Goal: Task Accomplishment & Management: Manage account settings

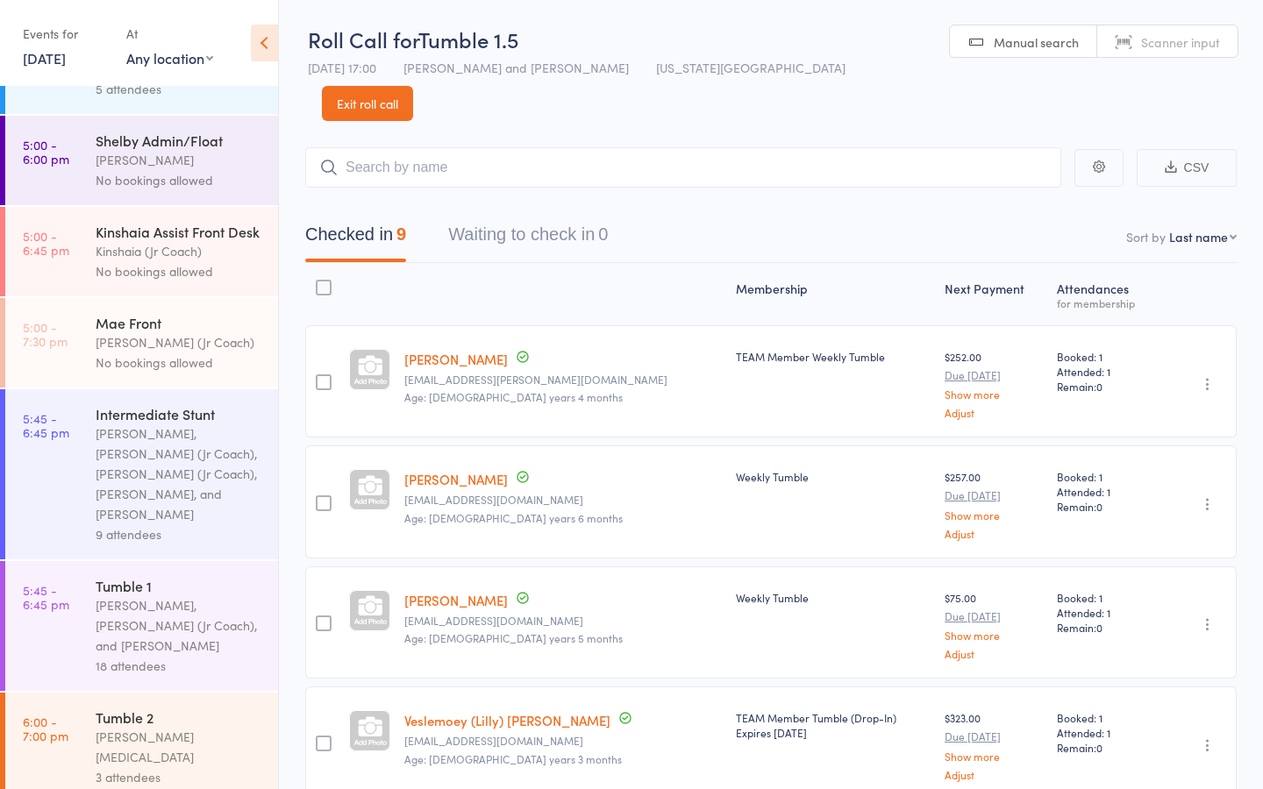
scroll to position [725, 0]
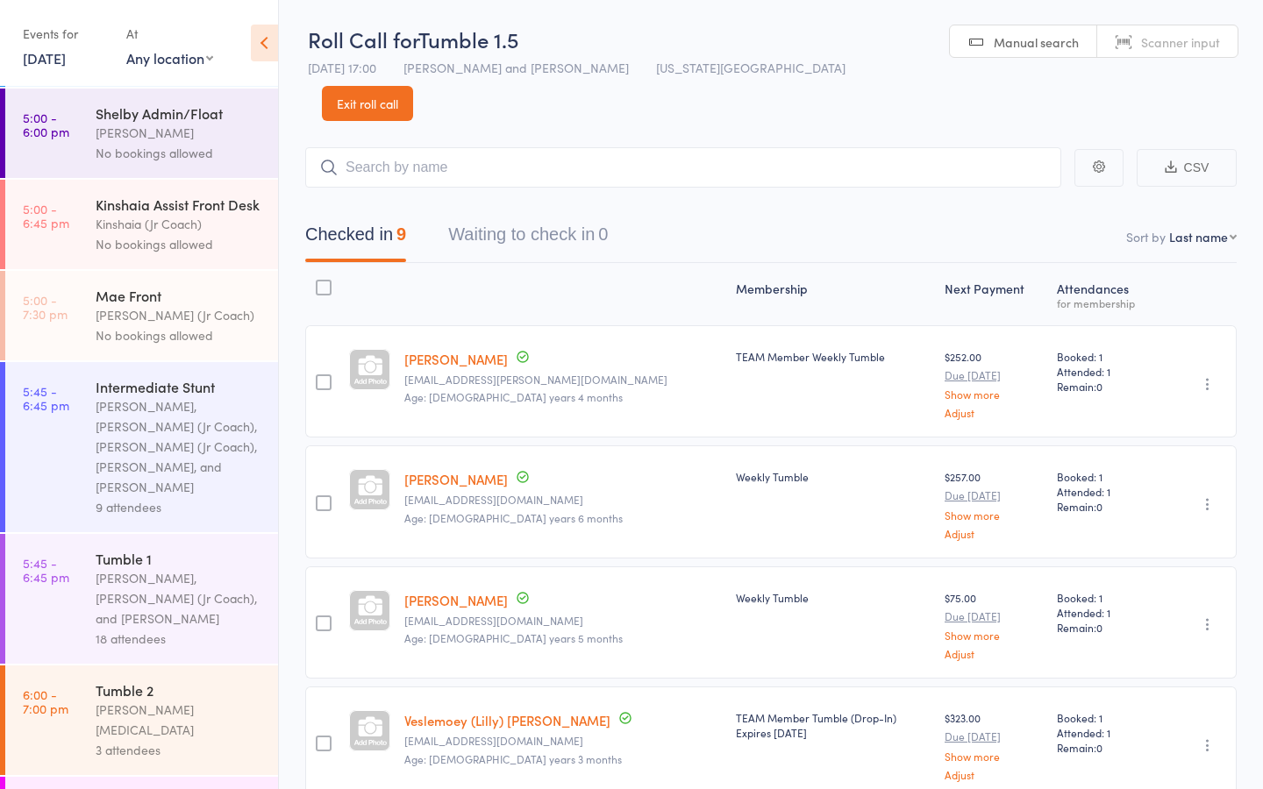
click at [137, 568] on div "Kylie Smith, Olivia (Jr Coach), and Kat Timothy" at bounding box center [179, 598] width 167 height 61
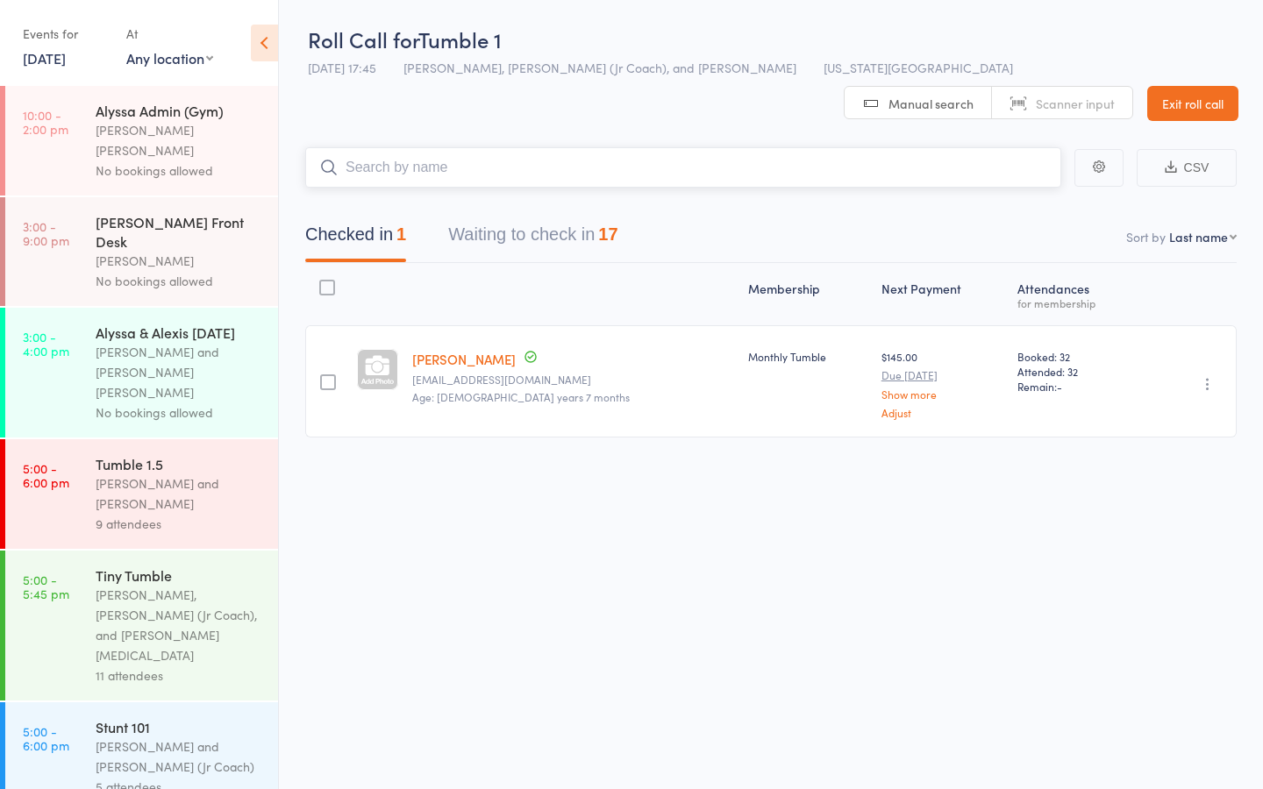
click at [538, 216] on button "Waiting to check in 17" at bounding box center [532, 239] width 169 height 46
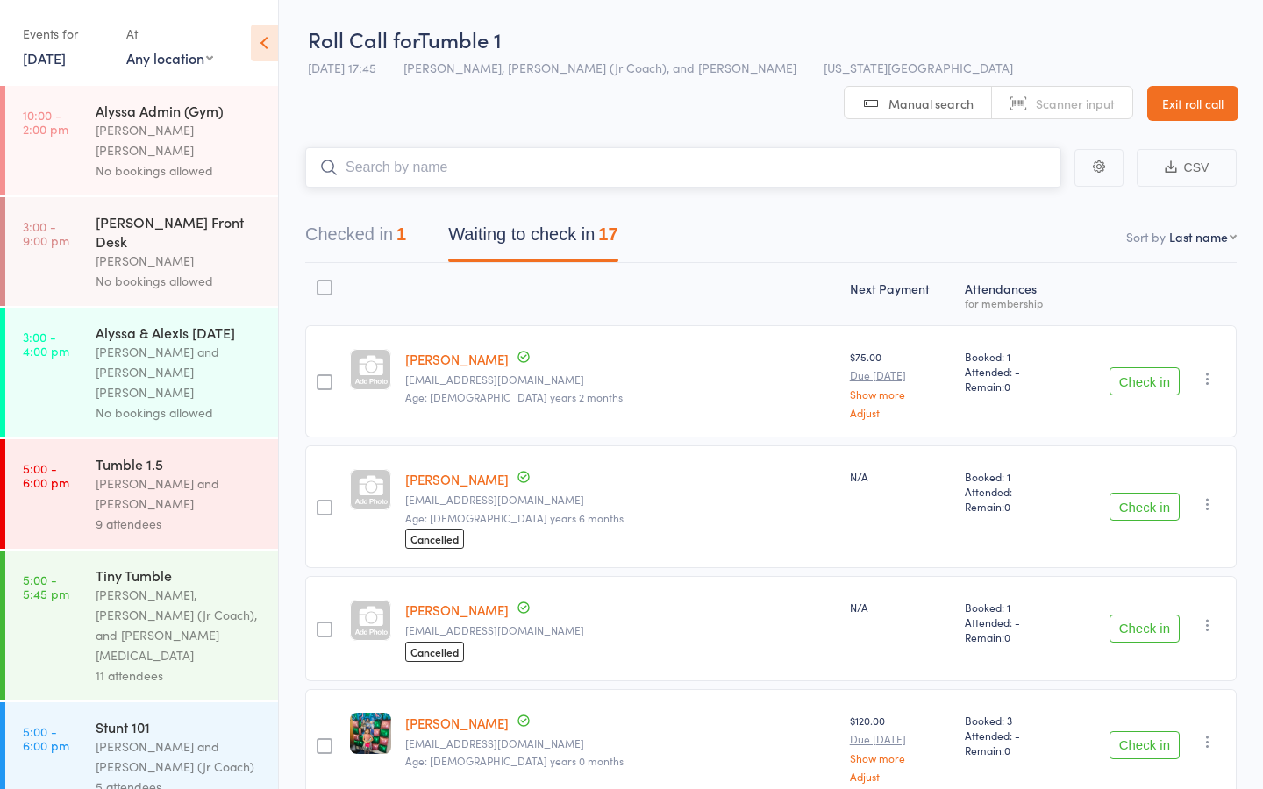
click at [417, 147] on input "search" at bounding box center [683, 167] width 756 height 40
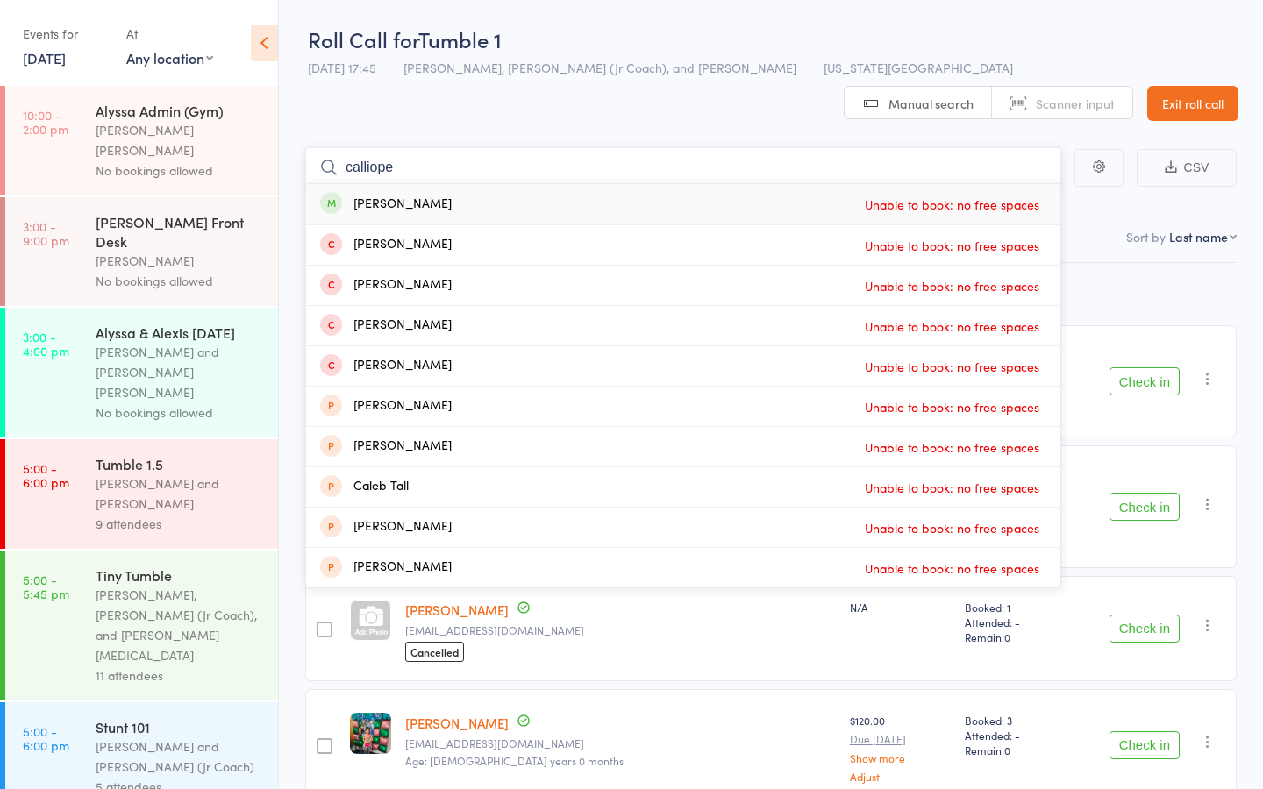
type input "calliope"
click at [568, 184] on div "Calliope Shields Unable to book: no free spaces" at bounding box center [683, 204] width 754 height 40
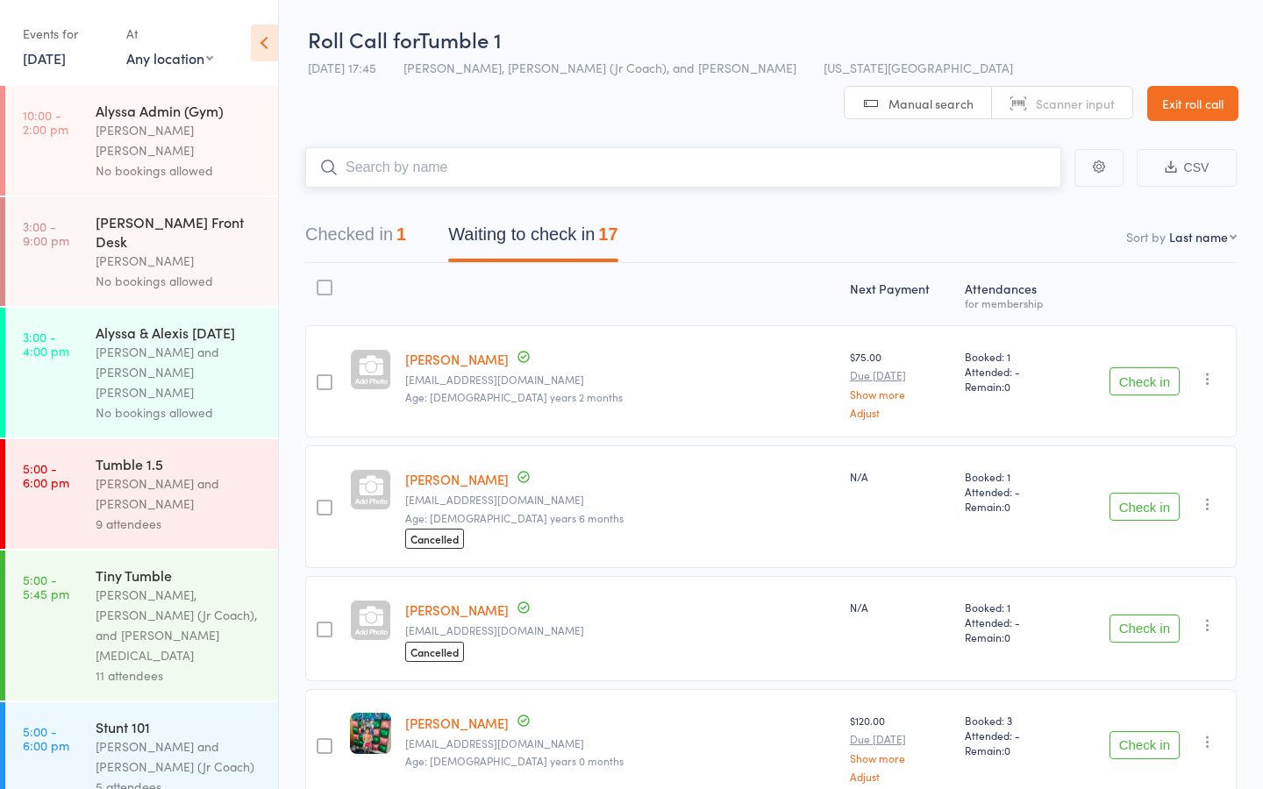
click at [452, 147] on input "search" at bounding box center [683, 167] width 756 height 40
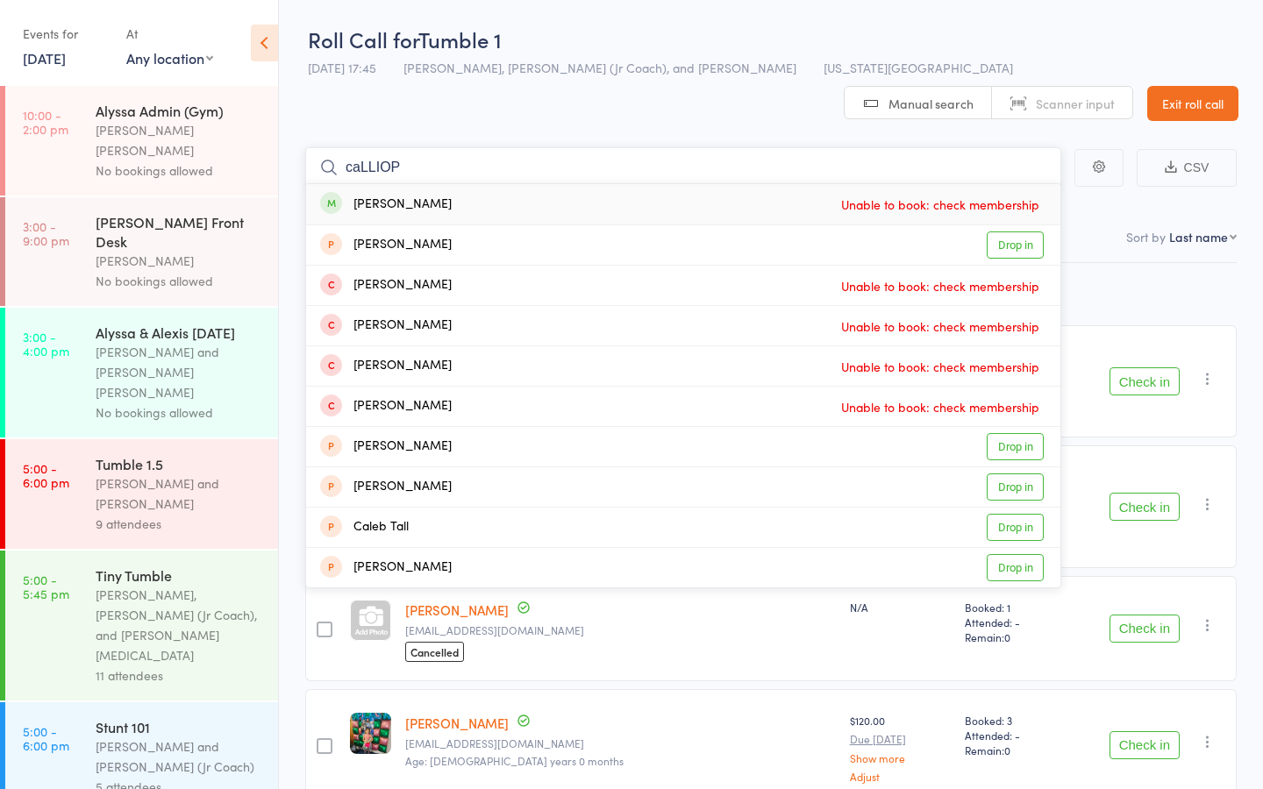
type input "caLLIOP"
click at [614, 184] on div "Calliope Shields Unable to book: check membership" at bounding box center [683, 204] width 754 height 40
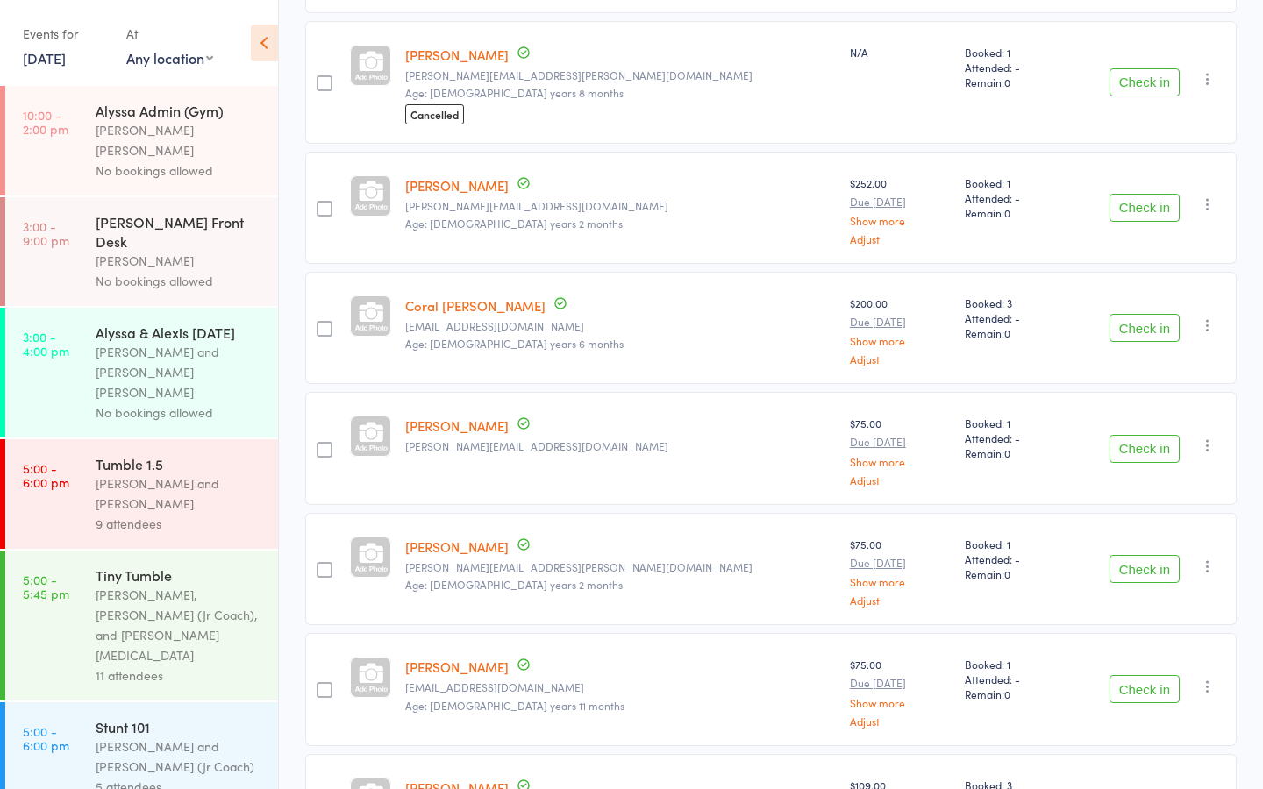
scroll to position [1390, 0]
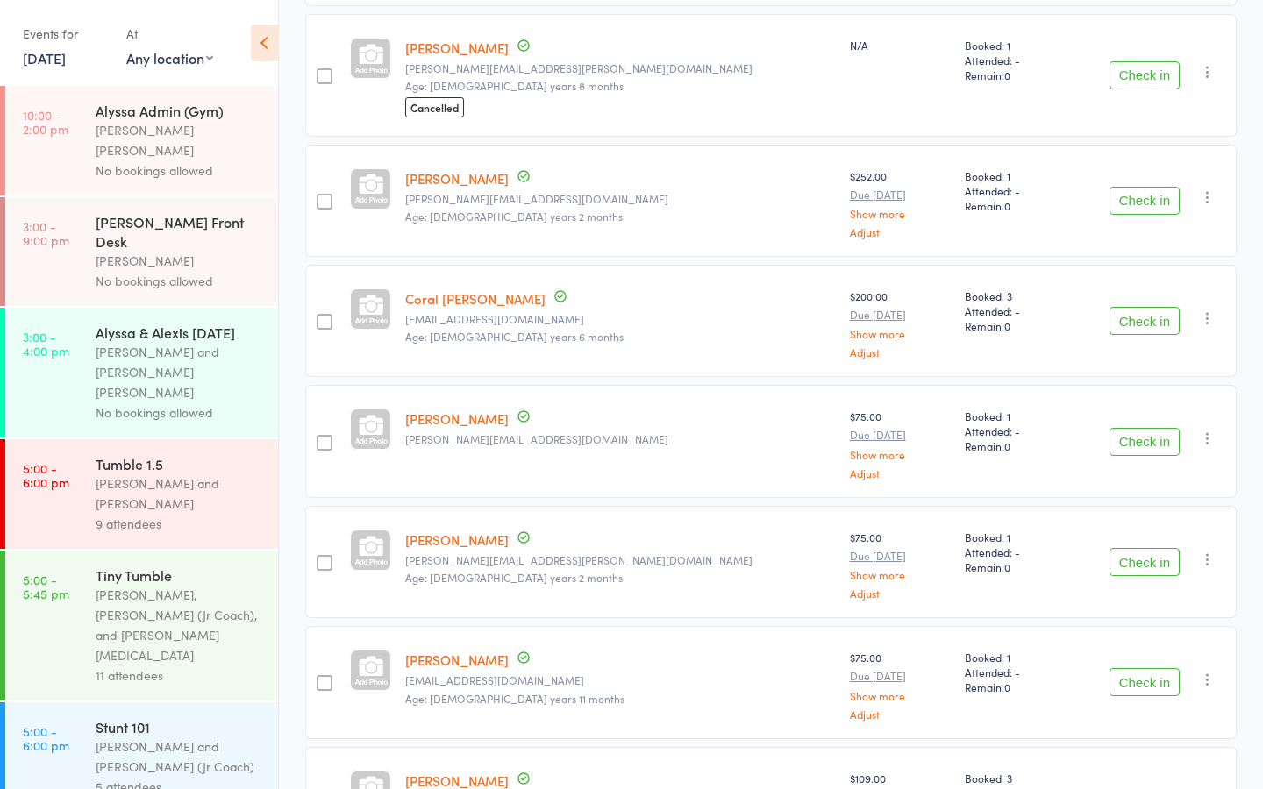
click at [1139, 428] on button "Check in" at bounding box center [1144, 442] width 70 height 28
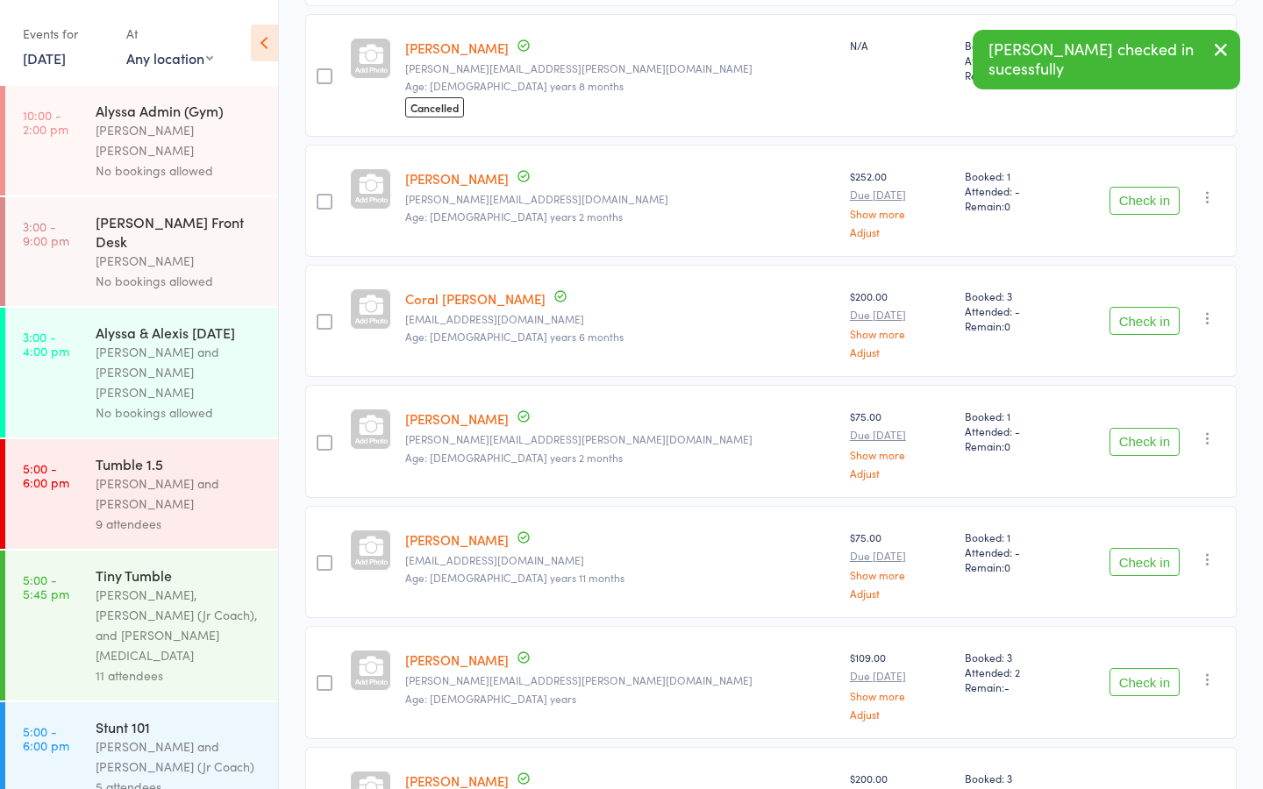
click at [1134, 428] on button "Check in" at bounding box center [1144, 442] width 70 height 28
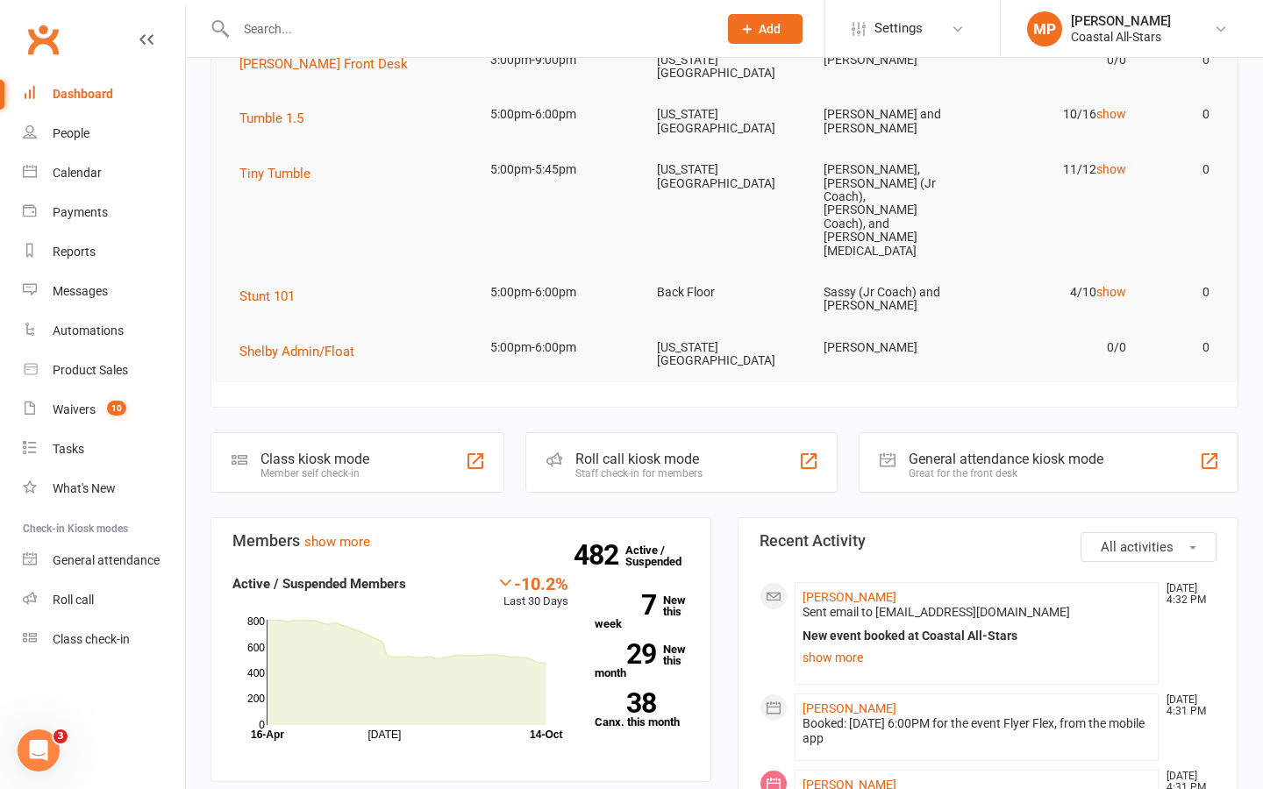
scroll to position [239, 0]
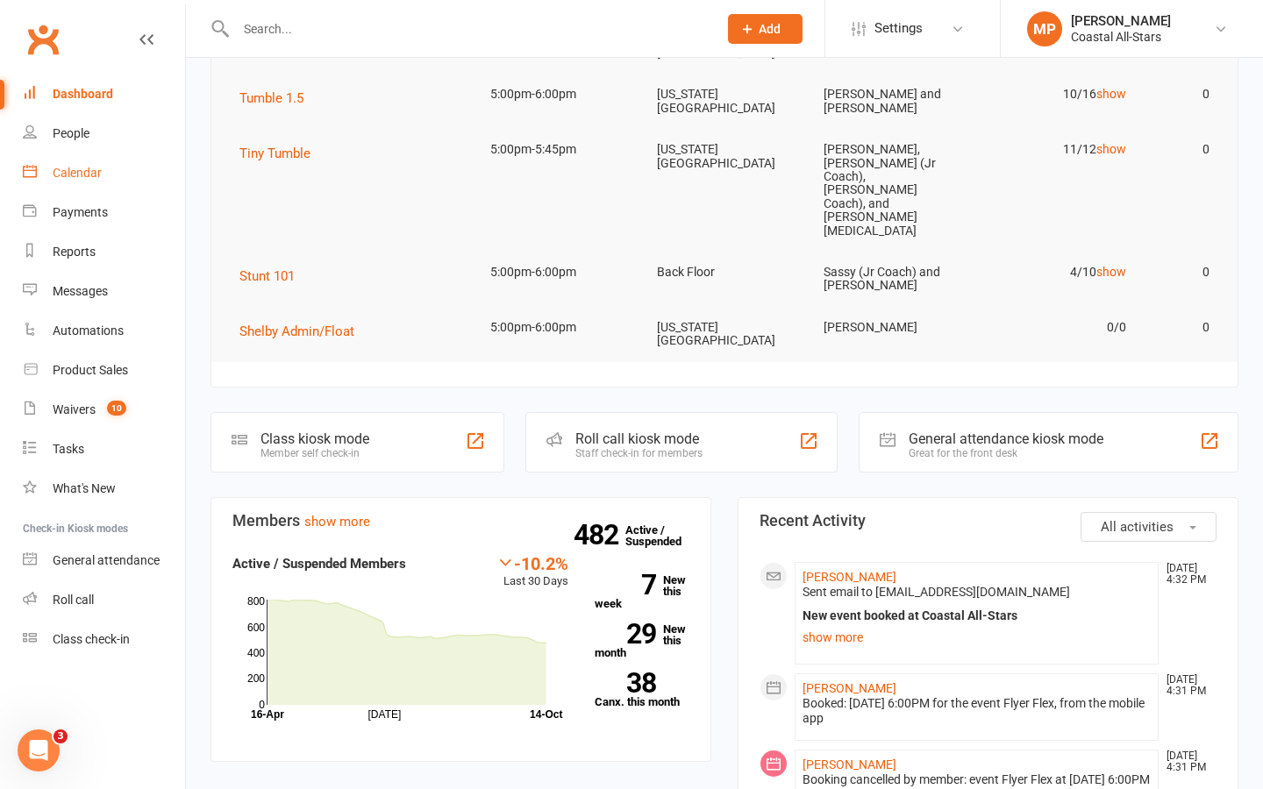
click at [83, 180] on div "Calendar" at bounding box center [77, 173] width 49 height 14
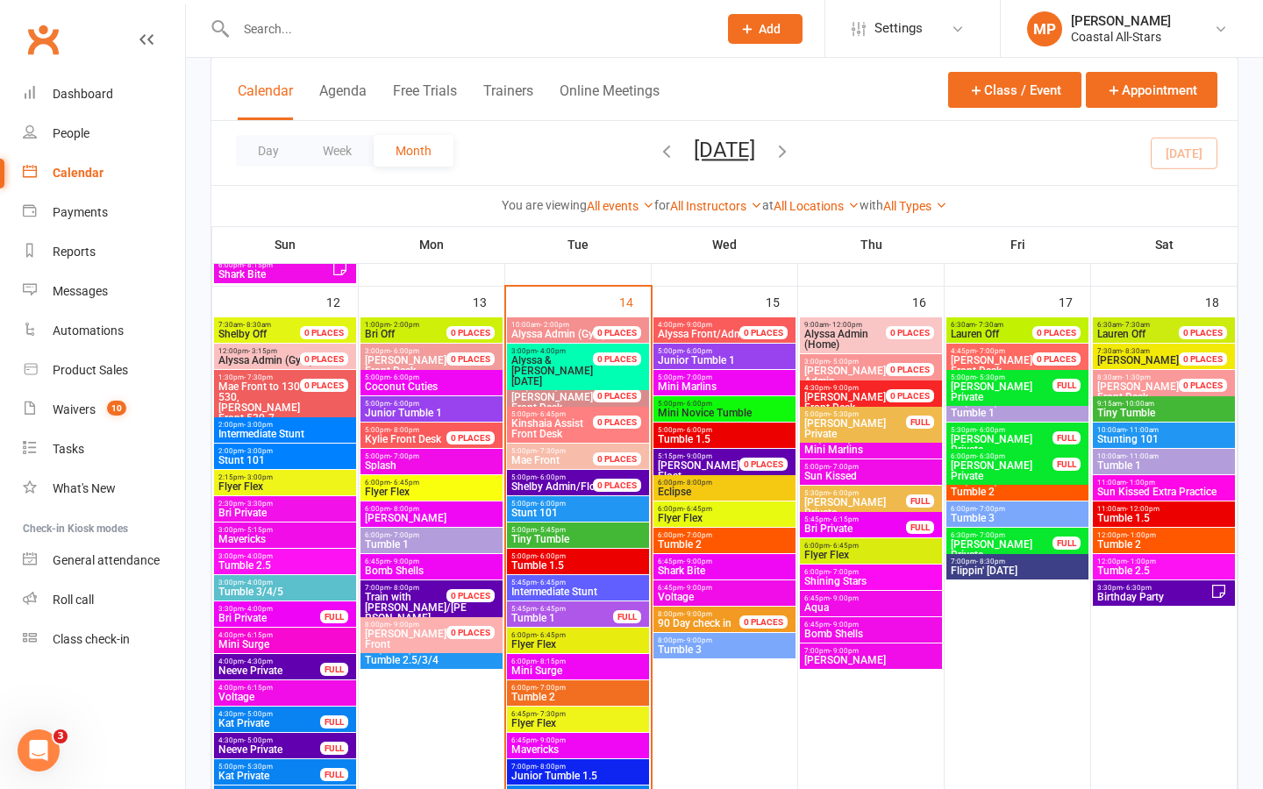
scroll to position [1443, 0]
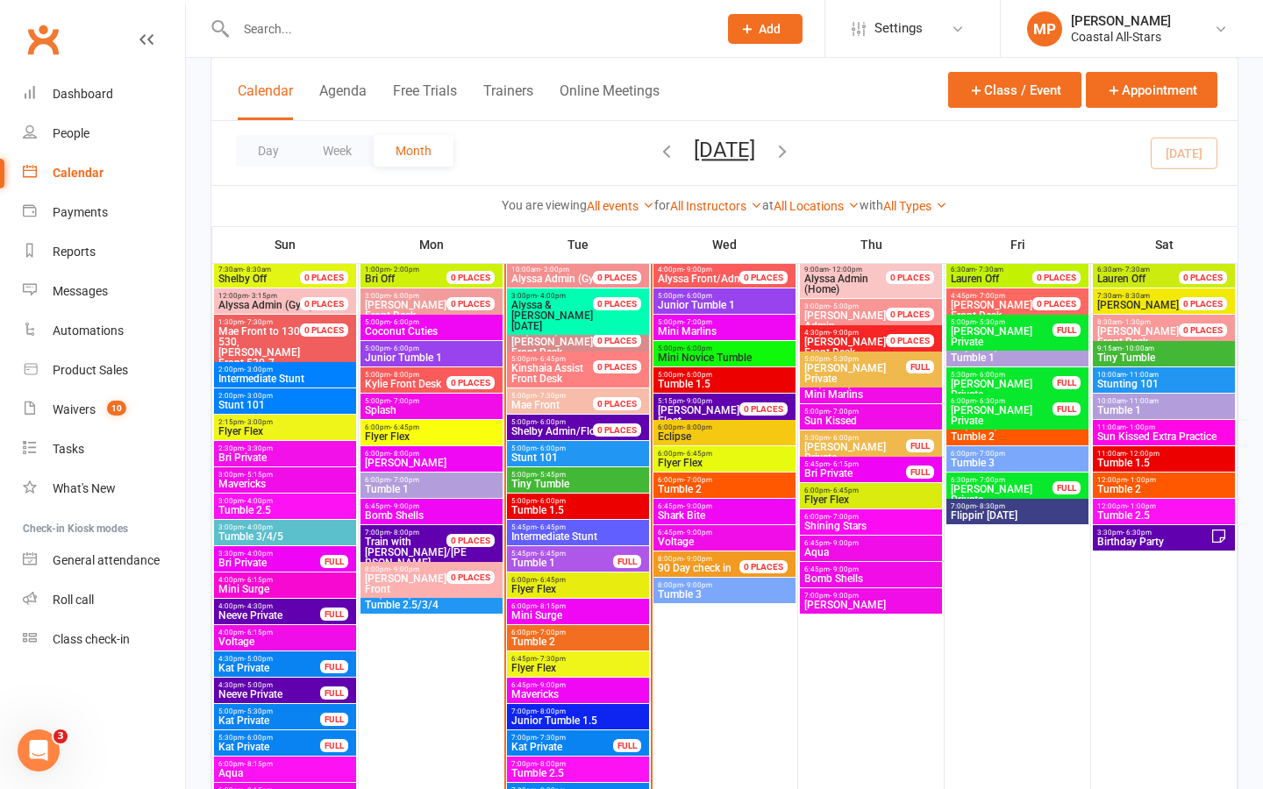
click at [535, 558] on span "Tumble 1" at bounding box center [561, 563] width 103 height 11
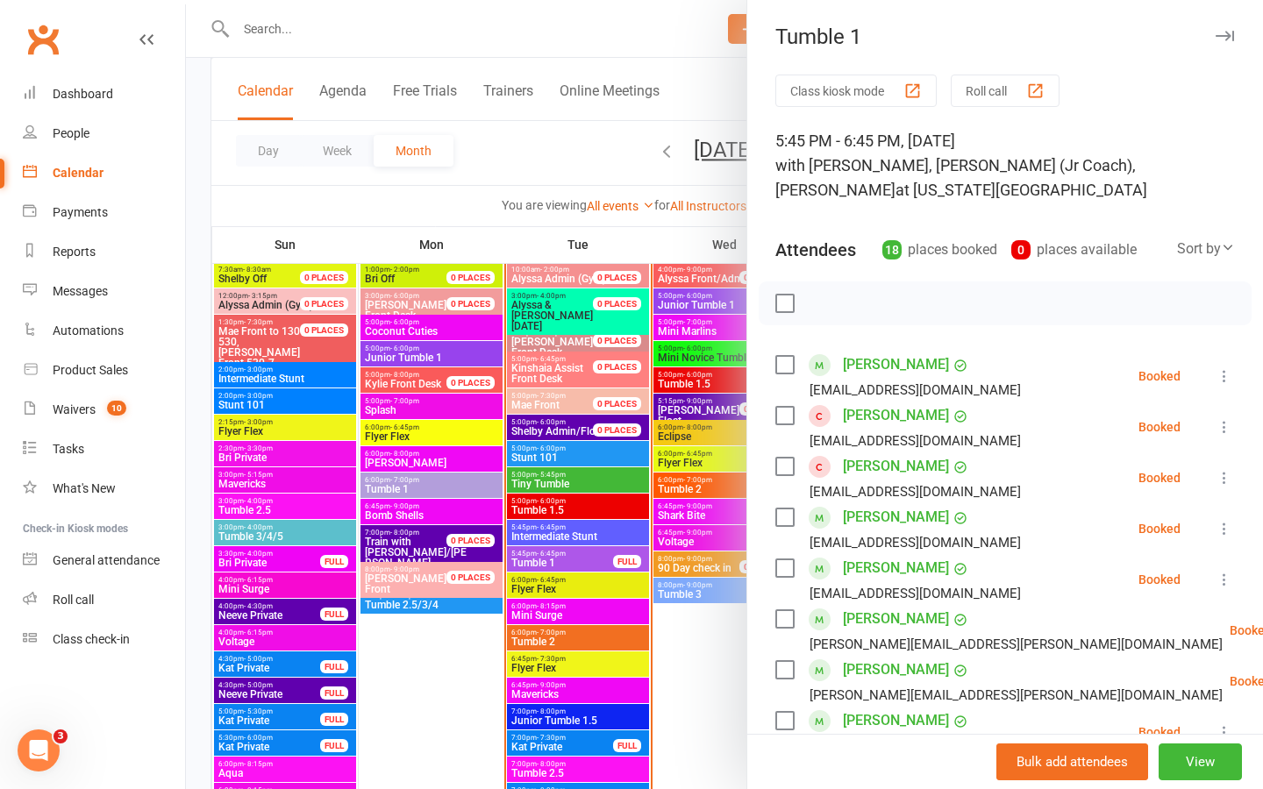
click at [844, 96] on button "Class kiosk mode" at bounding box center [855, 91] width 161 height 32
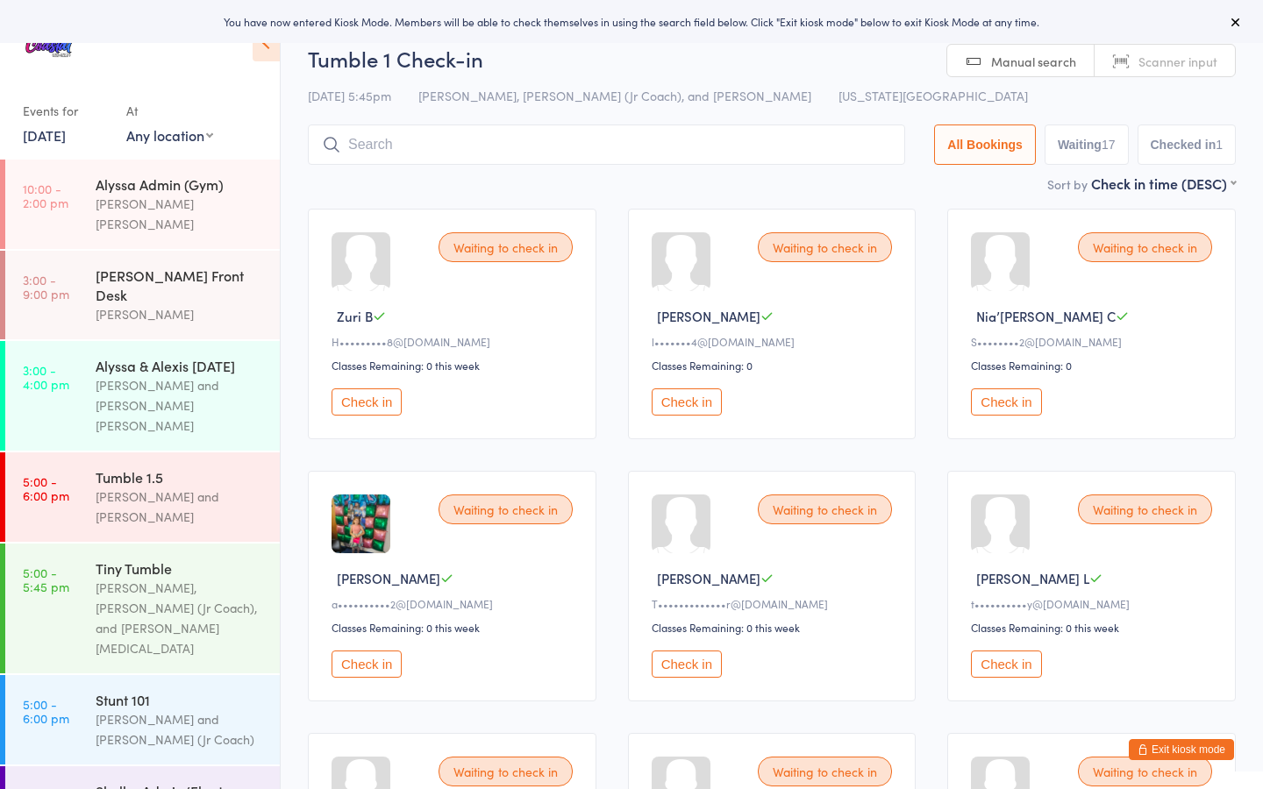
click at [1172, 744] on button "Exit kiosk mode" at bounding box center [1181, 749] width 105 height 21
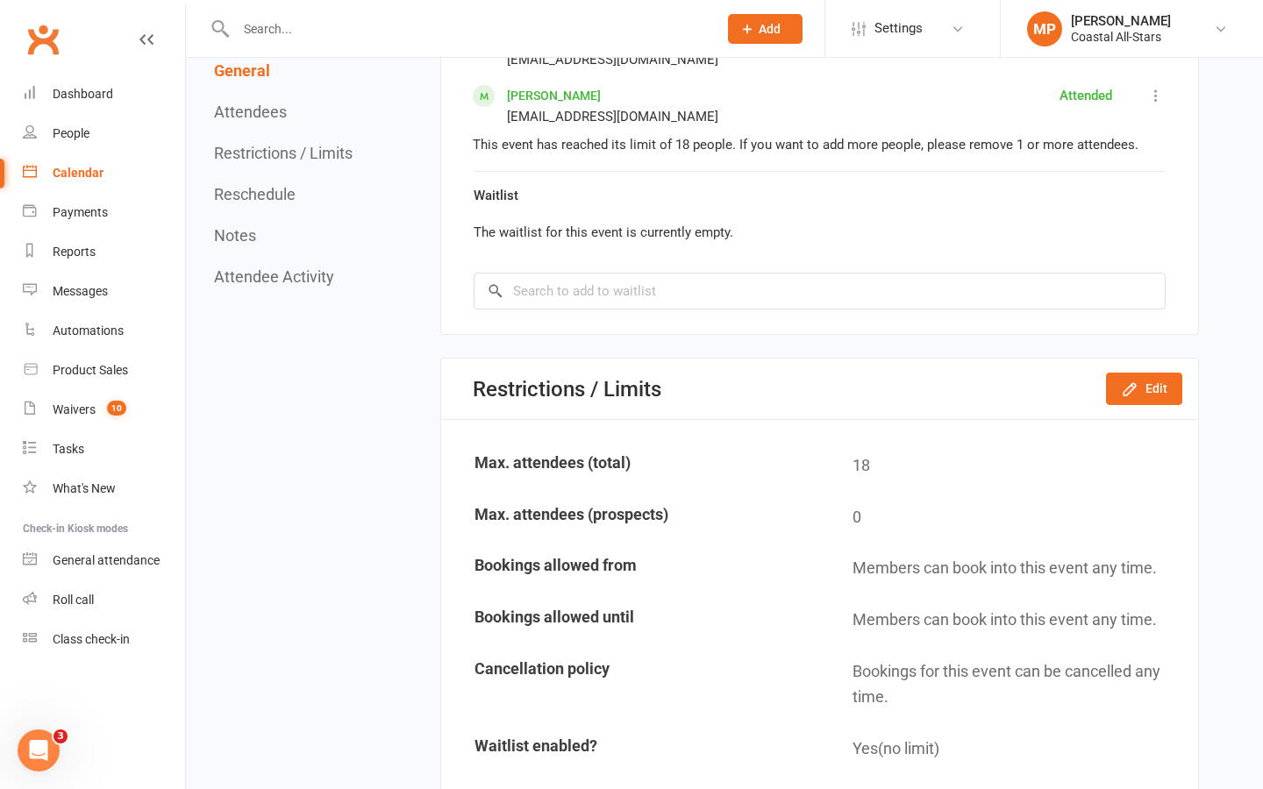
scroll to position [2218, 0]
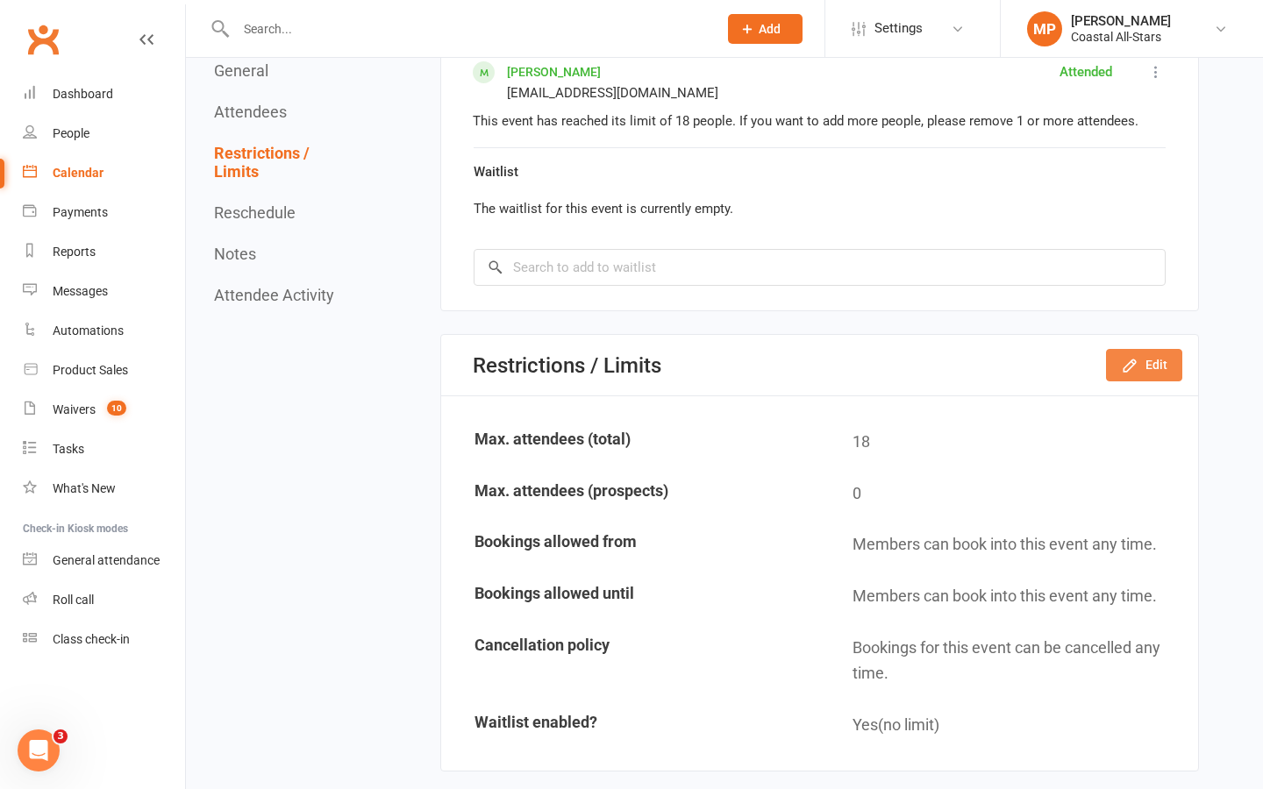
click at [1154, 349] on button "Edit" at bounding box center [1144, 365] width 76 height 32
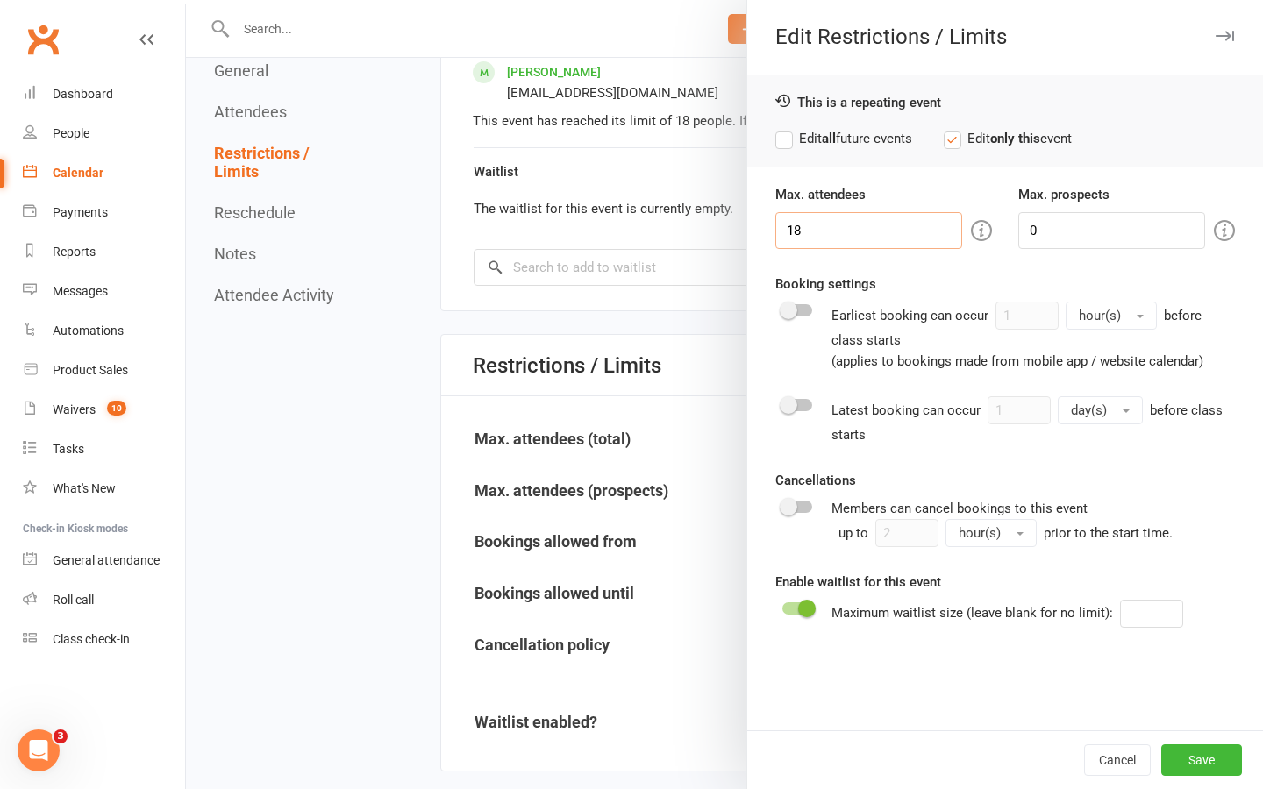
click at [837, 236] on input "18" at bounding box center [868, 230] width 187 height 37
type input "19"
click at [1206, 754] on button "Save" at bounding box center [1201, 760] width 81 height 32
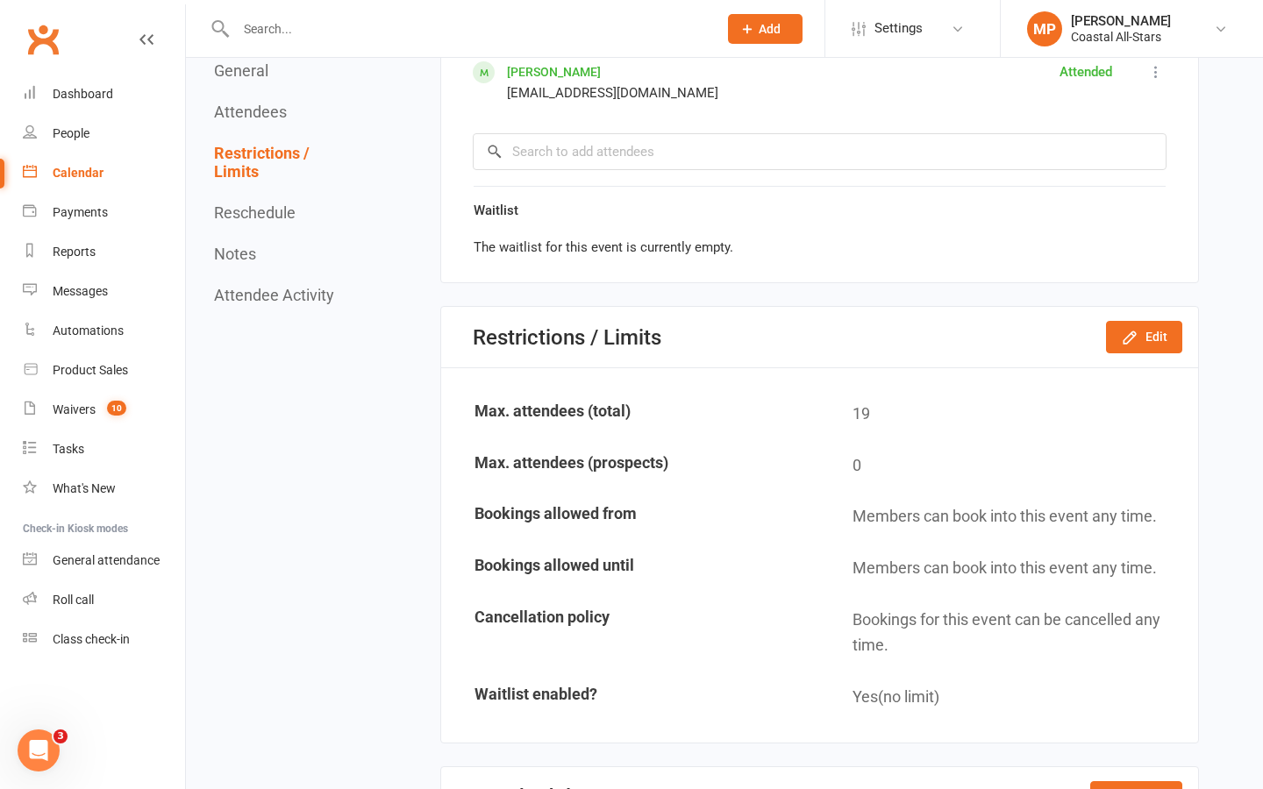
click at [68, 174] on div "Calendar" at bounding box center [78, 173] width 51 height 14
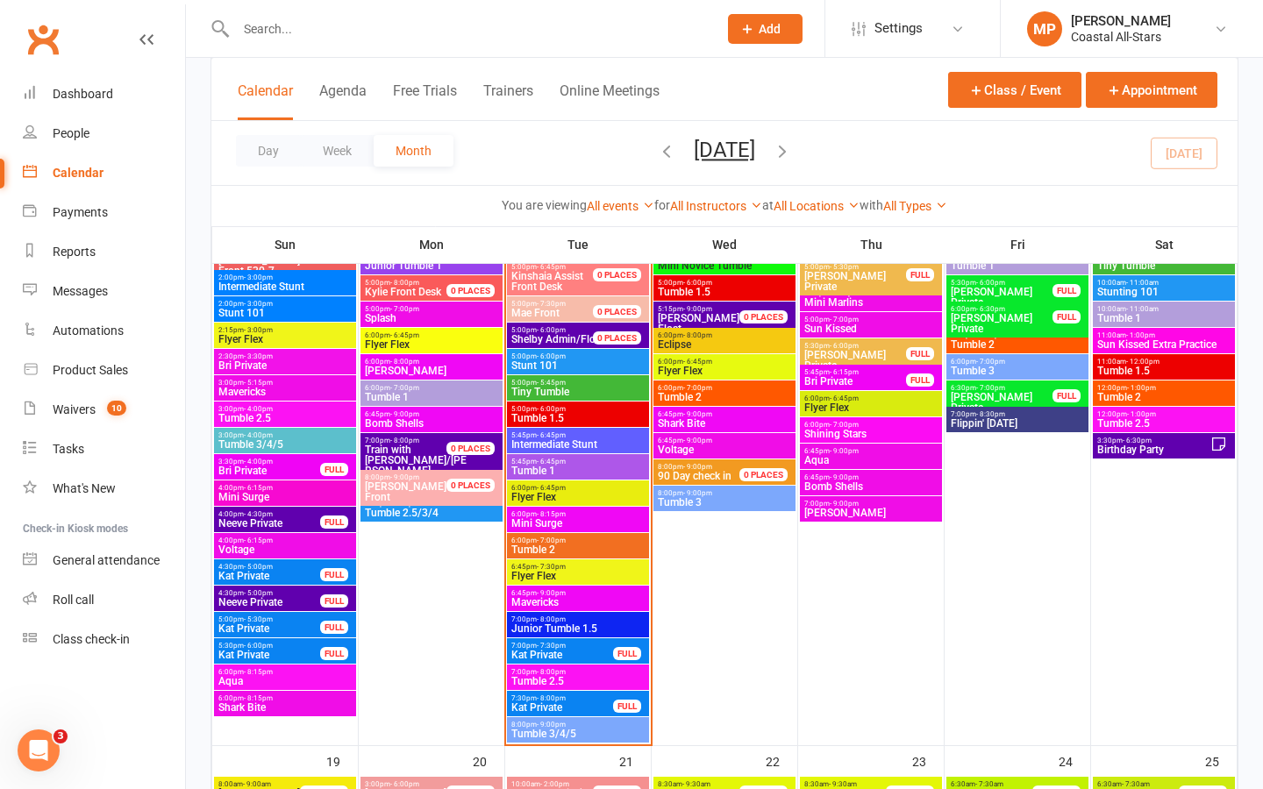
scroll to position [1534, 0]
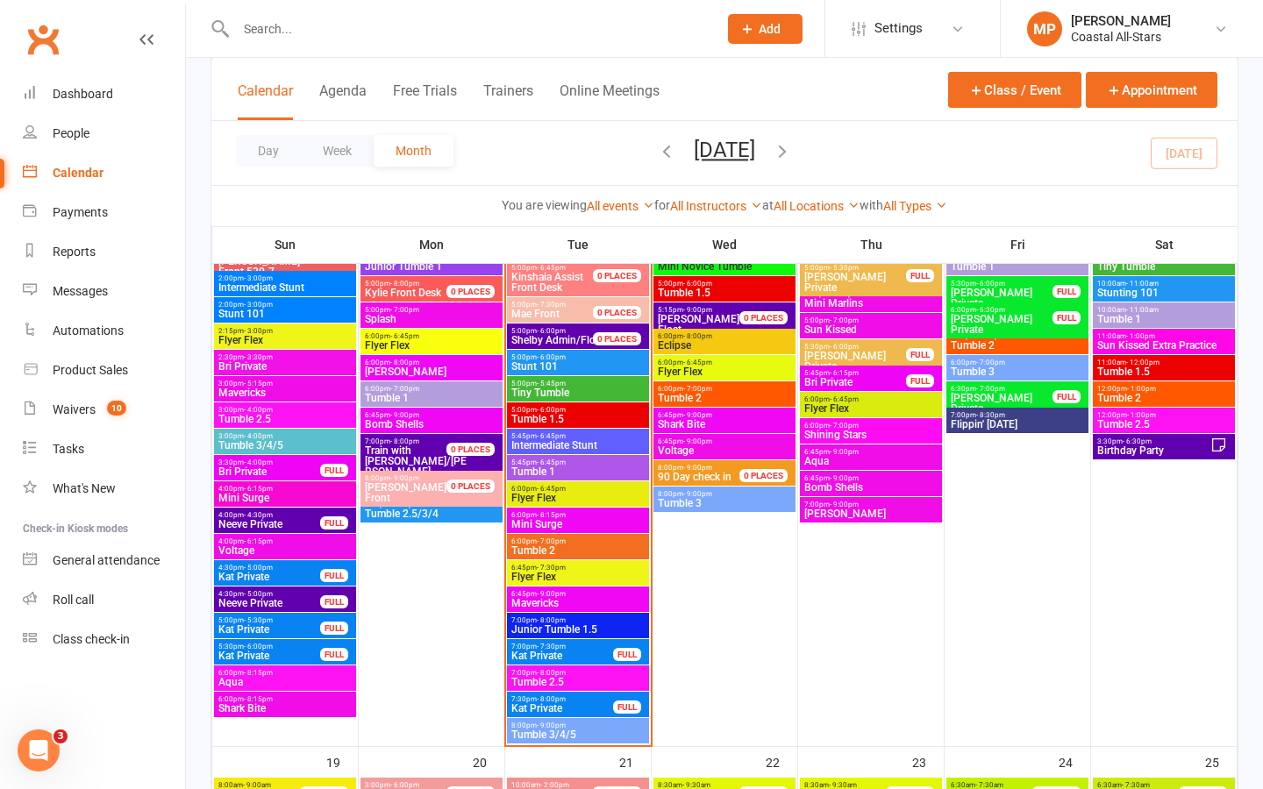
click at [559, 470] on span "Tumble 1" at bounding box center [577, 471] width 135 height 11
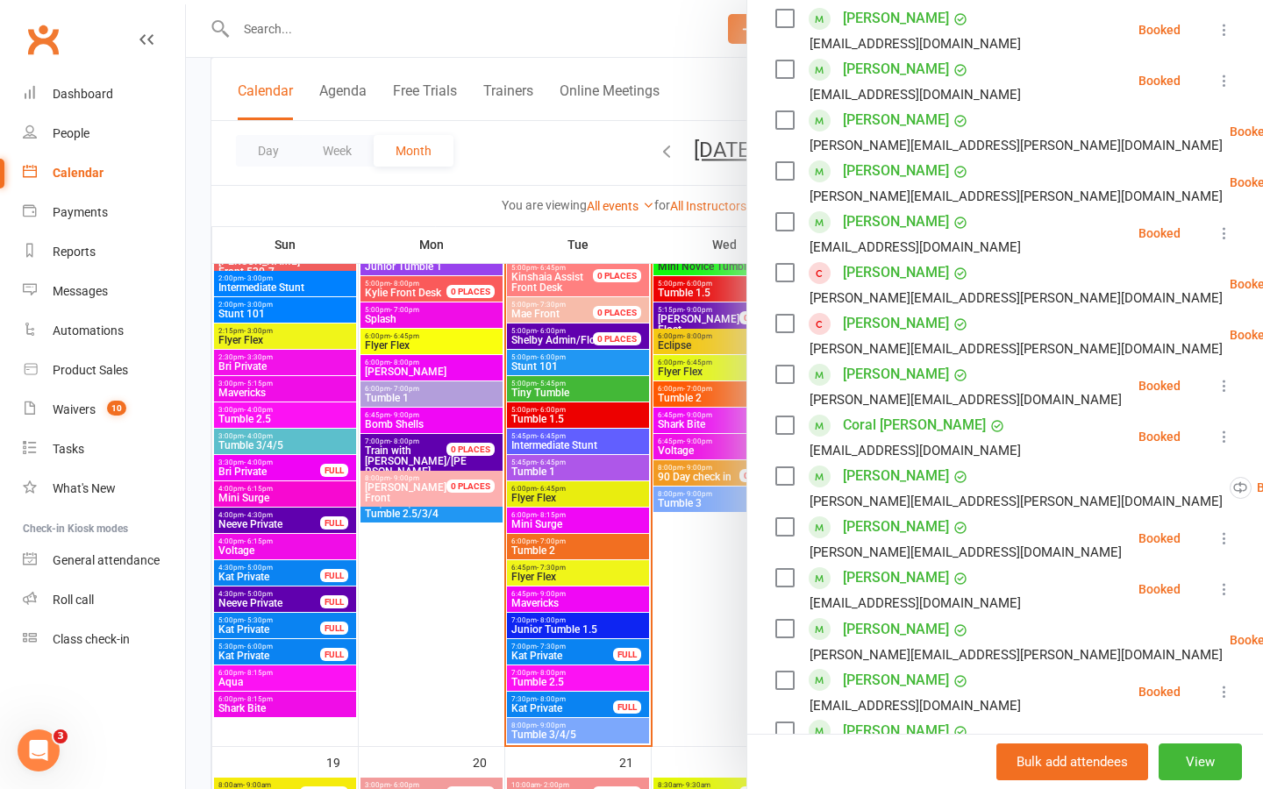
scroll to position [822, 0]
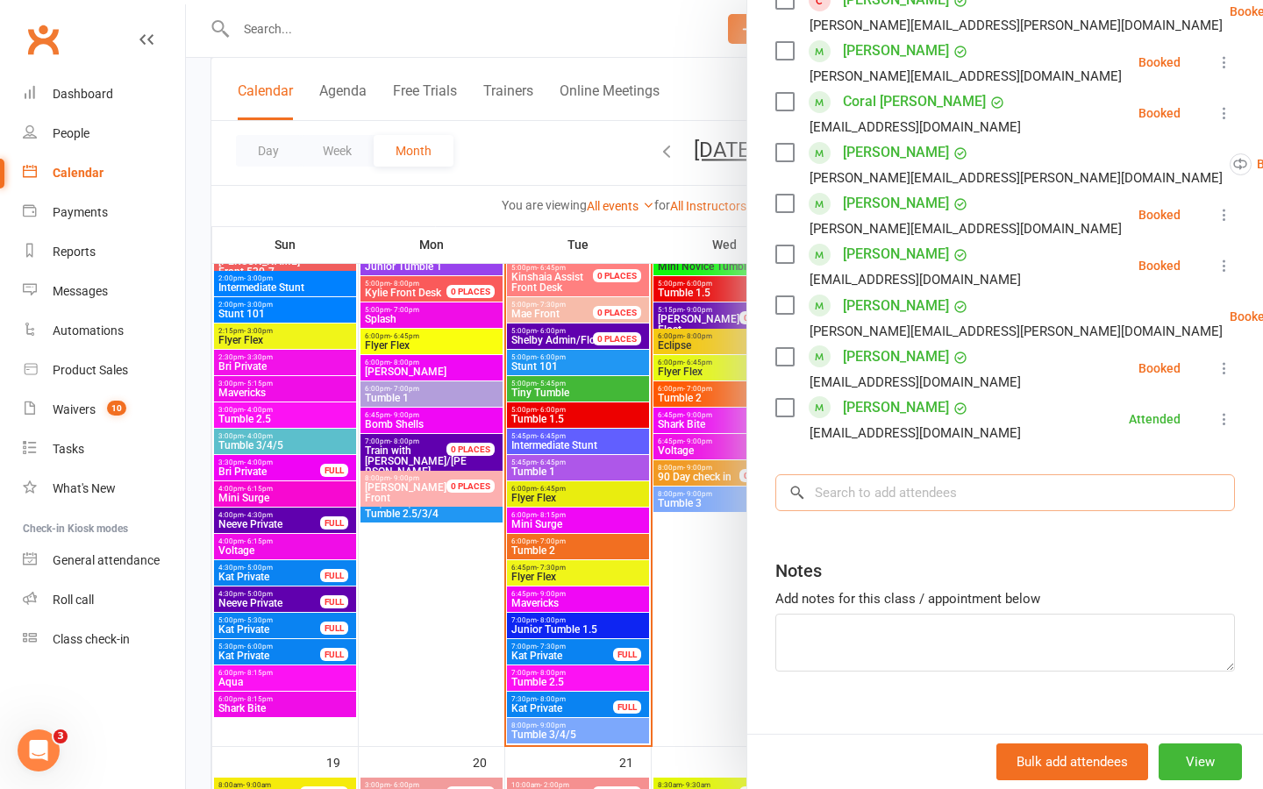
click at [858, 474] on input "search" at bounding box center [1004, 492] width 459 height 37
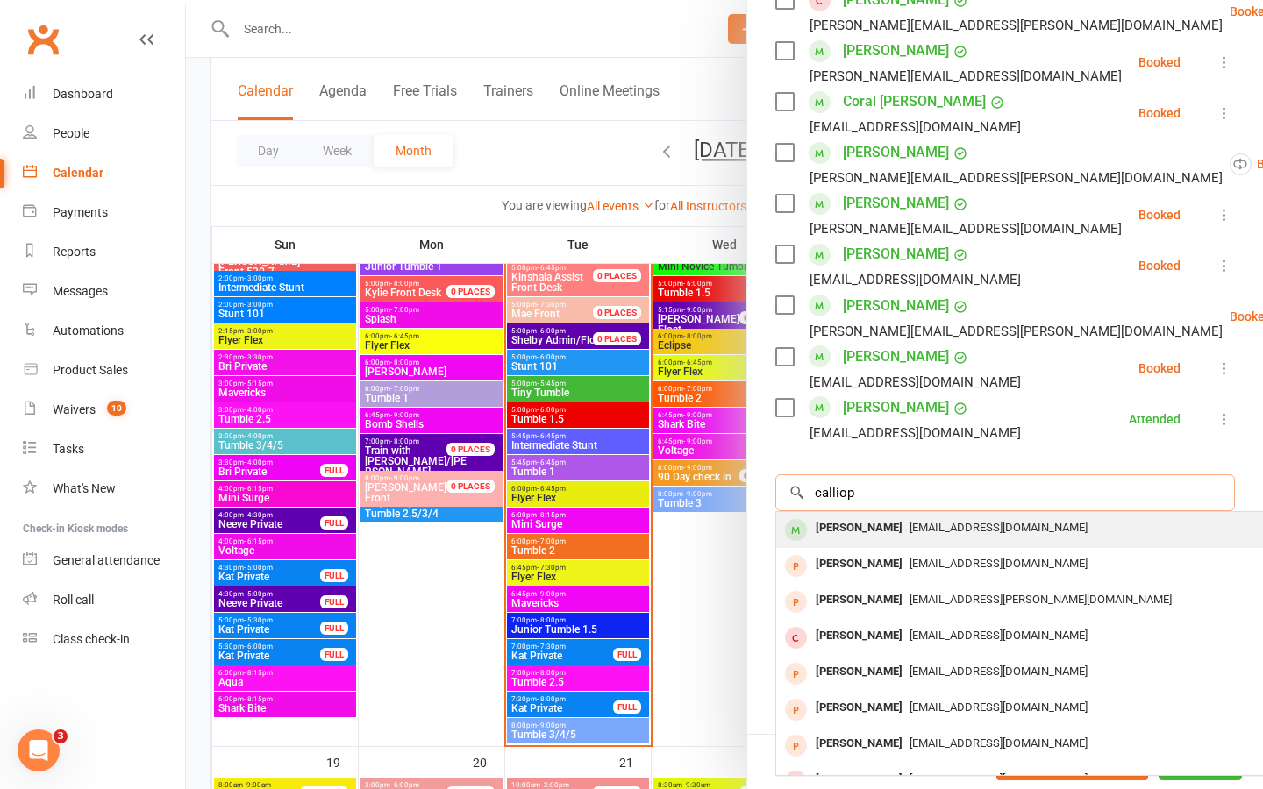
type input "calliop"
click at [892, 516] on div "[PERSON_NAME]" at bounding box center [858, 528] width 101 height 25
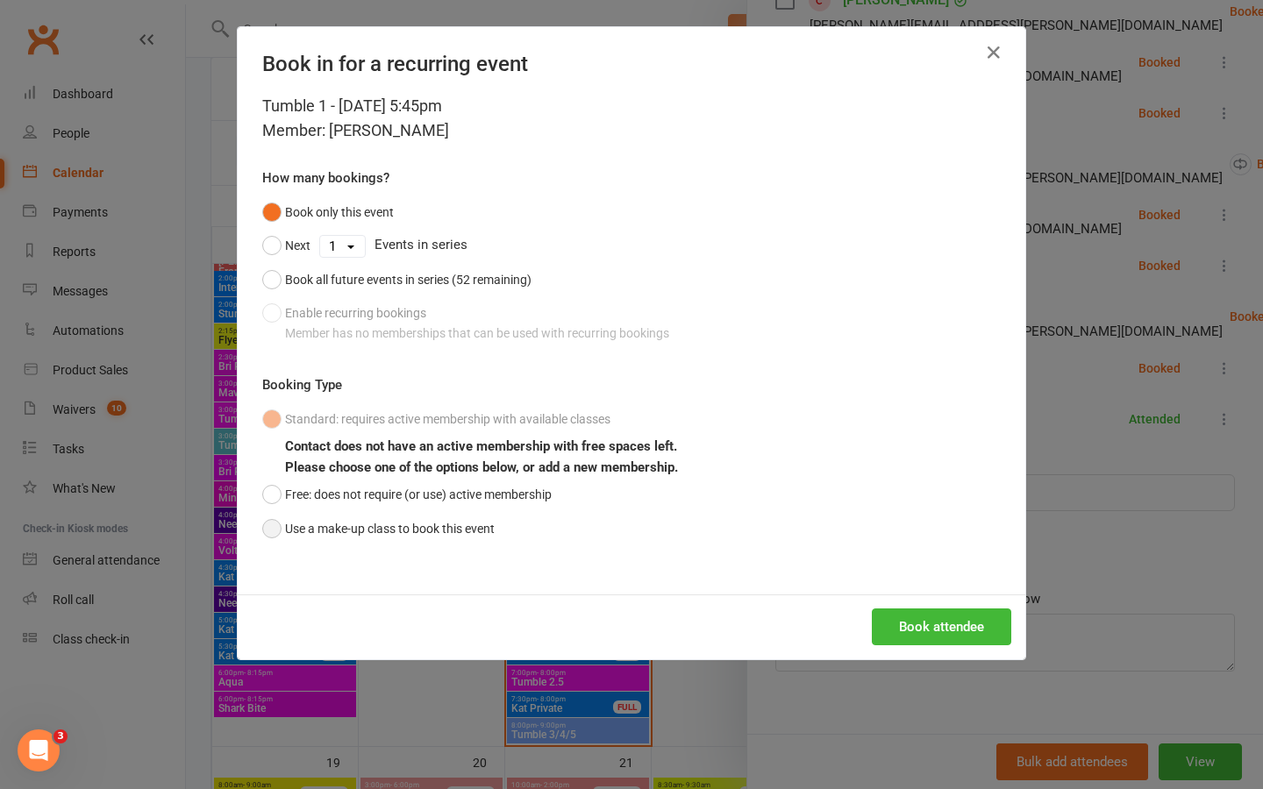
click at [262, 527] on button "Use a make-up class to book this event" at bounding box center [378, 528] width 232 height 33
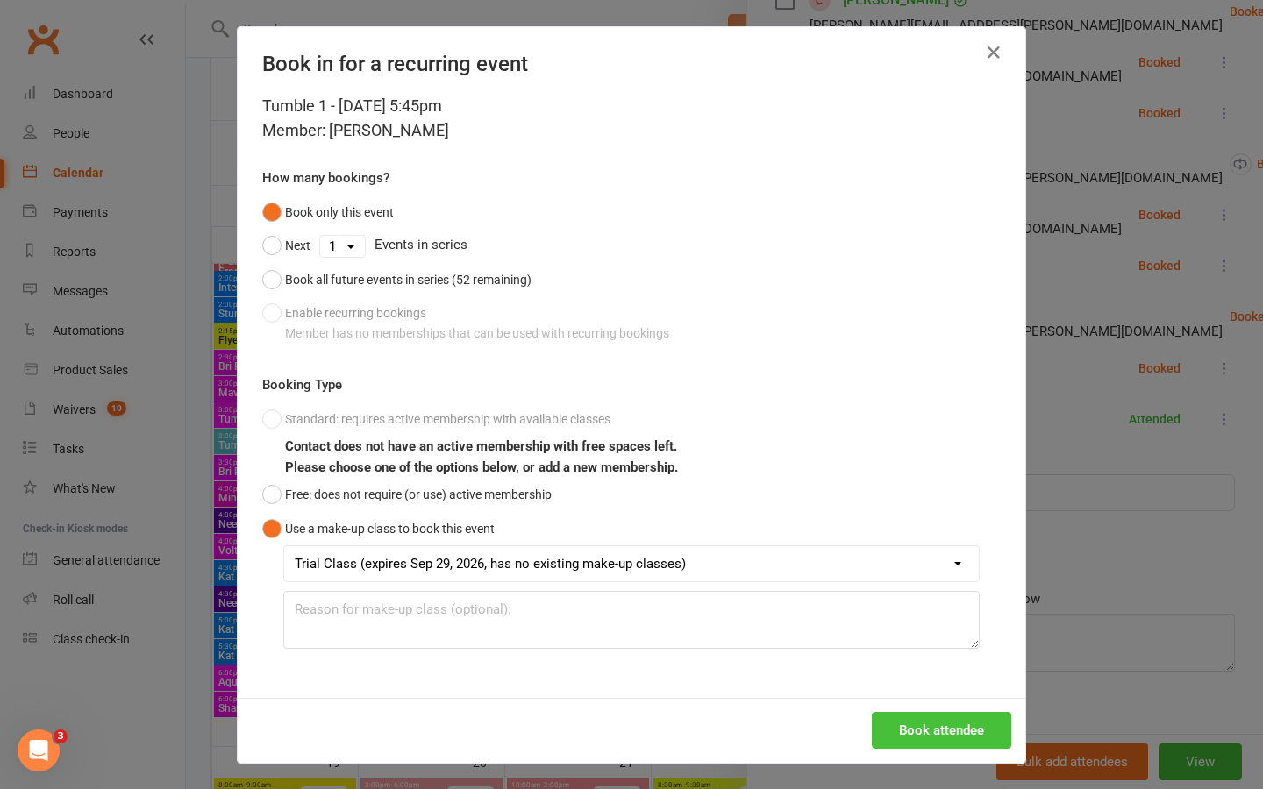
click at [957, 723] on button "Book attendee" at bounding box center [941, 730] width 139 height 37
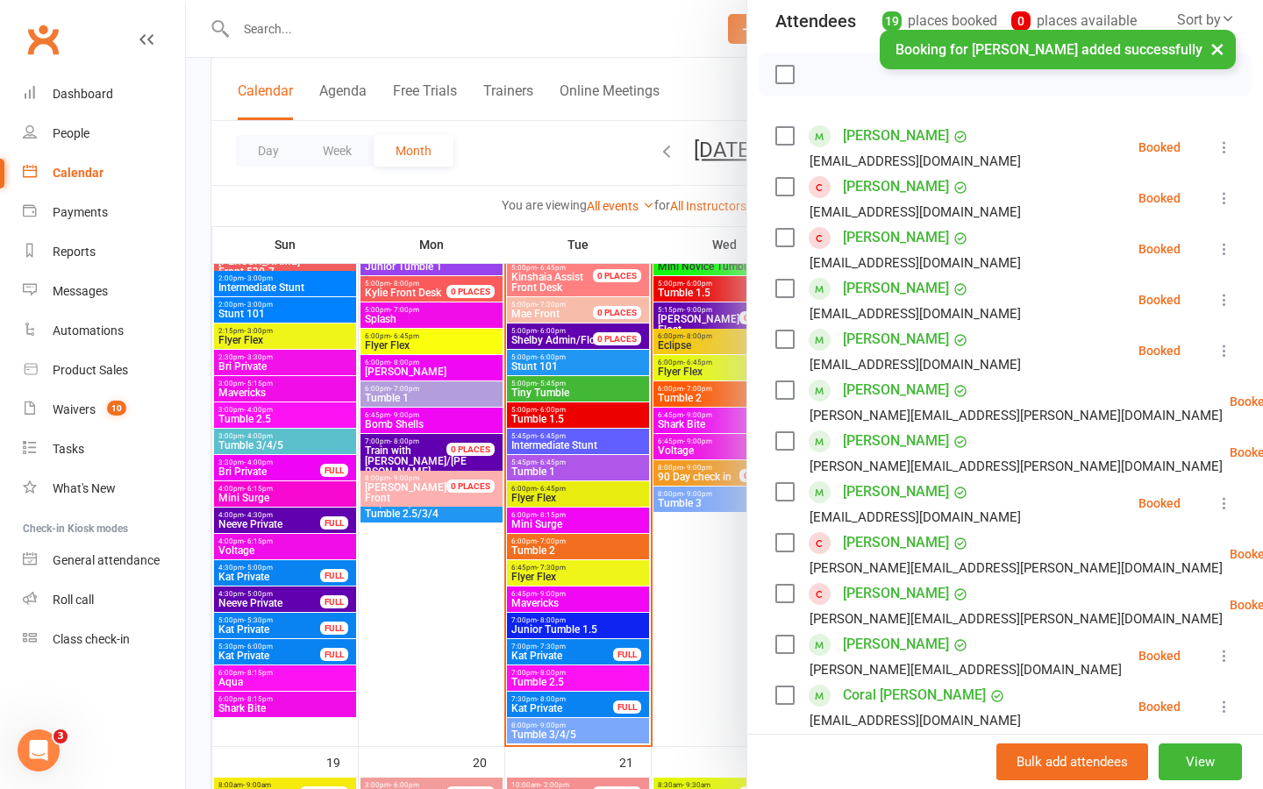
scroll to position [0, 0]
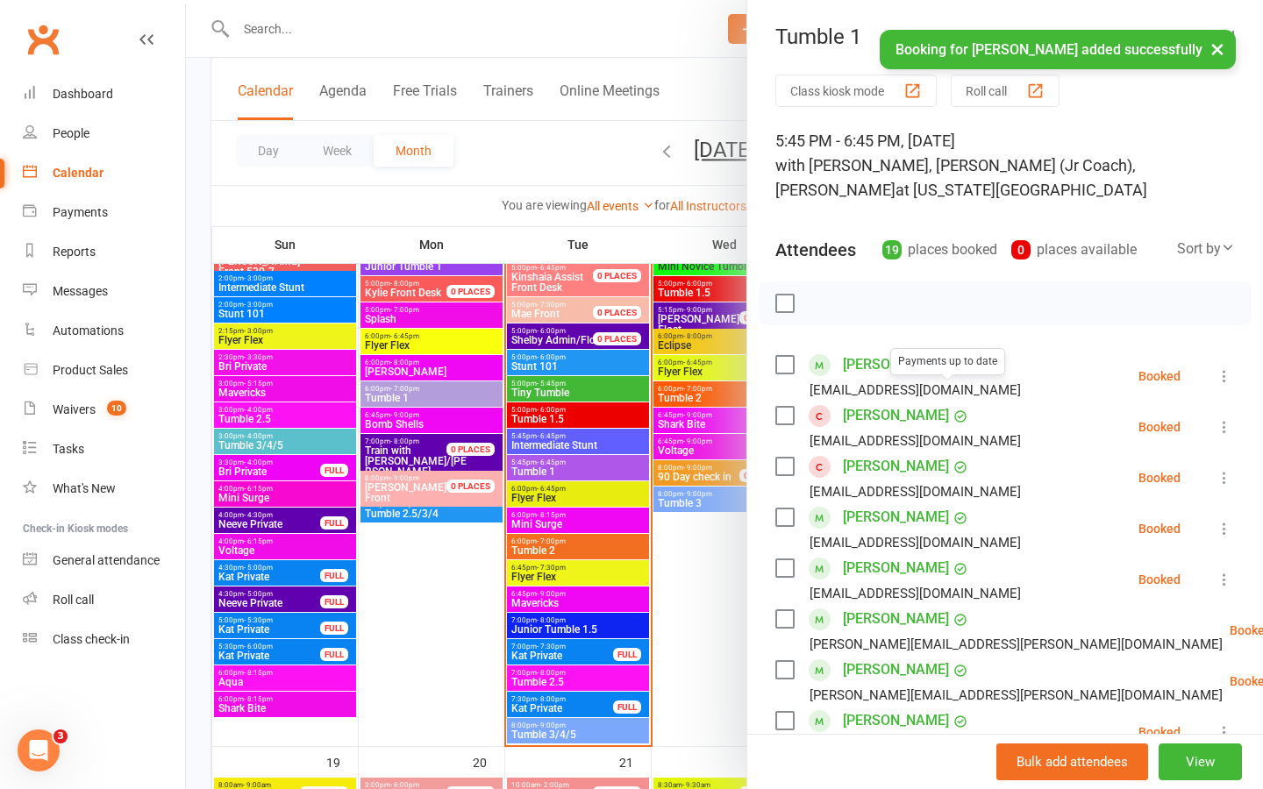
click at [545, 144] on div at bounding box center [724, 394] width 1077 height 789
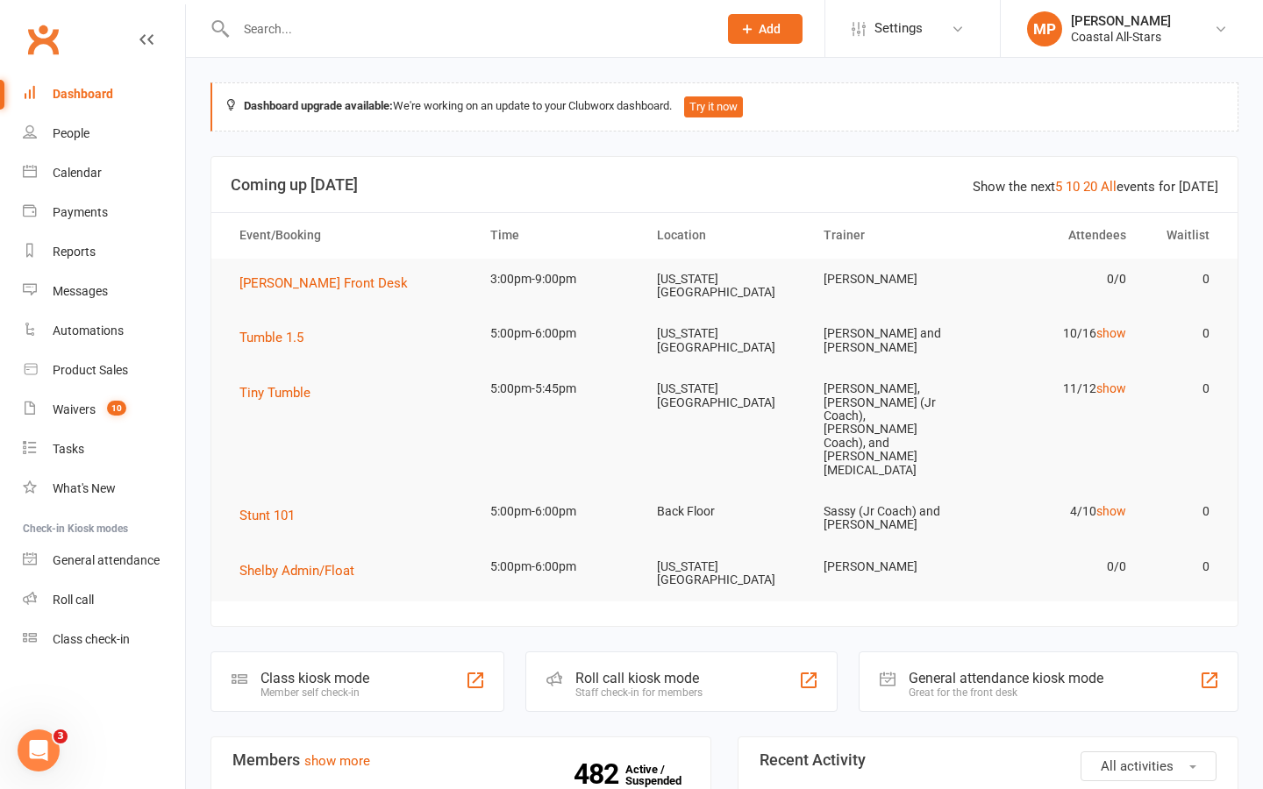
click at [272, 23] on input "text" at bounding box center [468, 29] width 474 height 25
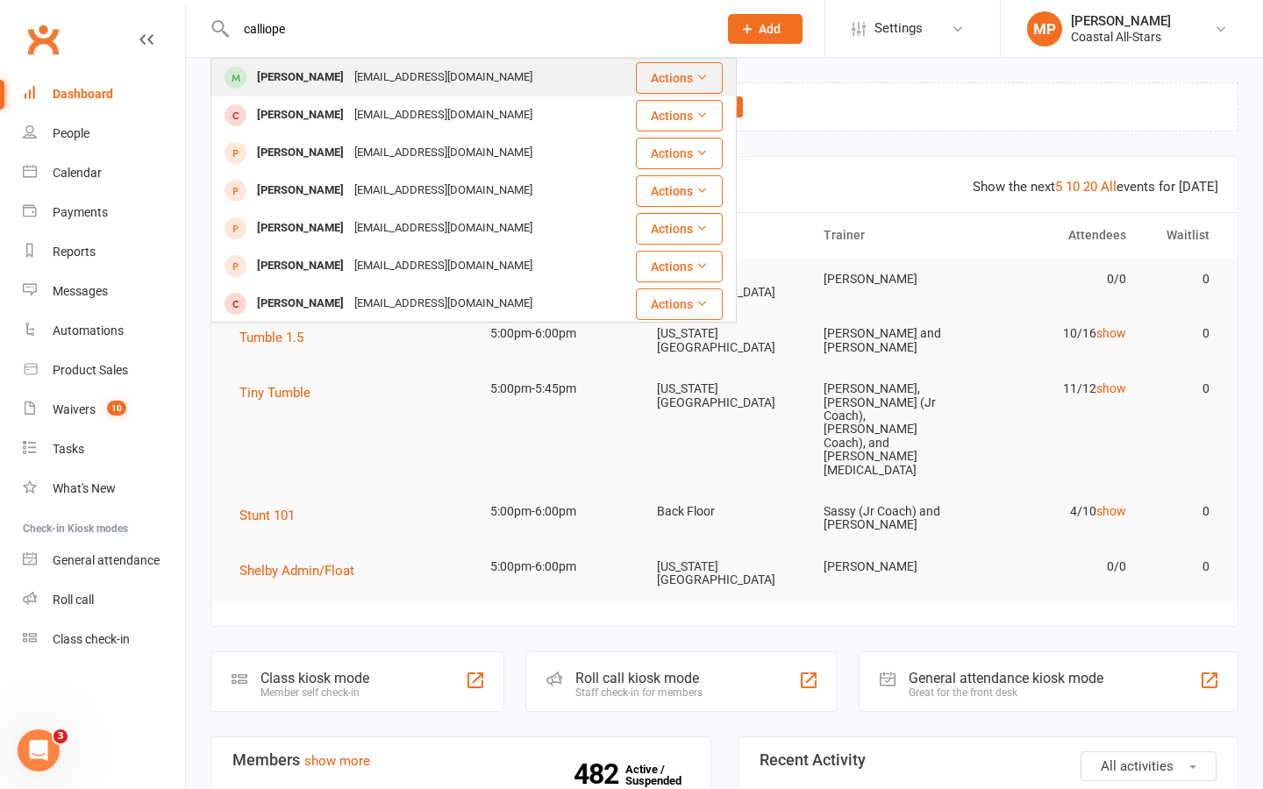
type input "calliope"
click at [303, 74] on div "[PERSON_NAME]" at bounding box center [300, 77] width 97 height 25
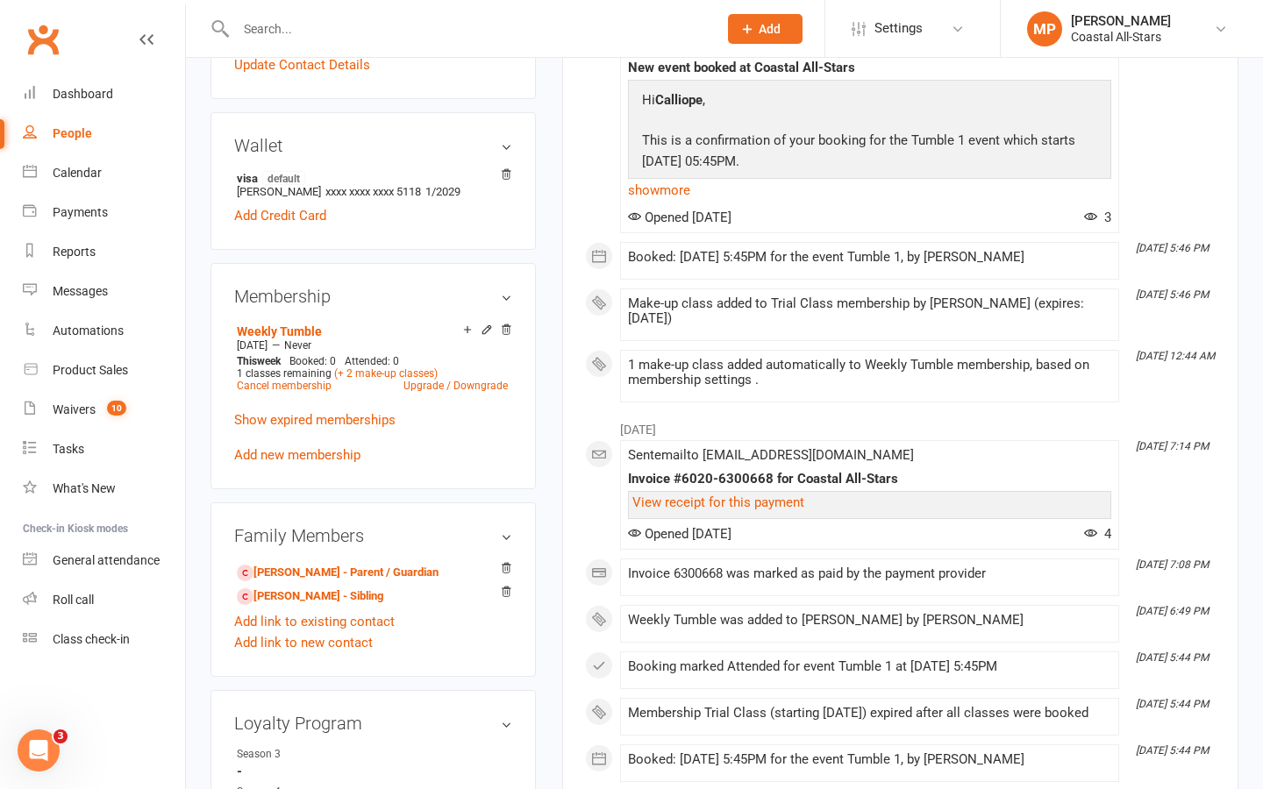
scroll to position [474, 0]
click at [375, 376] on link "(+ 2 make-up classes)" at bounding box center [385, 373] width 103 height 12
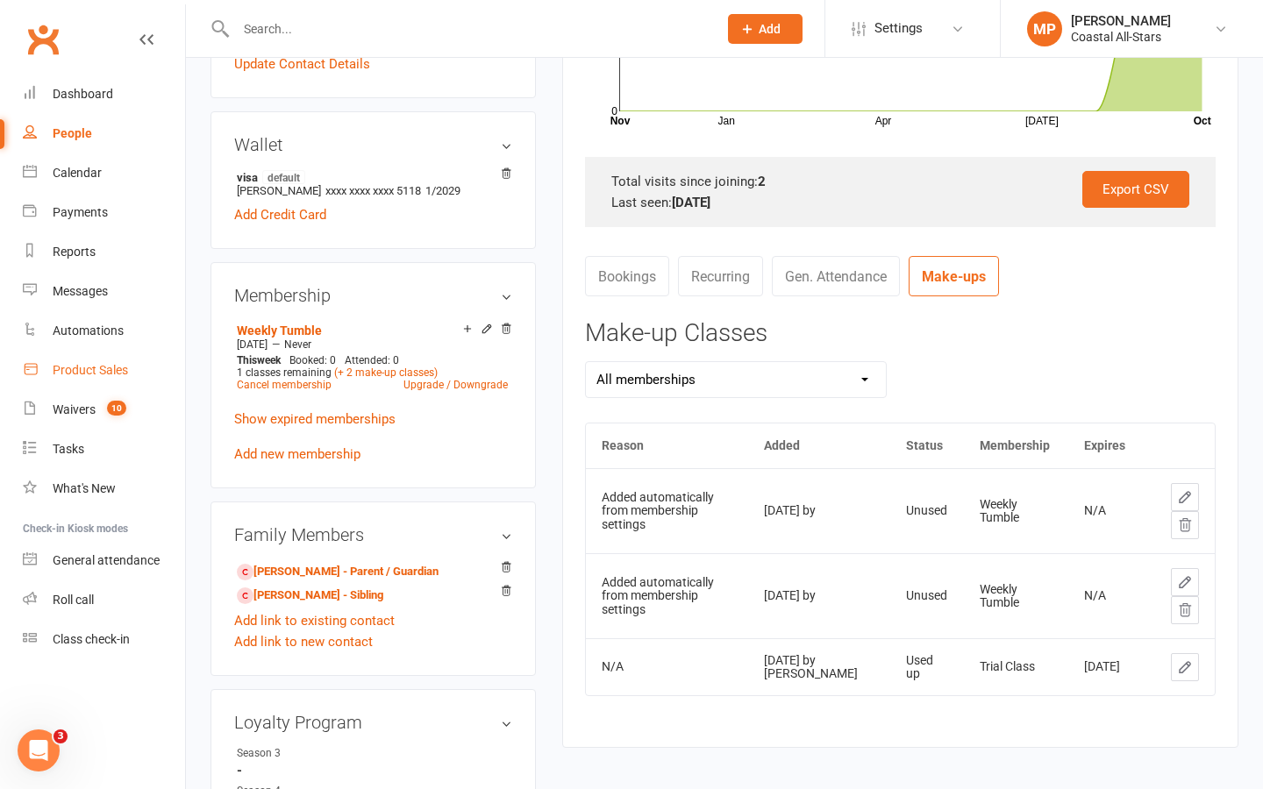
click at [110, 368] on div "Product Sales" at bounding box center [90, 370] width 75 height 14
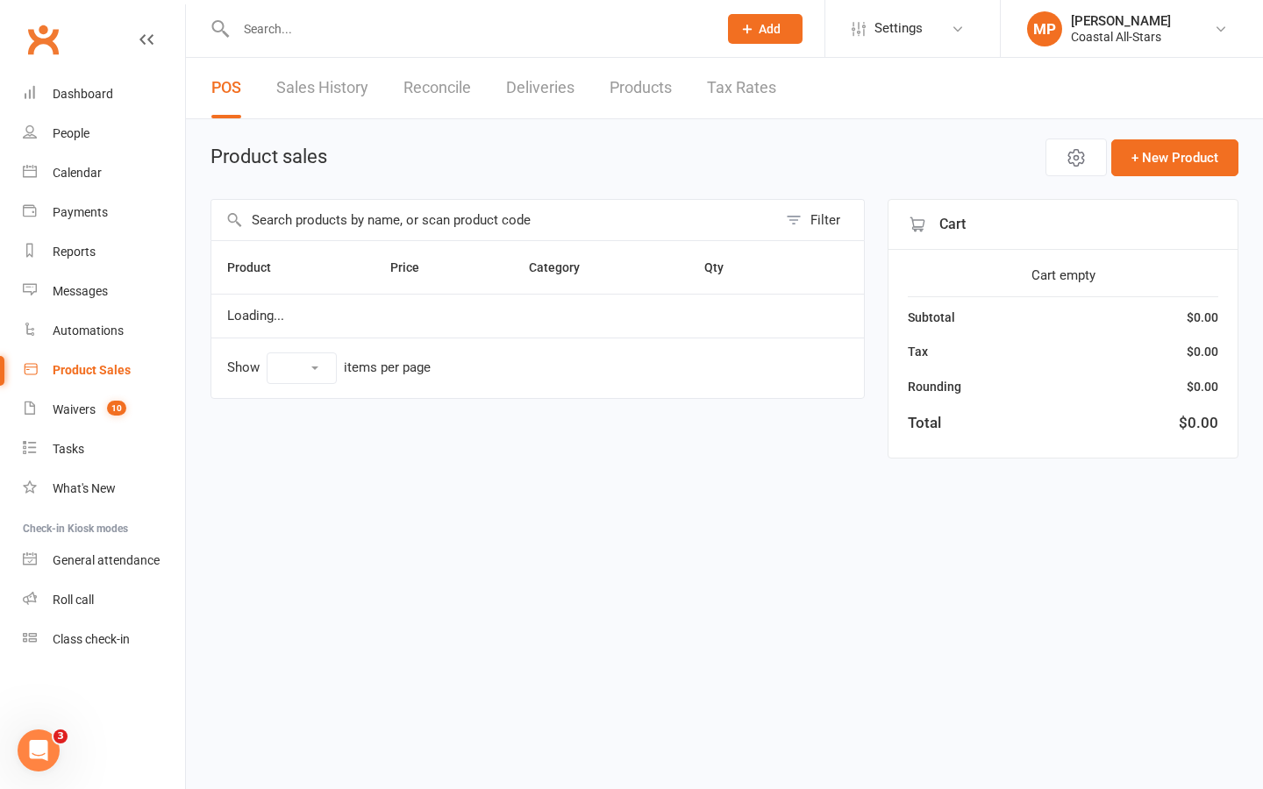
select select "25"
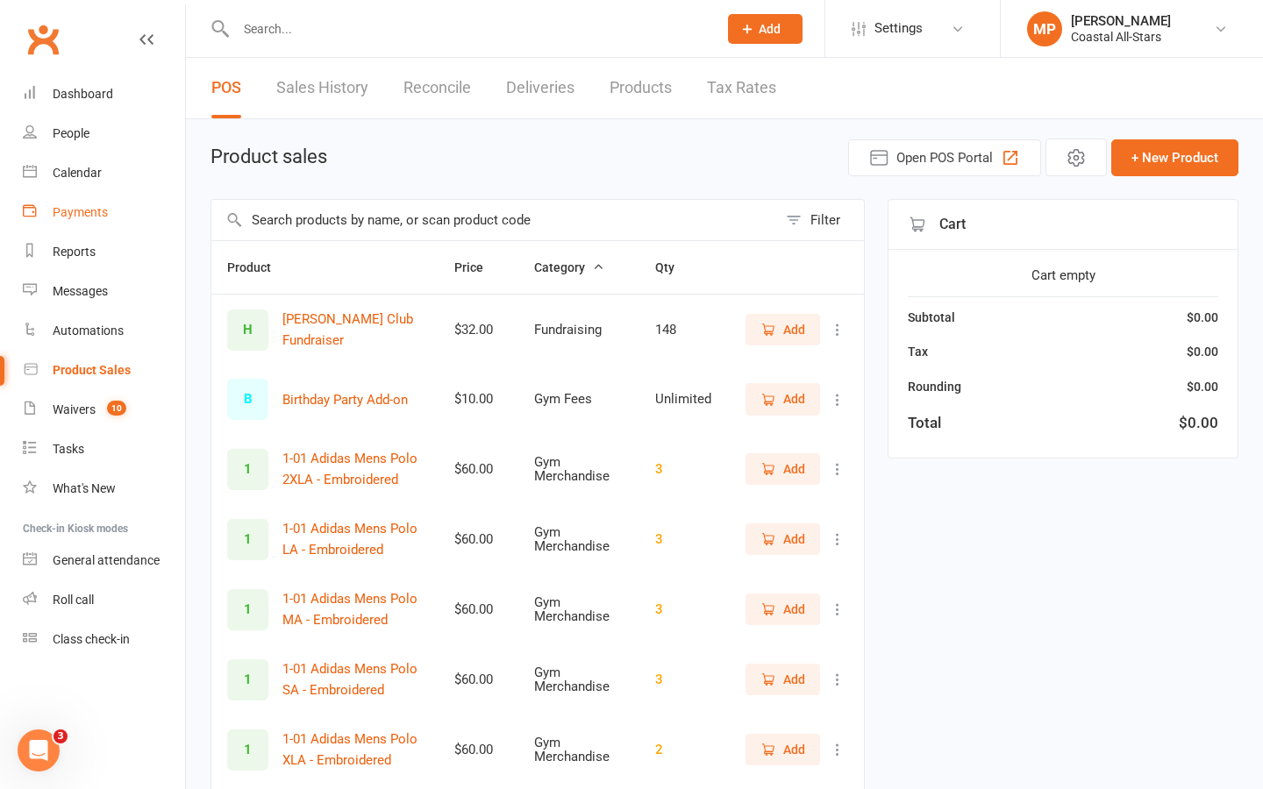
click at [82, 217] on div "Payments" at bounding box center [80, 212] width 55 height 14
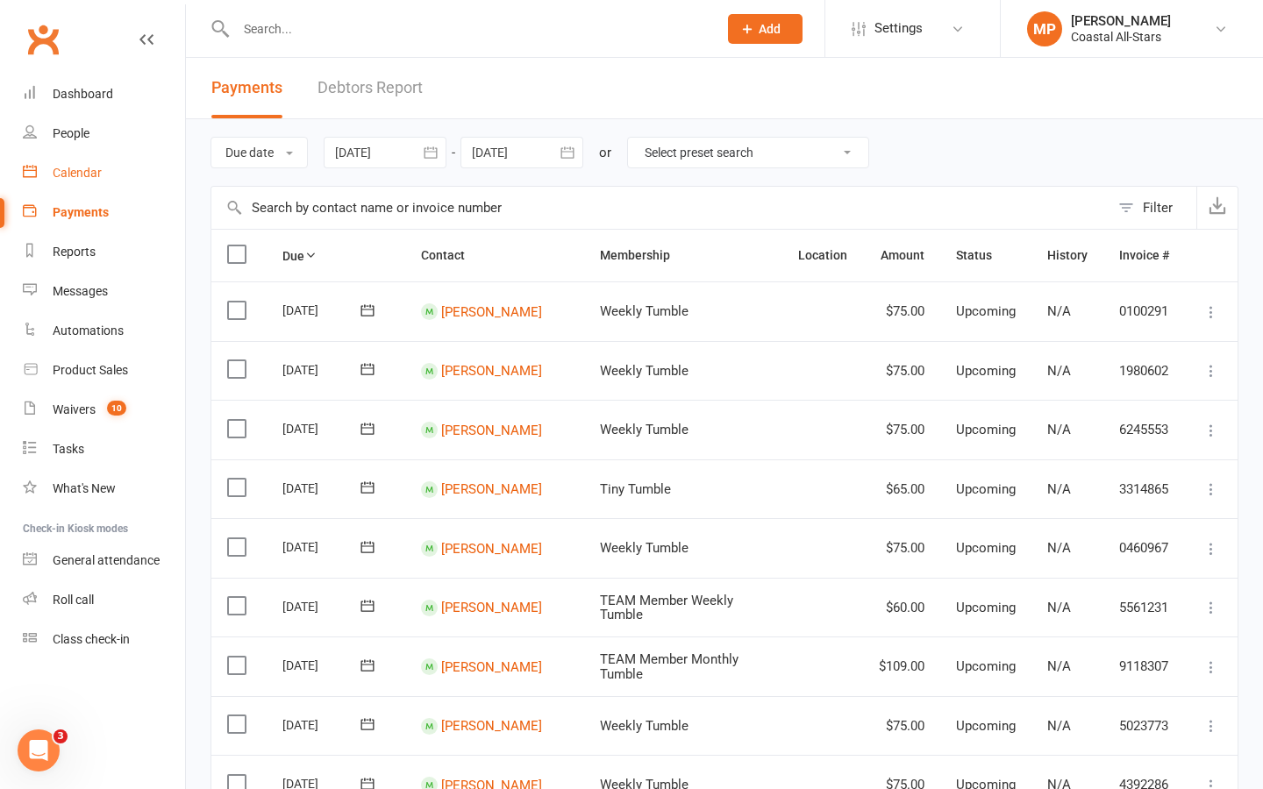
click at [68, 177] on div "Calendar" at bounding box center [77, 173] width 49 height 14
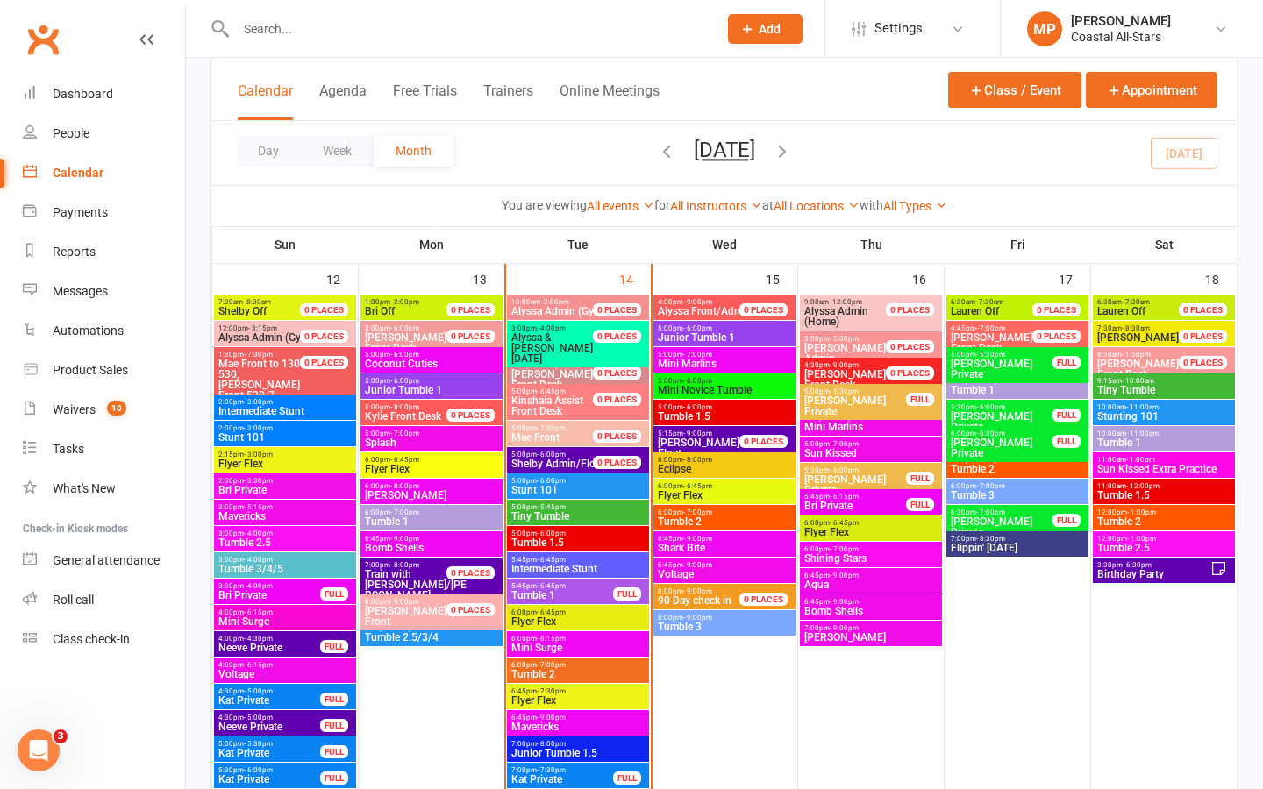
scroll to position [1410, 0]
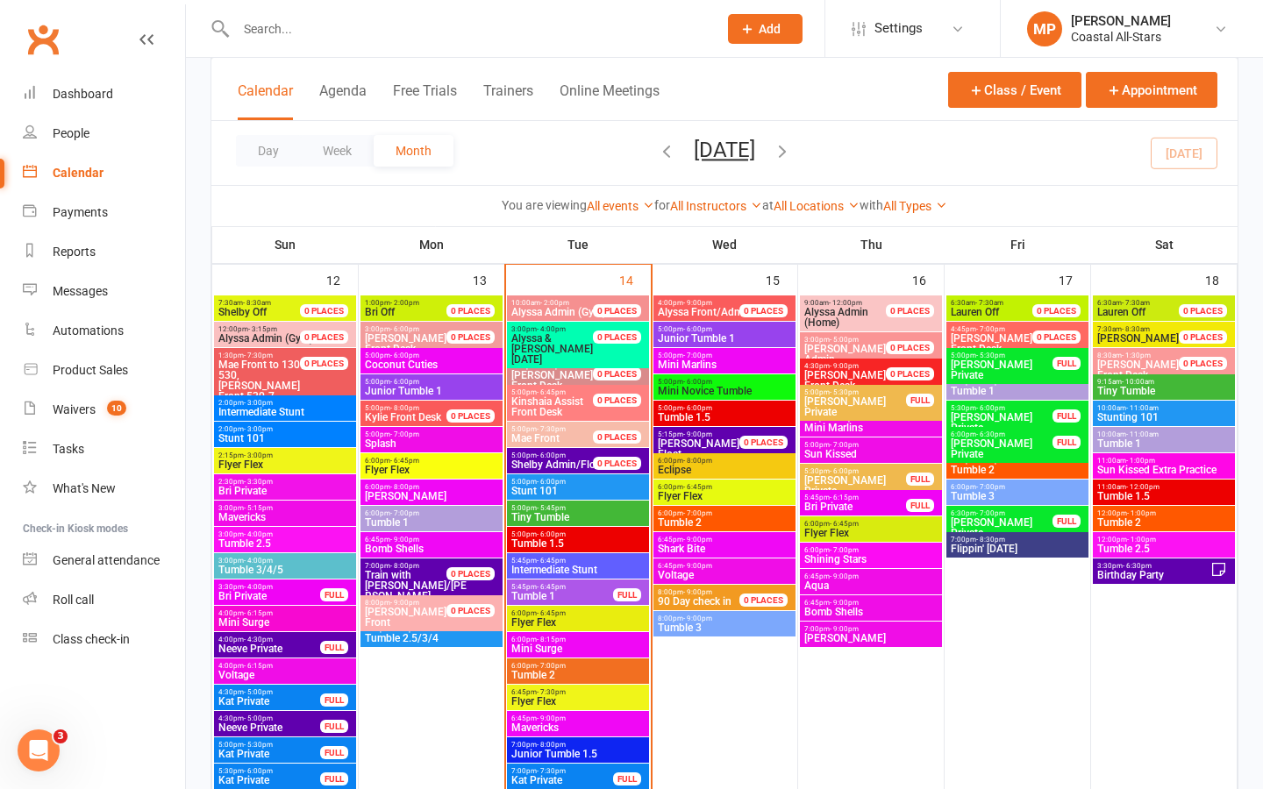
click at [559, 587] on span "- 6:45pm" at bounding box center [551, 587] width 29 height 8
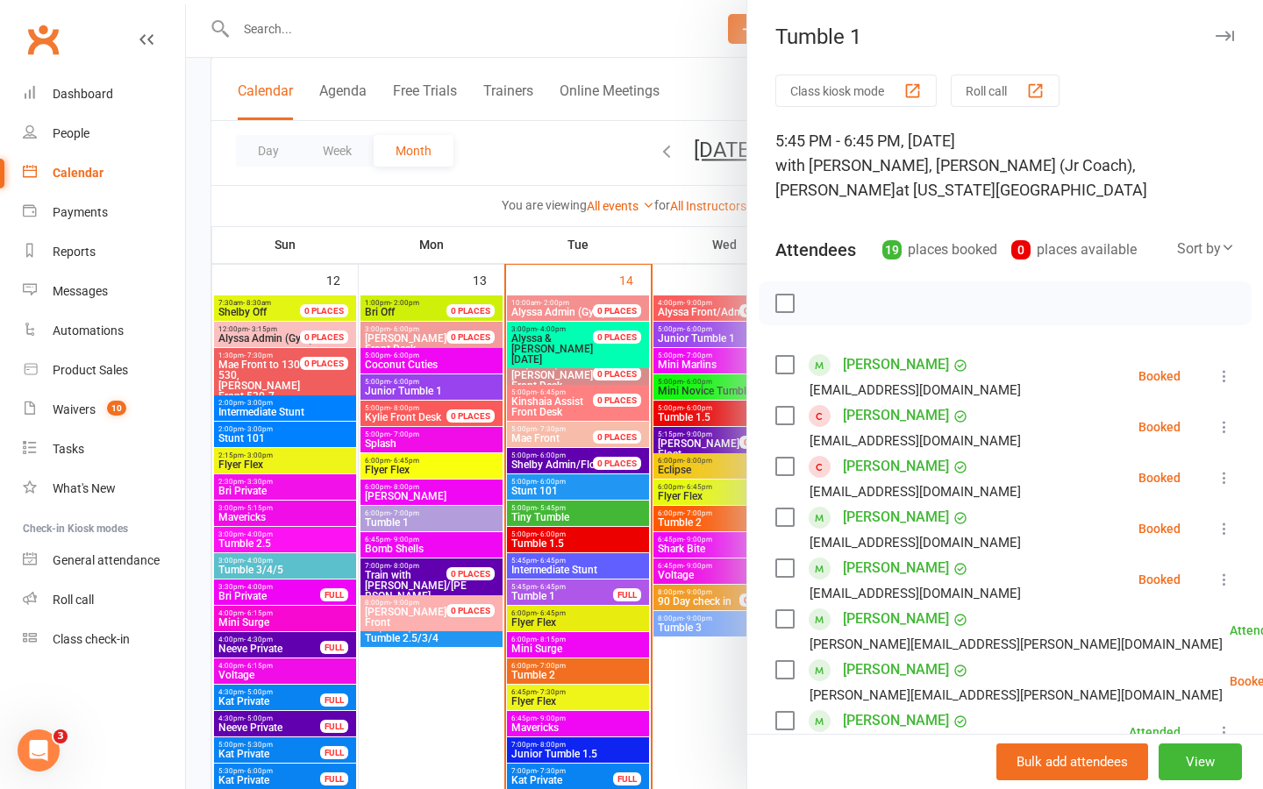
click at [832, 38] on div "Tumble 1" at bounding box center [1005, 37] width 516 height 25
click at [1036, 87] on div "button" at bounding box center [1035, 91] width 18 height 18
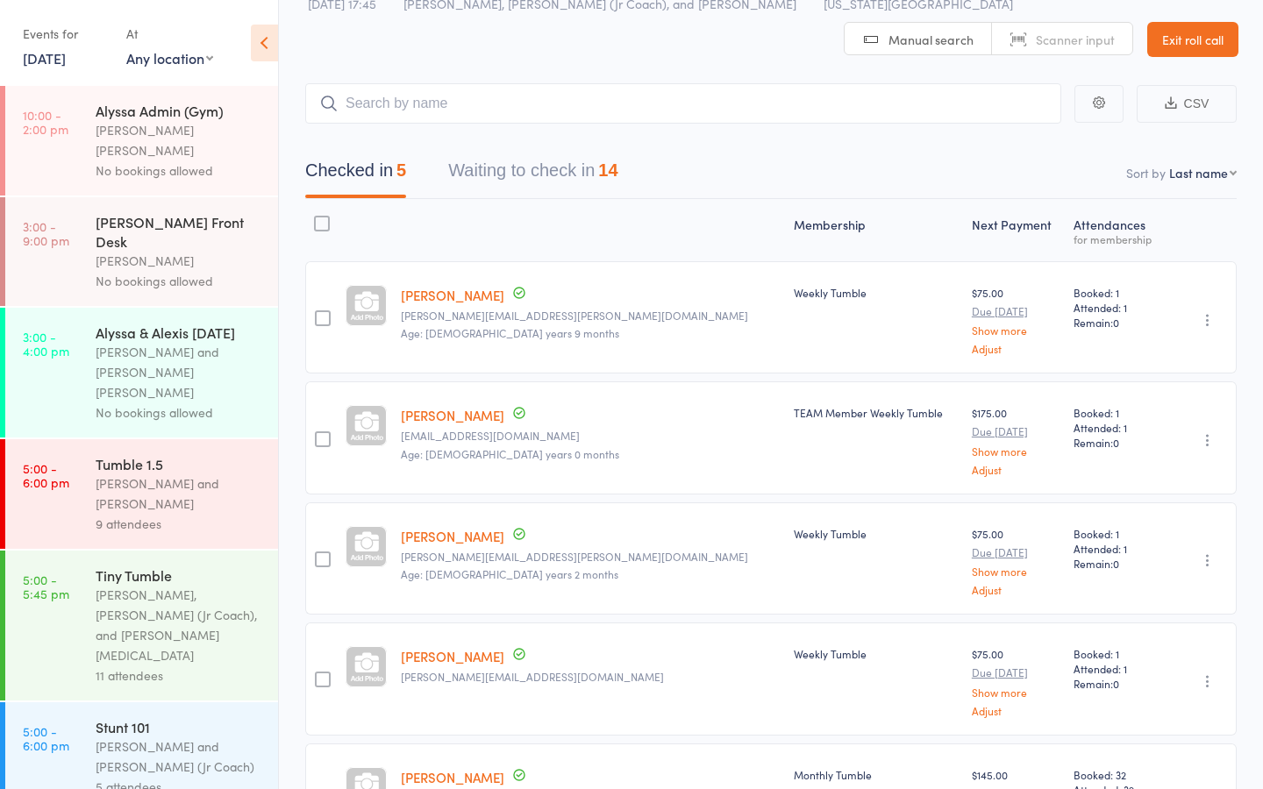
scroll to position [42, 0]
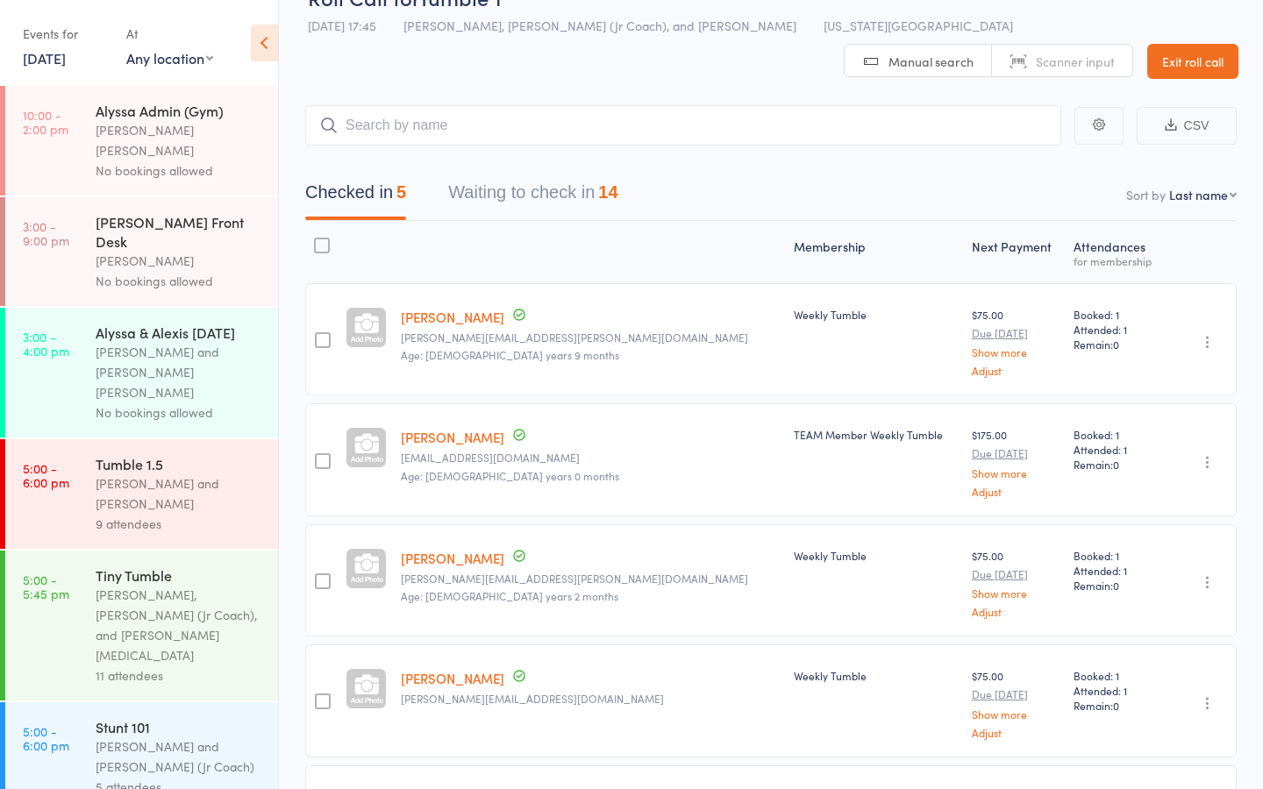
click at [550, 174] on button "Waiting to check in 14" at bounding box center [532, 197] width 169 height 46
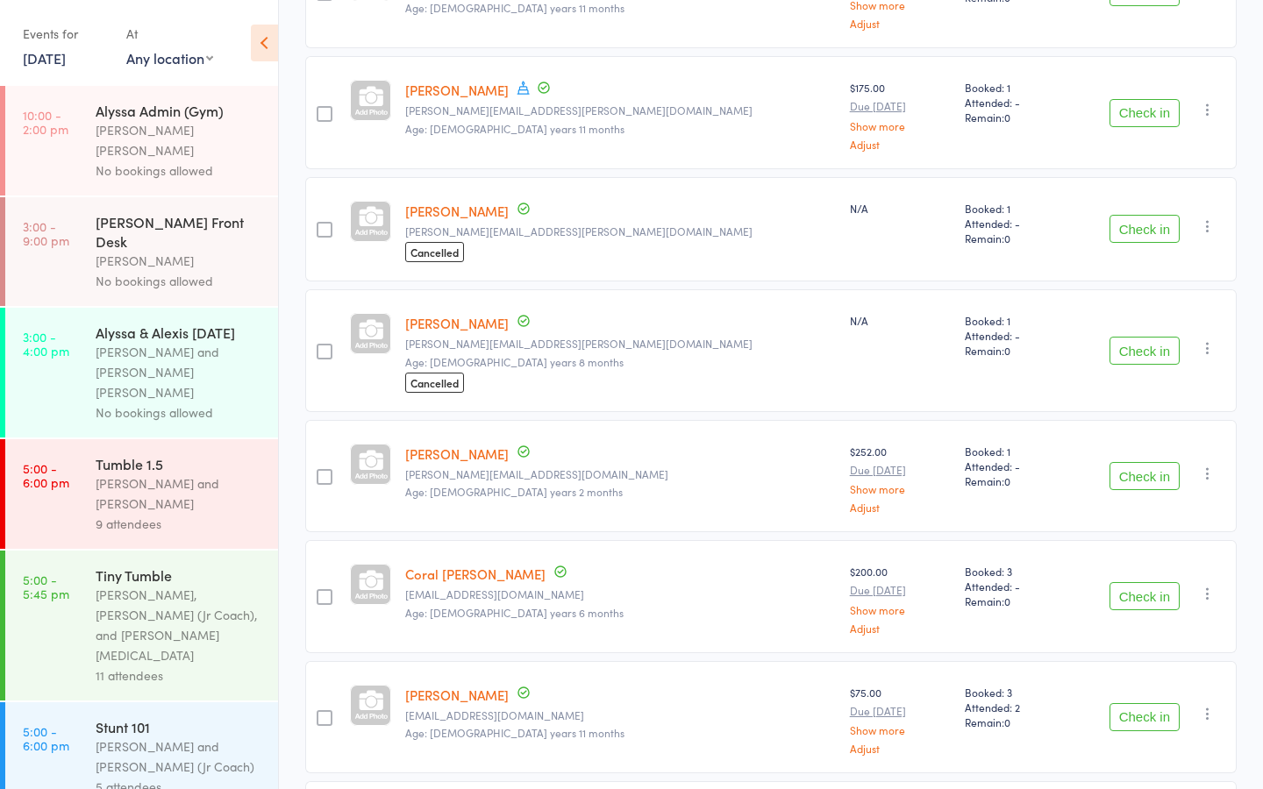
scroll to position [824, 0]
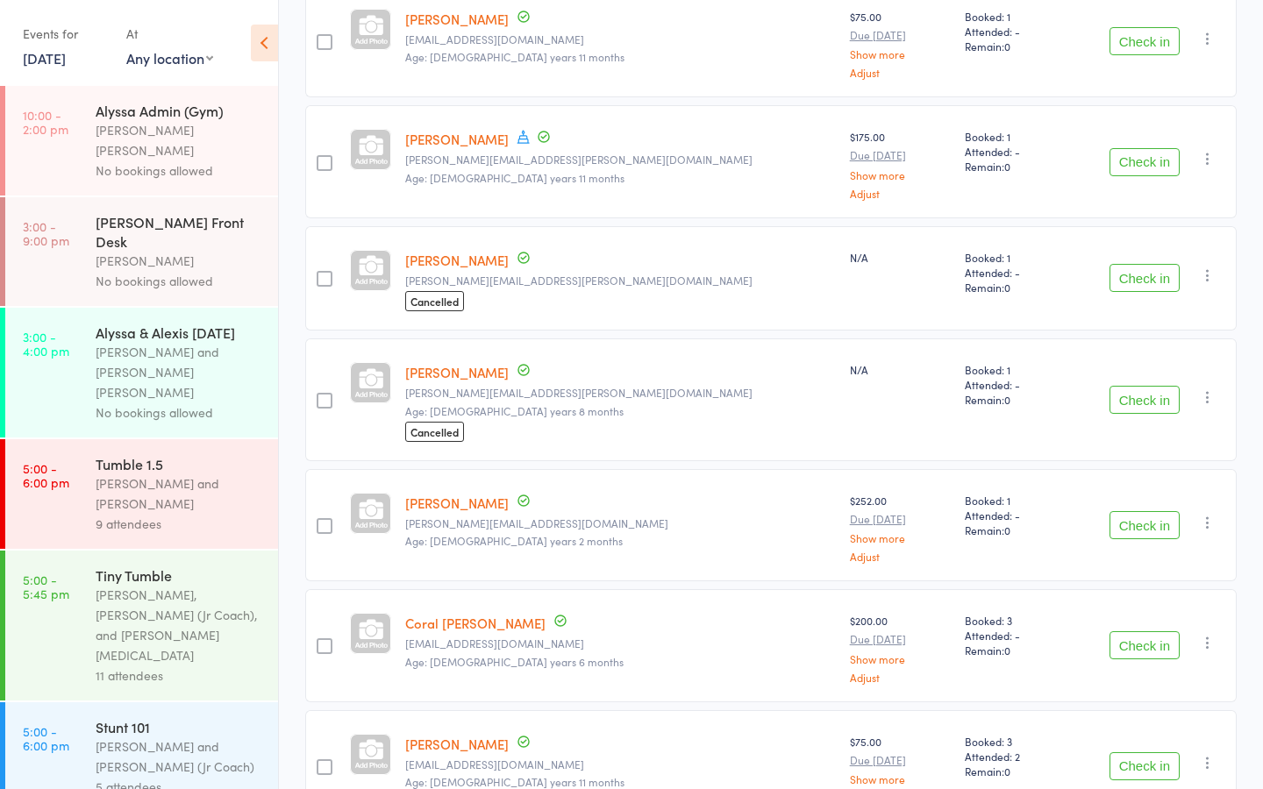
click at [1136, 264] on button "Check in" at bounding box center [1144, 278] width 70 height 28
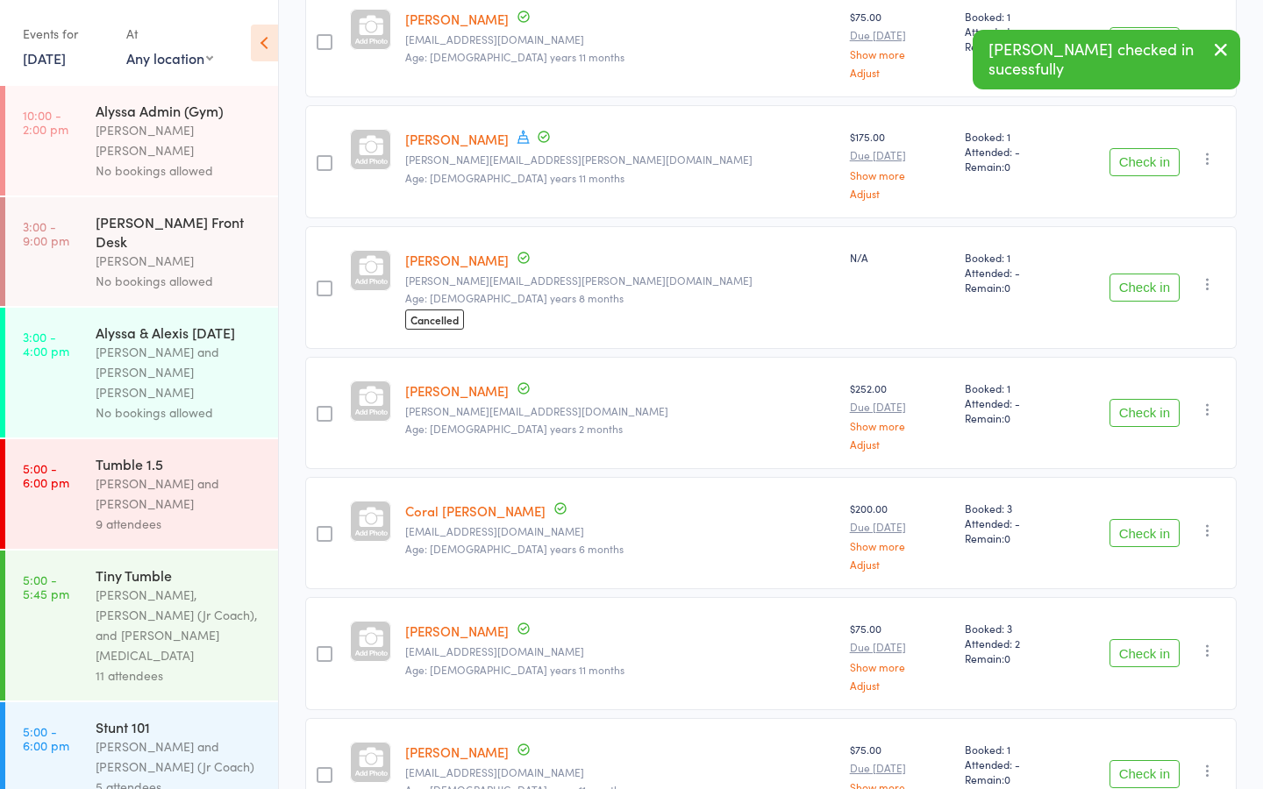
click at [1144, 274] on button "Check in" at bounding box center [1144, 288] width 70 height 28
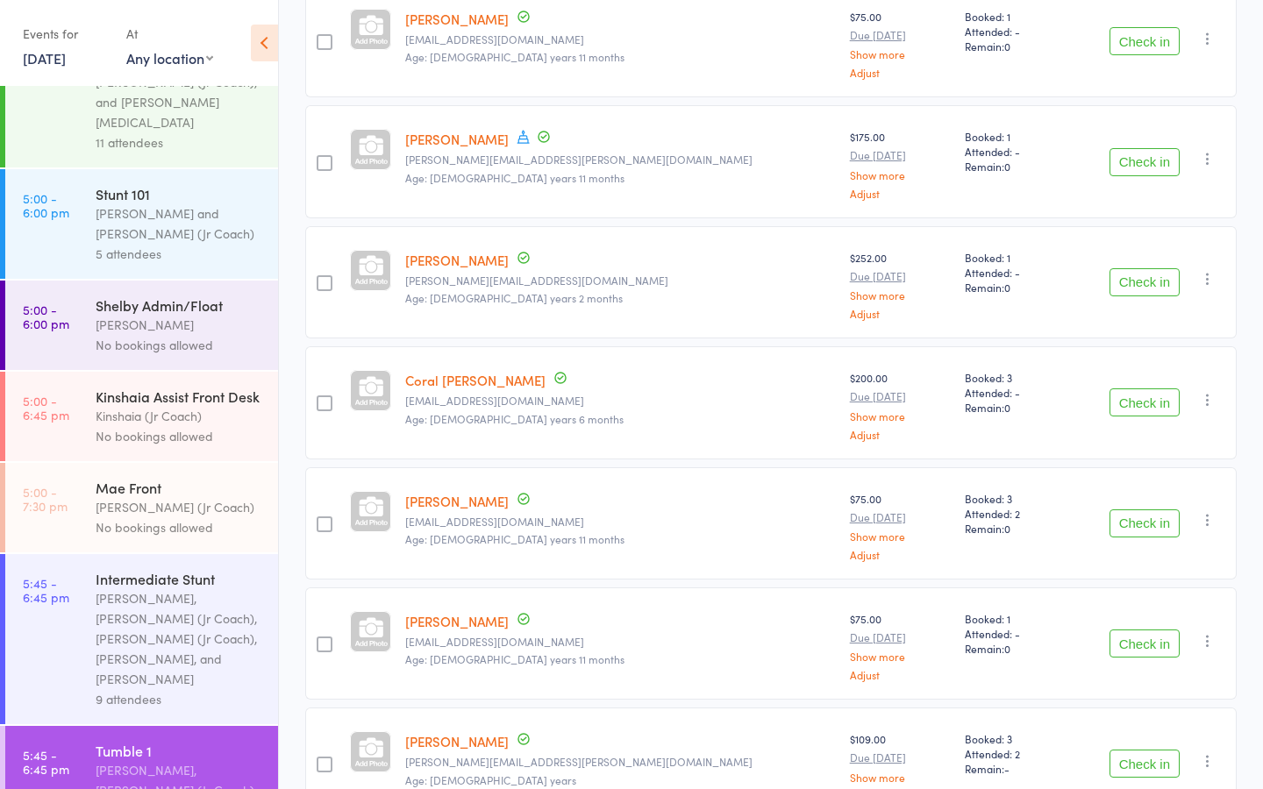
scroll to position [543, 0]
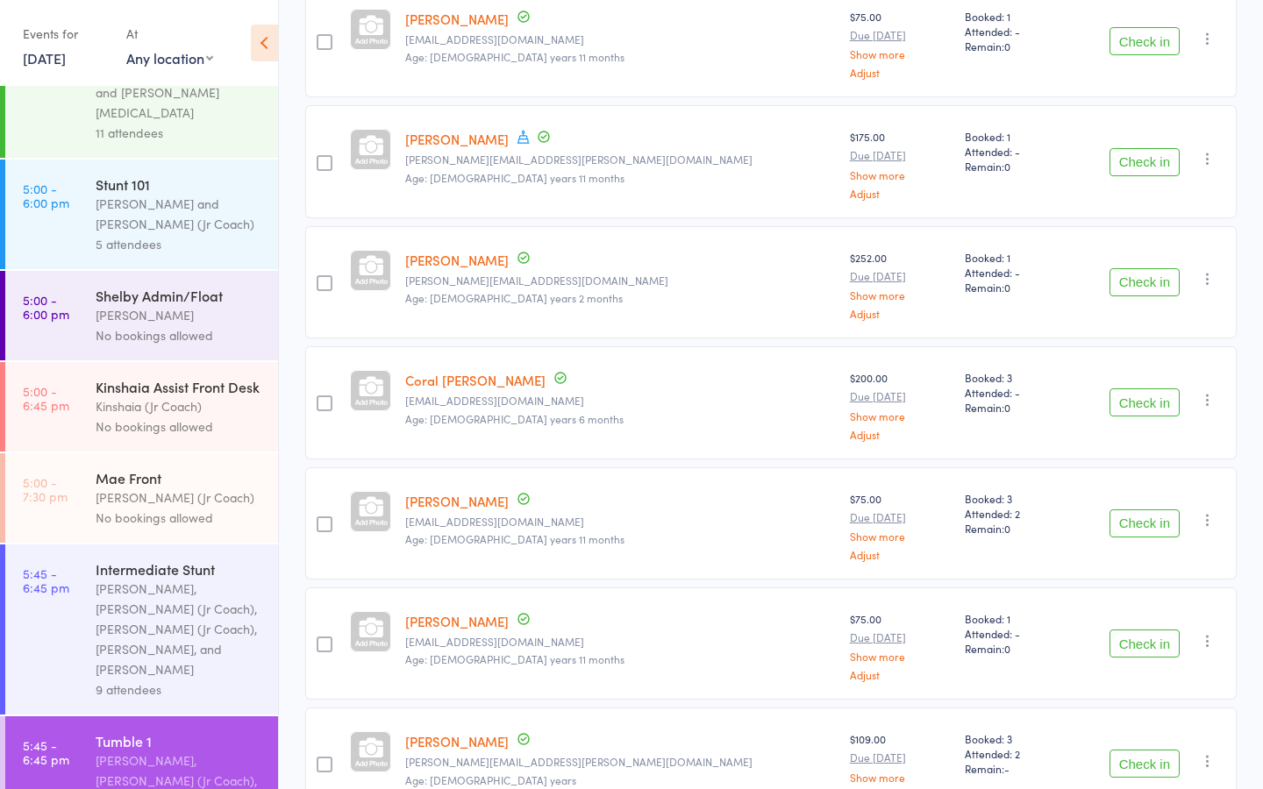
click at [168, 579] on div "Kyle Fisher, Liliana (Jr Coach), Sassy (Jr Coach), Harper Webster, and Lili Cade" at bounding box center [179, 629] width 167 height 101
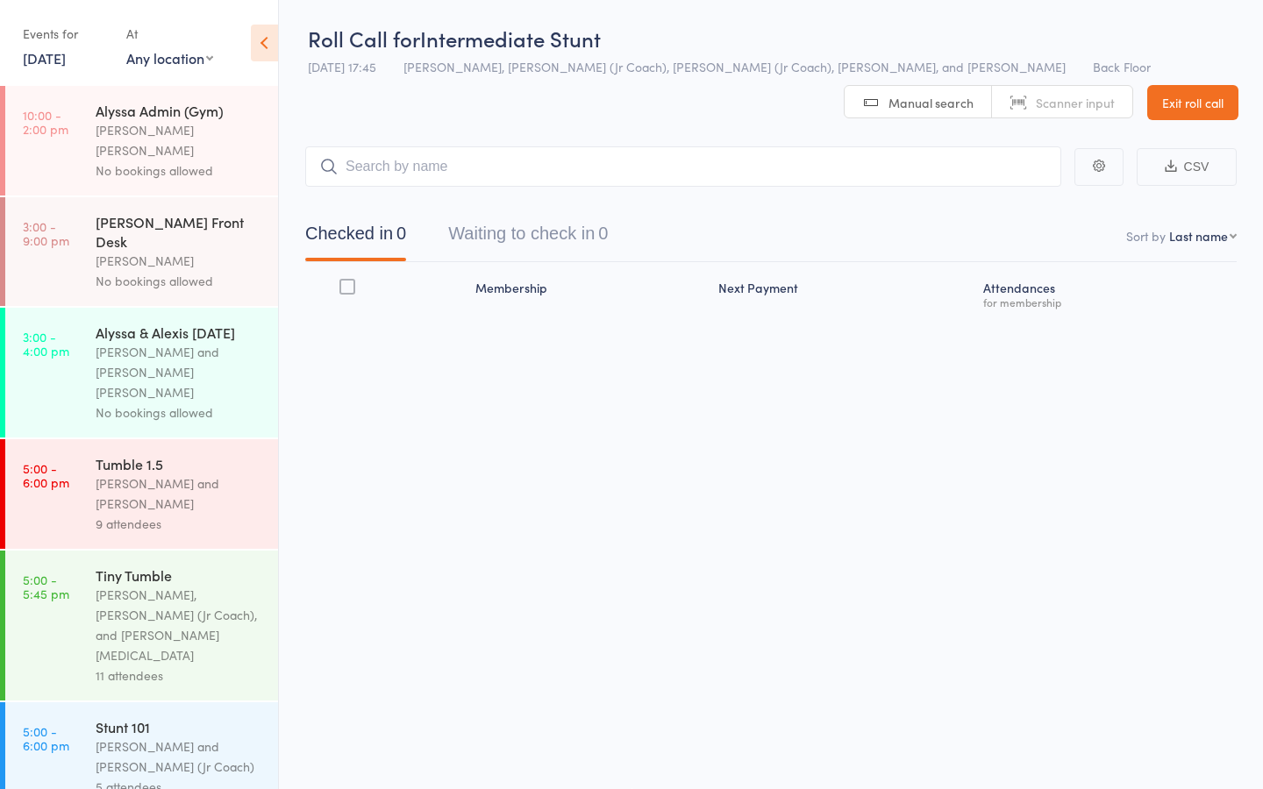
scroll to position [1, 0]
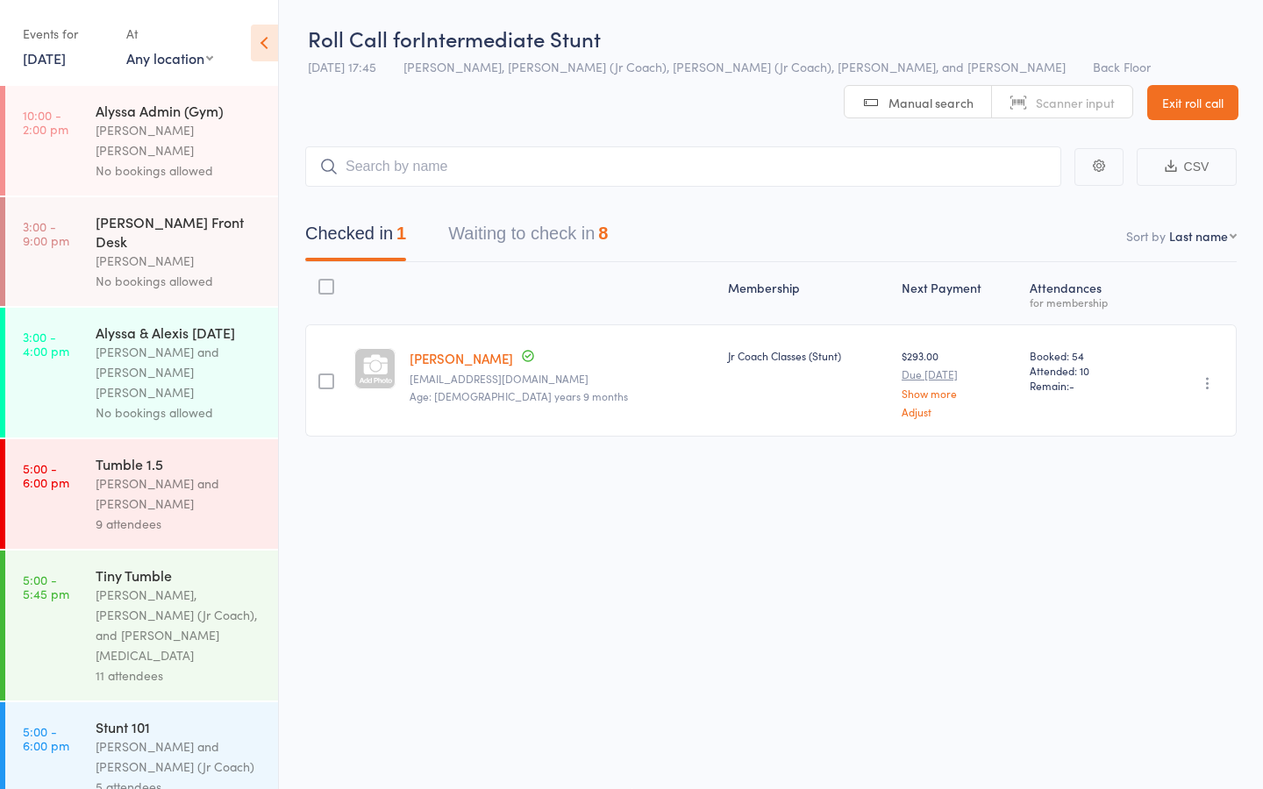
click at [573, 231] on button "Waiting to check in 8" at bounding box center [528, 238] width 160 height 46
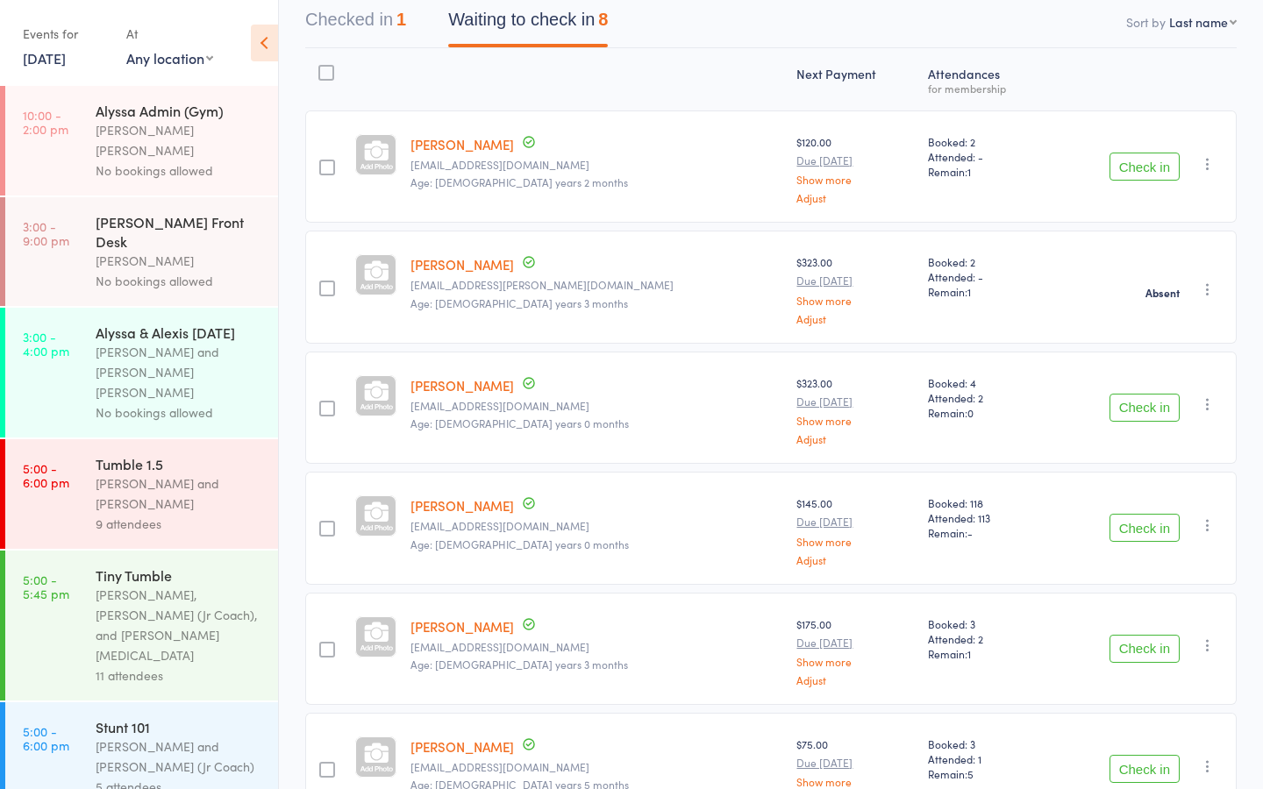
scroll to position [225, 0]
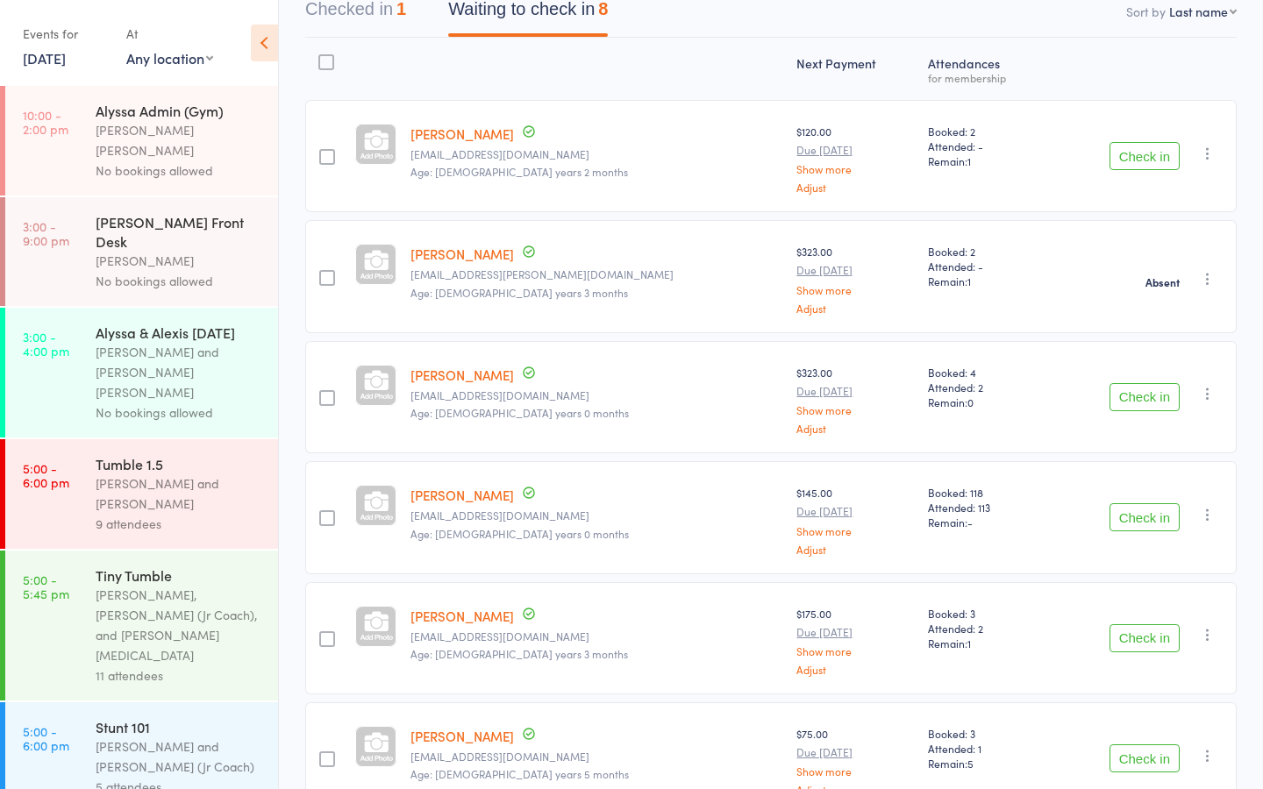
click at [1140, 393] on button "Check in" at bounding box center [1144, 397] width 70 height 28
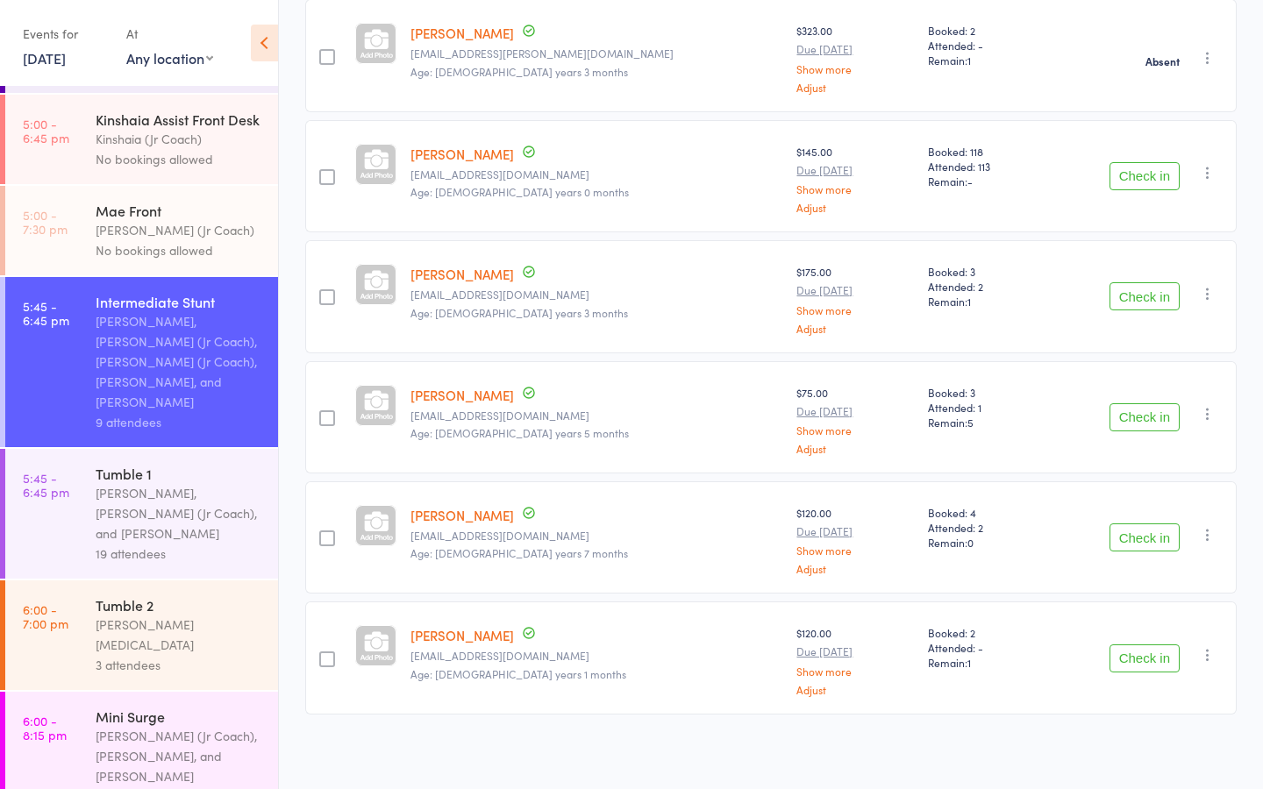
scroll to position [445, 0]
click at [1140, 176] on button "Check in" at bounding box center [1144, 177] width 70 height 28
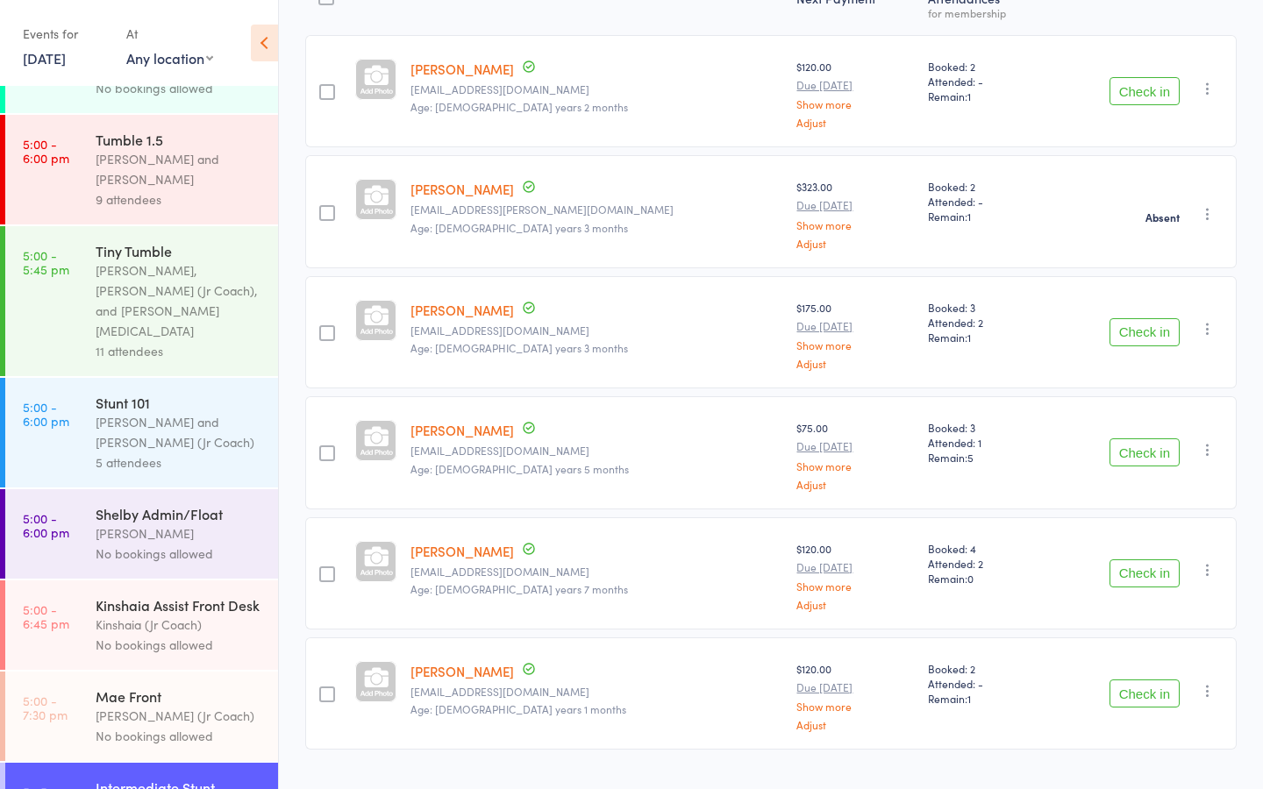
scroll to position [0, 0]
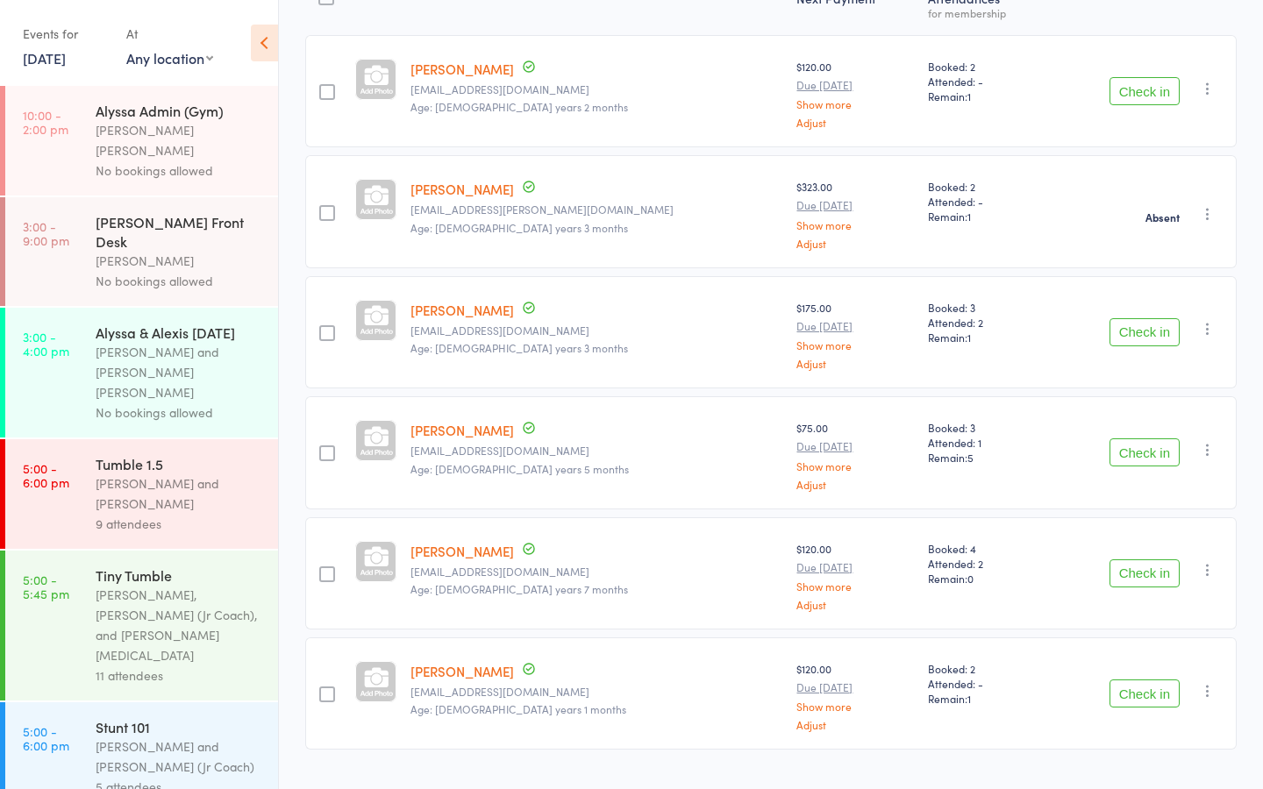
click at [121, 474] on div "Corin Conway and Kyle Fisher" at bounding box center [179, 494] width 167 height 40
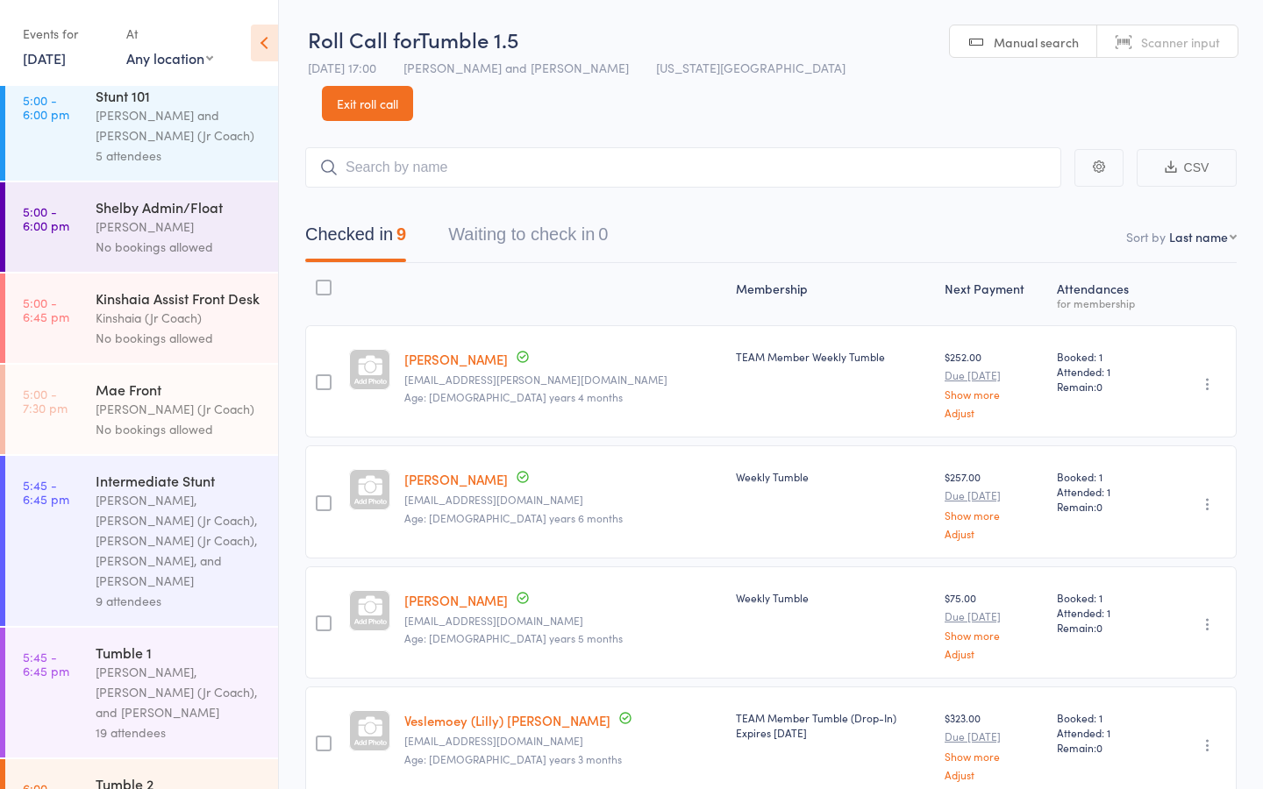
scroll to position [633, 0]
click at [104, 660] on div "Kylie Smith, Olivia (Jr Coach), and Kat Timothy" at bounding box center [179, 690] width 167 height 61
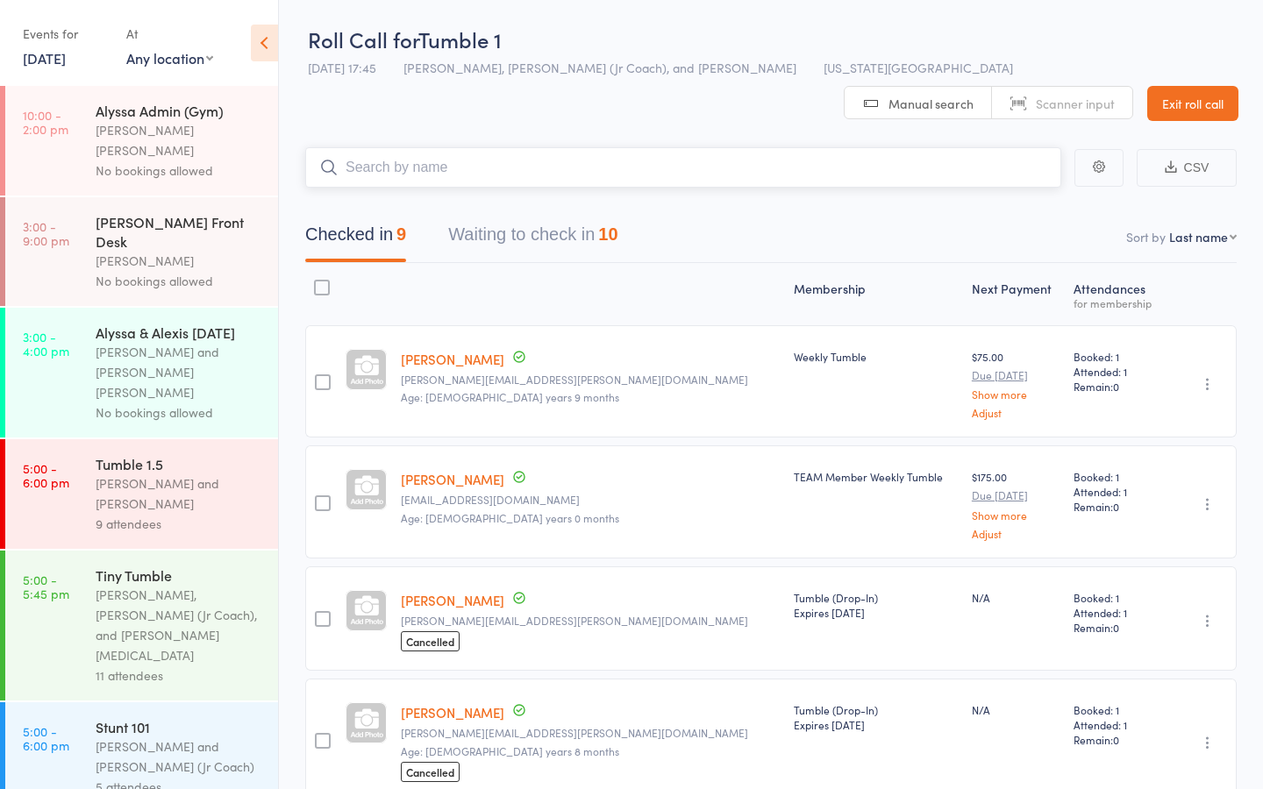
click at [493, 216] on button "Waiting to check in 10" at bounding box center [532, 239] width 169 height 46
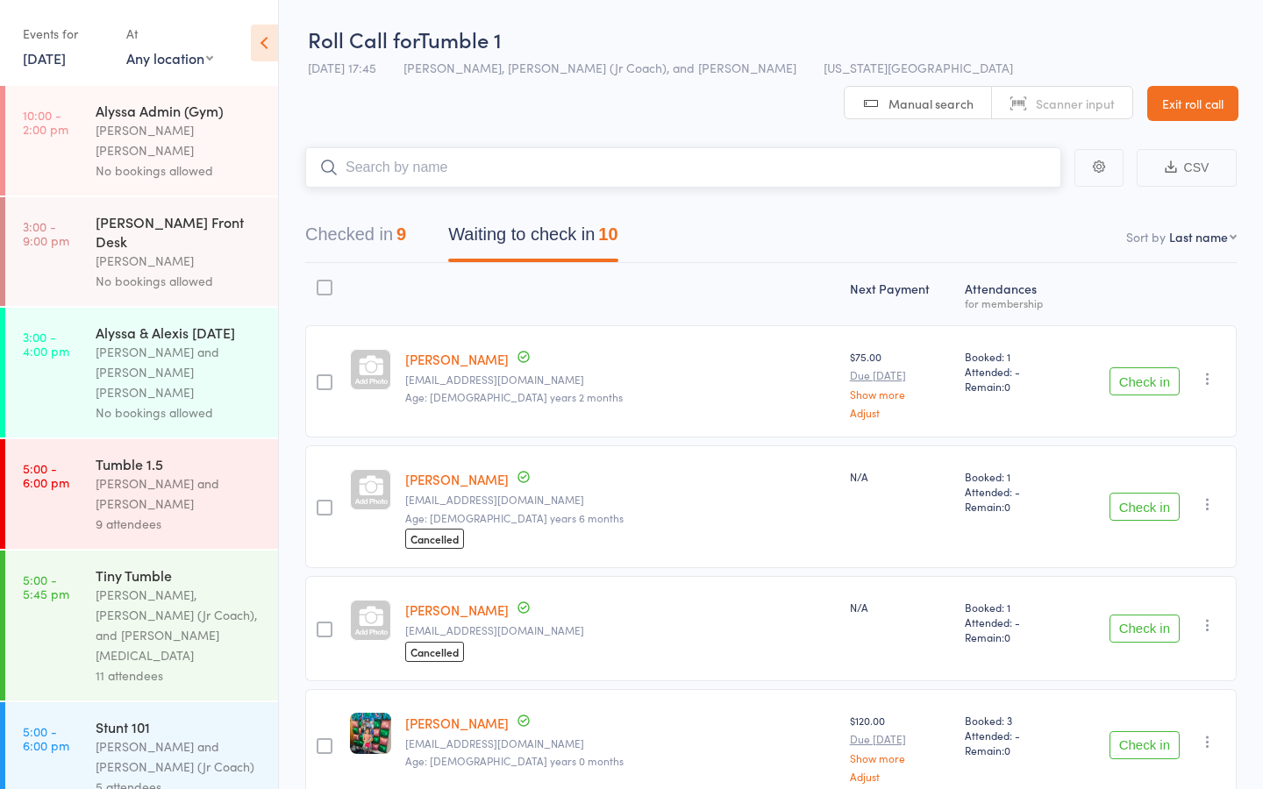
click at [323, 216] on button "Checked in 9" at bounding box center [355, 239] width 101 height 46
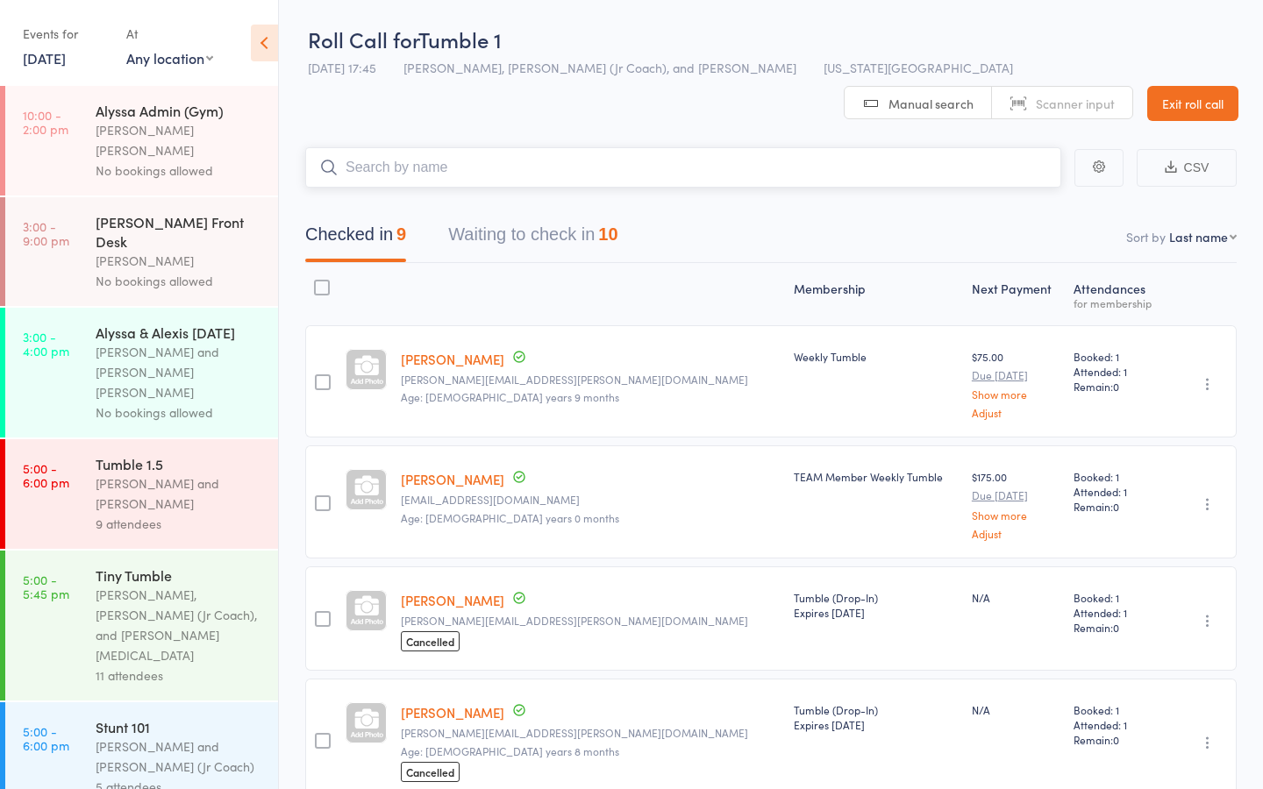
click at [502, 216] on button "Waiting to check in 10" at bounding box center [532, 239] width 169 height 46
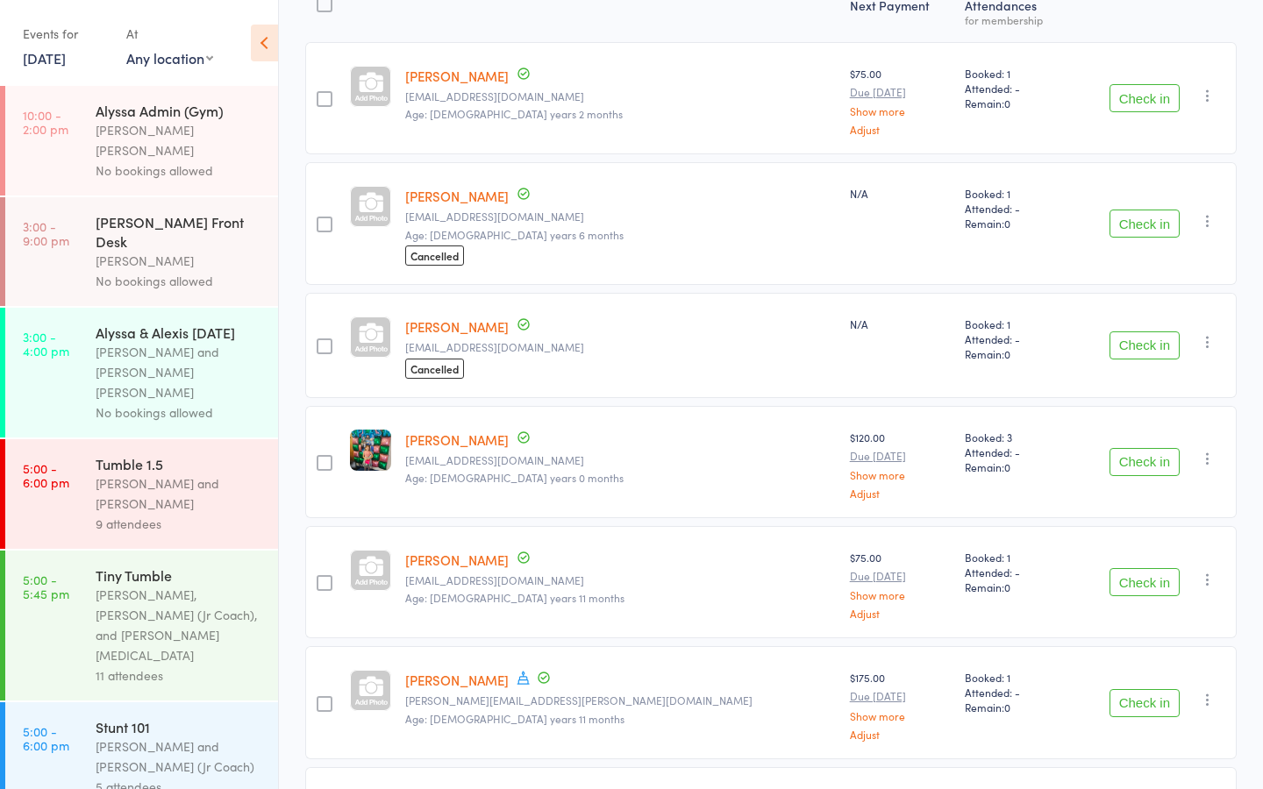
scroll to position [773, 0]
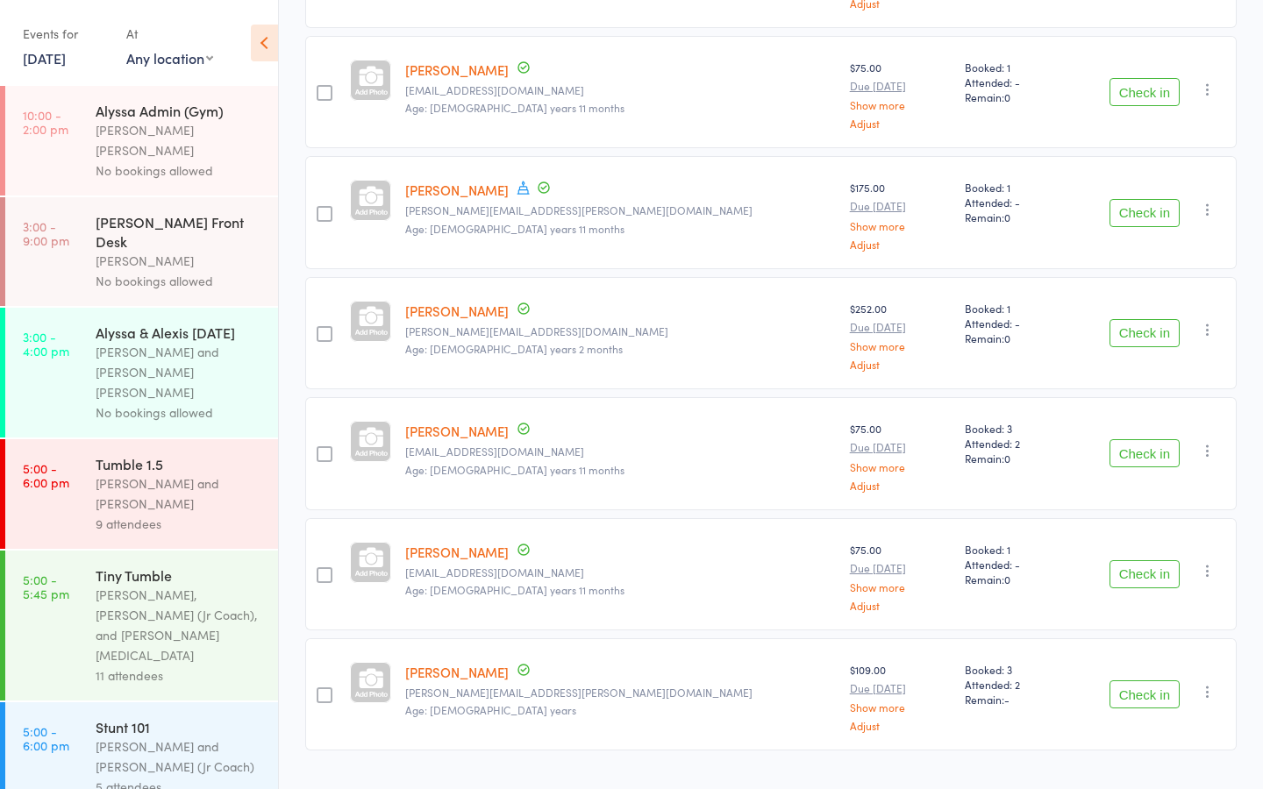
click at [1128, 439] on button "Check in" at bounding box center [1144, 453] width 70 height 28
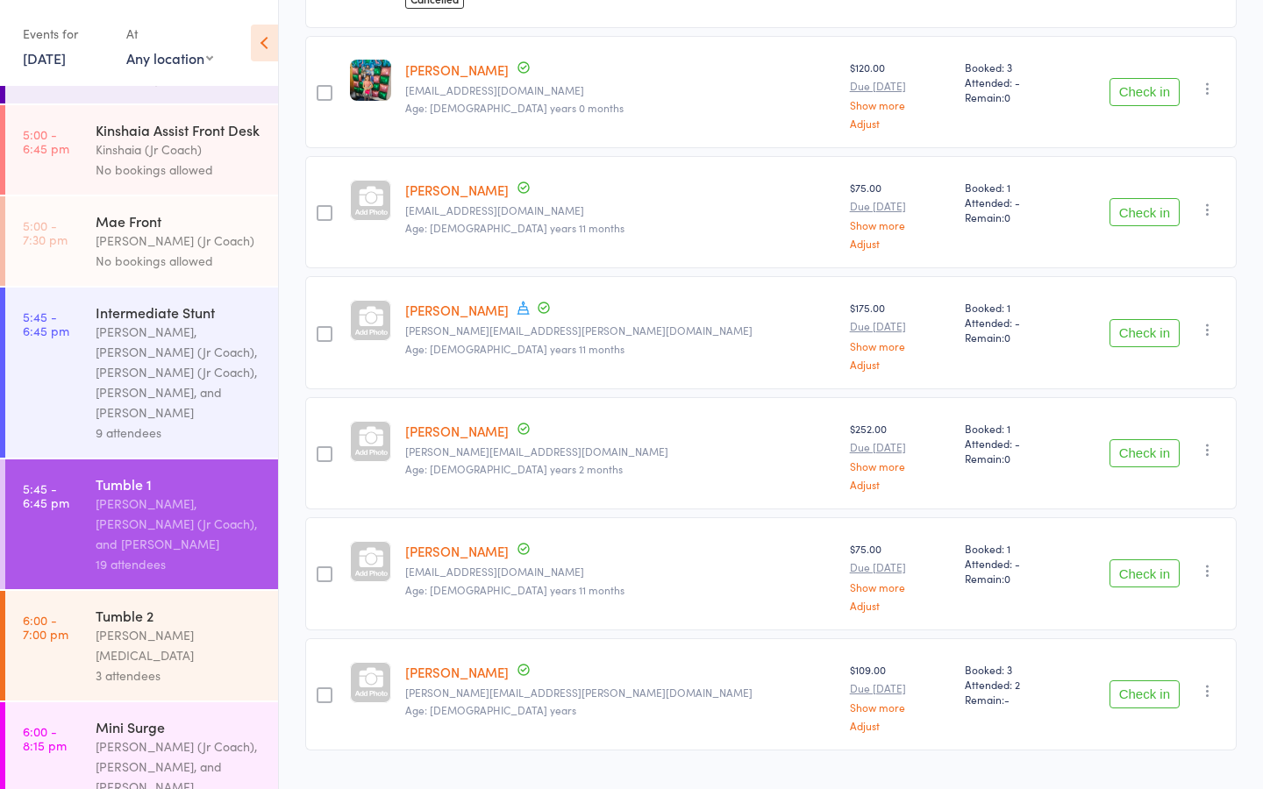
scroll to position [799, 0]
click at [136, 323] on div "[PERSON_NAME], [PERSON_NAME] (Jr Coach), [PERSON_NAME] (Jr Coach), [PERSON_NAME…" at bounding box center [179, 373] width 167 height 101
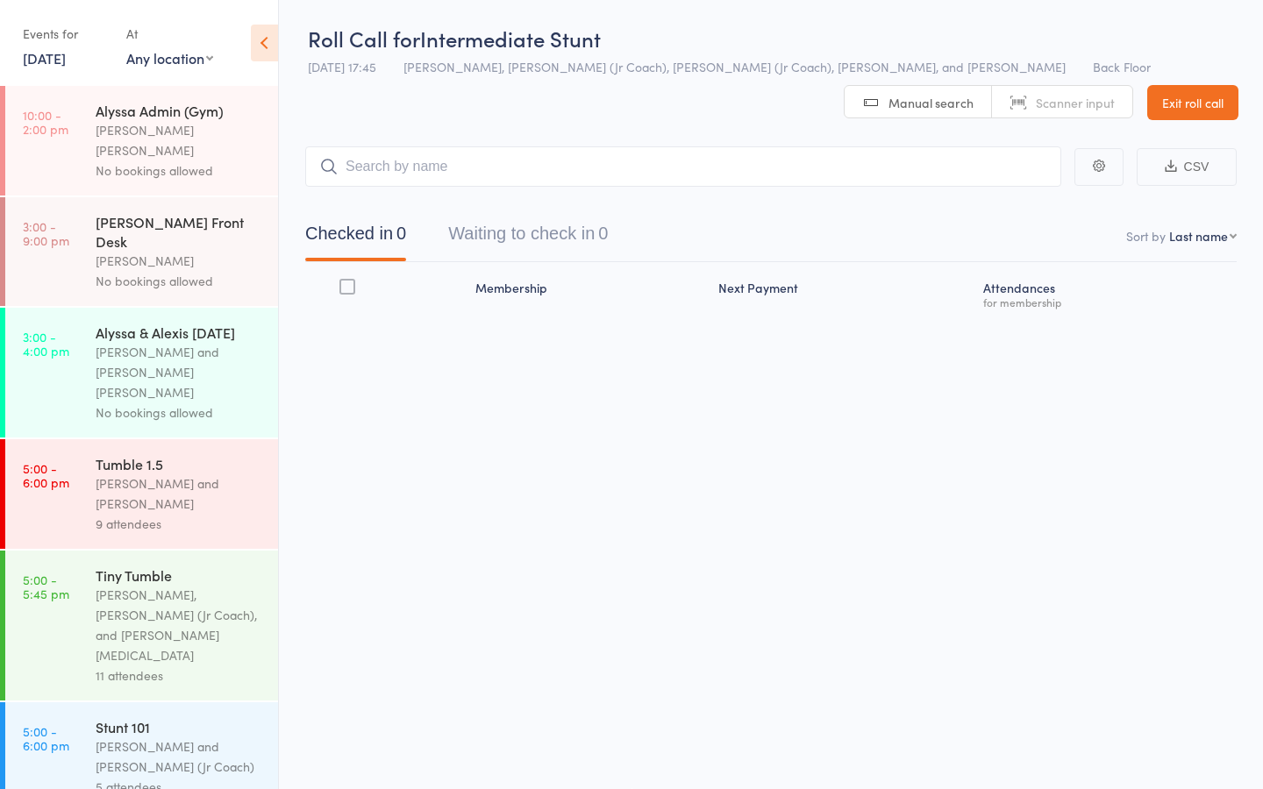
scroll to position [1, 0]
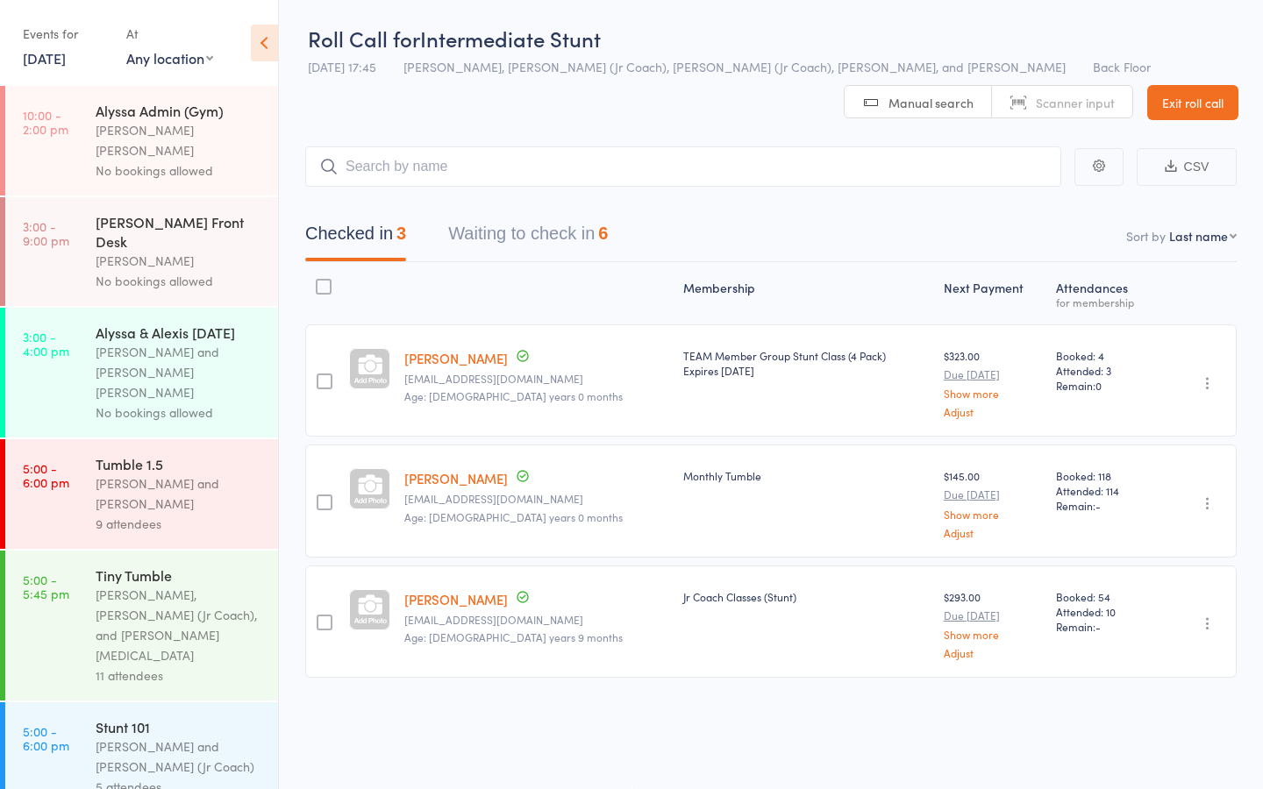
click at [521, 240] on button "Waiting to check in 6" at bounding box center [528, 238] width 160 height 46
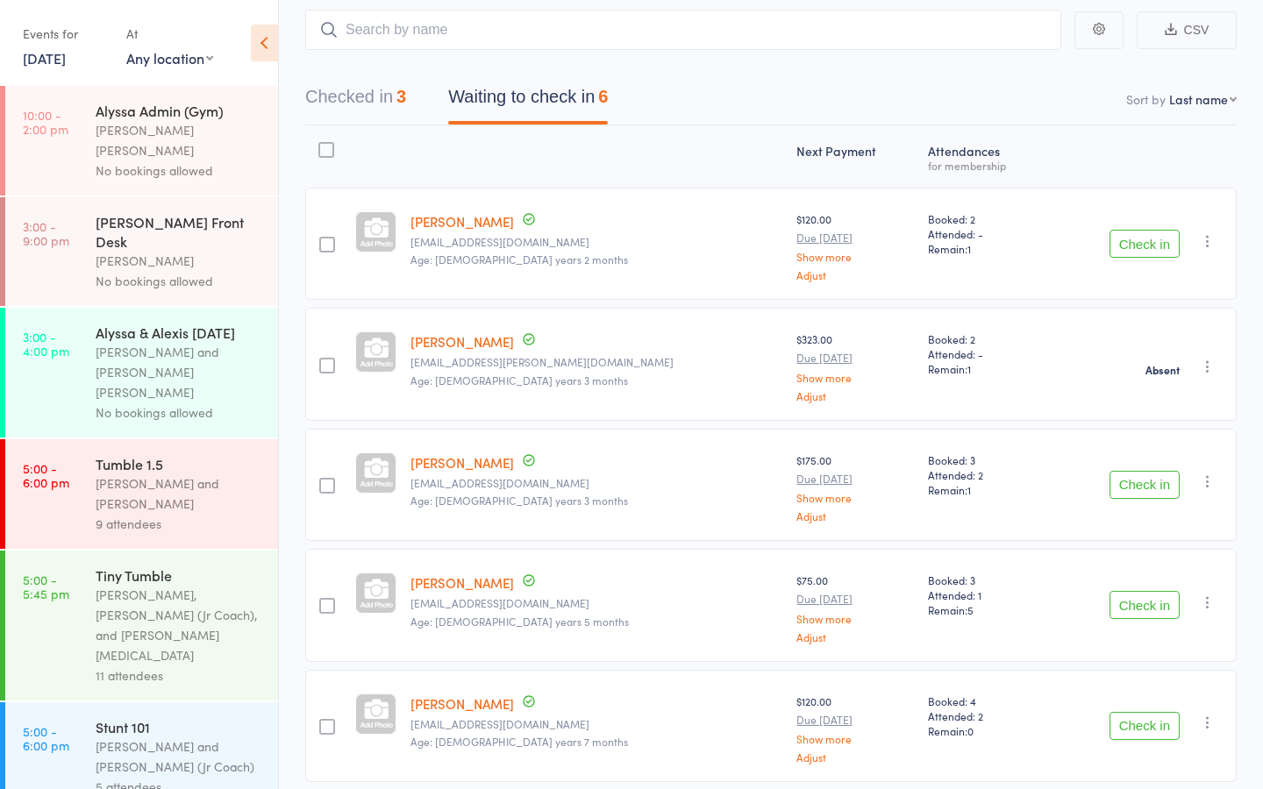
scroll to position [157, 0]
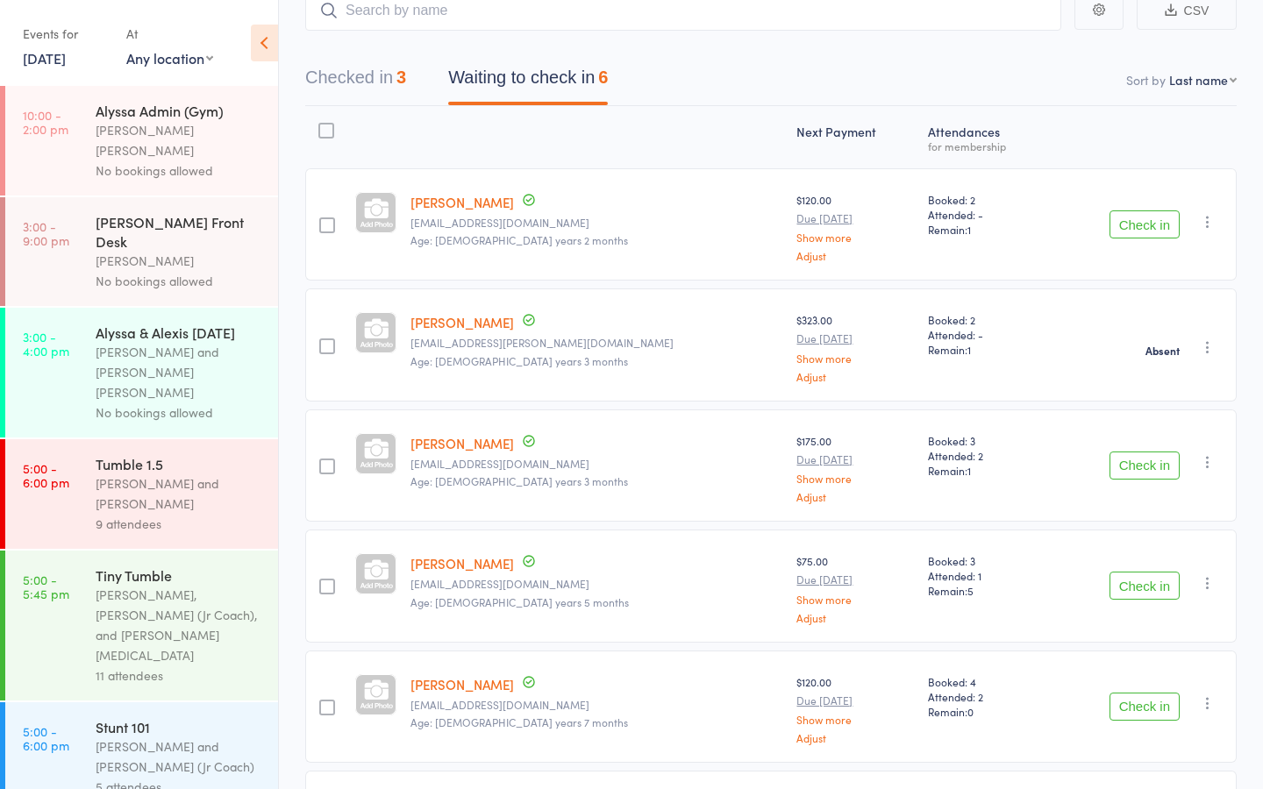
click at [1139, 460] on button "Check in" at bounding box center [1144, 466] width 70 height 28
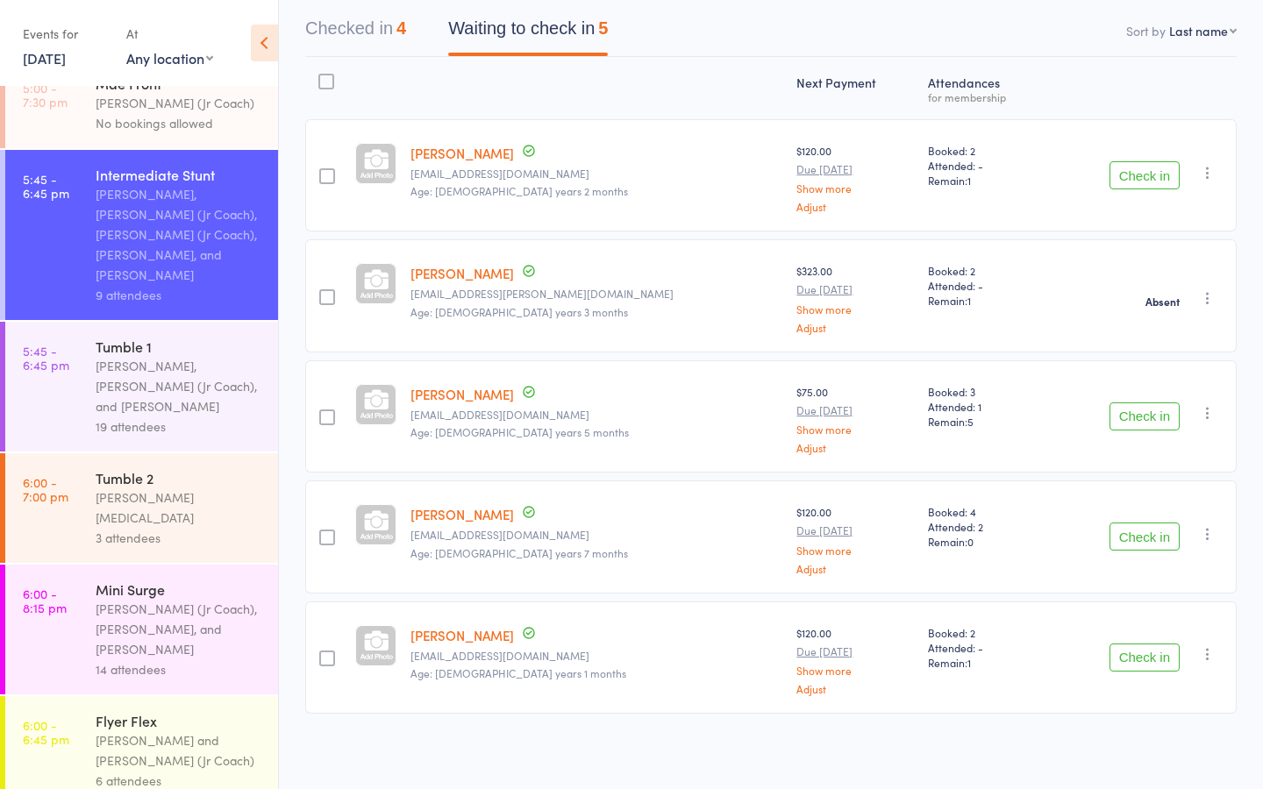
scroll to position [936, 0]
click at [48, 697] on link "6:00 - 6:45 pm Flyer Flex [PERSON_NAME] and [PERSON_NAME] (Jr Coach) 6 attendees" at bounding box center [141, 752] width 273 height 110
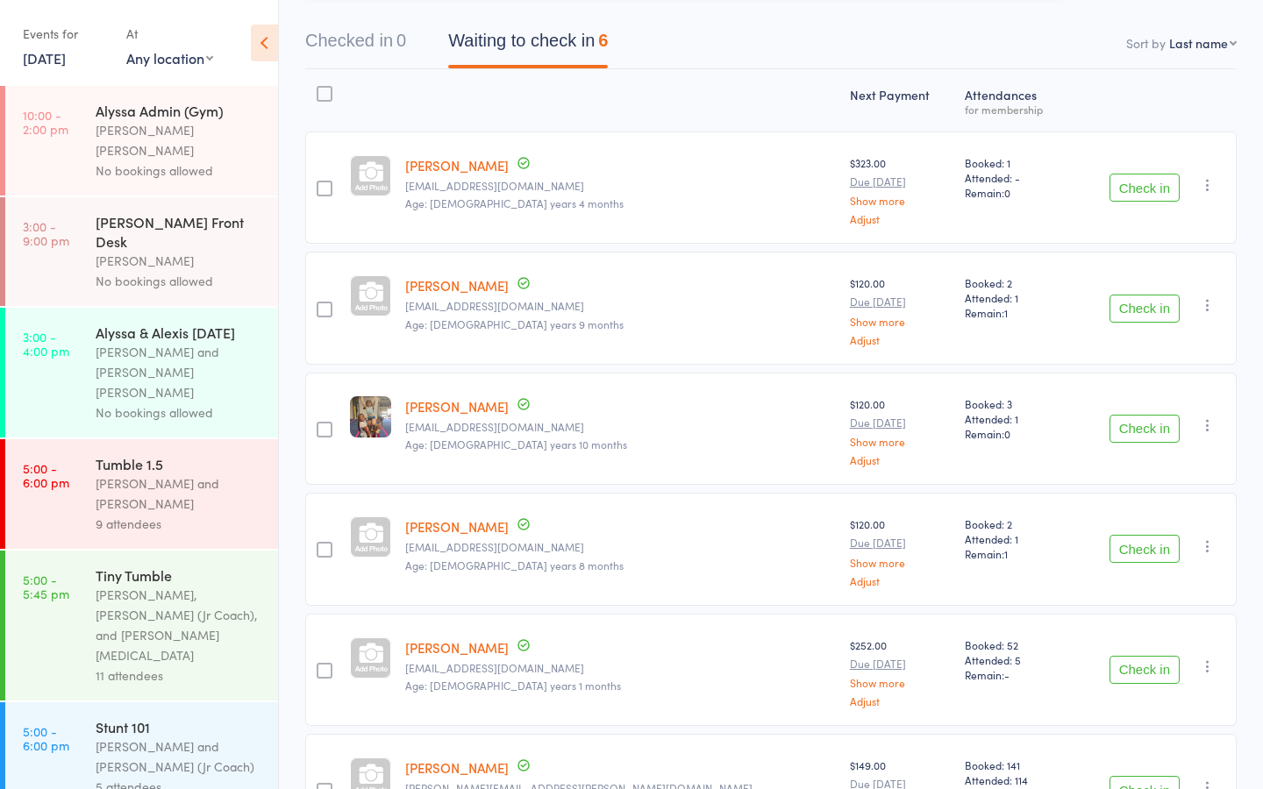
scroll to position [291, 0]
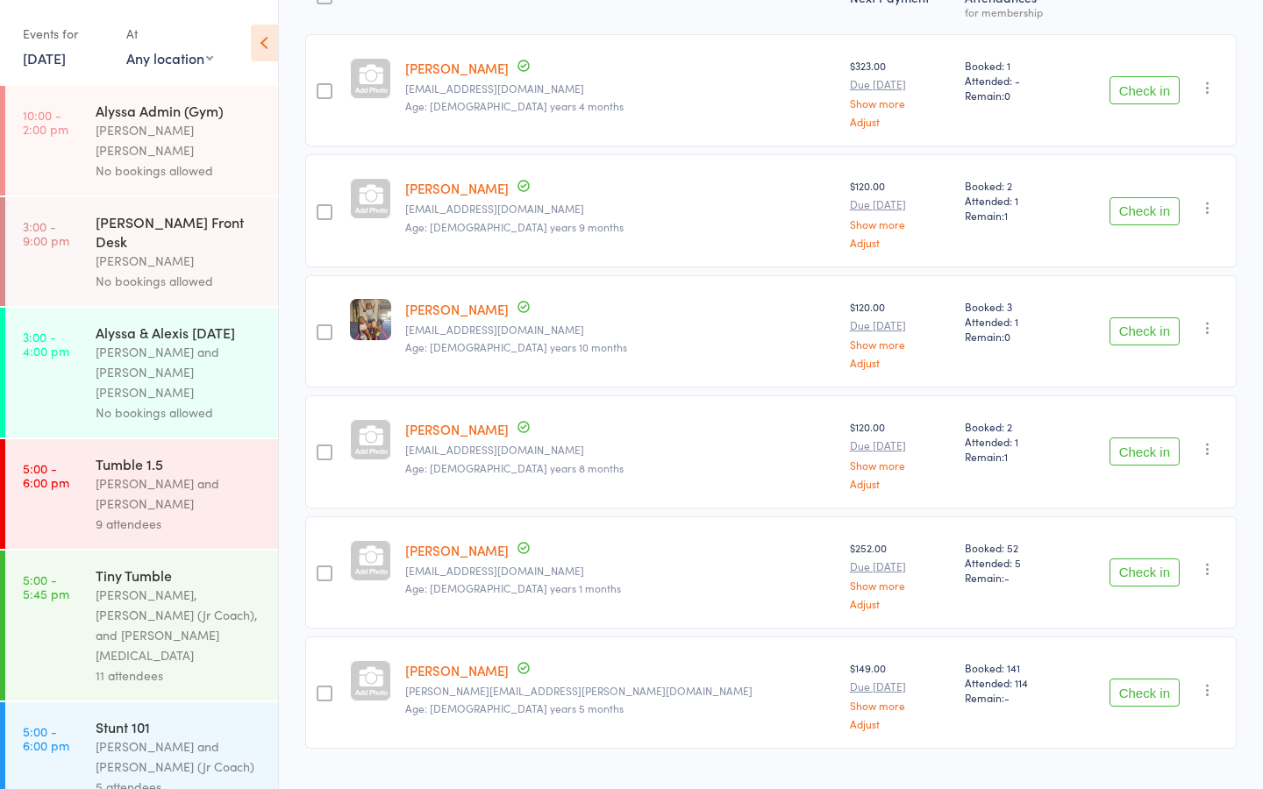
click at [1174, 559] on button "Check in" at bounding box center [1144, 573] width 70 height 28
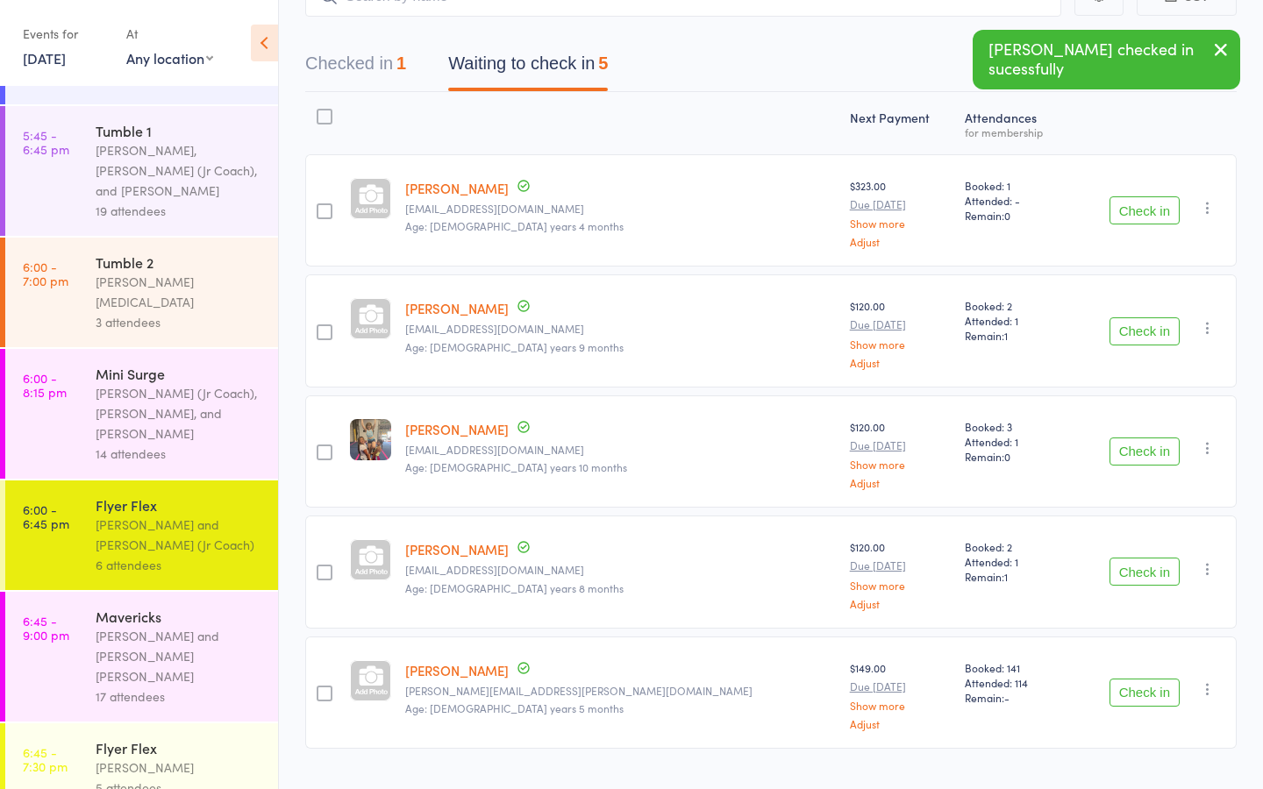
scroll to position [1152, 0]
click at [121, 779] on div "5 attendees" at bounding box center [179, 789] width 167 height 20
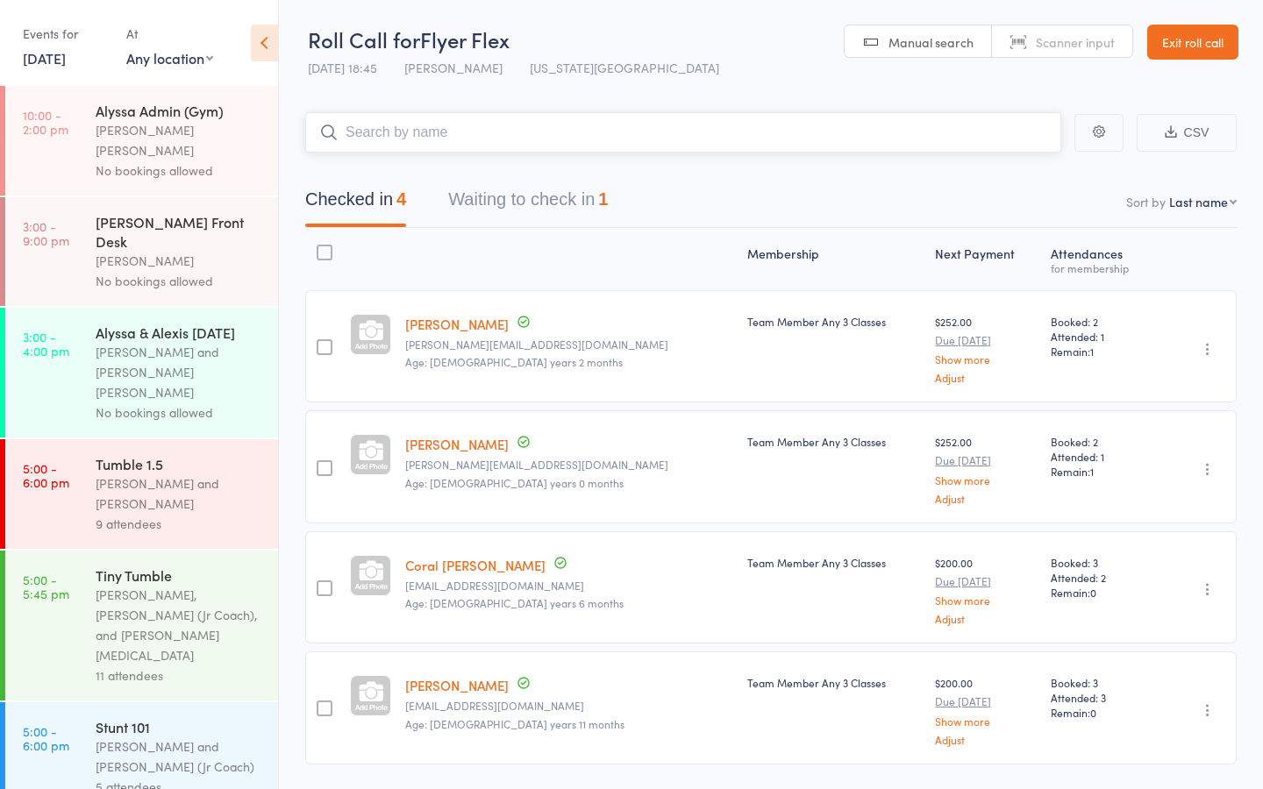
click at [522, 203] on button "Waiting to check in 1" at bounding box center [528, 204] width 160 height 46
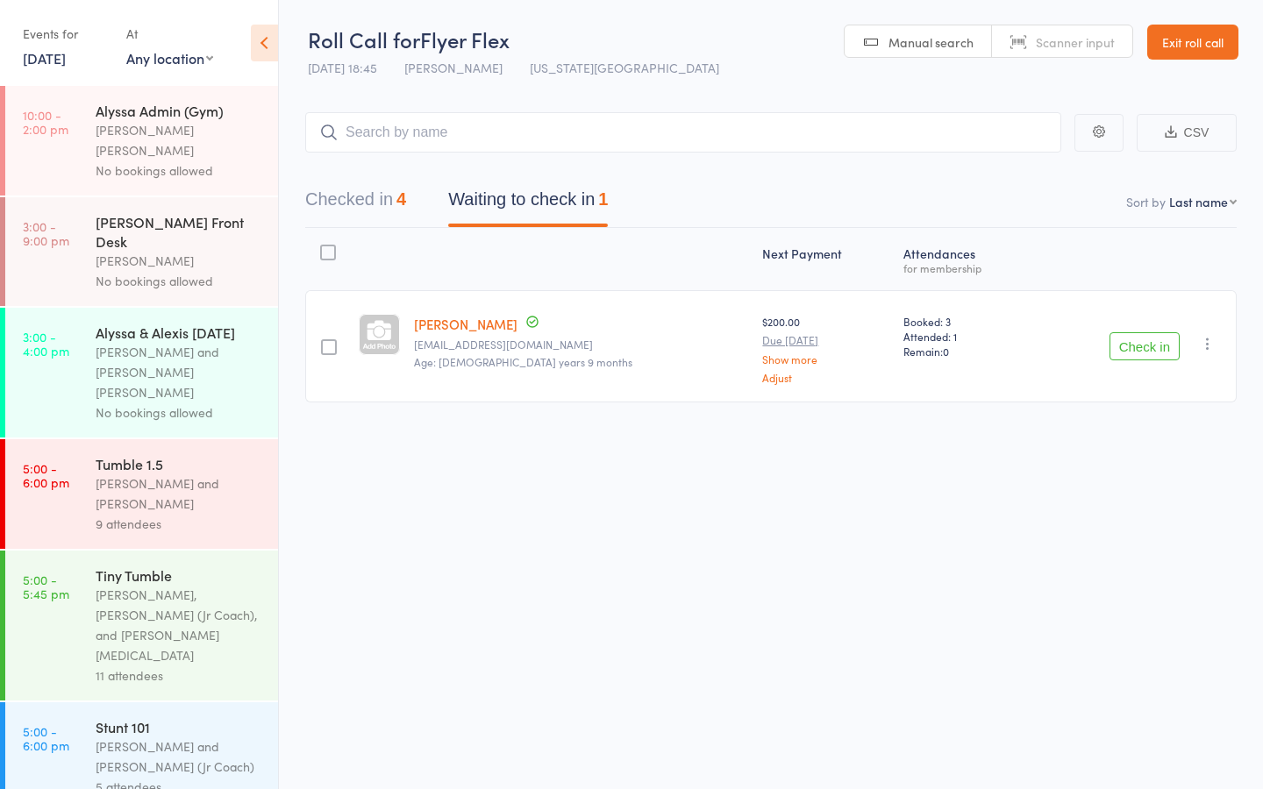
click at [1139, 351] on button "Check in" at bounding box center [1144, 346] width 70 height 28
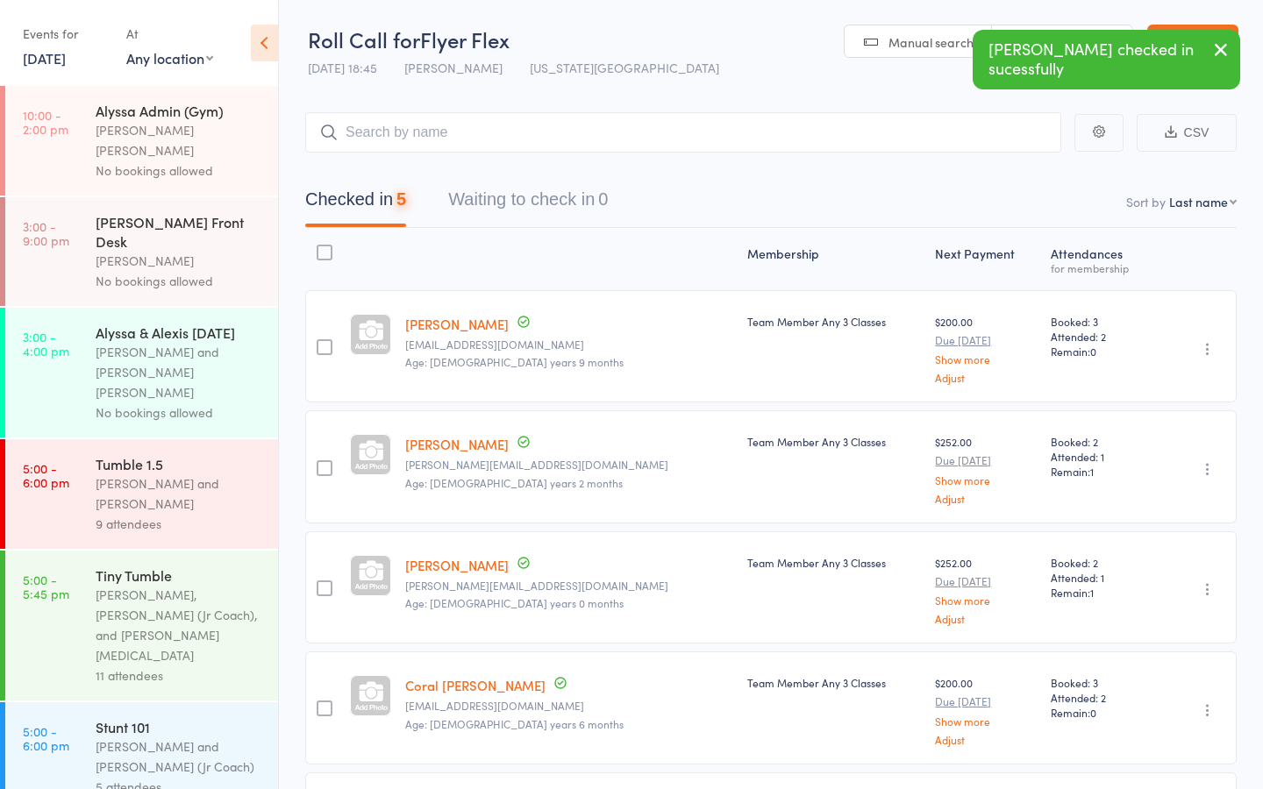
click at [361, 196] on button "Checked in 5" at bounding box center [355, 204] width 101 height 46
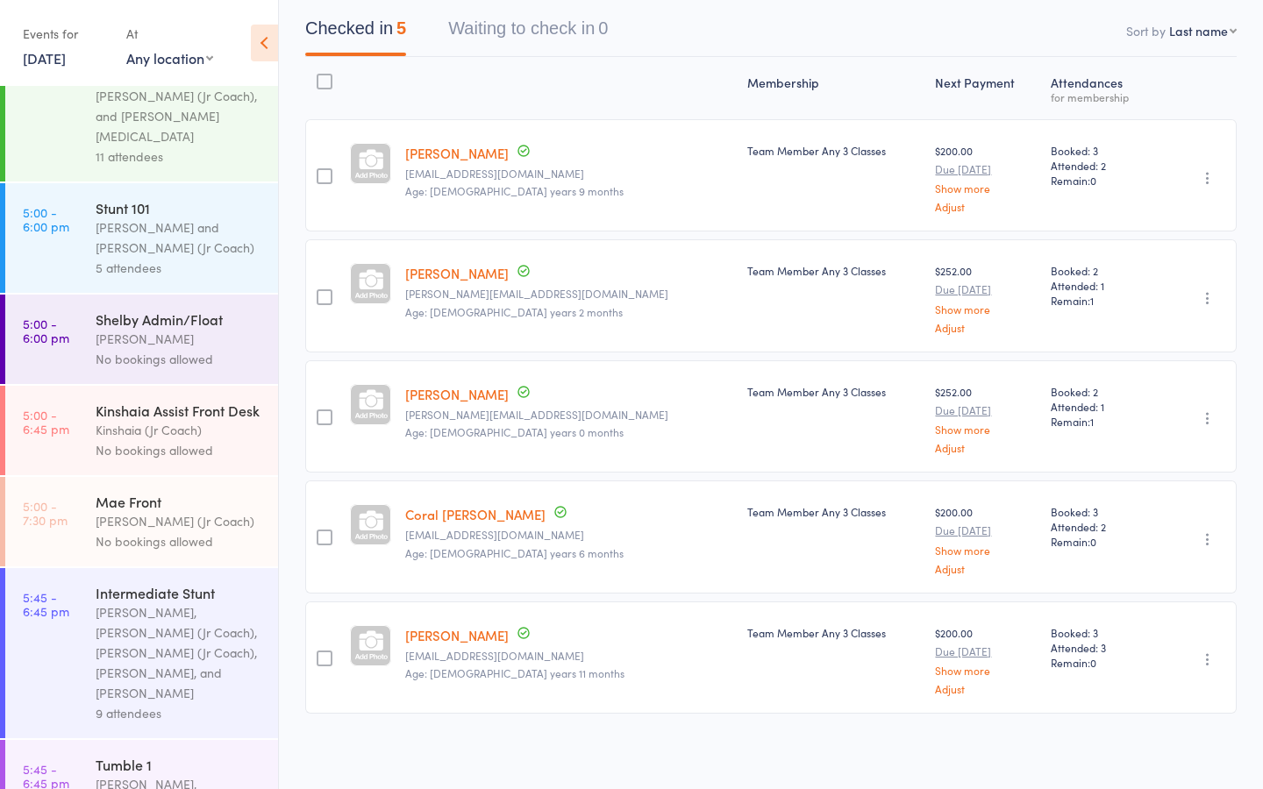
scroll to position [599, 0]
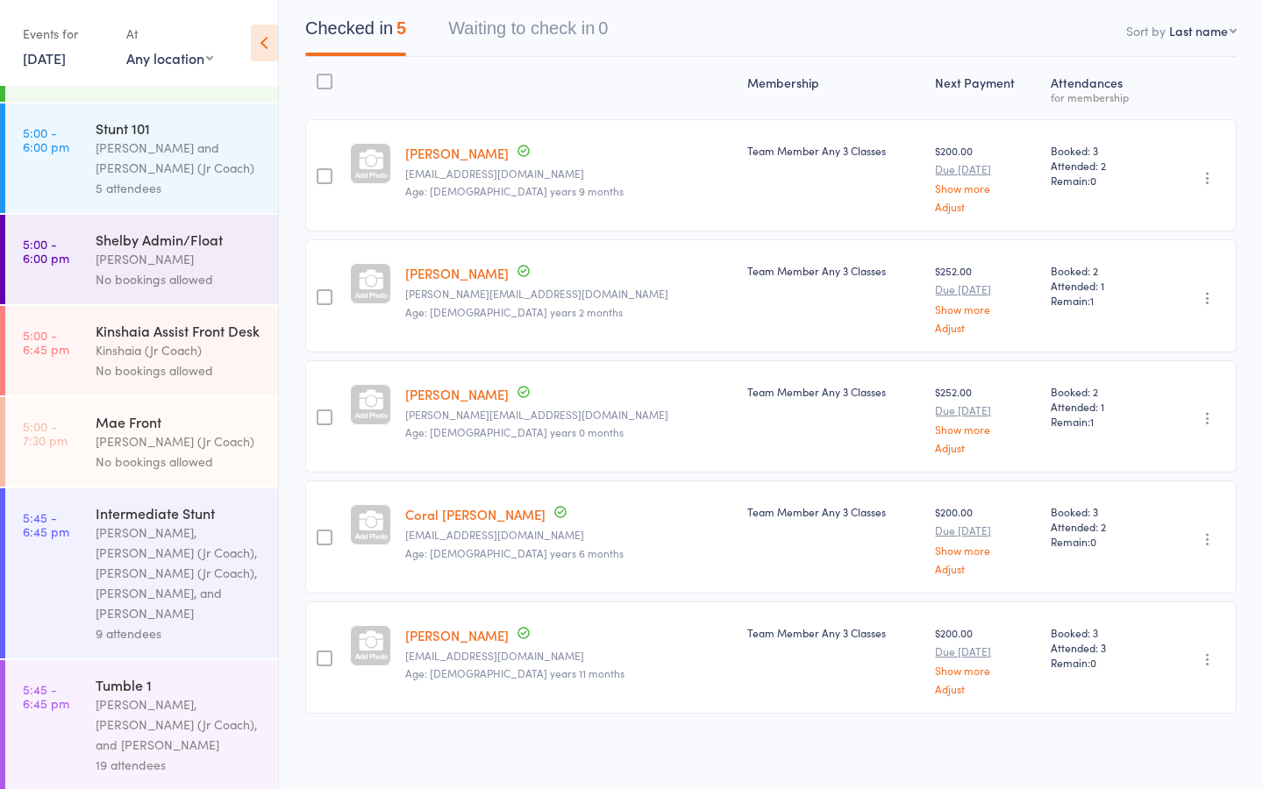
click at [132, 675] on div "Tumble 1" at bounding box center [179, 684] width 167 height 19
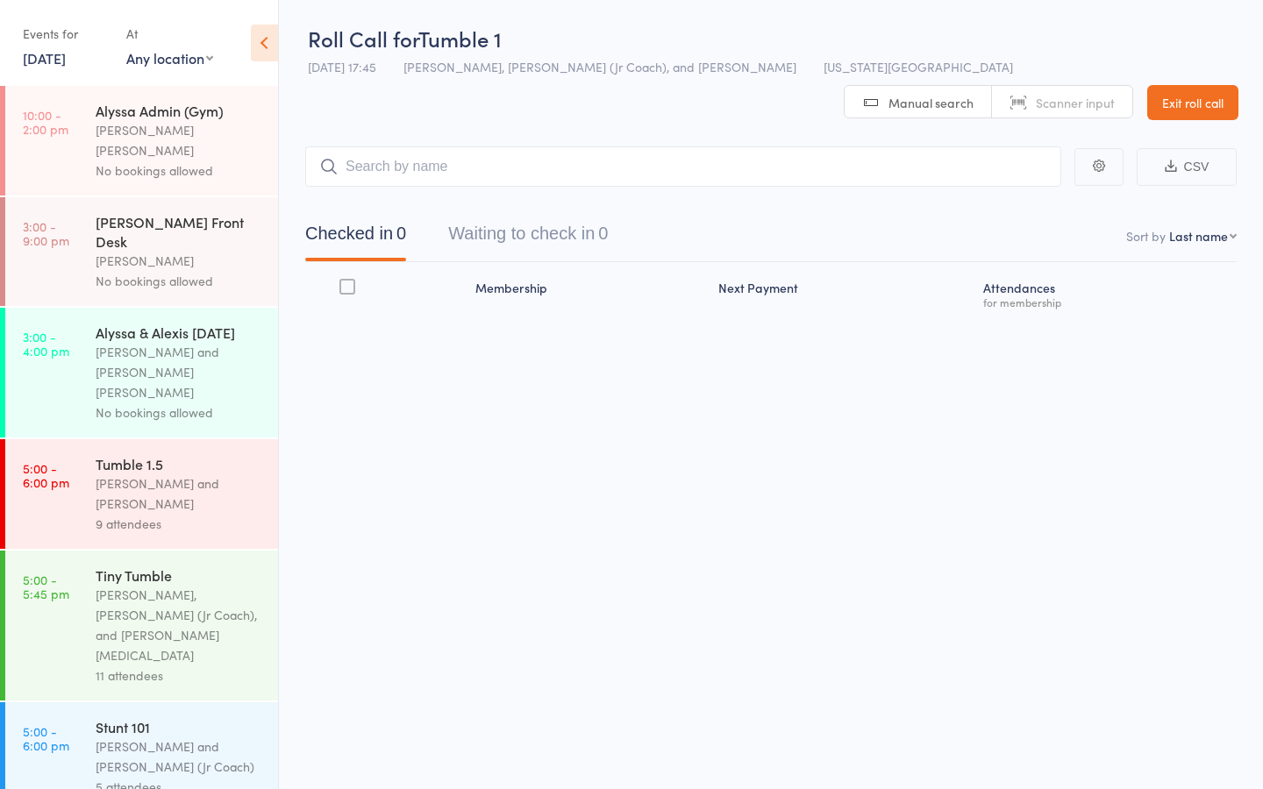
scroll to position [1, 0]
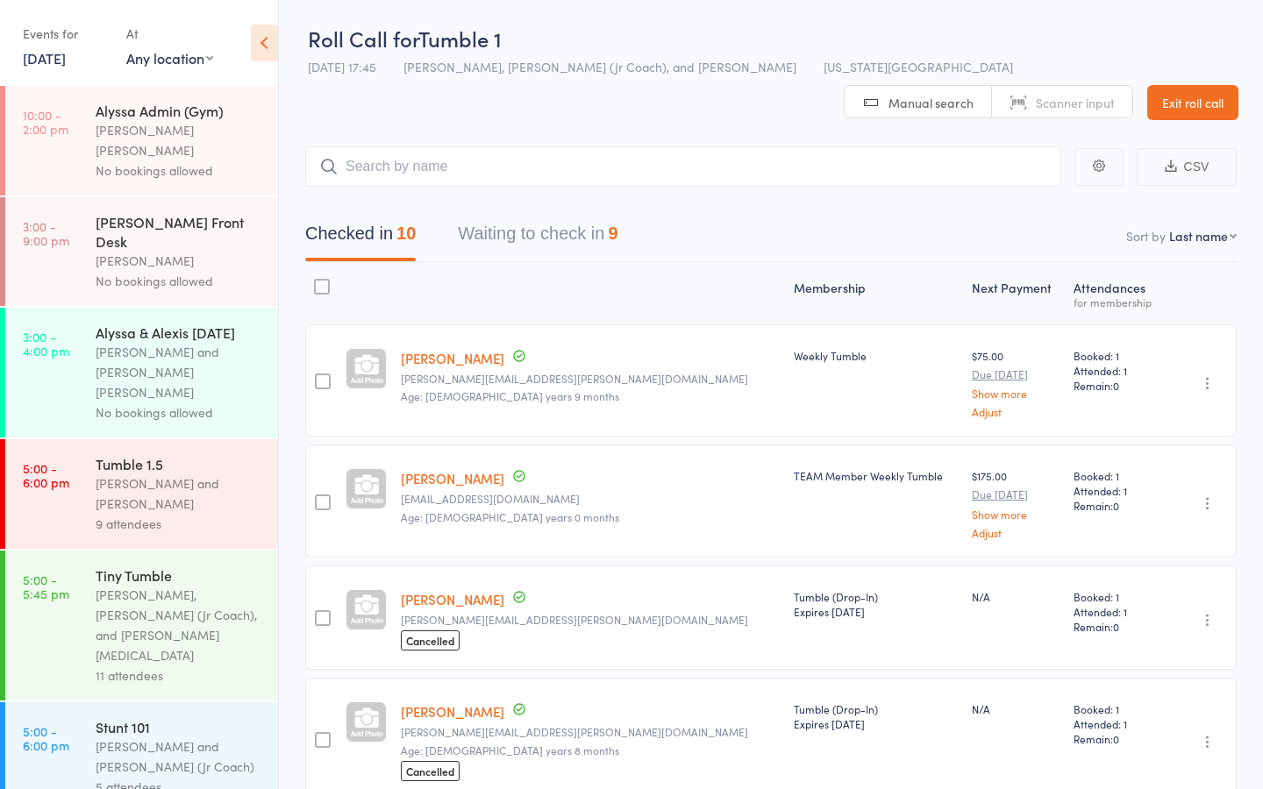
click at [516, 215] on button "Waiting to check in 9" at bounding box center [538, 238] width 160 height 46
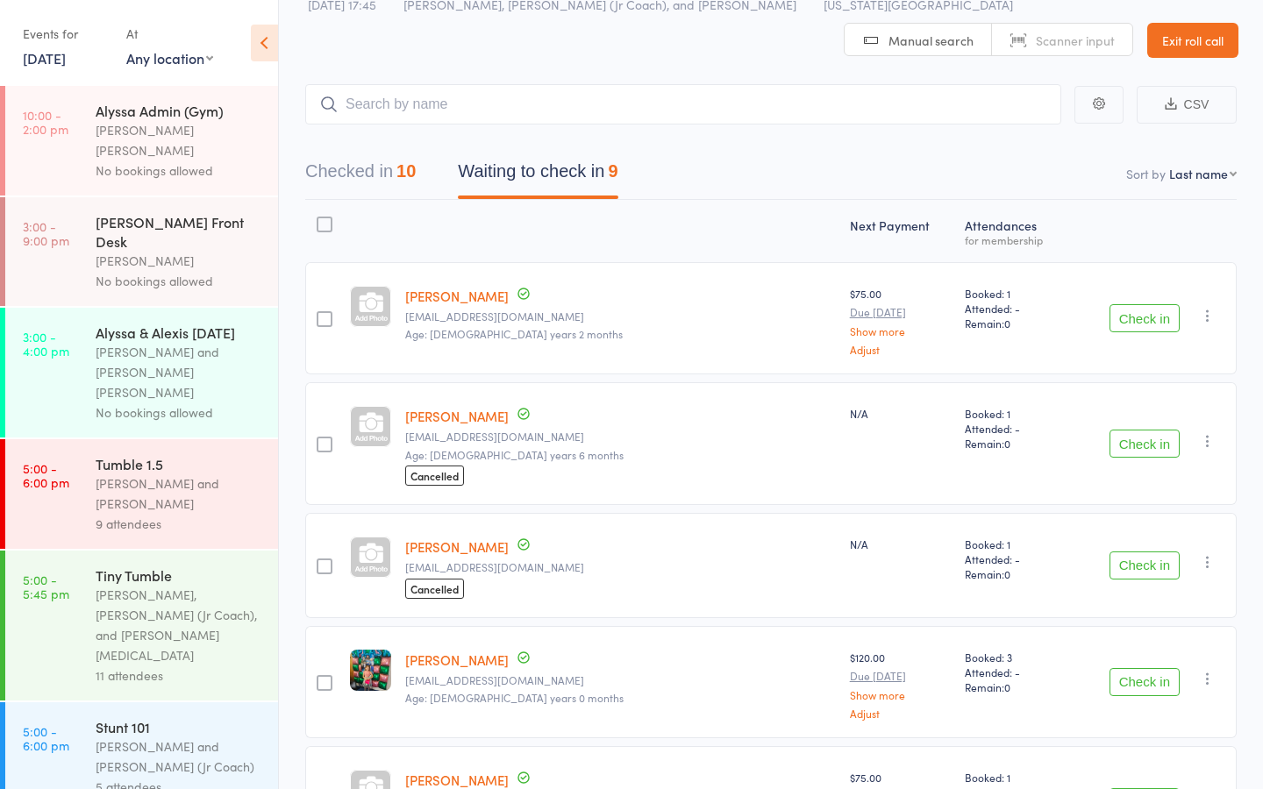
scroll to position [0, 0]
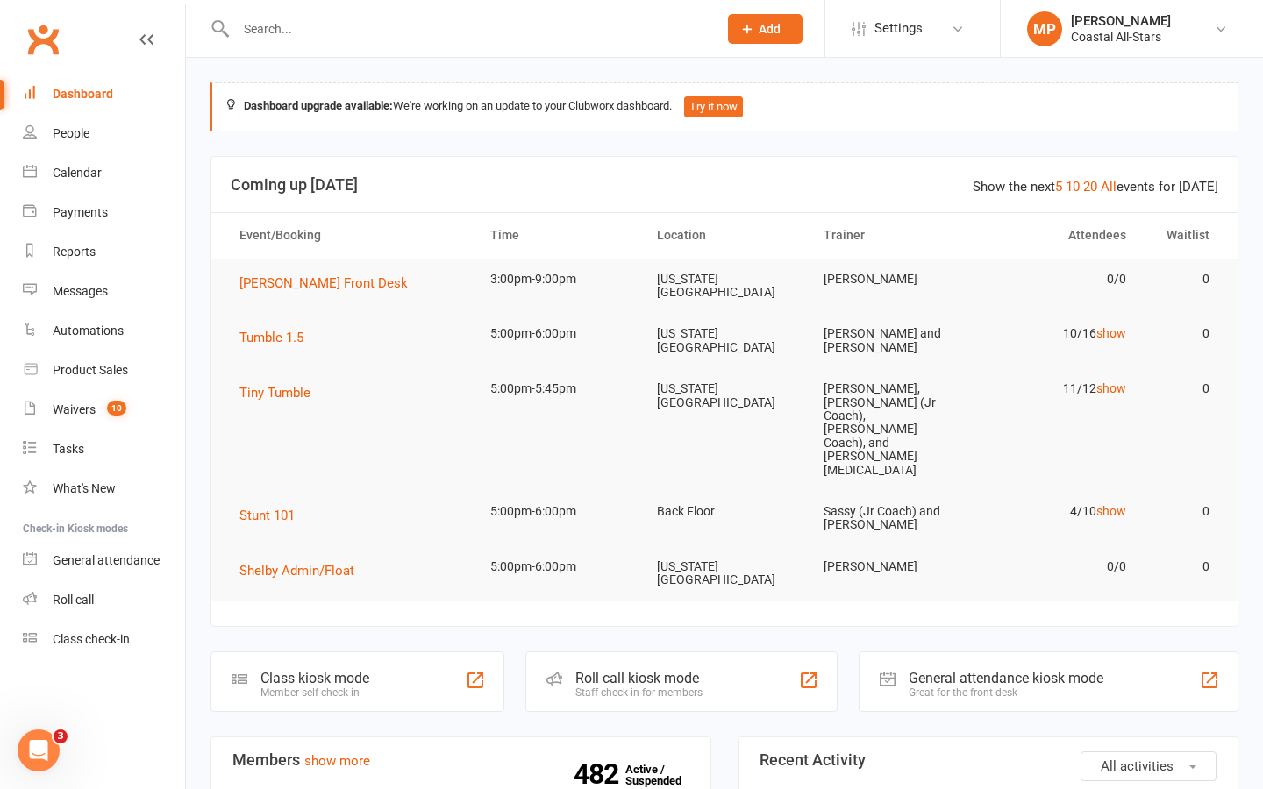
click at [283, 31] on input "text" at bounding box center [468, 29] width 474 height 25
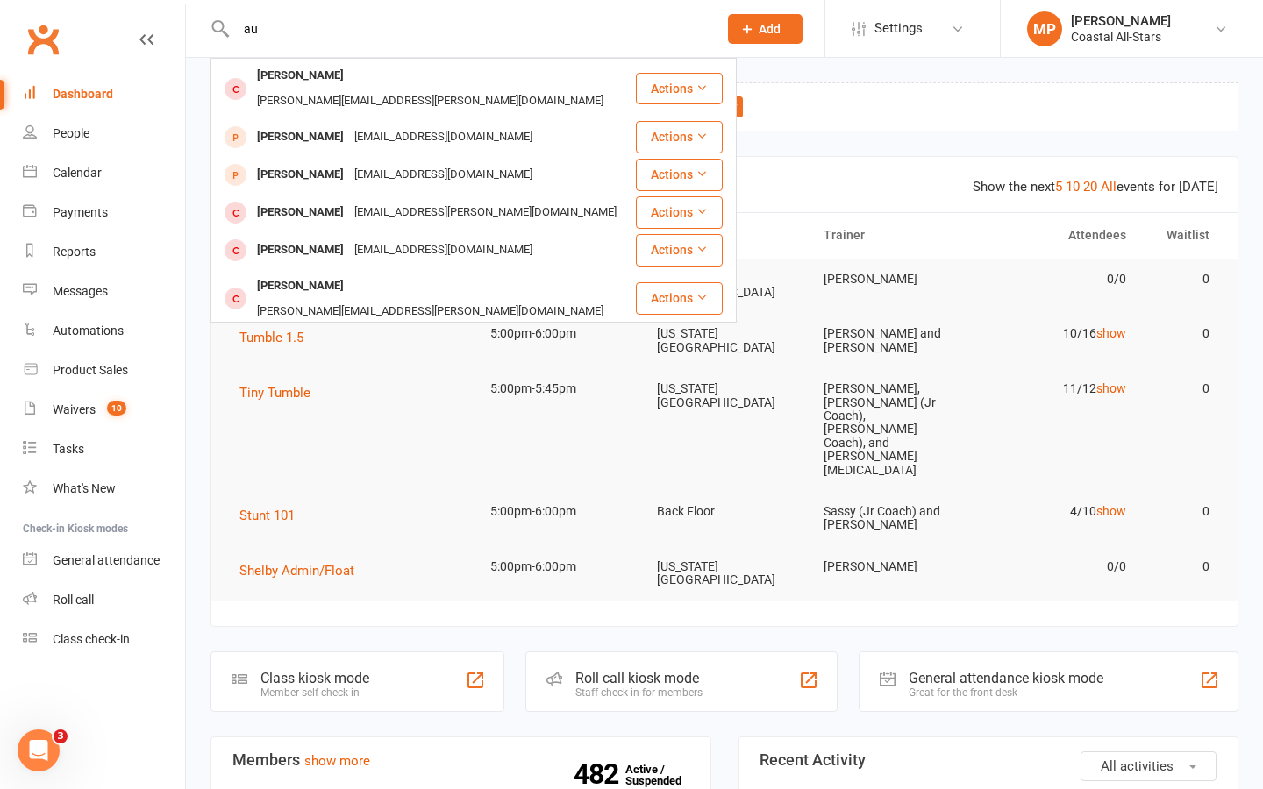
type input "a"
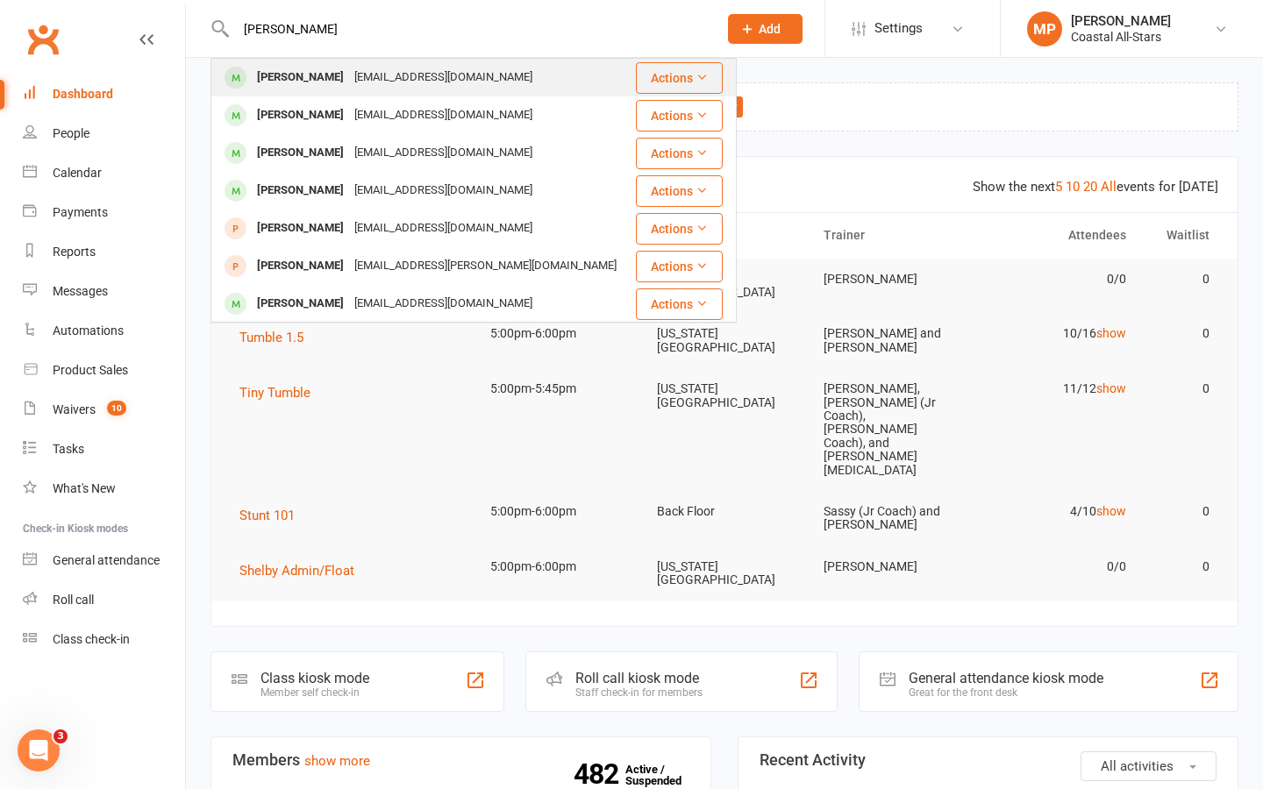
type input "[PERSON_NAME]"
click at [422, 91] on div "[PERSON_NAME] [EMAIL_ADDRESS][DOMAIN_NAME]" at bounding box center [423, 78] width 422 height 36
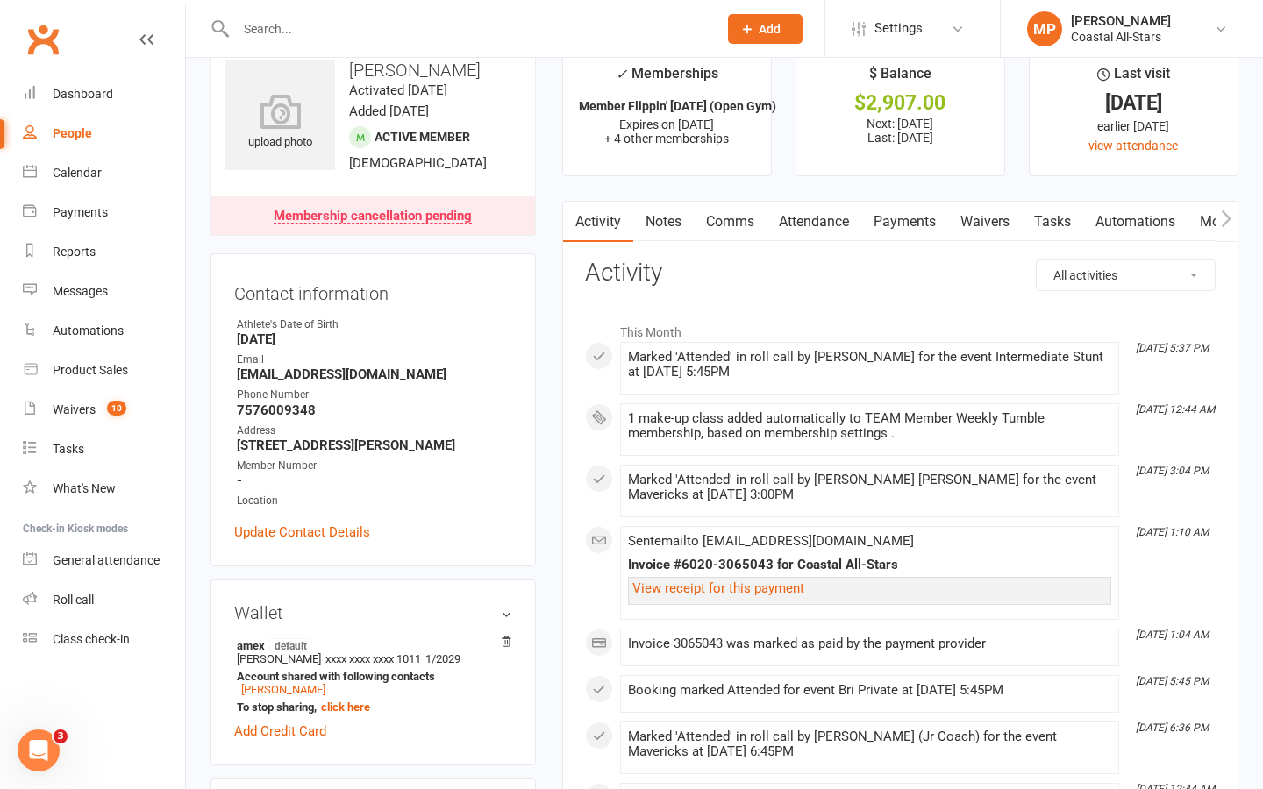
scroll to position [21, 0]
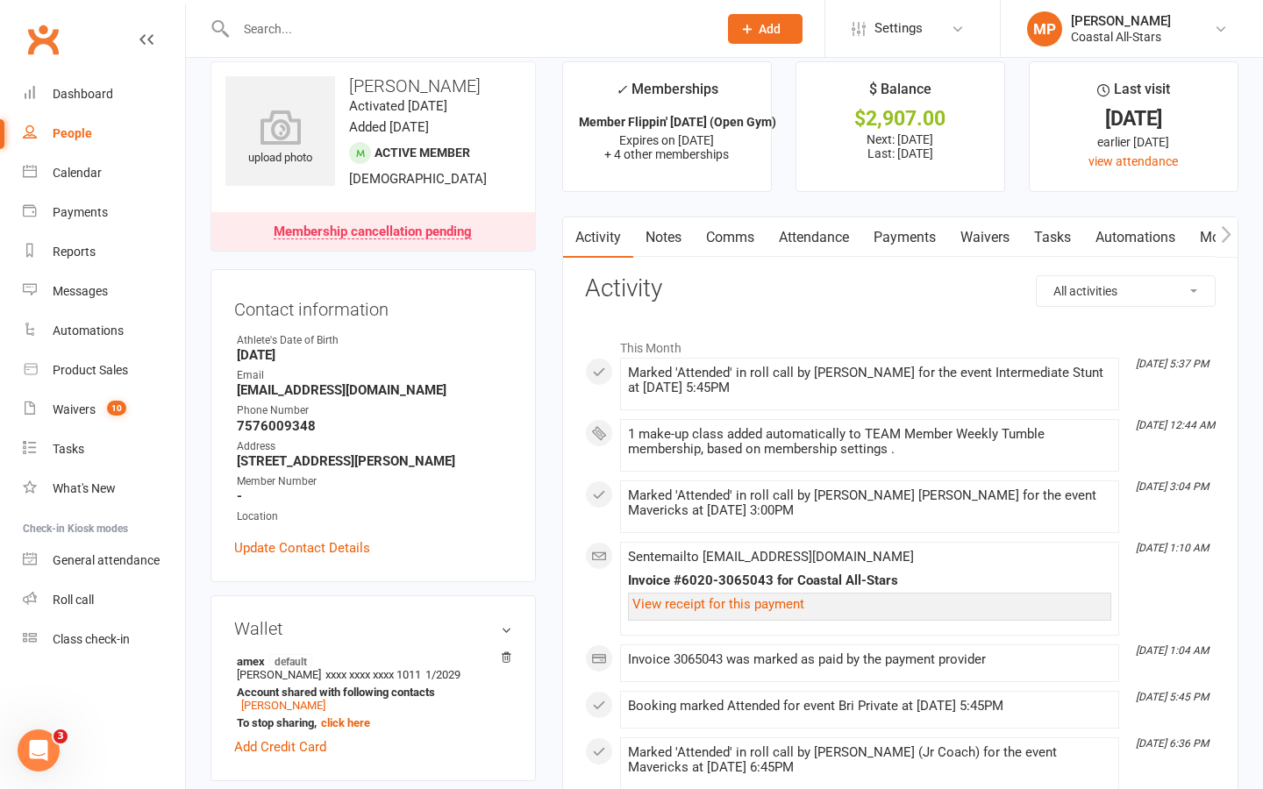
click at [904, 236] on link "Payments" at bounding box center [904, 237] width 87 height 40
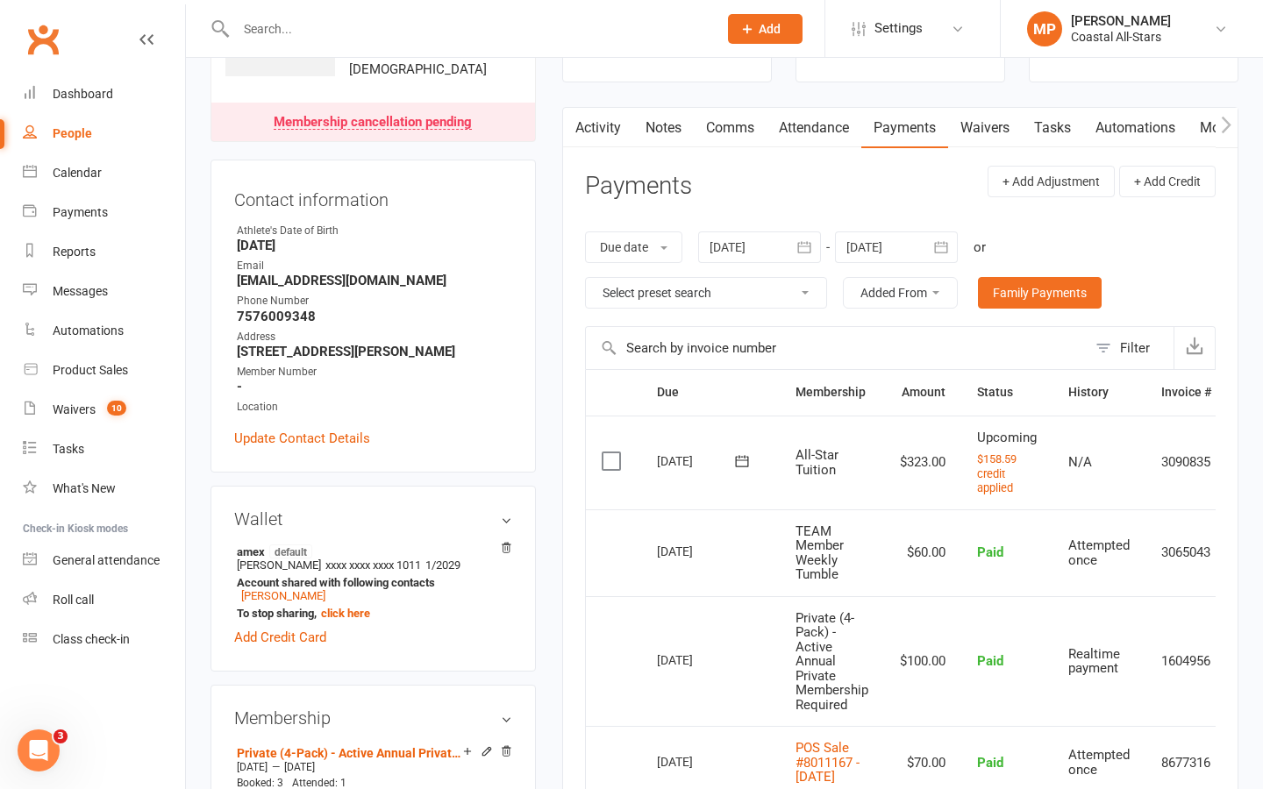
click at [807, 248] on icon "button" at bounding box center [804, 248] width 18 height 18
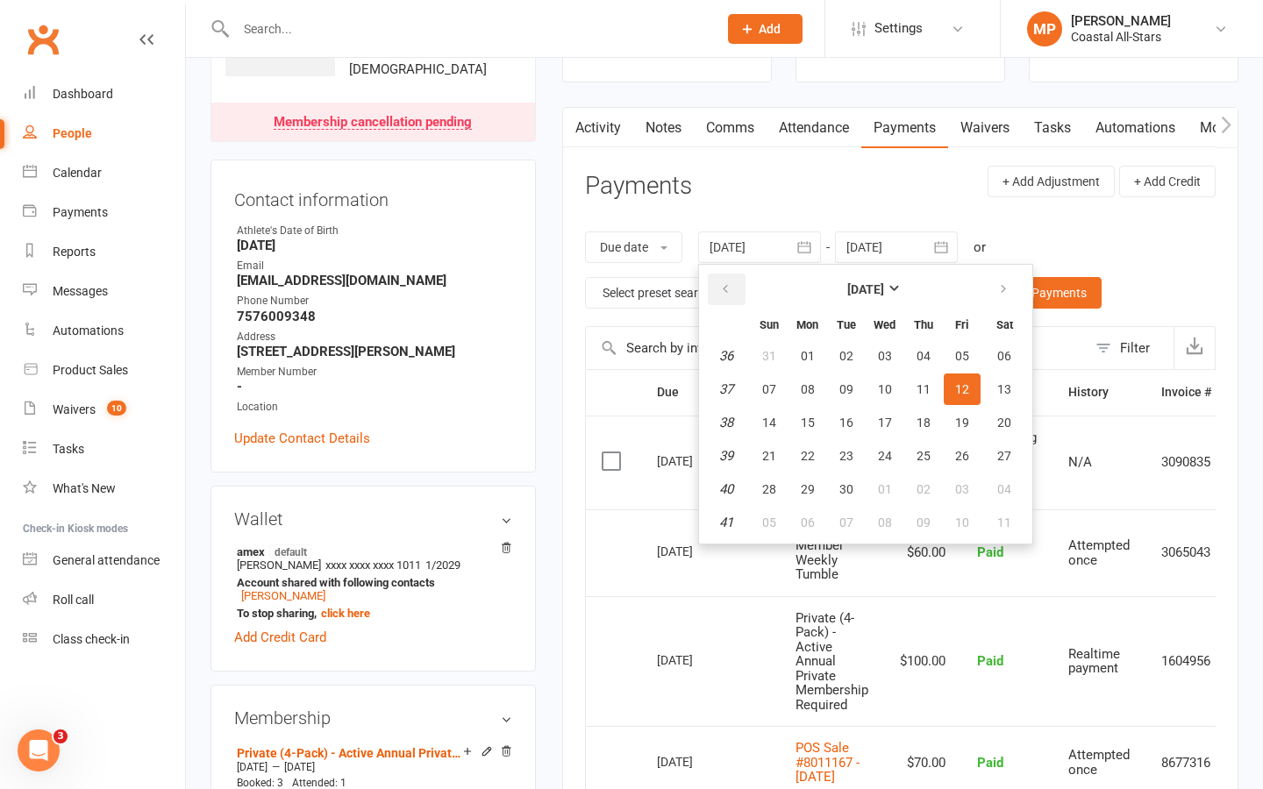
click at [731, 289] on icon "button" at bounding box center [725, 289] width 12 height 14
click at [961, 354] on span "01" at bounding box center [962, 356] width 14 height 14
type input "[DATE]"
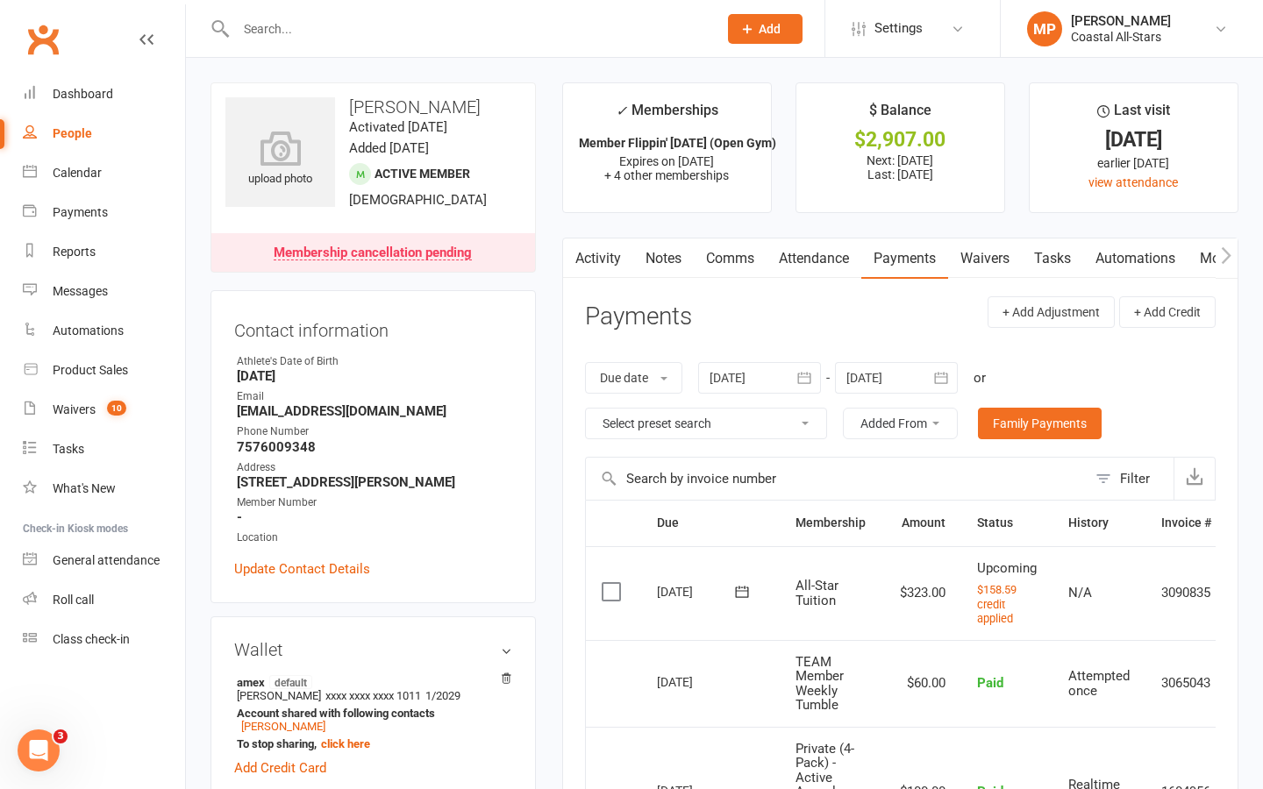
click at [602, 255] on link "Activity" at bounding box center [598, 259] width 70 height 40
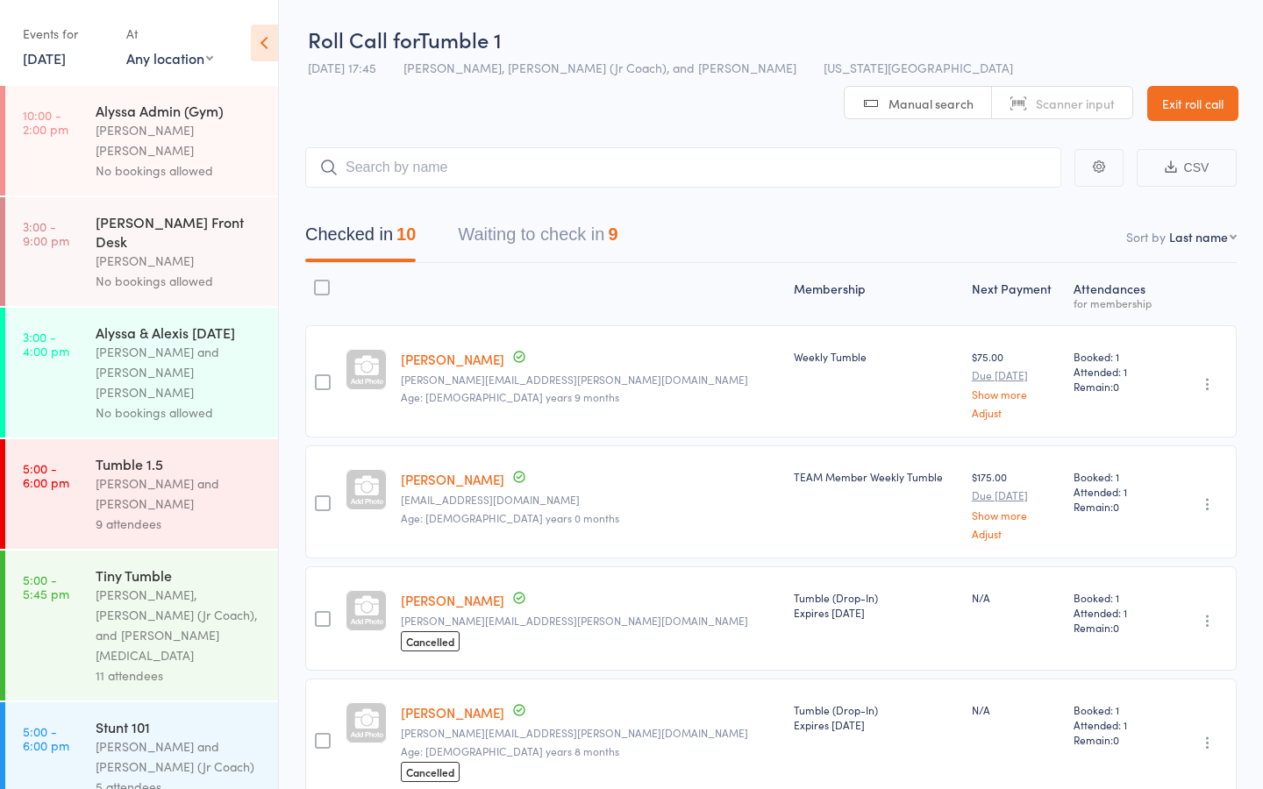
click at [1186, 86] on link "Exit roll call" at bounding box center [1192, 103] width 91 height 35
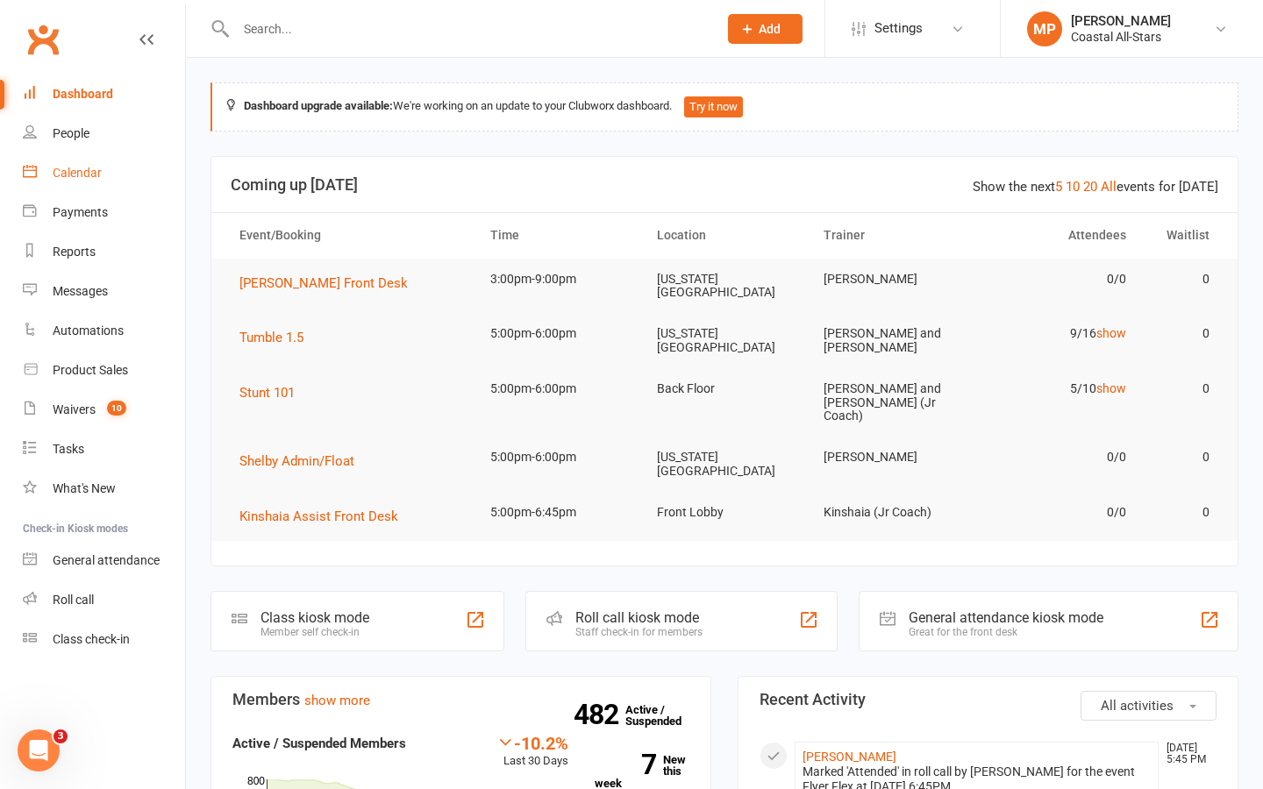
click at [78, 167] on div "Calendar" at bounding box center [77, 173] width 49 height 14
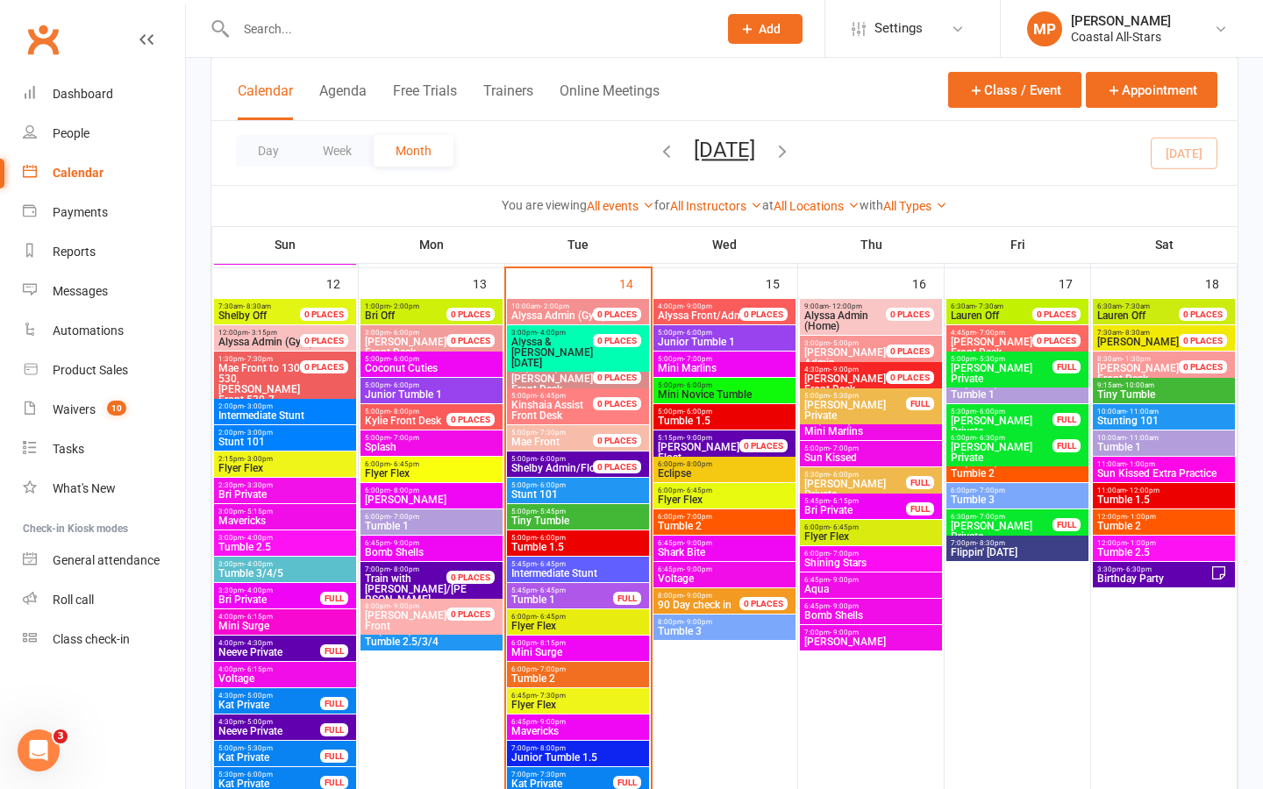
scroll to position [1413, 0]
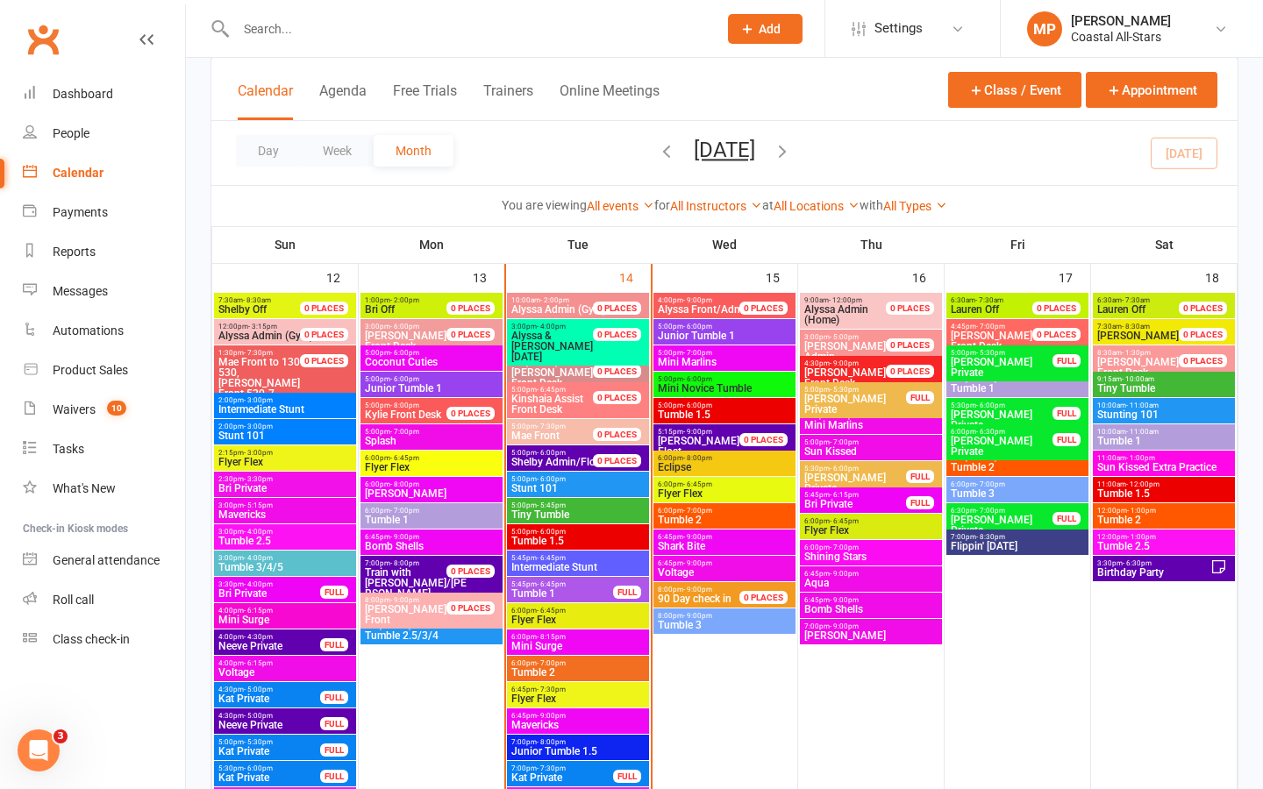
click at [571, 586] on span "5:45pm - 6:45pm" at bounding box center [561, 584] width 103 height 8
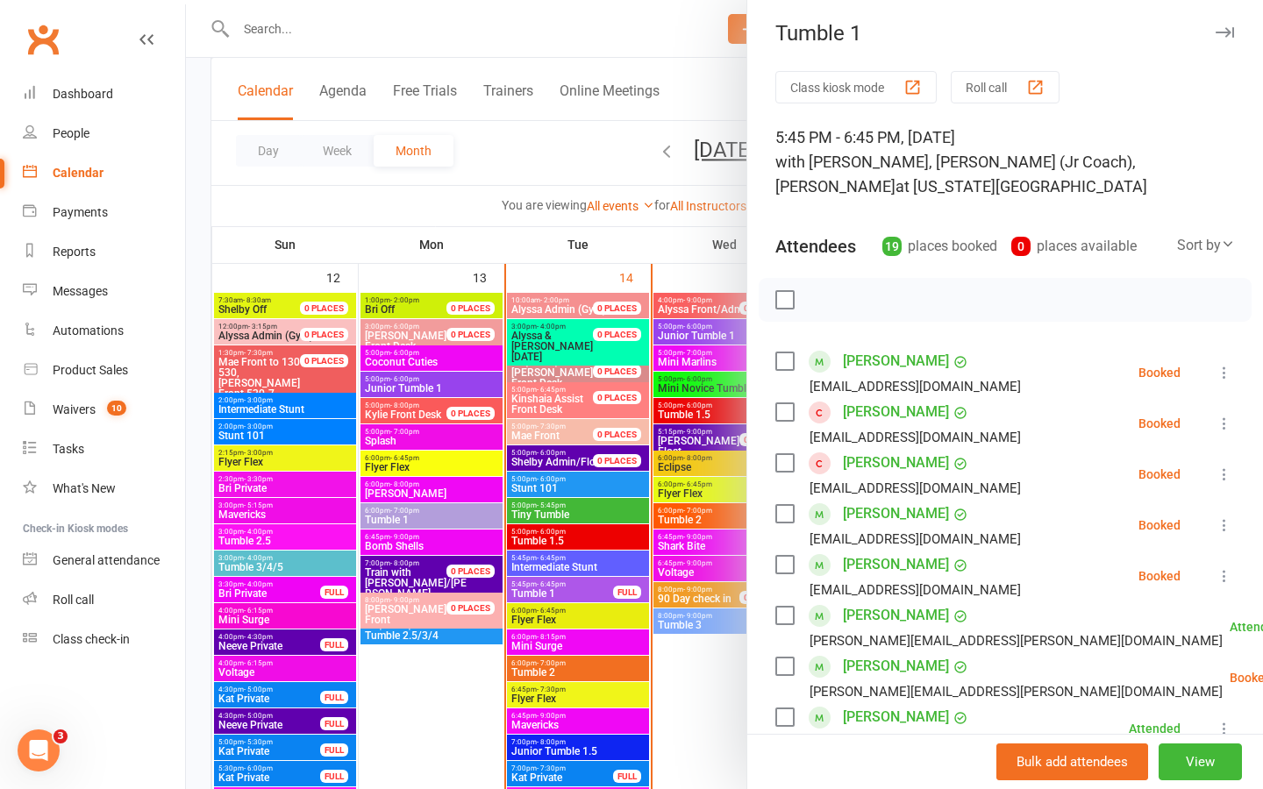
scroll to position [0, 0]
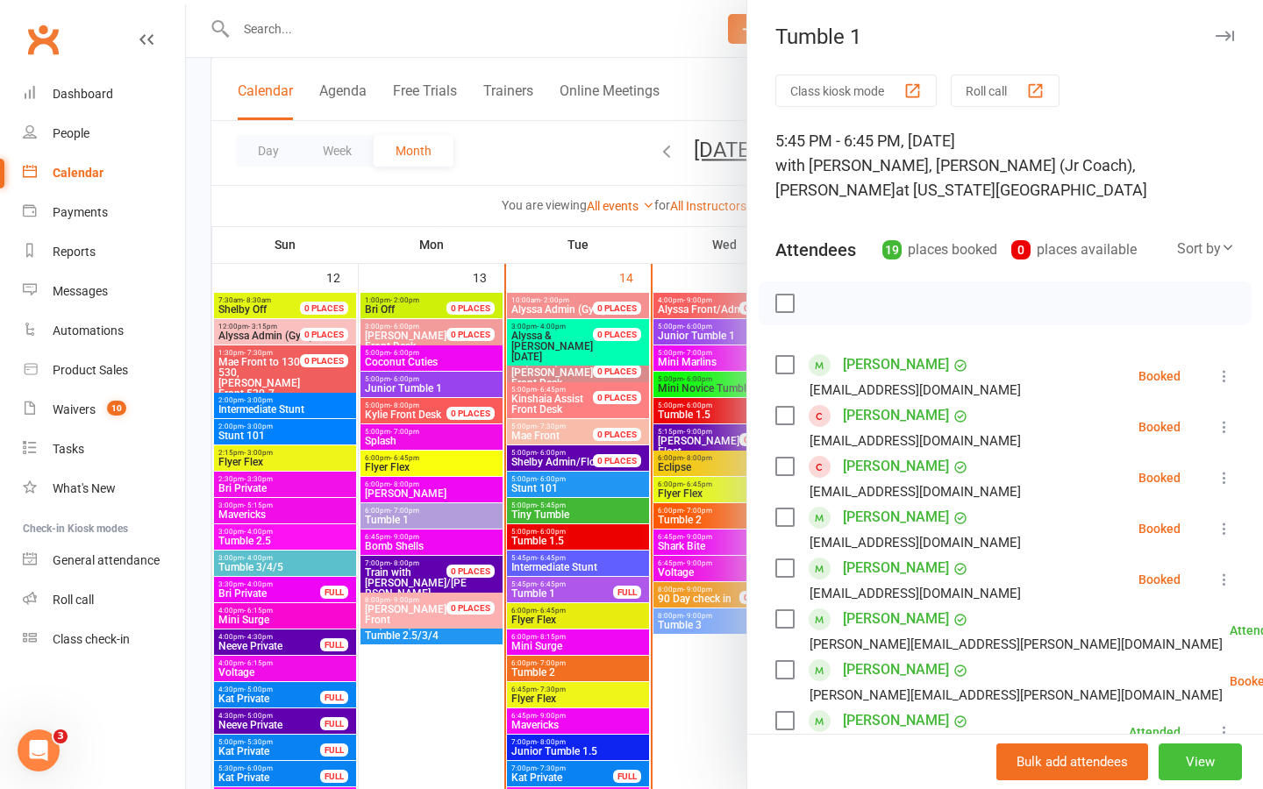
click at [1192, 764] on button "View" at bounding box center [1199, 762] width 83 height 37
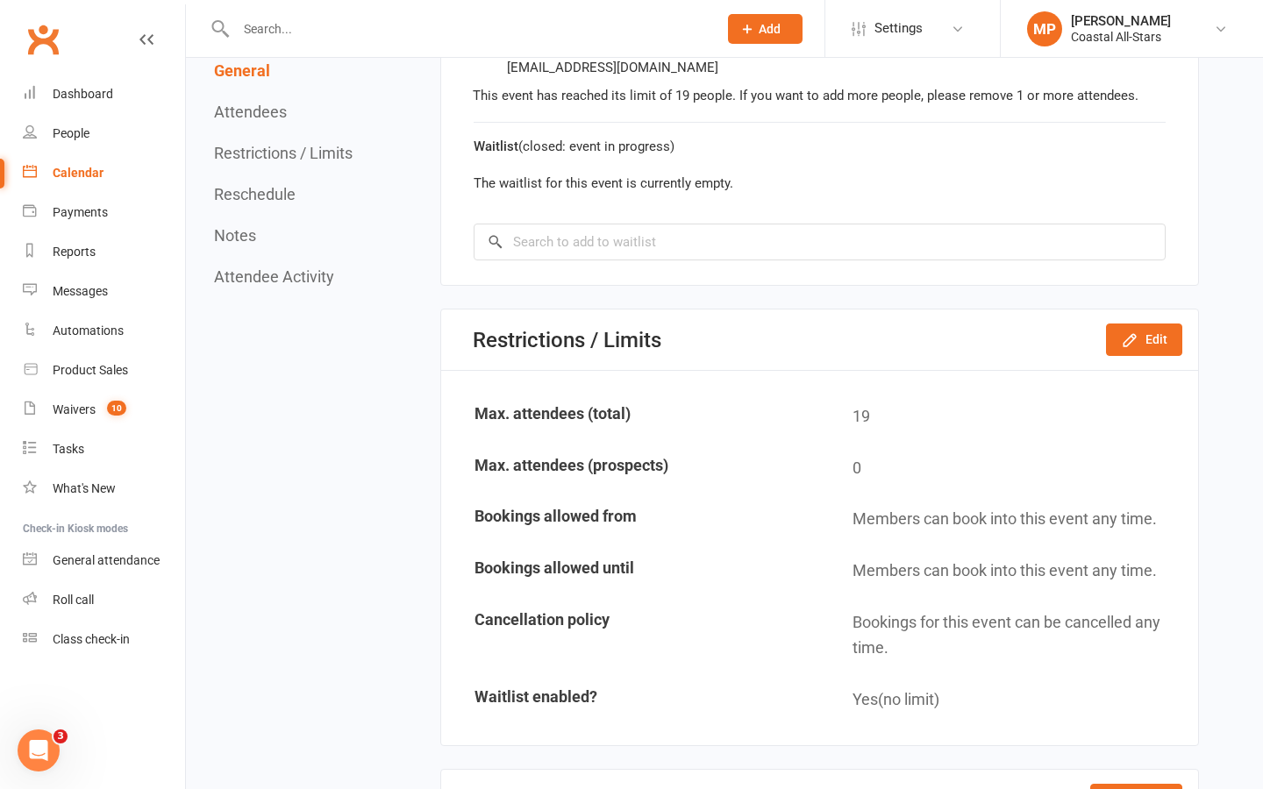
scroll to position [2303, 0]
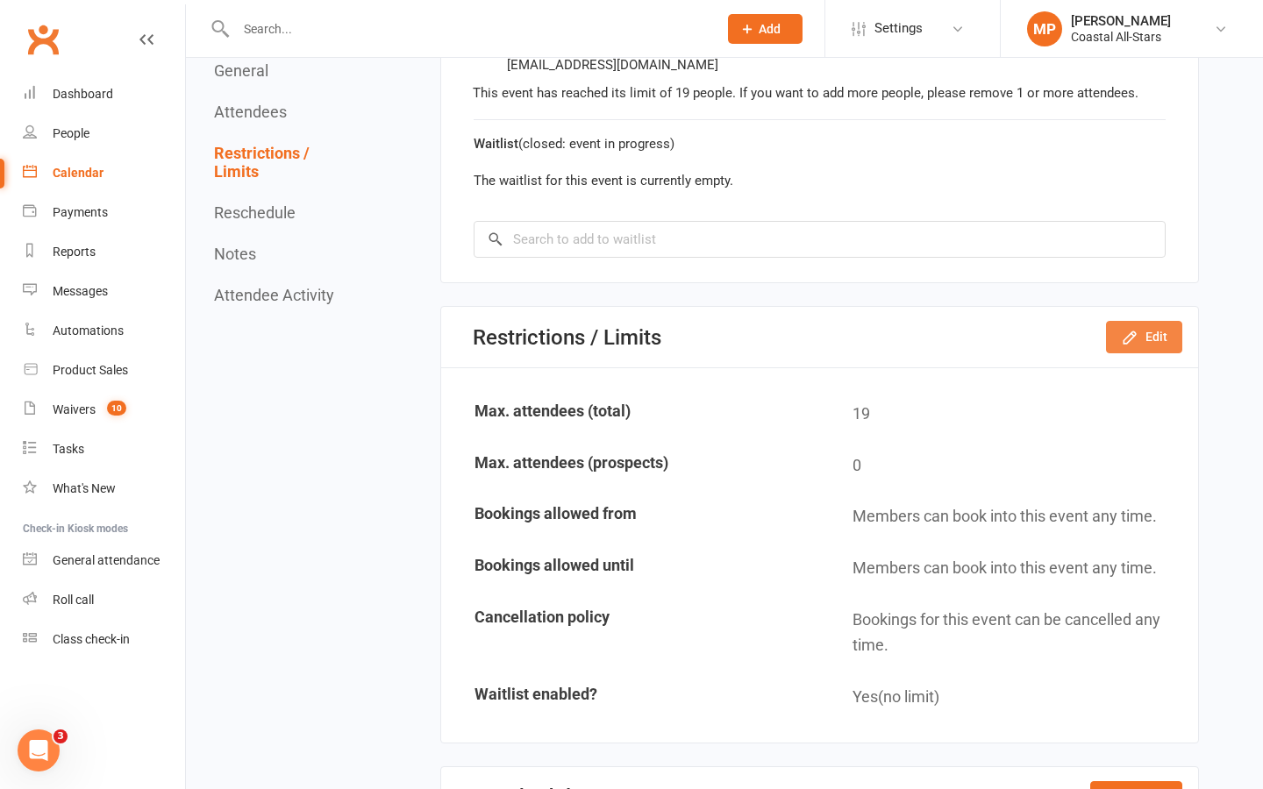
click at [1154, 321] on button "Edit" at bounding box center [1144, 337] width 76 height 32
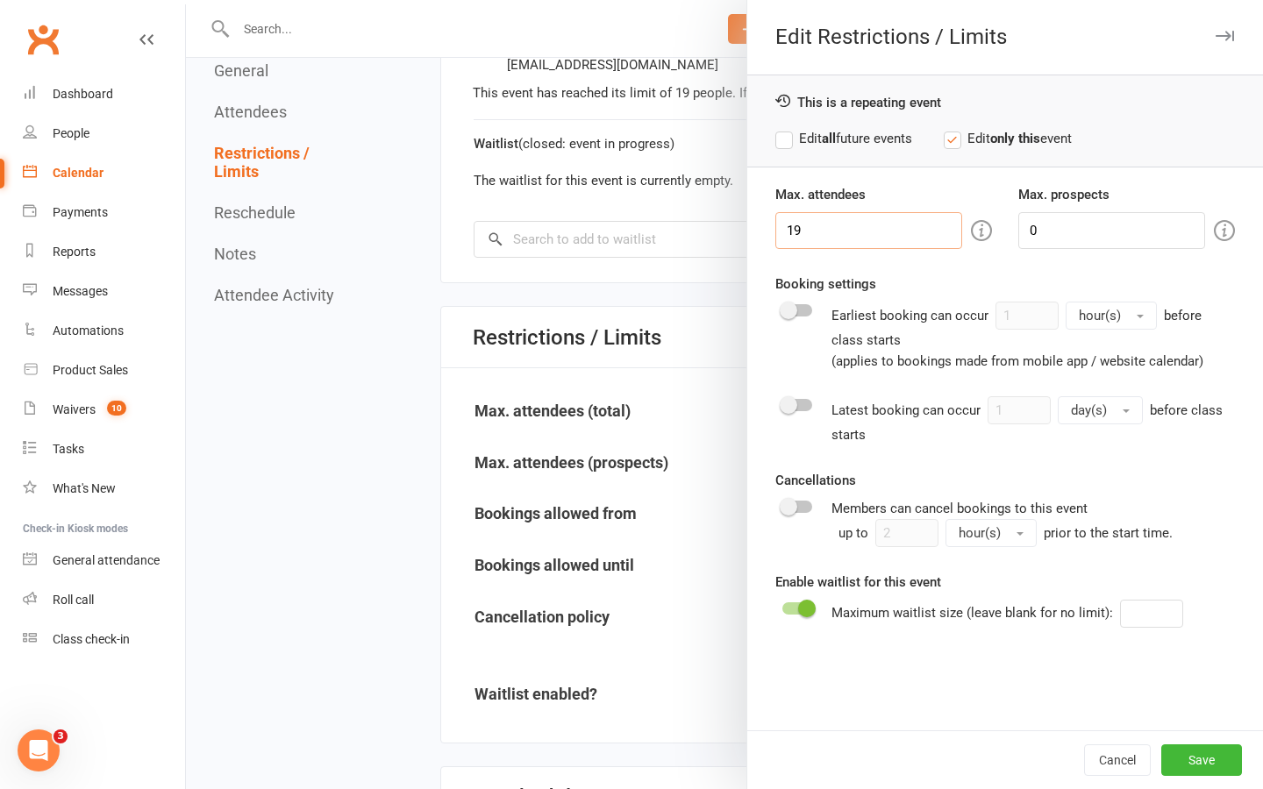
click at [820, 227] on input "19" at bounding box center [868, 230] width 187 height 37
type input "1"
type input "20"
click at [1198, 759] on button "Save" at bounding box center [1201, 760] width 81 height 32
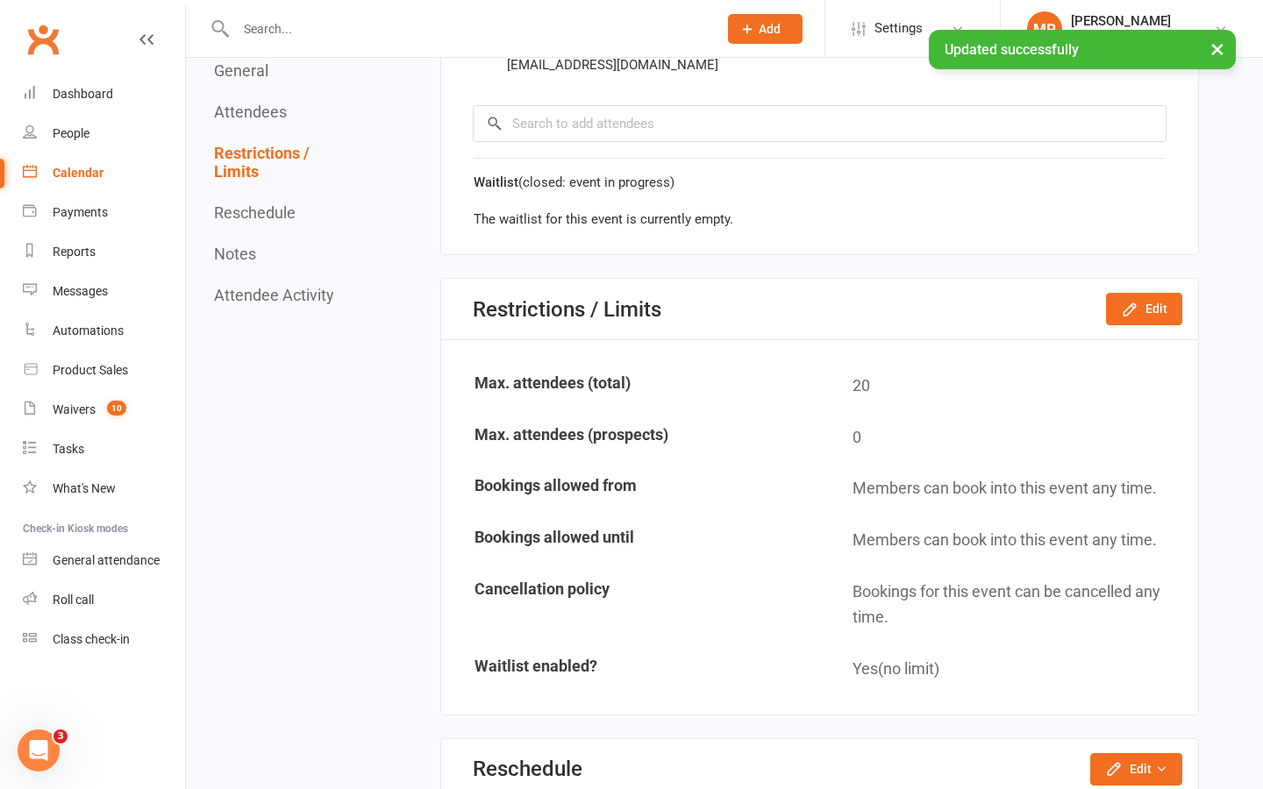
scroll to position [0, 0]
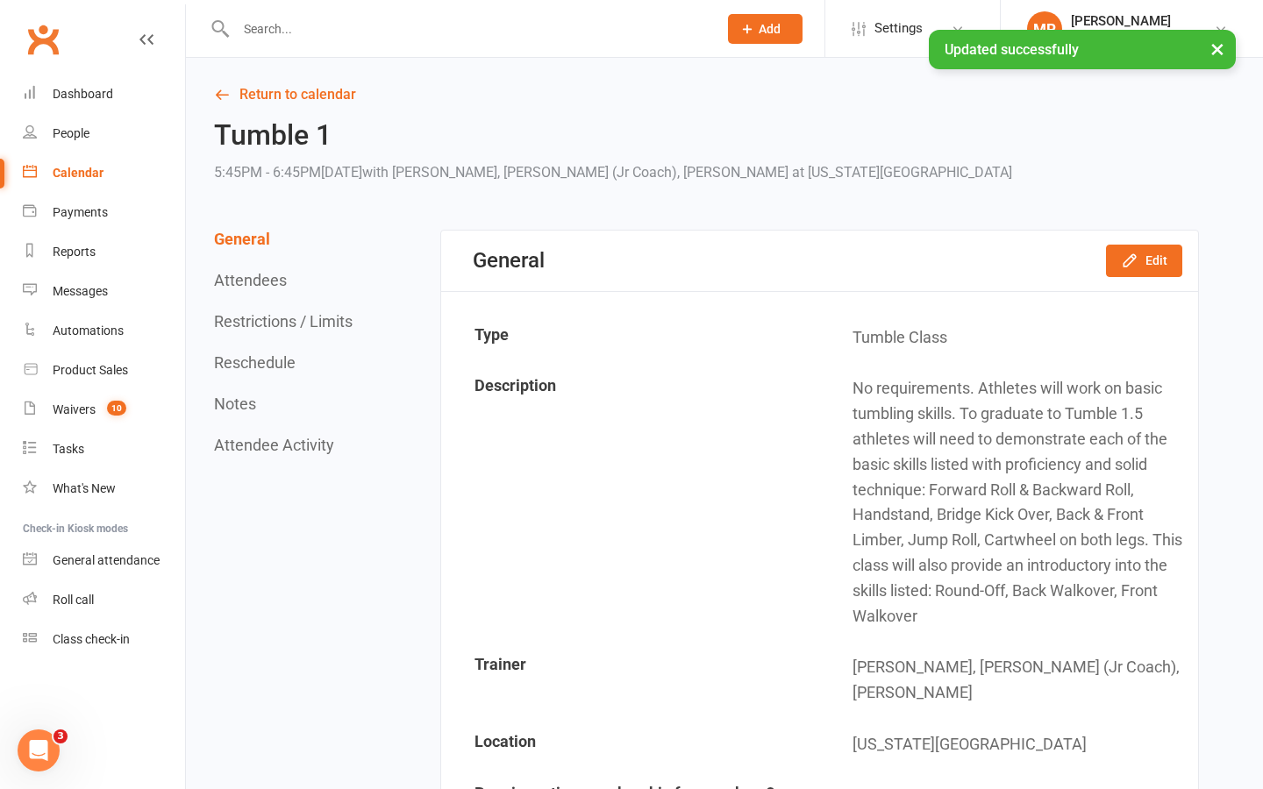
click at [151, 30] on div "× Updated successfully" at bounding box center [620, 30] width 1240 height 0
click at [144, 30] on div "× Updated successfully" at bounding box center [620, 30] width 1240 height 0
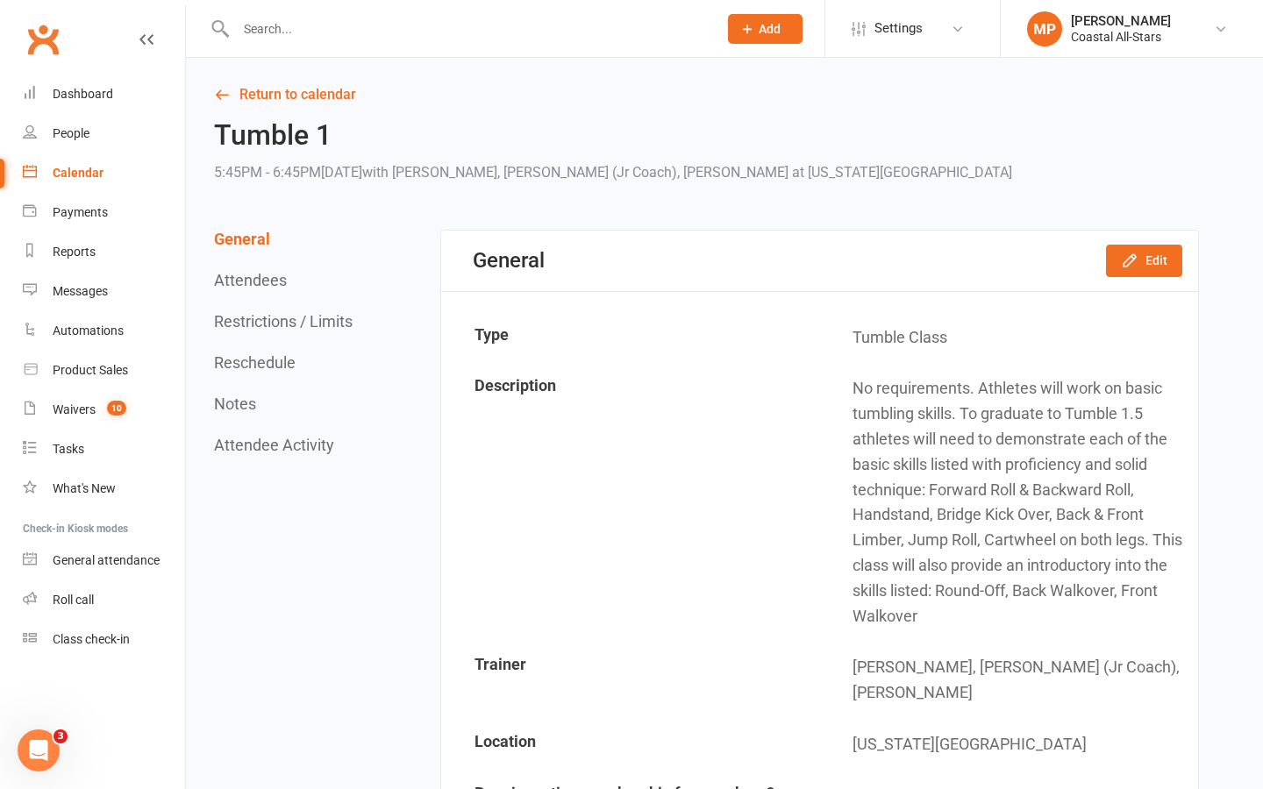
click at [85, 178] on div "Calendar" at bounding box center [78, 173] width 51 height 14
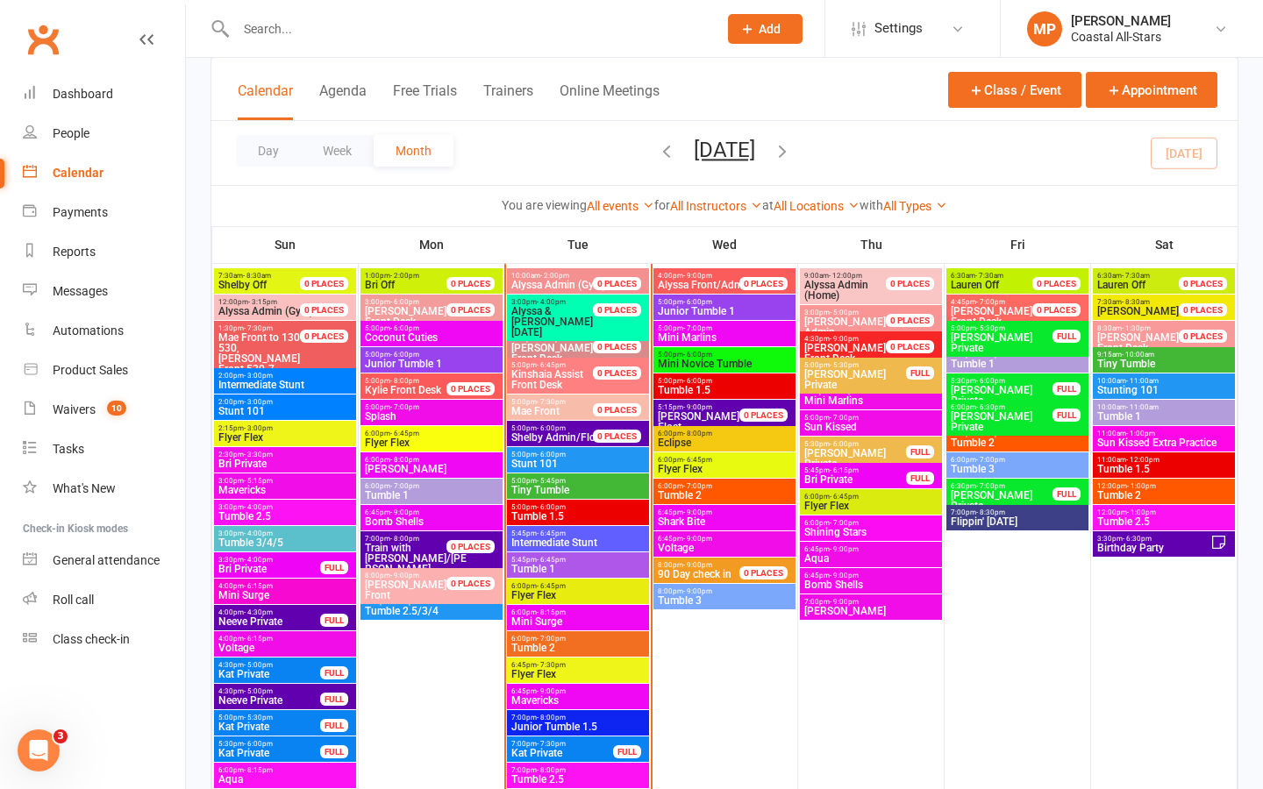
scroll to position [1435, 0]
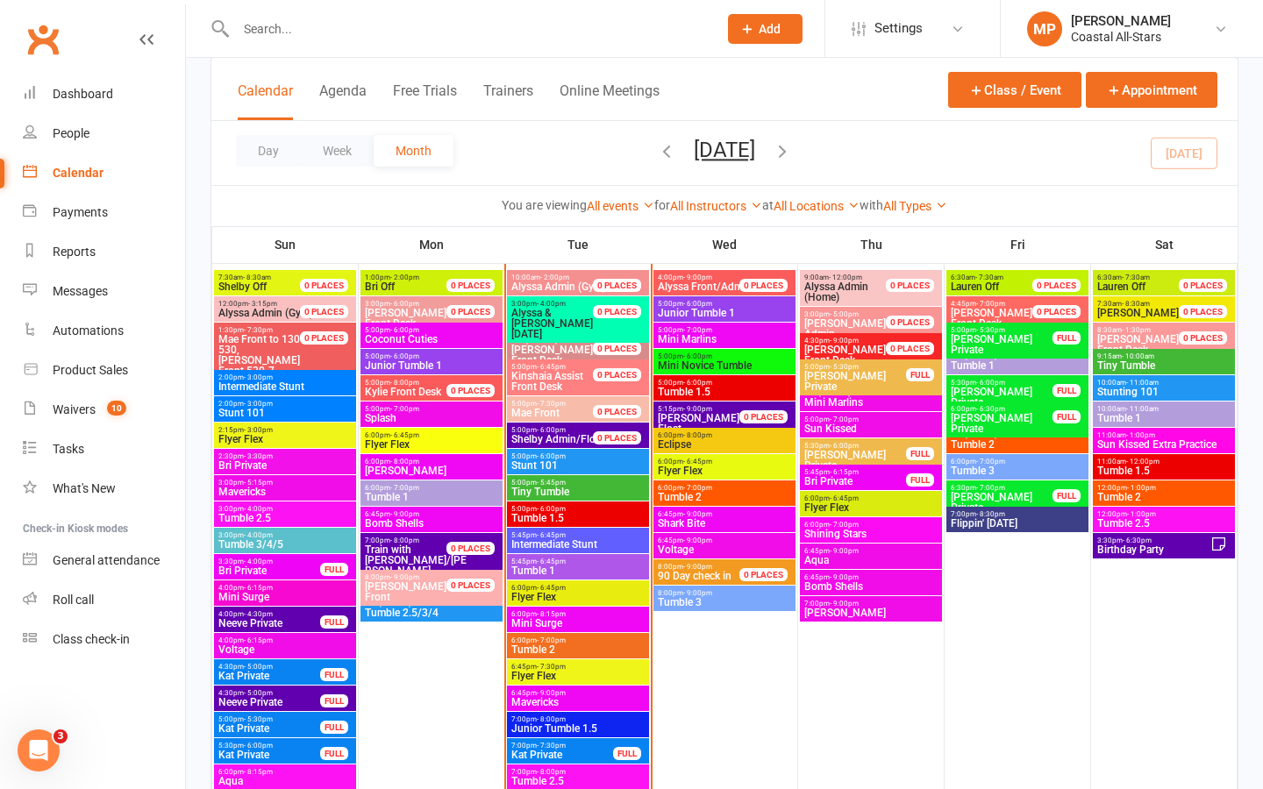
click at [566, 560] on span "5:45pm - 6:45pm" at bounding box center [577, 562] width 135 height 8
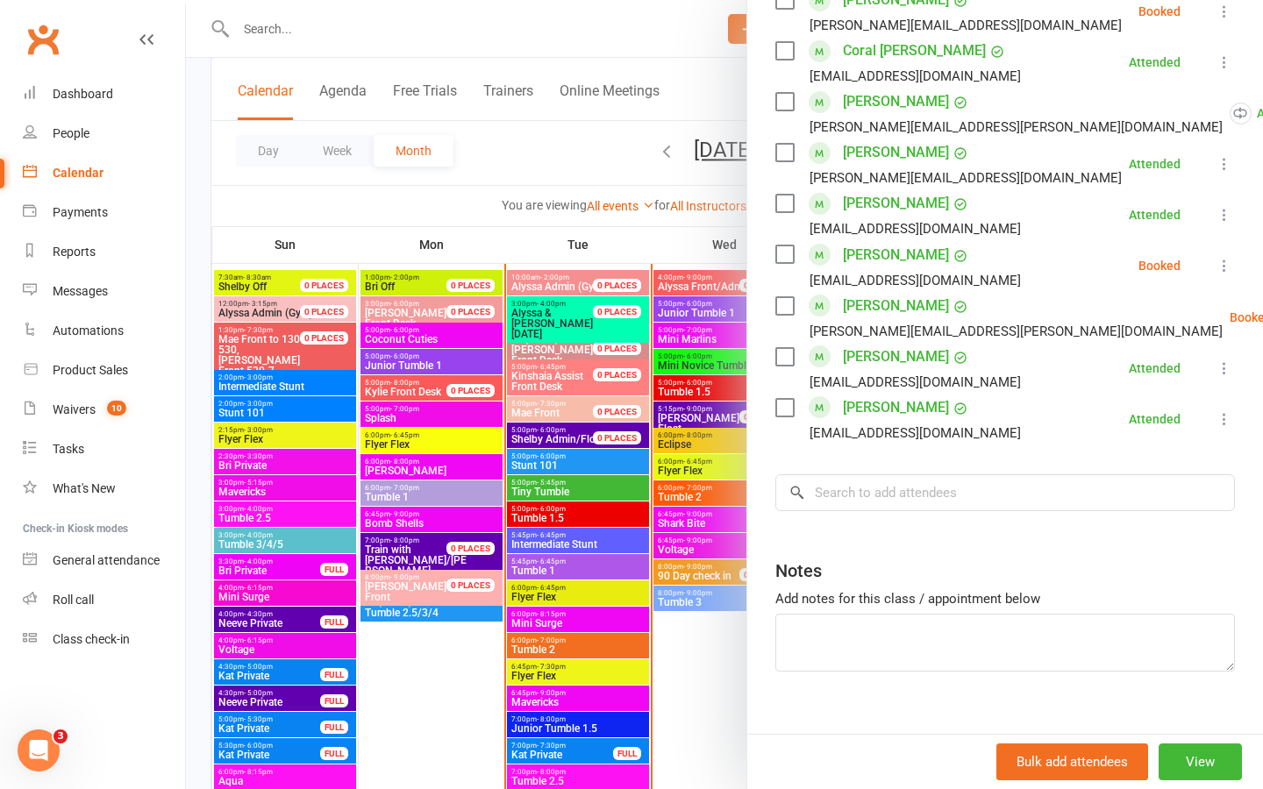
scroll to position [1460, 0]
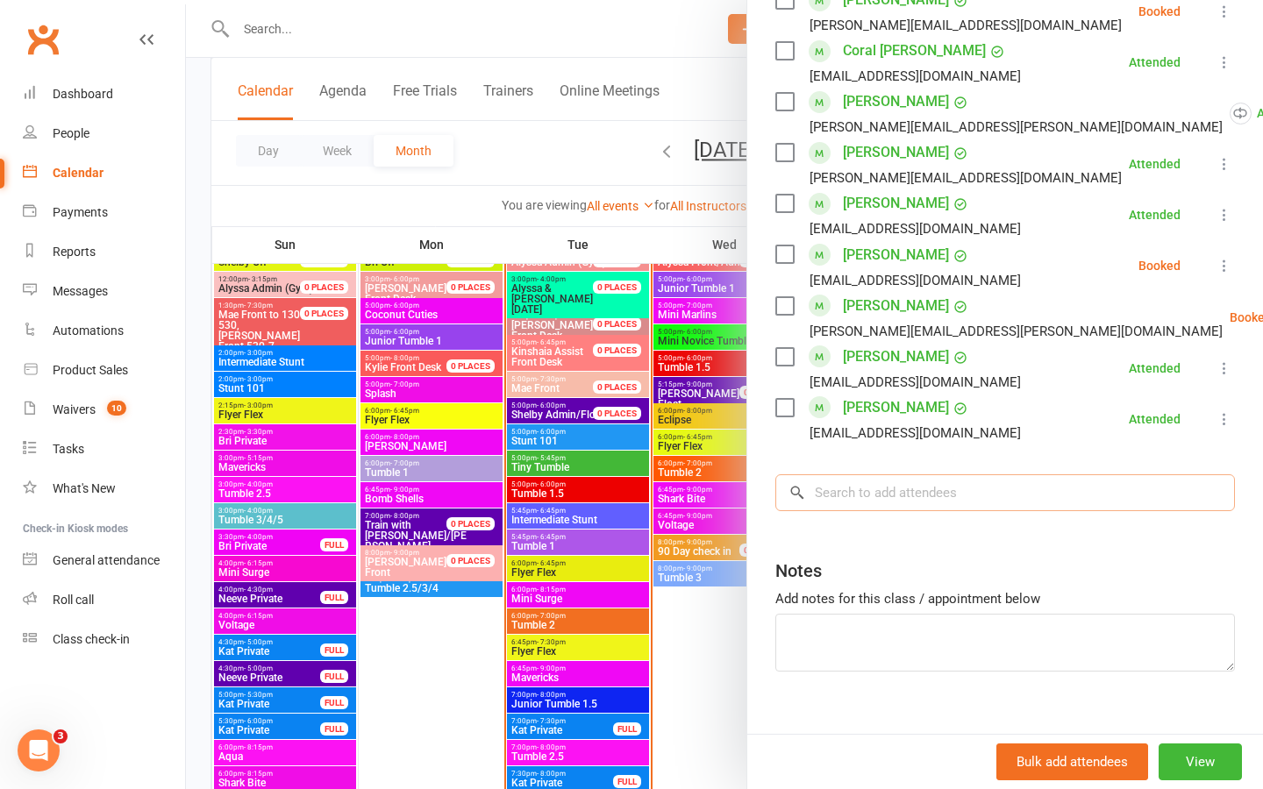
click at [865, 474] on input "search" at bounding box center [1004, 492] width 459 height 37
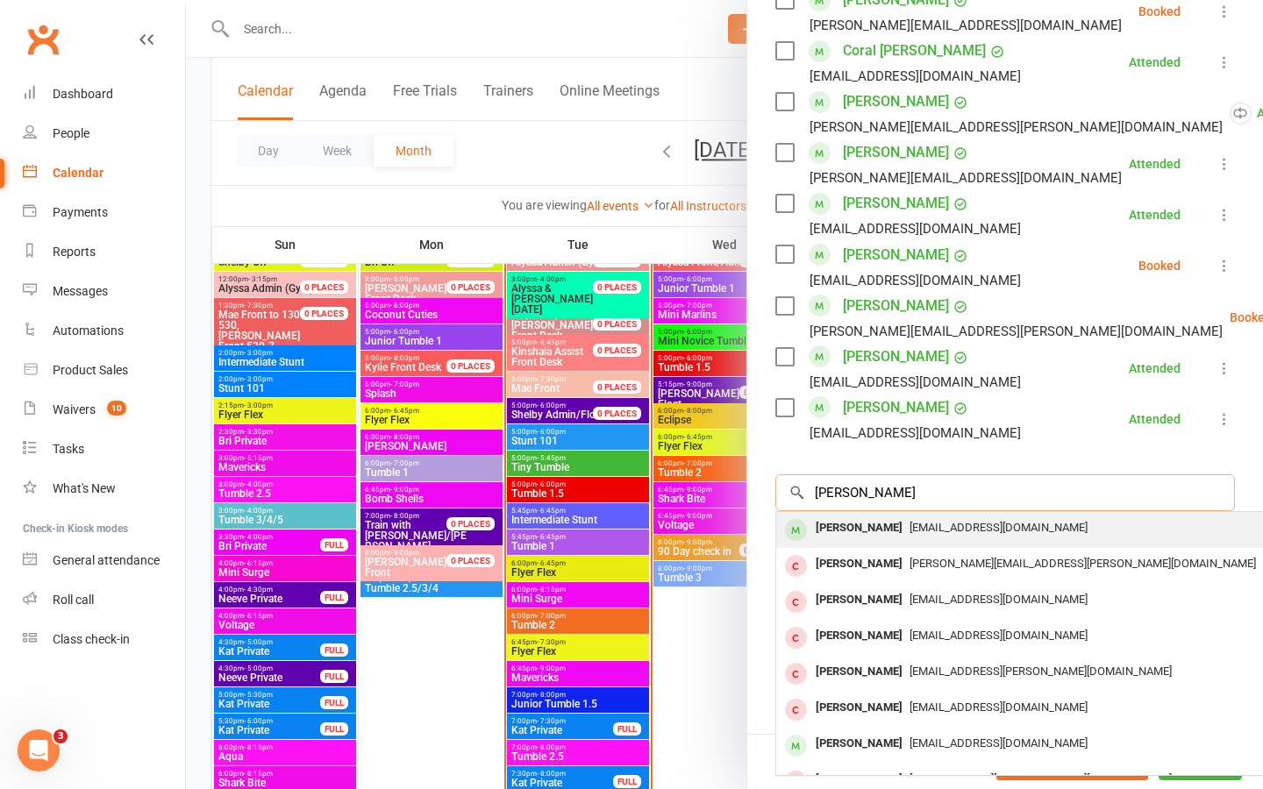
type input "penelope fout"
click at [1056, 516] on div "opt_flores@msn.com" at bounding box center [1038, 528] width 510 height 25
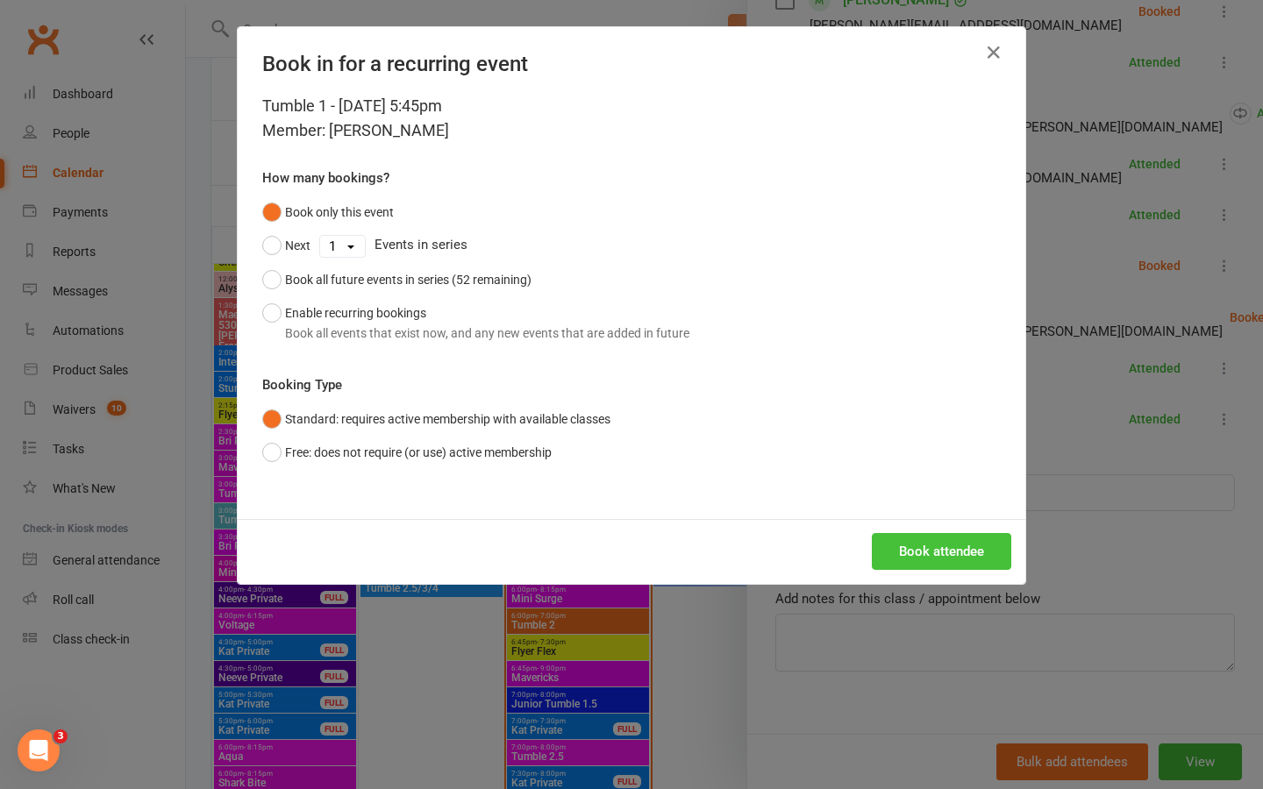
click at [965, 541] on button "Book attendee" at bounding box center [941, 551] width 139 height 37
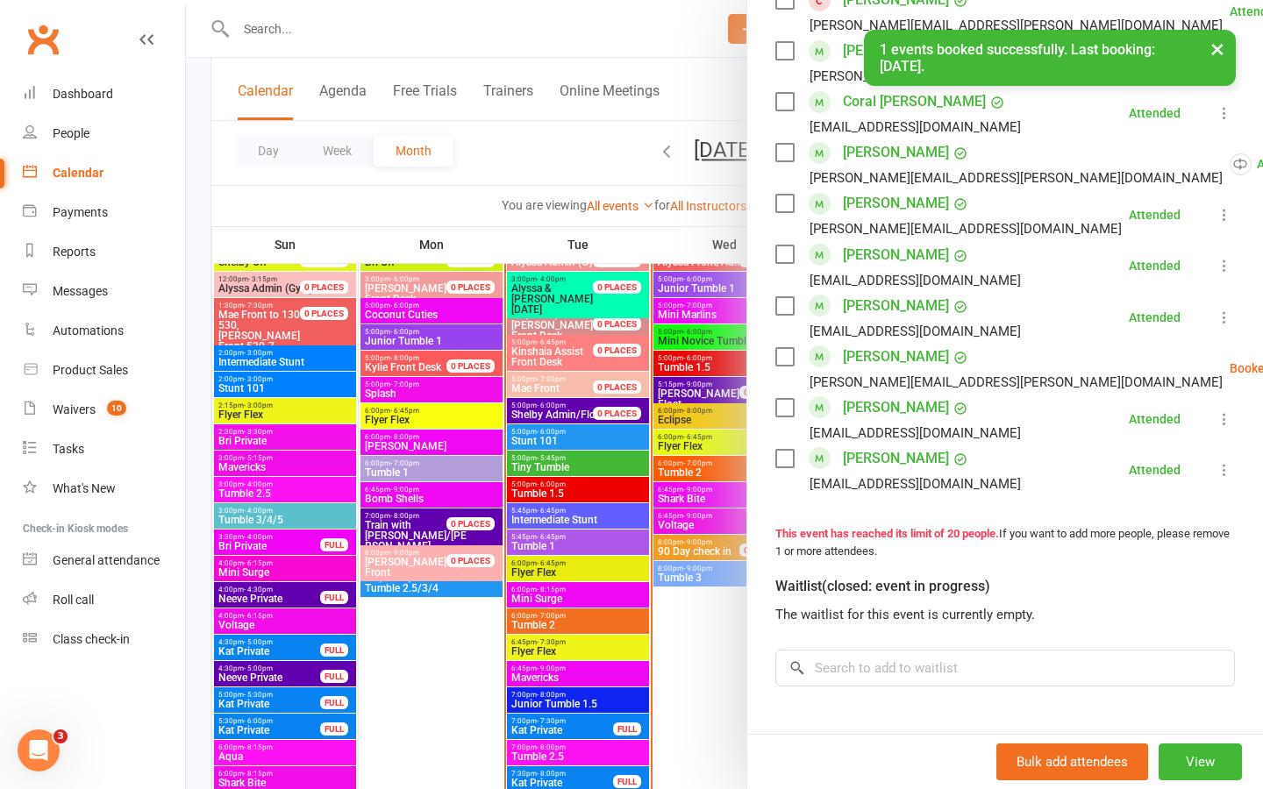
scroll to position [924, 0]
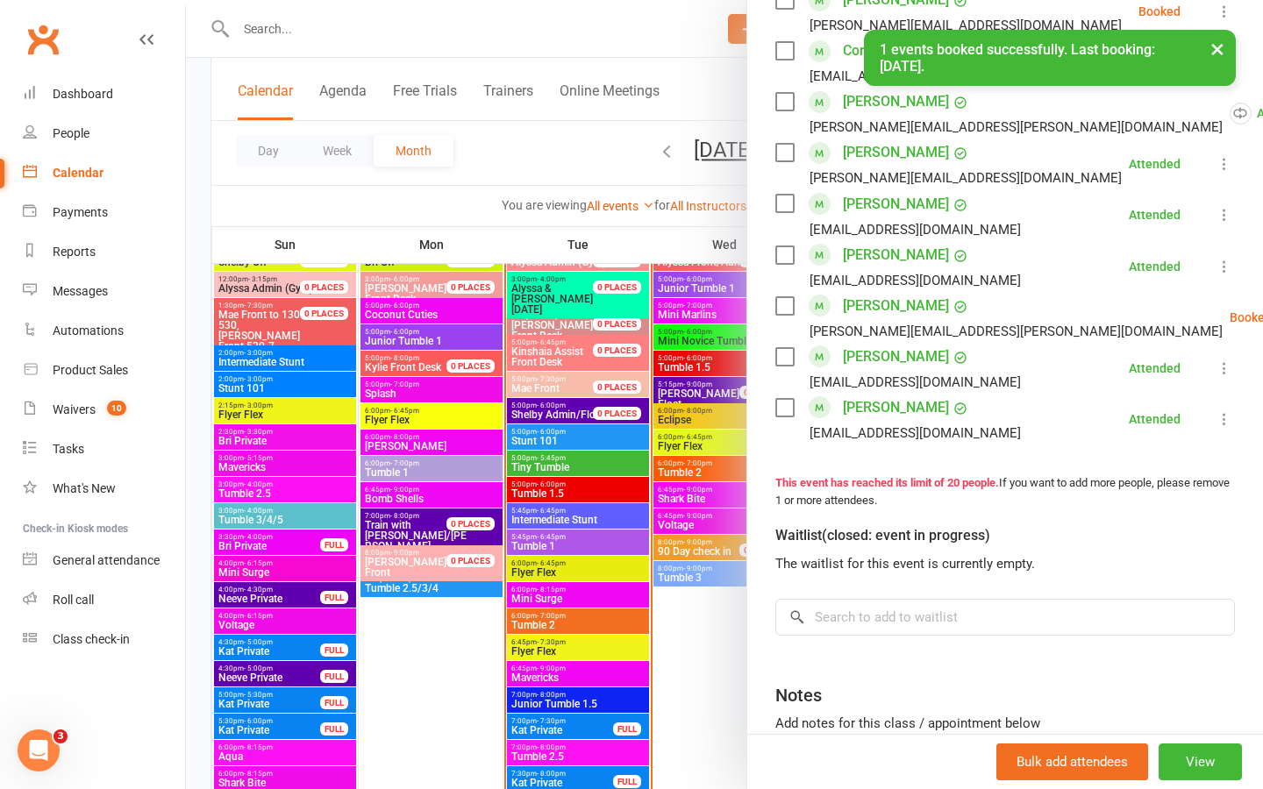
click at [582, 137] on div at bounding box center [724, 394] width 1077 height 789
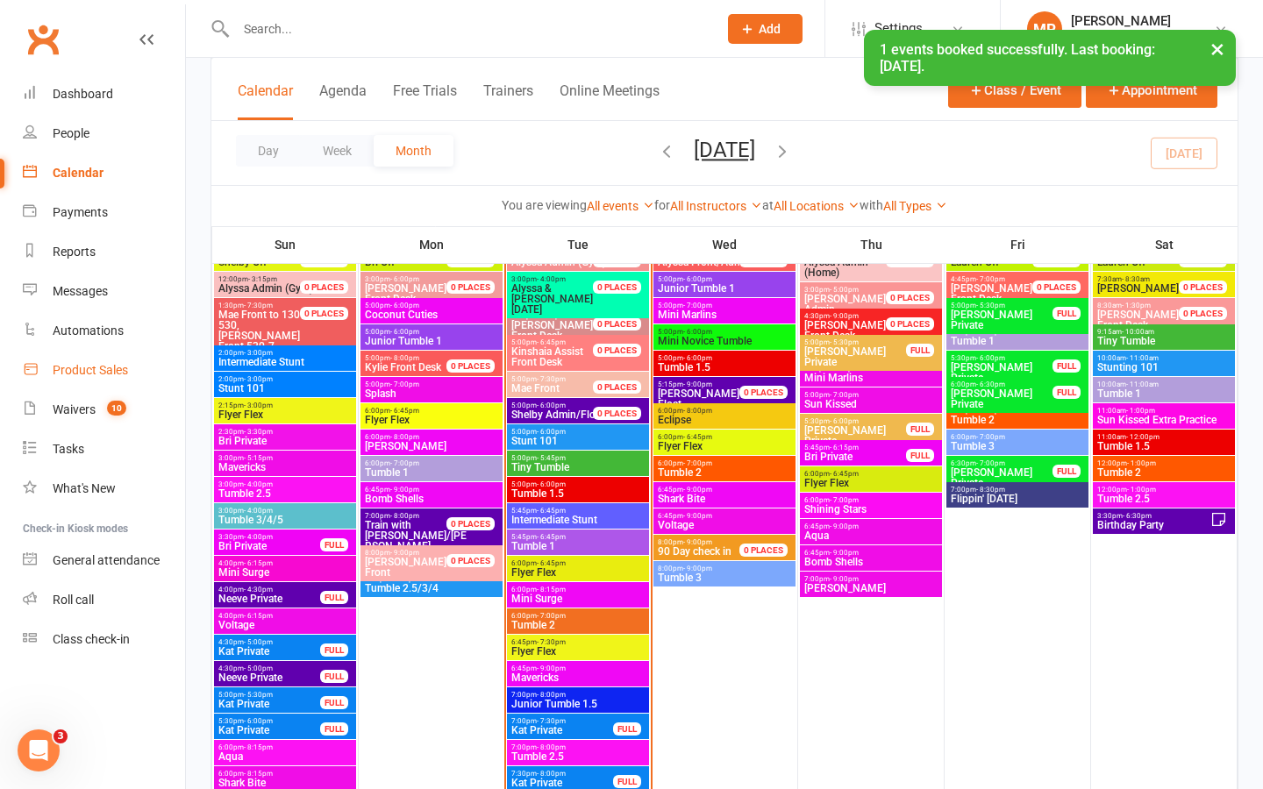
click at [96, 369] on div "Product Sales" at bounding box center [90, 370] width 75 height 14
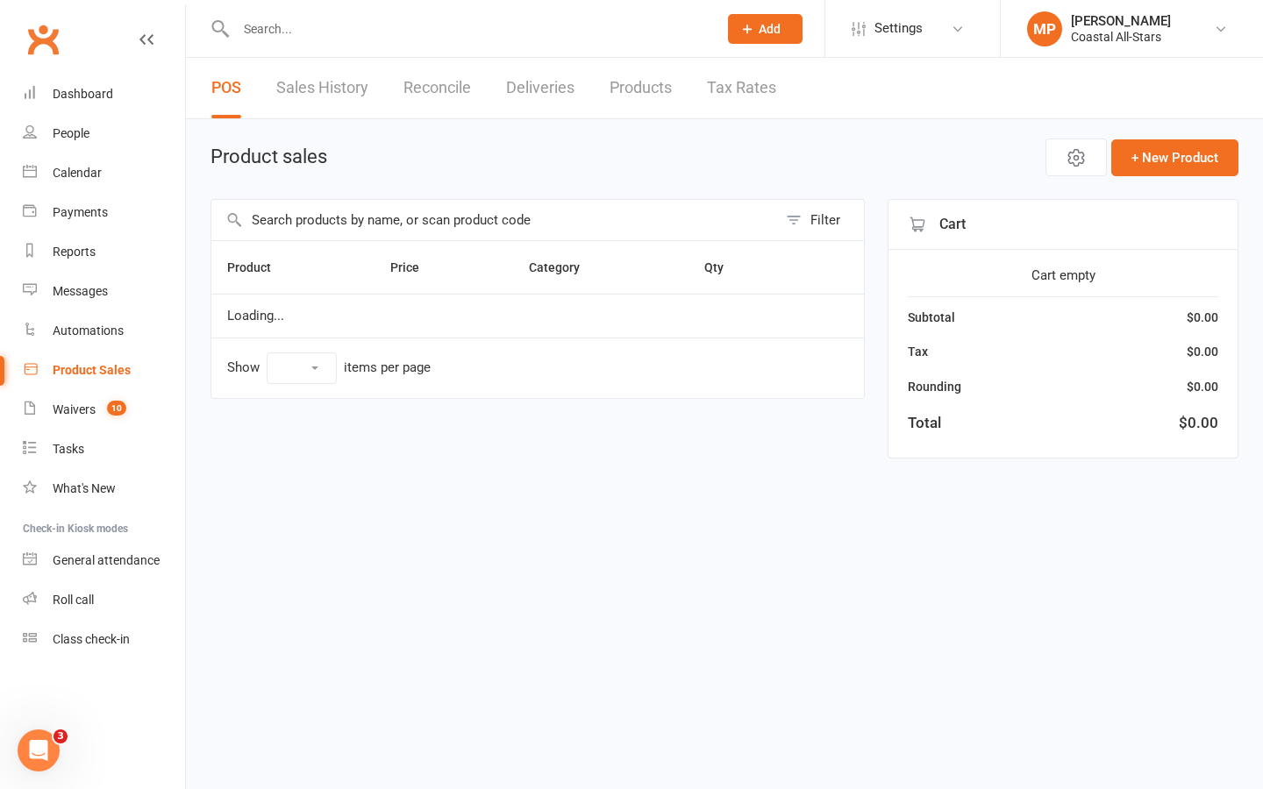
select select "25"
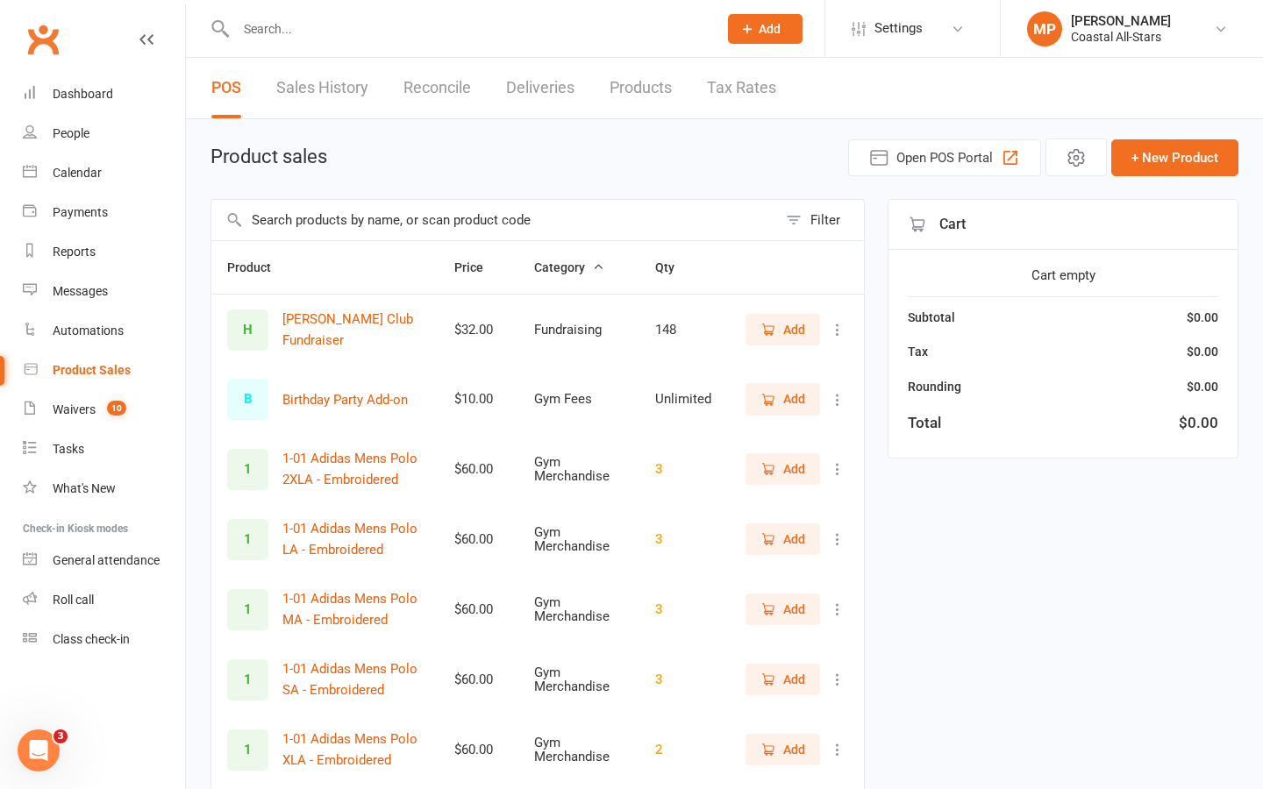
click at [384, 217] on input "text" at bounding box center [494, 220] width 566 height 40
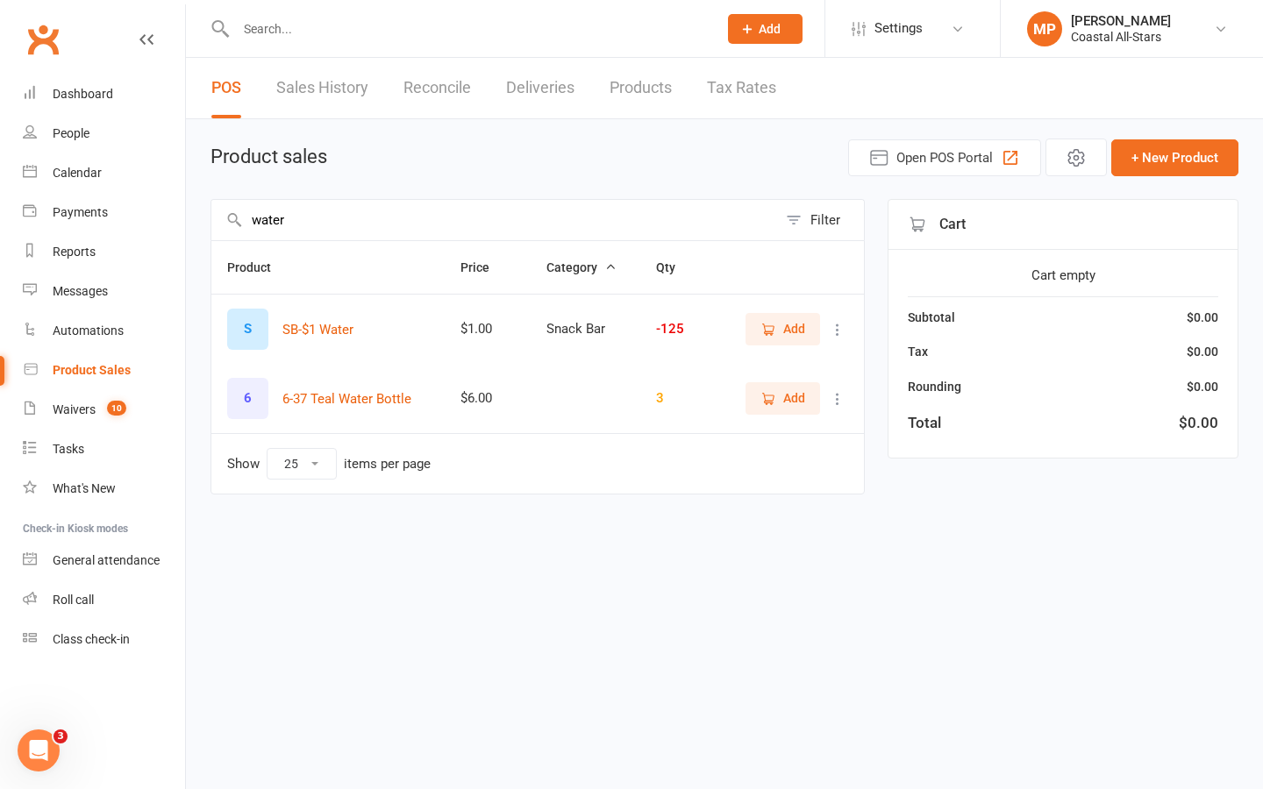
type input "water"
click at [801, 320] on span "Add" at bounding box center [794, 328] width 22 height 19
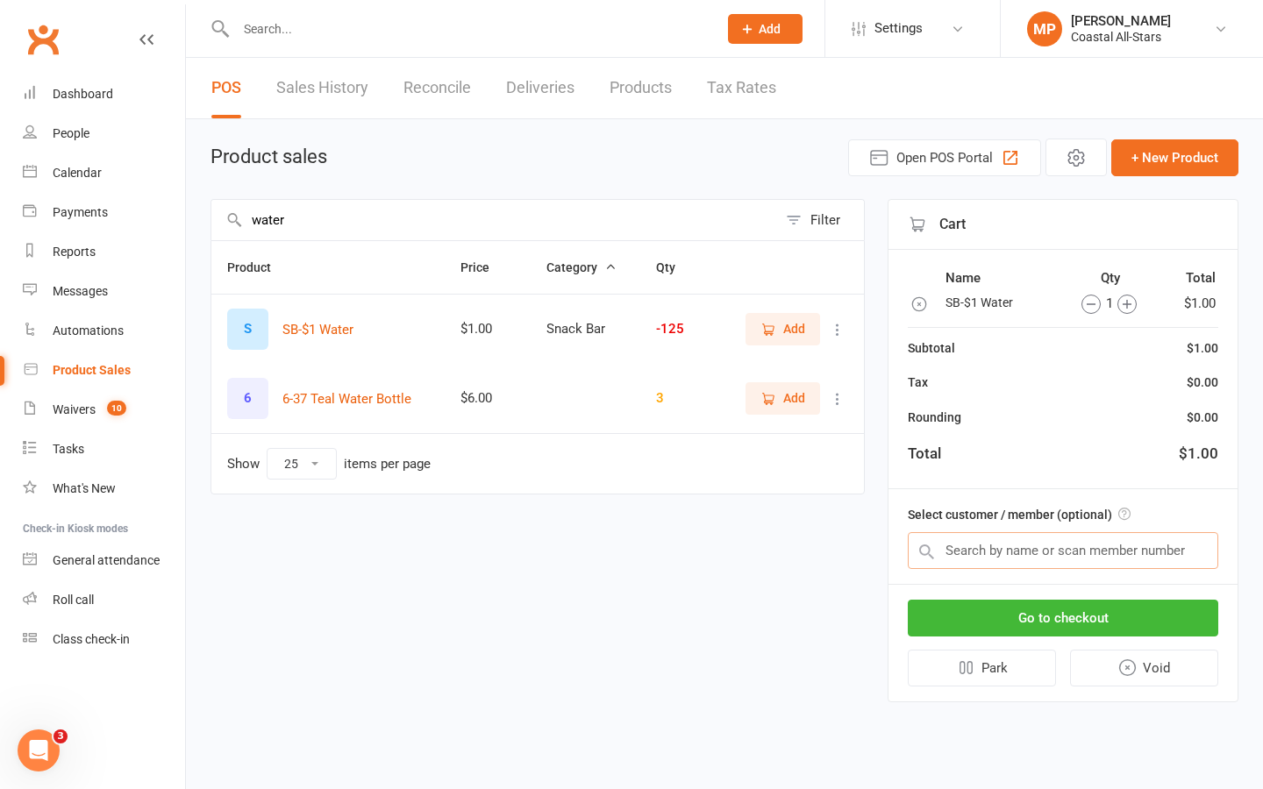
click at [975, 549] on input "text" at bounding box center [1063, 550] width 310 height 37
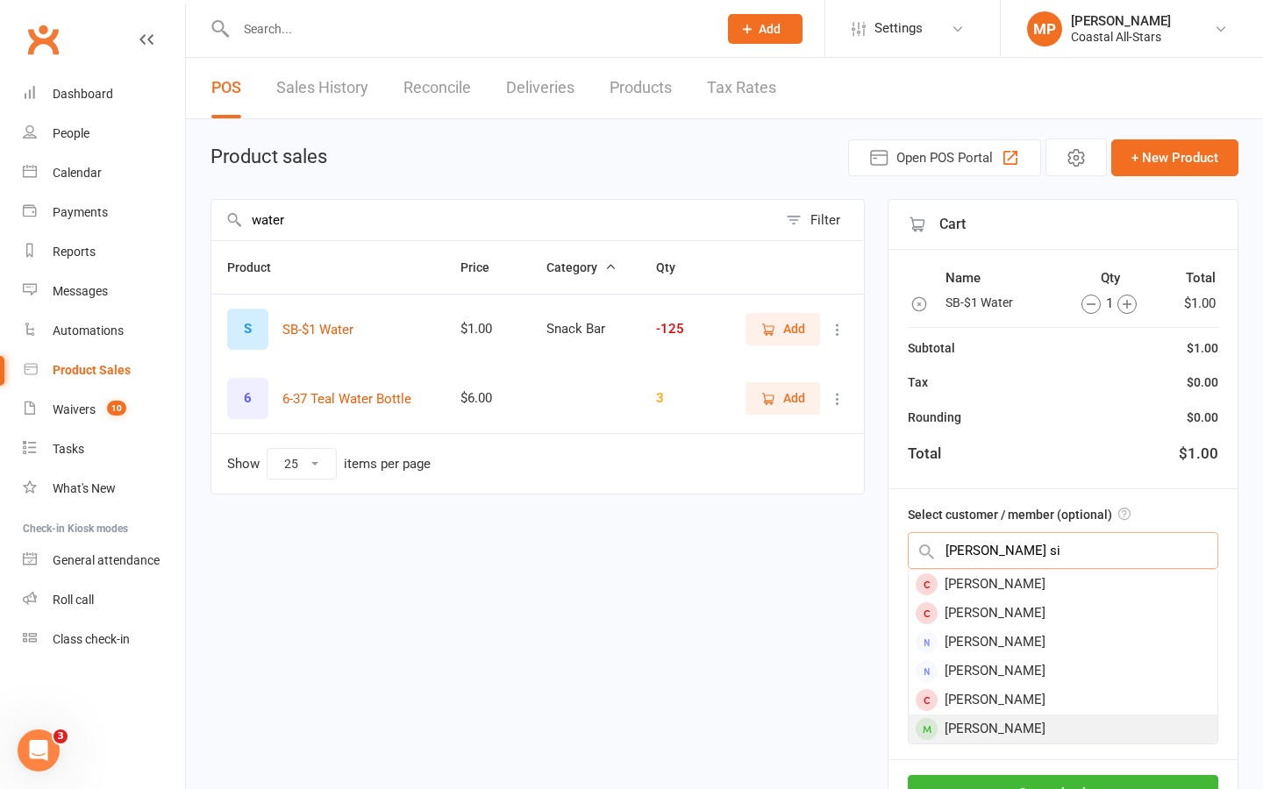
type input "elenor si"
click at [1020, 732] on div "Ellanore Simons" at bounding box center [1062, 729] width 309 height 29
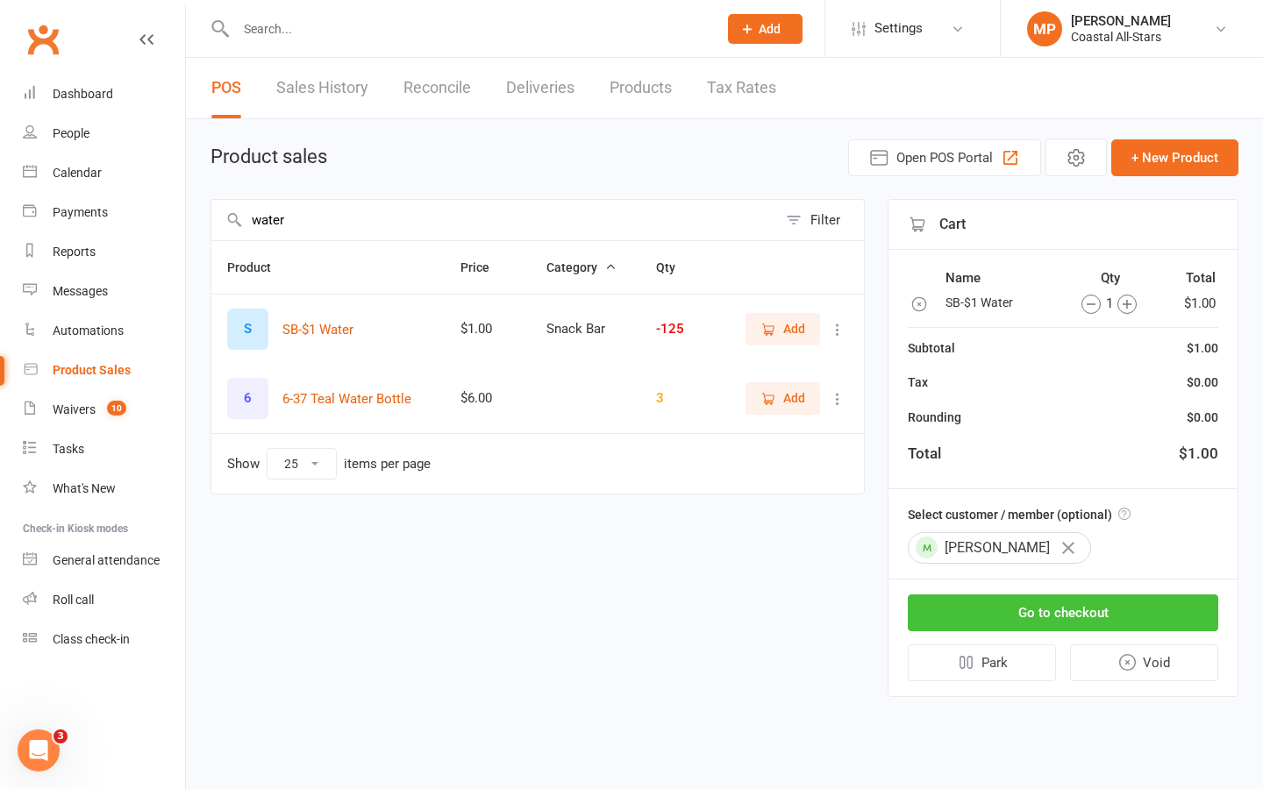
click at [1045, 616] on button "Go to checkout" at bounding box center [1063, 613] width 310 height 37
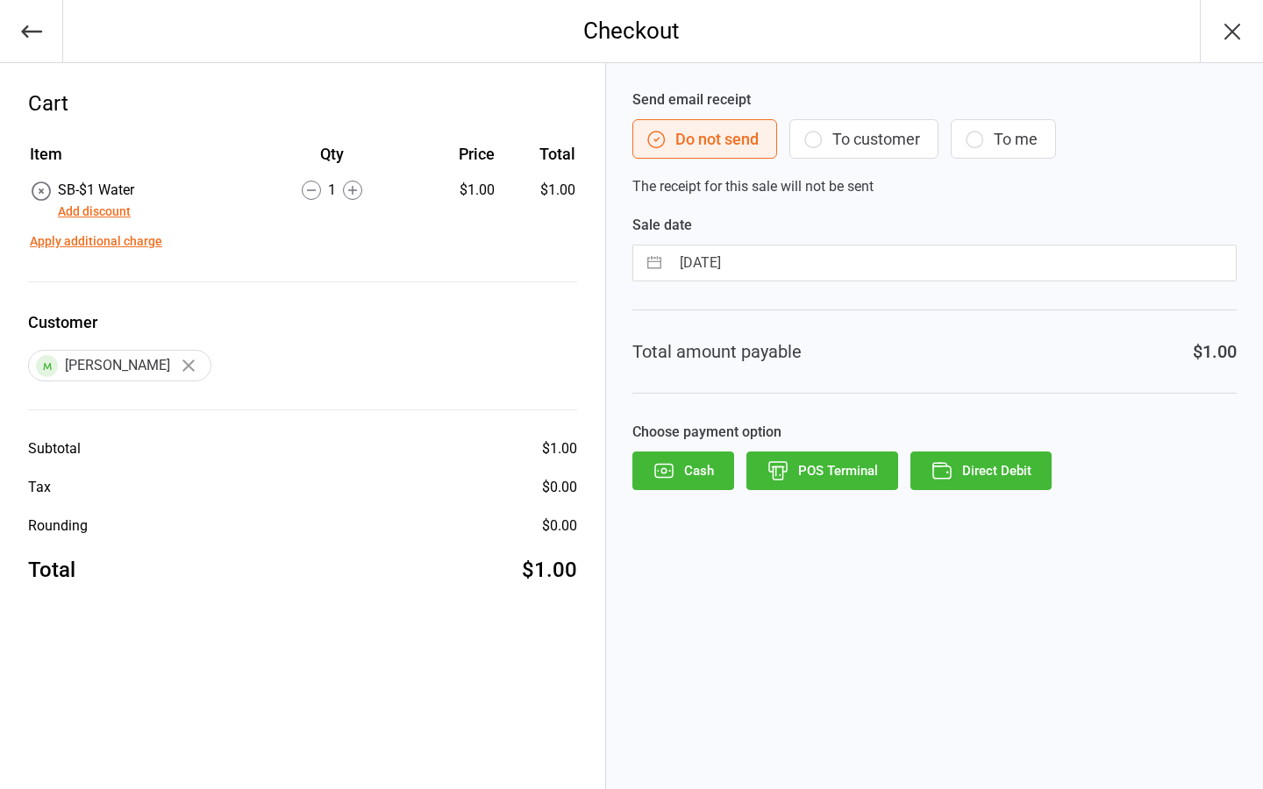
click at [979, 467] on button "Direct Debit" at bounding box center [980, 471] width 141 height 39
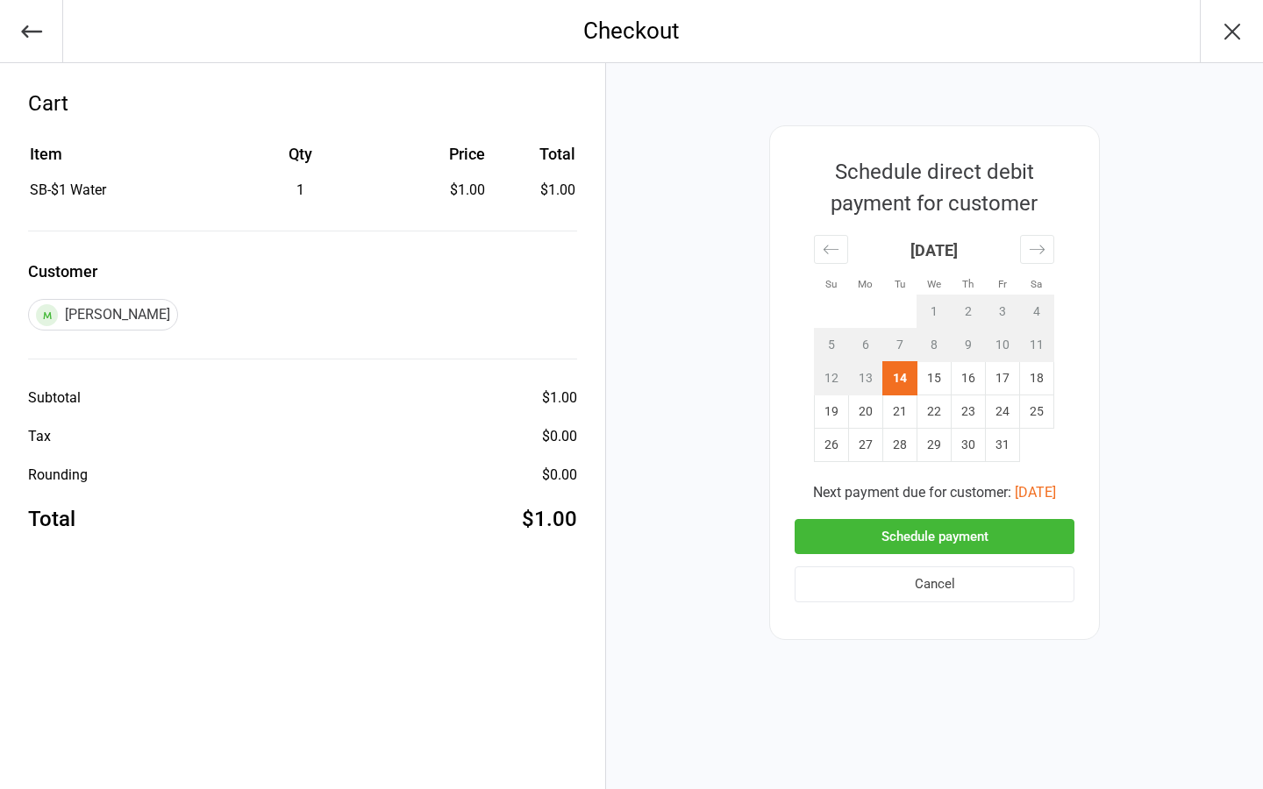
click at [972, 532] on button "Schedule payment" at bounding box center [934, 537] width 280 height 36
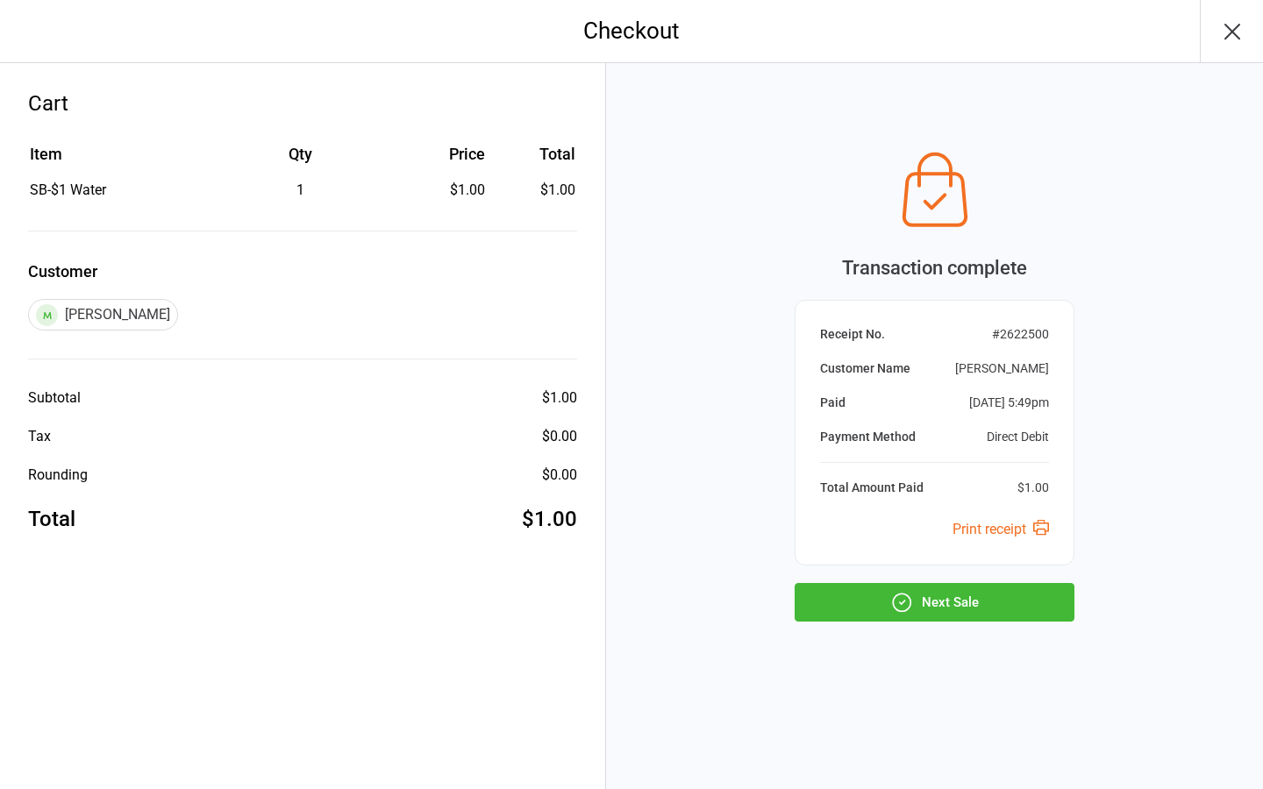
click at [975, 601] on button "Next Sale" at bounding box center [934, 602] width 280 height 39
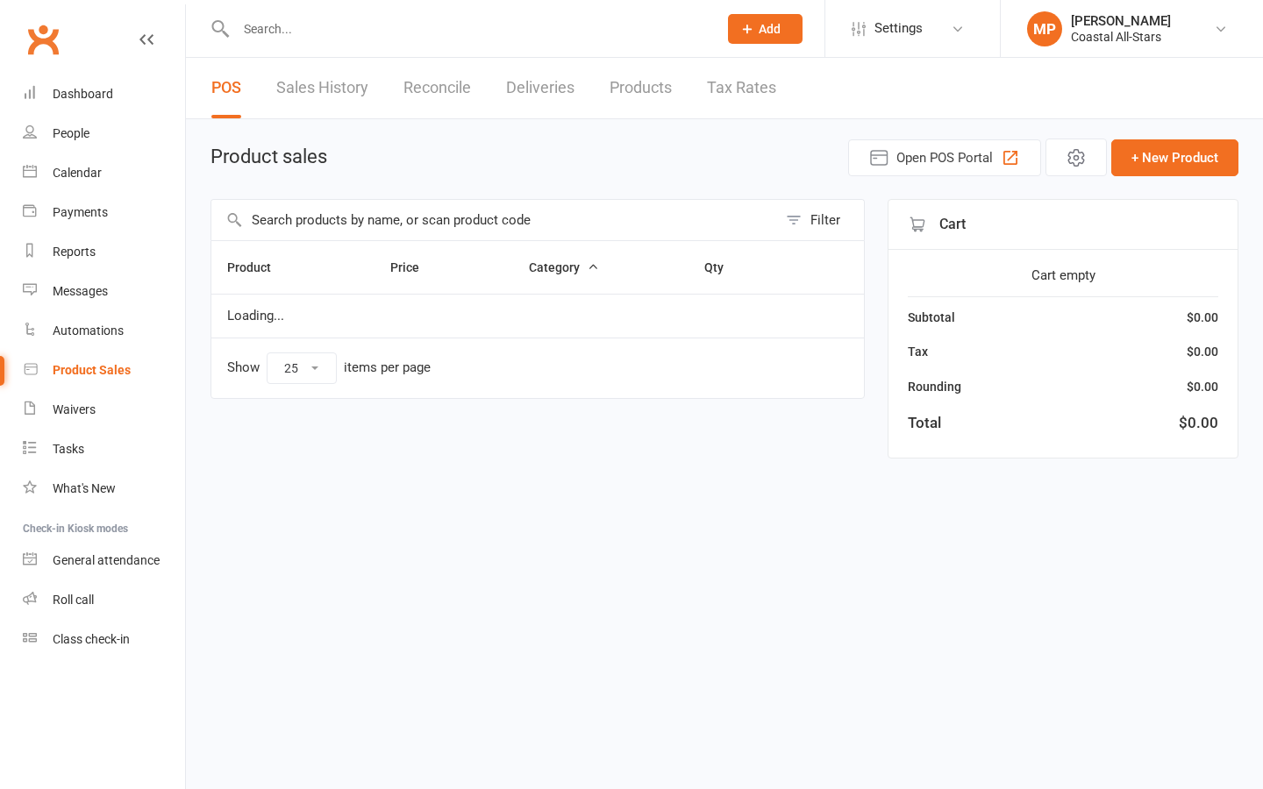
select select "25"
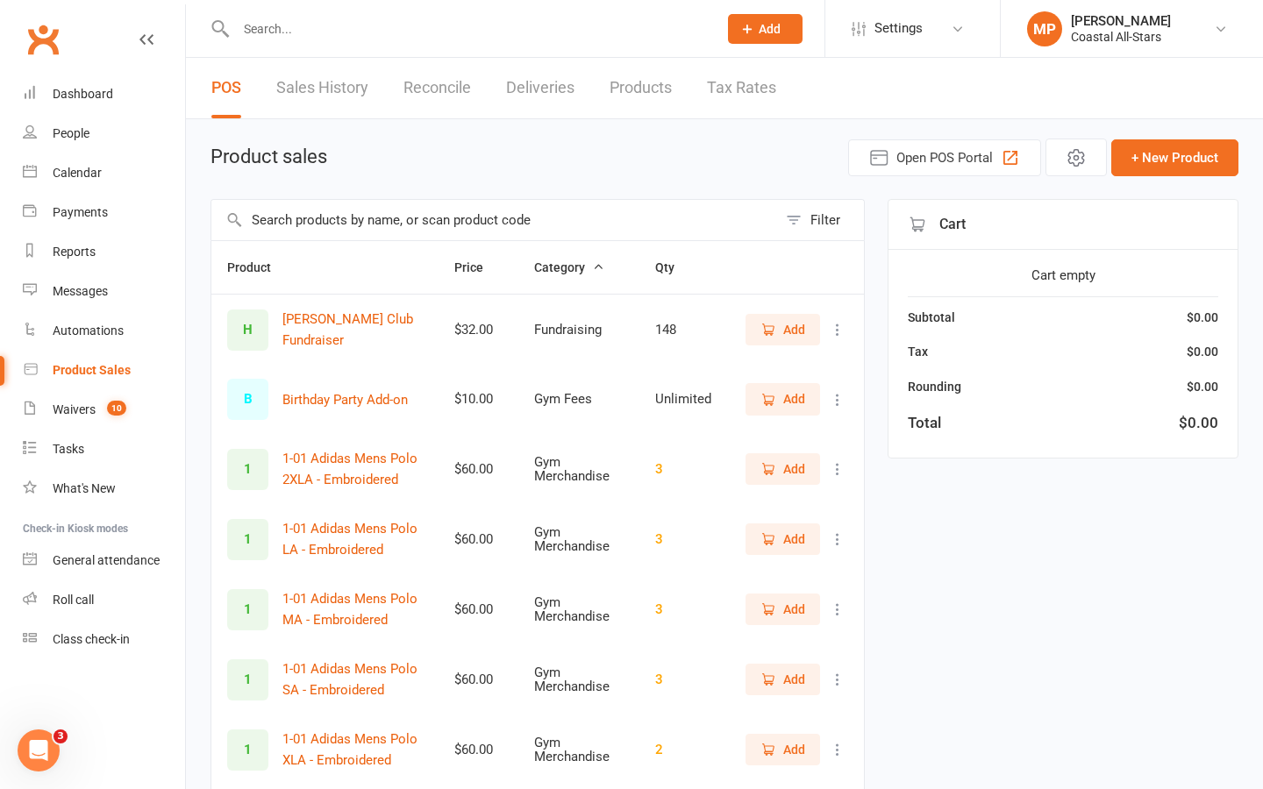
click at [382, 39] on input "text" at bounding box center [468, 29] width 474 height 25
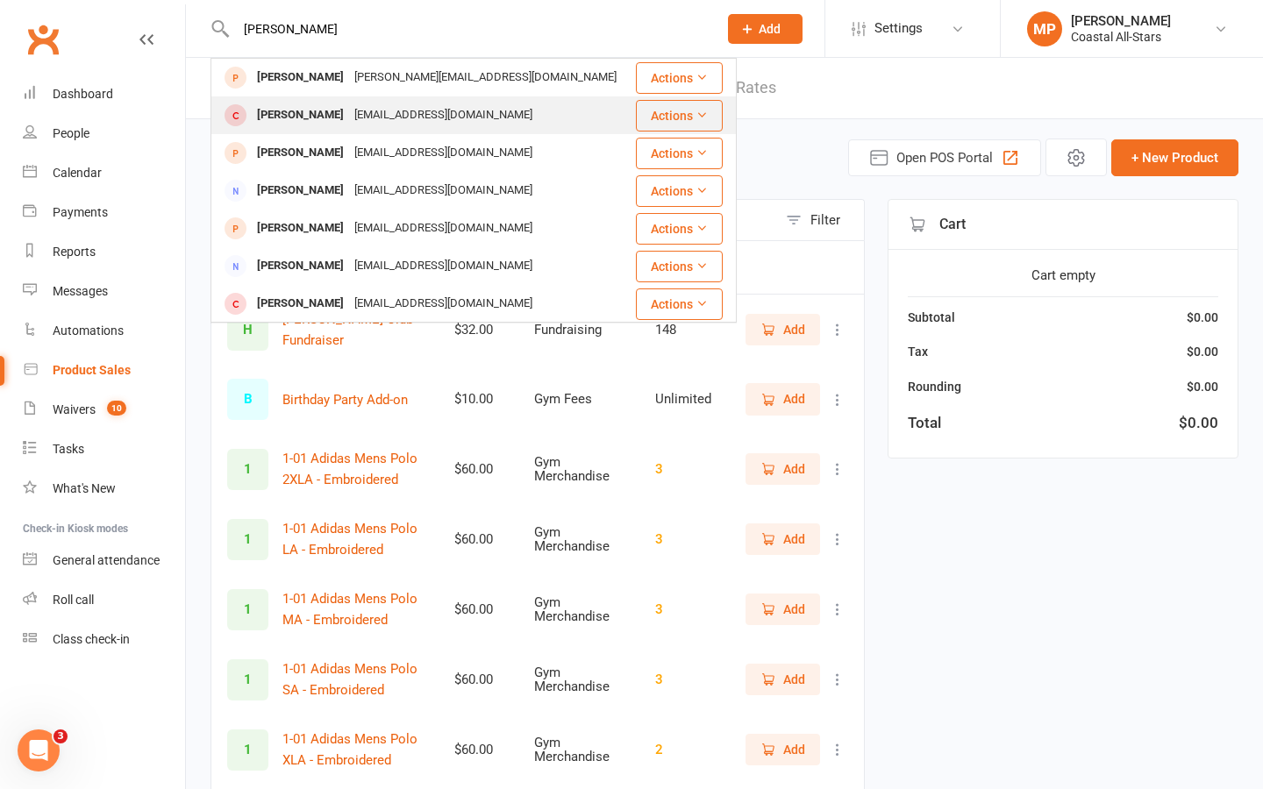
type input "[PERSON_NAME]"
click at [365, 115] on div "[EMAIL_ADDRESS][DOMAIN_NAME]" at bounding box center [443, 115] width 189 height 25
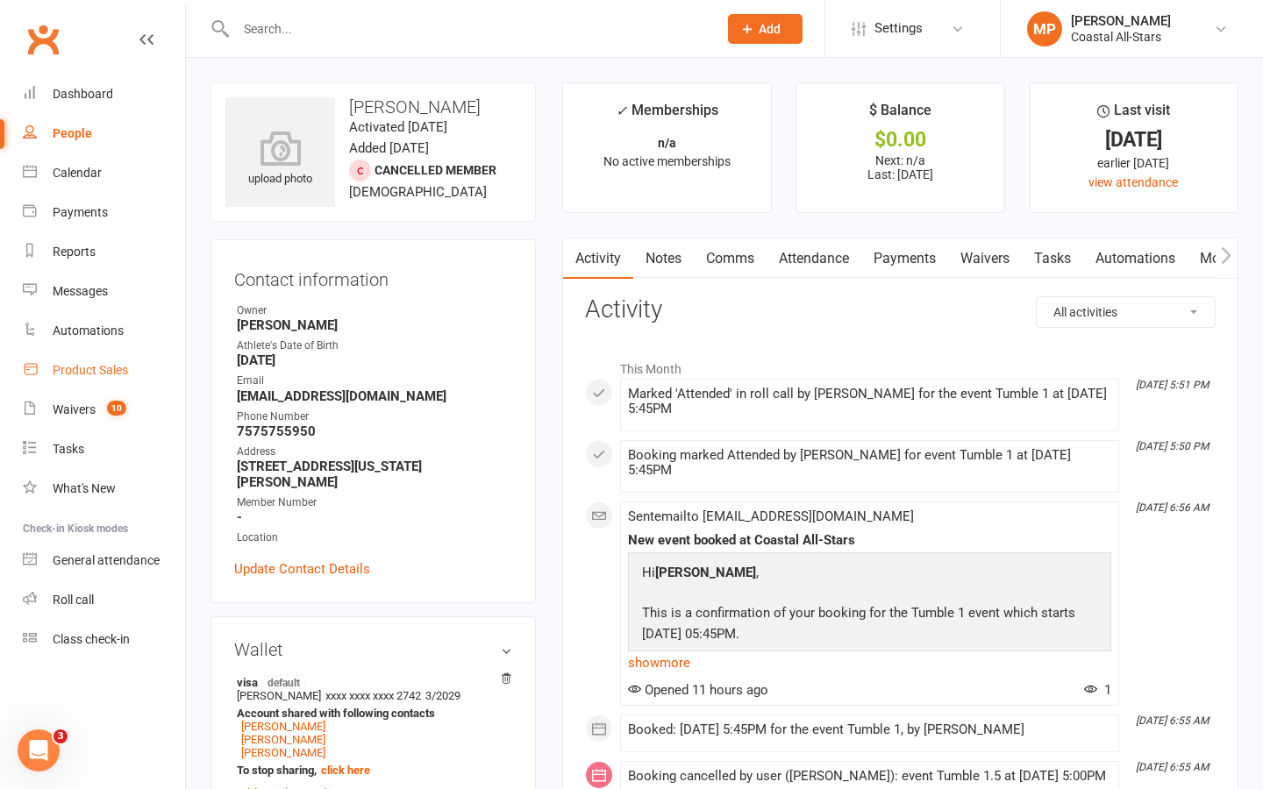
click at [97, 365] on div "Product Sales" at bounding box center [90, 370] width 75 height 14
select select "25"
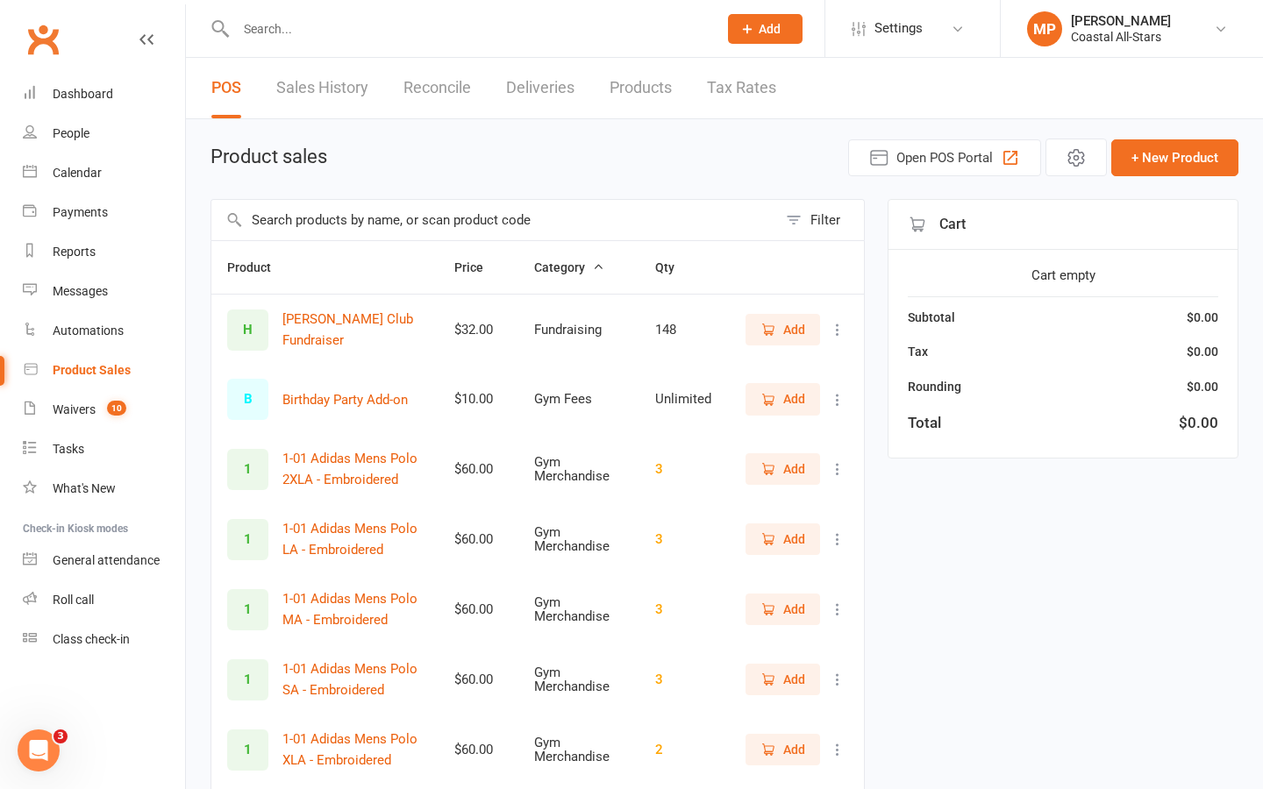
click at [354, 215] on input "text" at bounding box center [494, 220] width 566 height 40
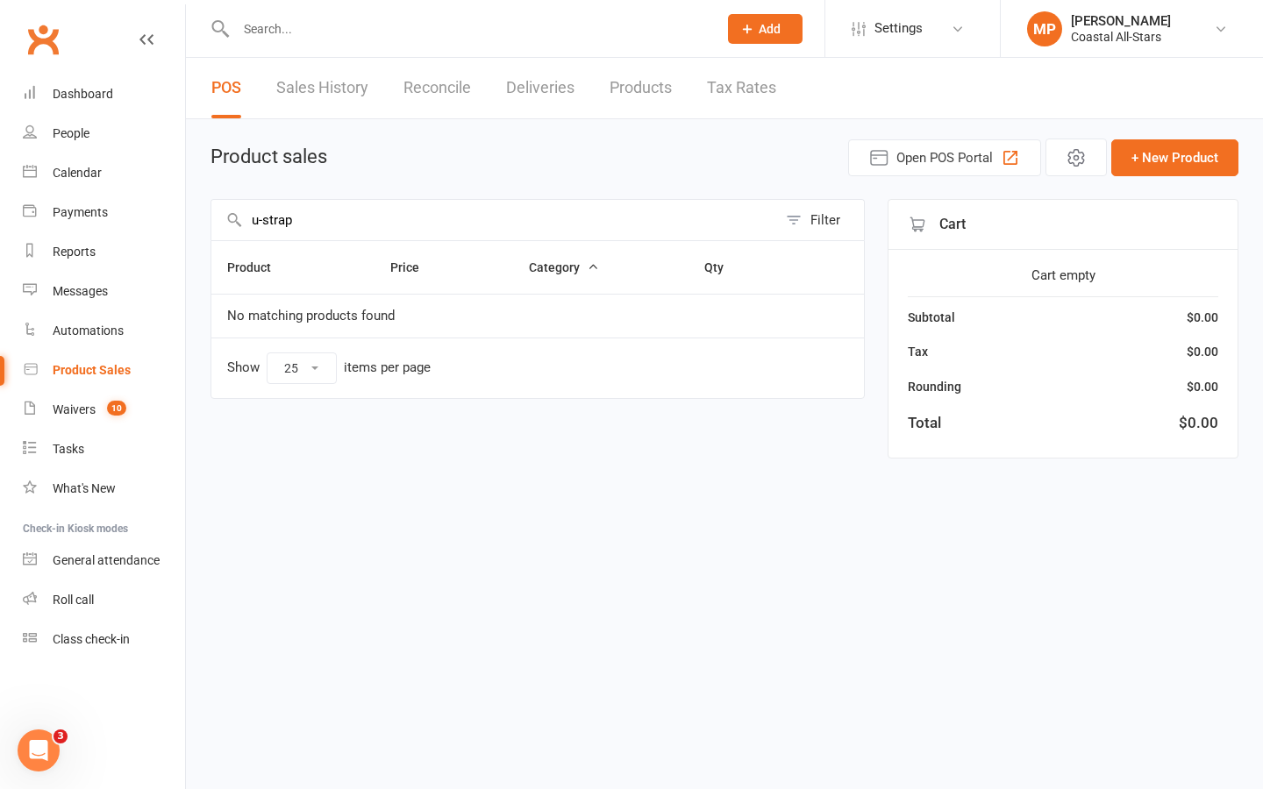
click at [262, 217] on input "u-strap" at bounding box center [494, 220] width 566 height 40
click at [309, 217] on input "u- strap" at bounding box center [494, 220] width 566 height 40
click at [260, 223] on input "u- strap" at bounding box center [494, 220] width 566 height 40
click at [306, 218] on input "U- strap" at bounding box center [494, 220] width 566 height 40
type input "U"
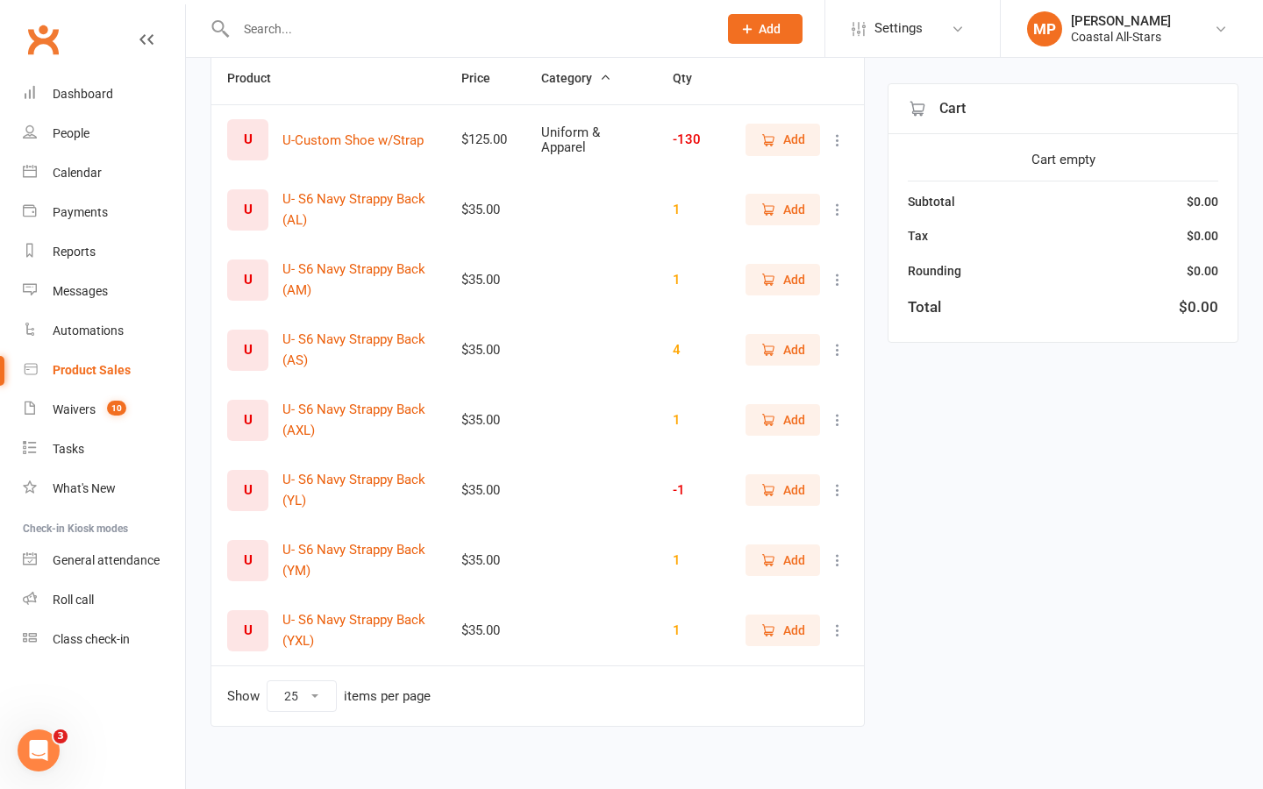
scroll to position [202, 0]
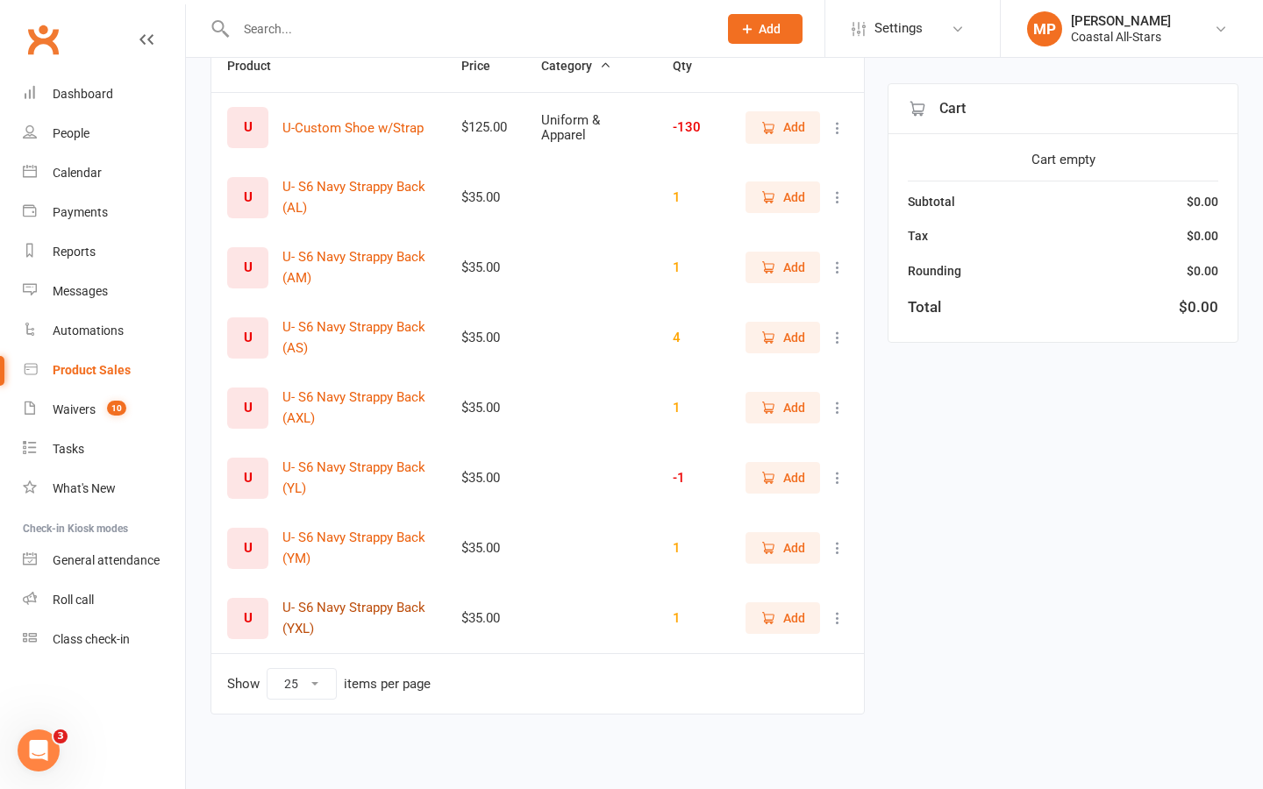
type input "strap"
click at [354, 613] on button "U- S6 Navy Strappy Back (YXL)" at bounding box center [355, 618] width 147 height 42
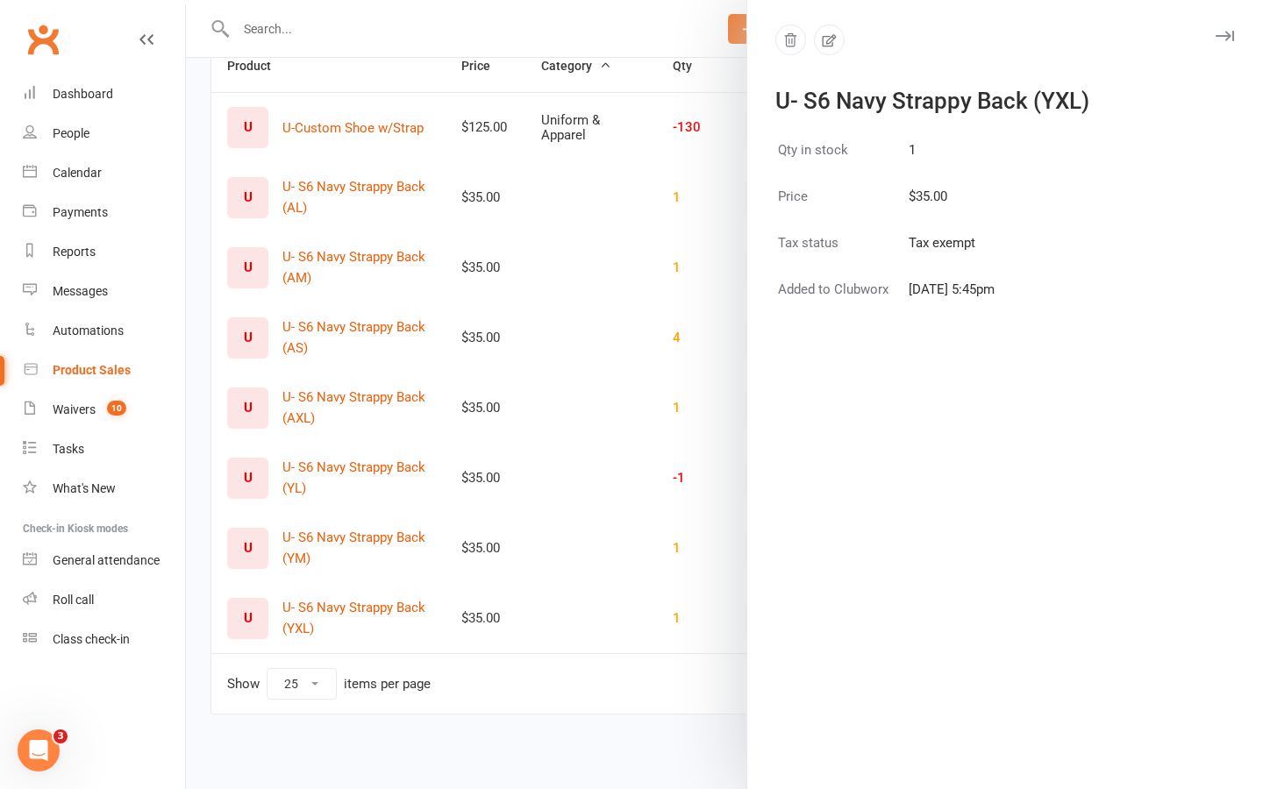
click at [624, 315] on div at bounding box center [724, 394] width 1077 height 789
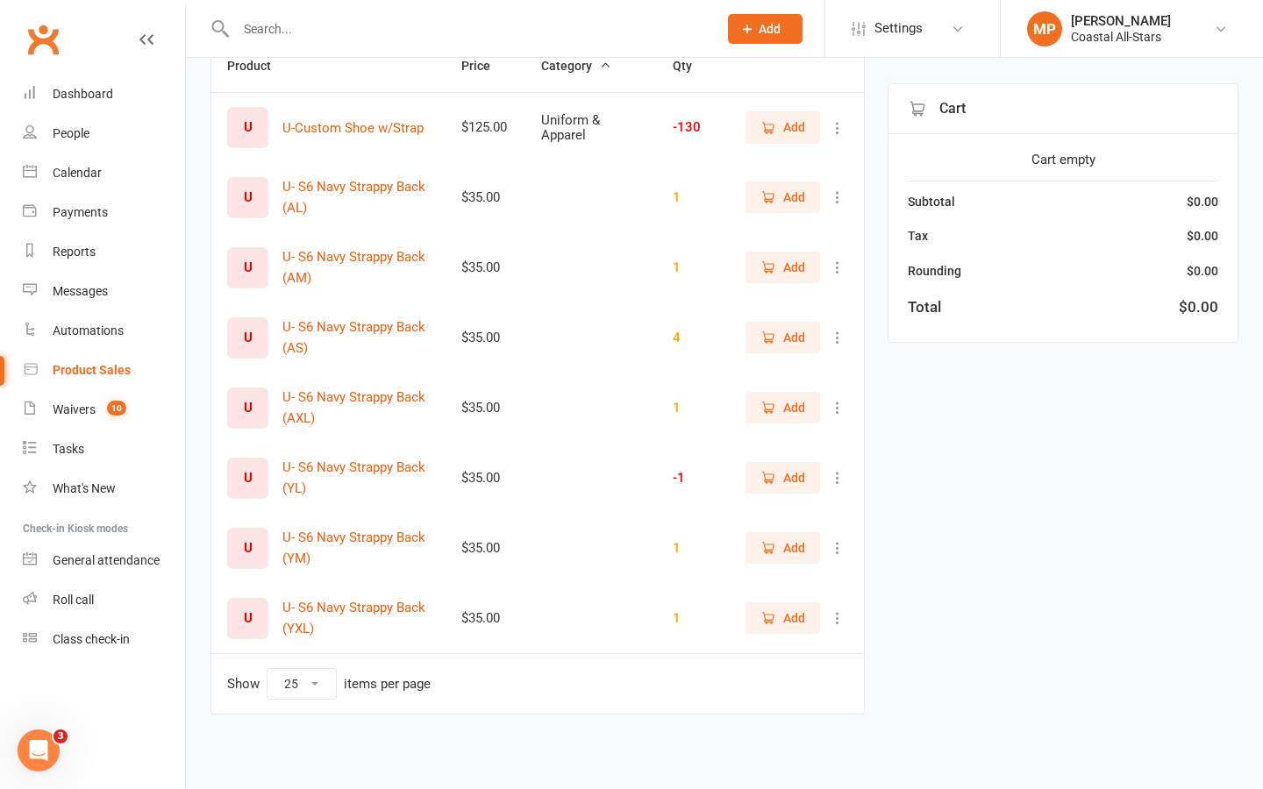
click at [833, 624] on icon at bounding box center [838, 618] width 18 height 18
click at [1028, 630] on div "strap Filter Product Price Category Qty U U-Custom Shoe w/Strap $125.00 Uniform…" at bounding box center [724, 368] width 1028 height 742
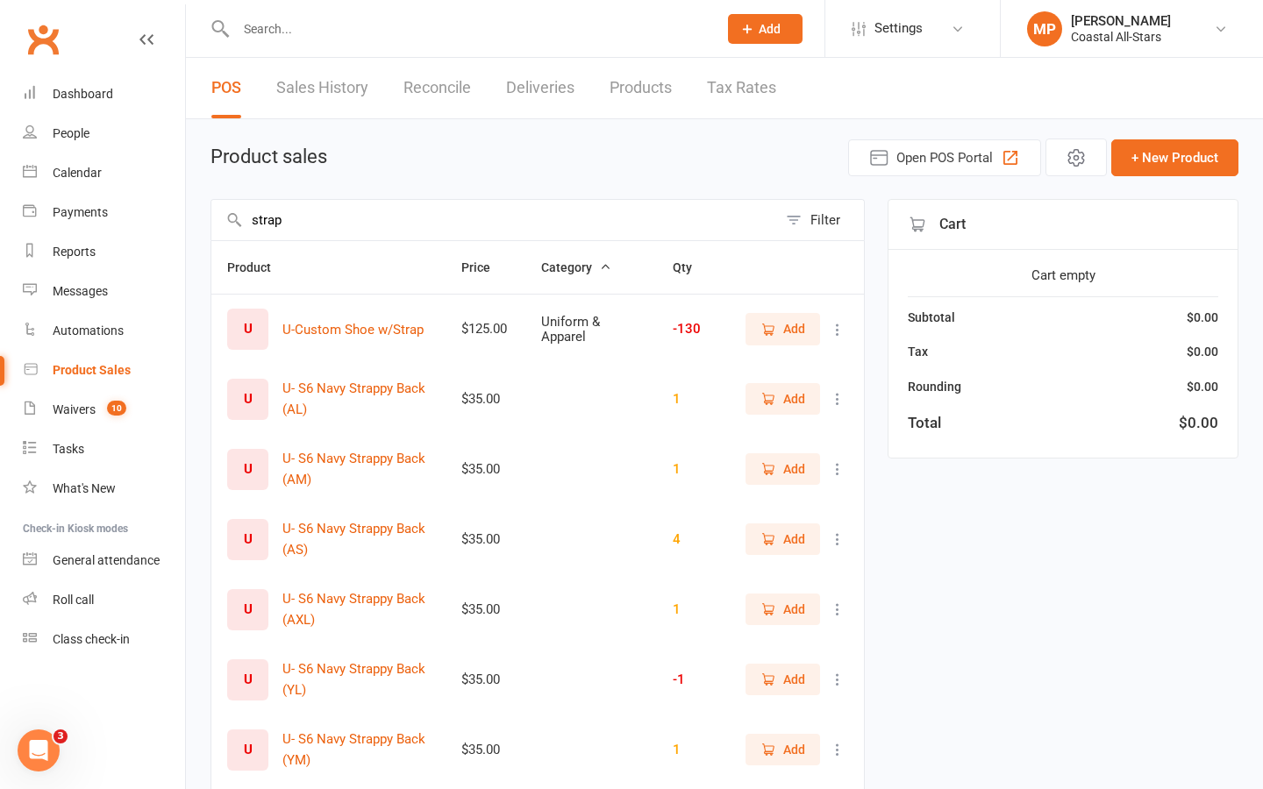
click at [638, 96] on link "Products" at bounding box center [640, 88] width 62 height 61
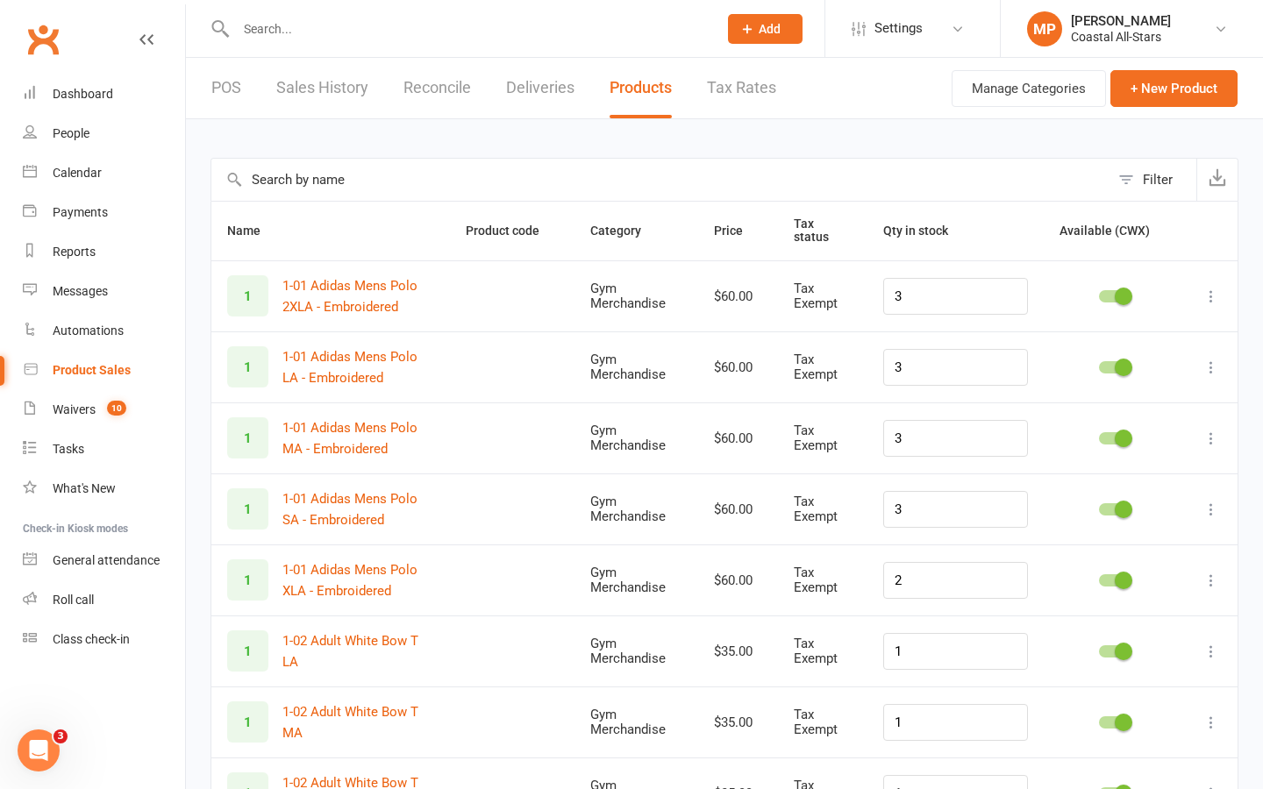
click at [456, 158] on div "Filter" at bounding box center [724, 179] width 1028 height 43
click at [456, 181] on input "text" at bounding box center [660, 180] width 898 height 42
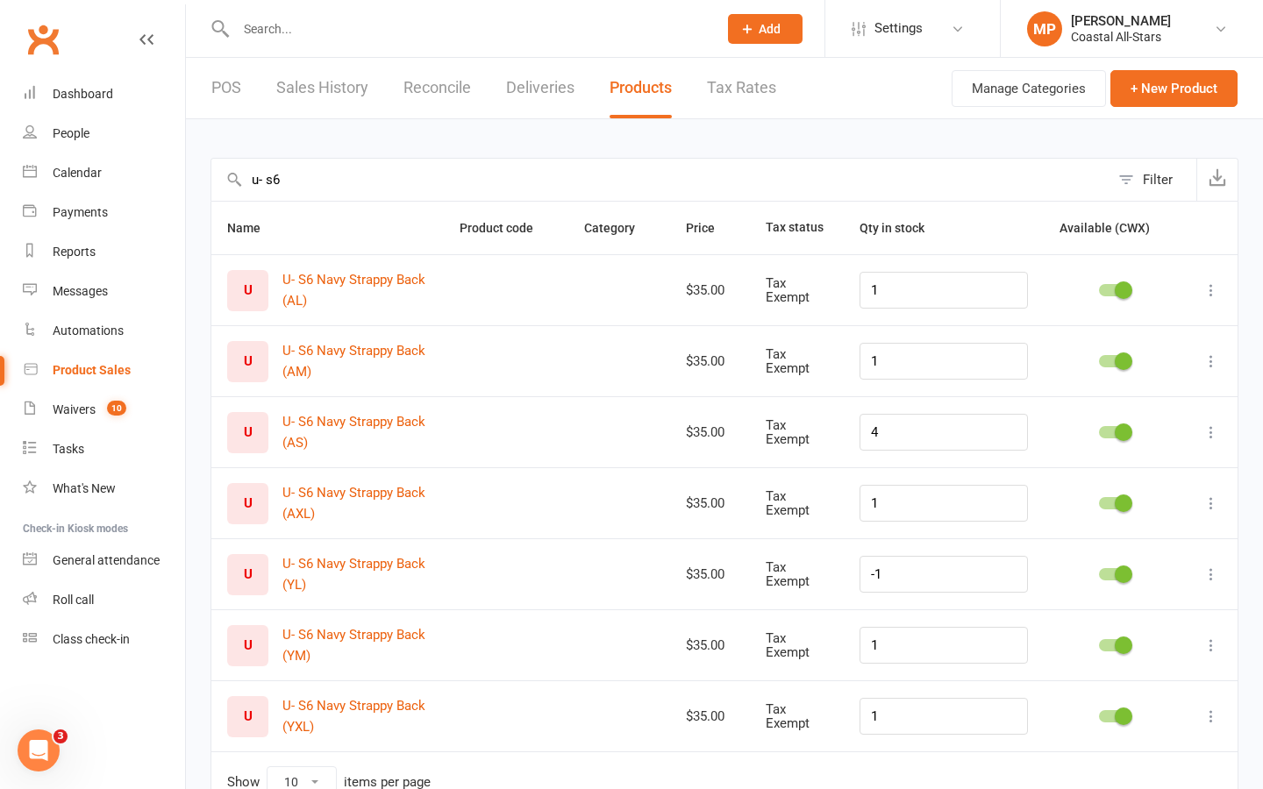
scroll to position [73, 0]
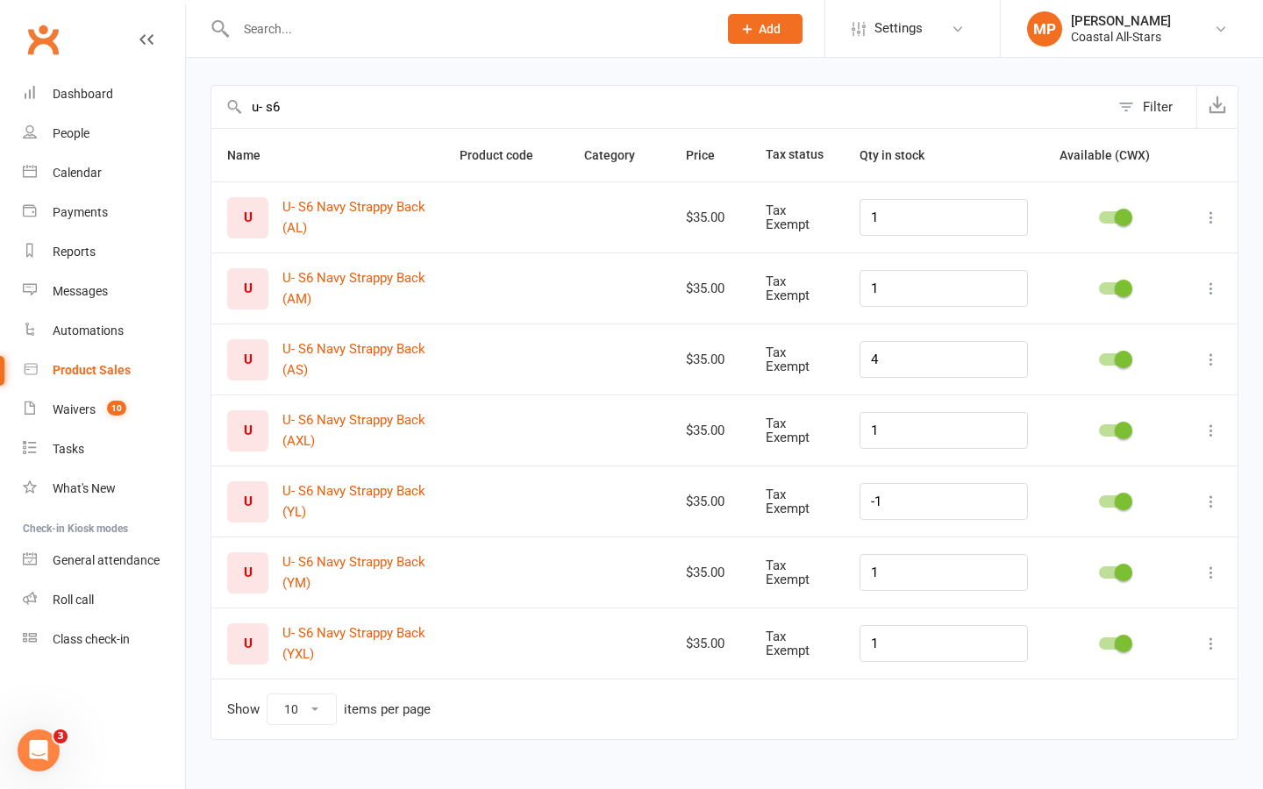
type input "u- s6"
click at [1213, 502] on icon at bounding box center [1211, 502] width 18 height 18
click at [1167, 566] on link "Duplicate product" at bounding box center [1134, 570] width 174 height 35
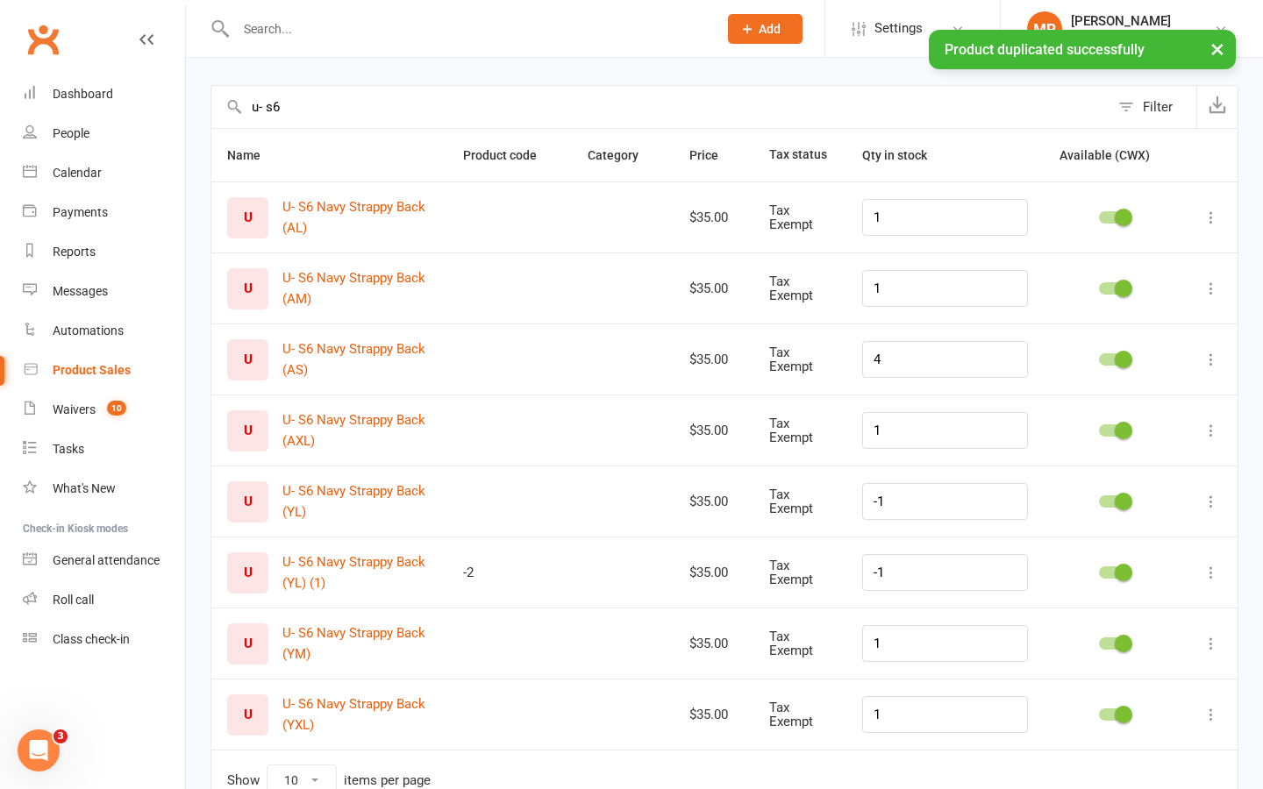
click at [1212, 570] on icon at bounding box center [1211, 573] width 18 height 18
click at [1136, 611] on link "Edit product" at bounding box center [1134, 606] width 174 height 35
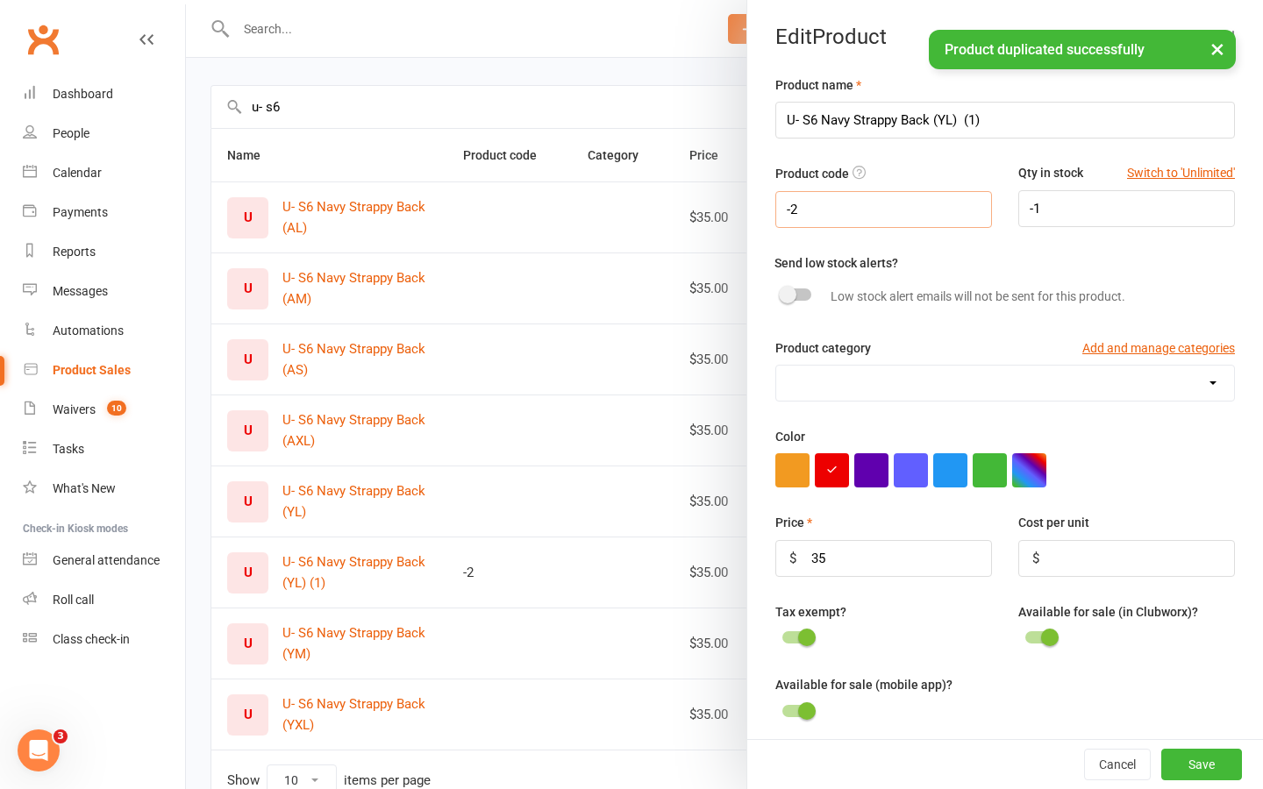
drag, startPoint x: 806, startPoint y: 210, endPoint x: 780, endPoint y: 207, distance: 26.5
click at [780, 207] on input "-2" at bounding box center [883, 209] width 217 height 37
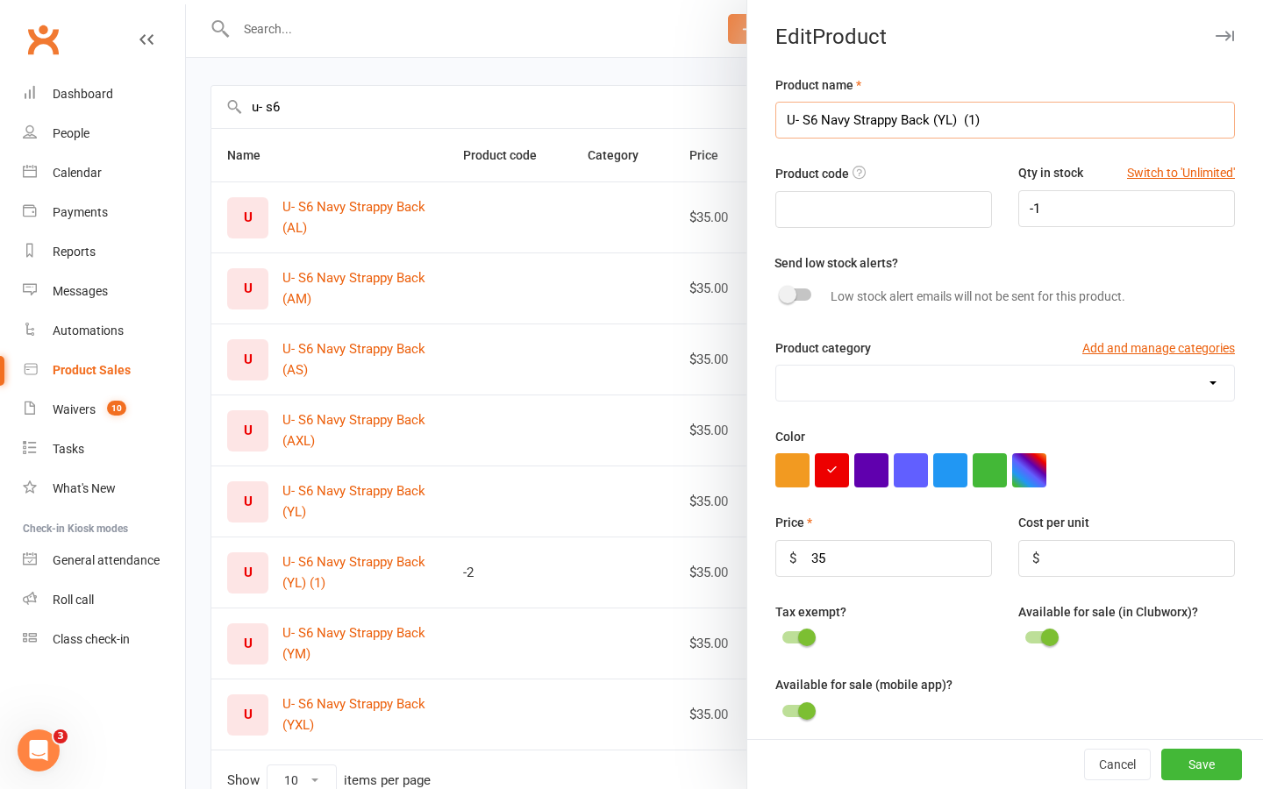
click at [1016, 106] on input "U- S6 Navy Strappy Back (YL) (1)" at bounding box center [1004, 120] width 459 height 37
click at [1000, 127] on input "U- S6 Navy Strappy Back (YL) (1)" at bounding box center [1004, 120] width 459 height 37
click at [949, 120] on input "U- S6 Navy Strappy Back (YL)" at bounding box center [1004, 120] width 459 height 37
type input "U- S6 Navy Strappy Back (YXS)"
click at [1087, 216] on input "-1" at bounding box center [1126, 208] width 217 height 37
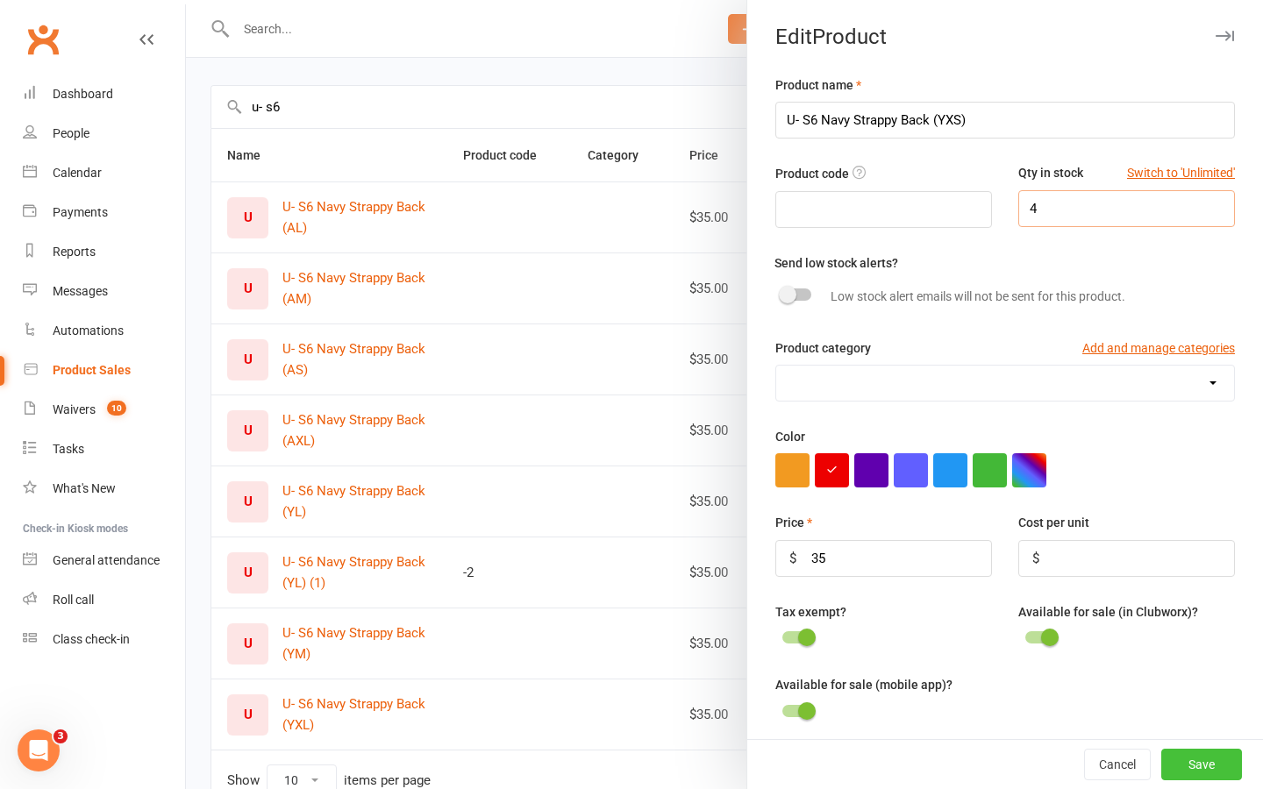
type input "4"
click at [1215, 761] on button "Save" at bounding box center [1201, 765] width 81 height 32
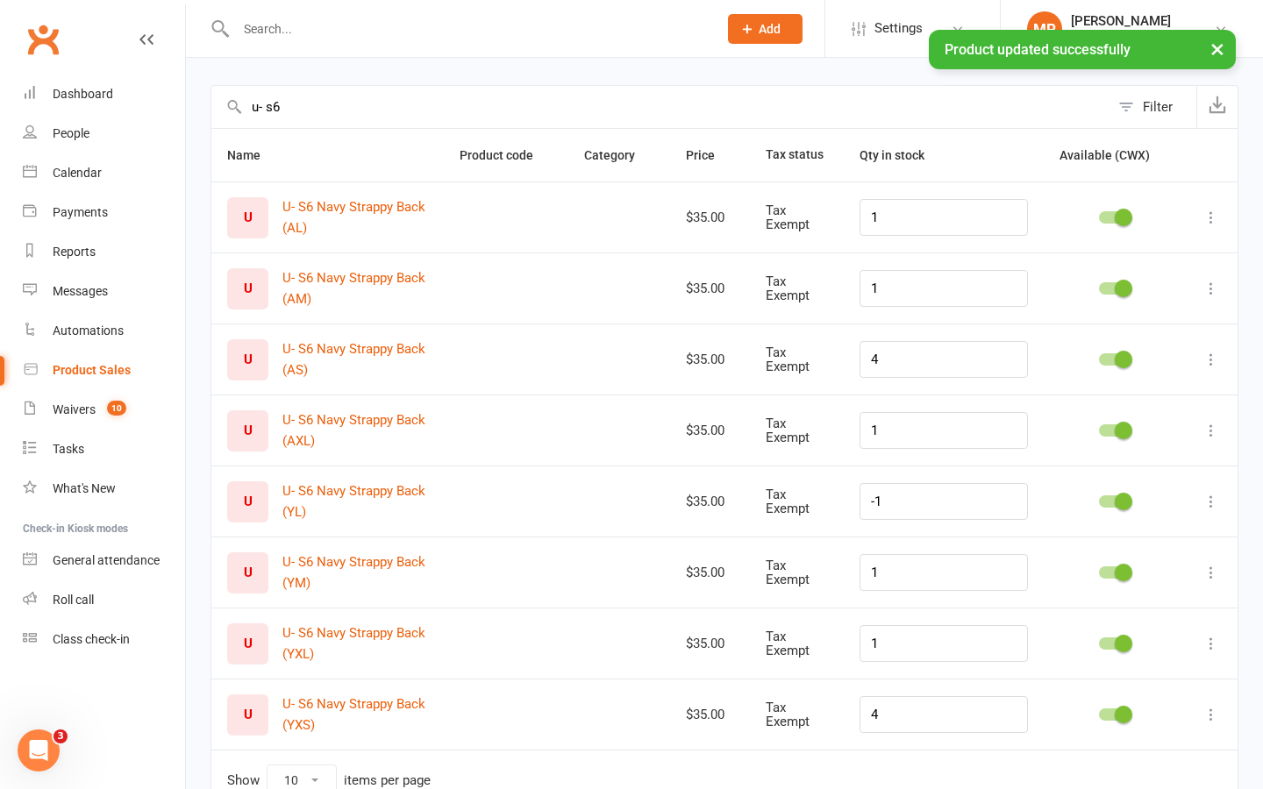
scroll to position [144, 0]
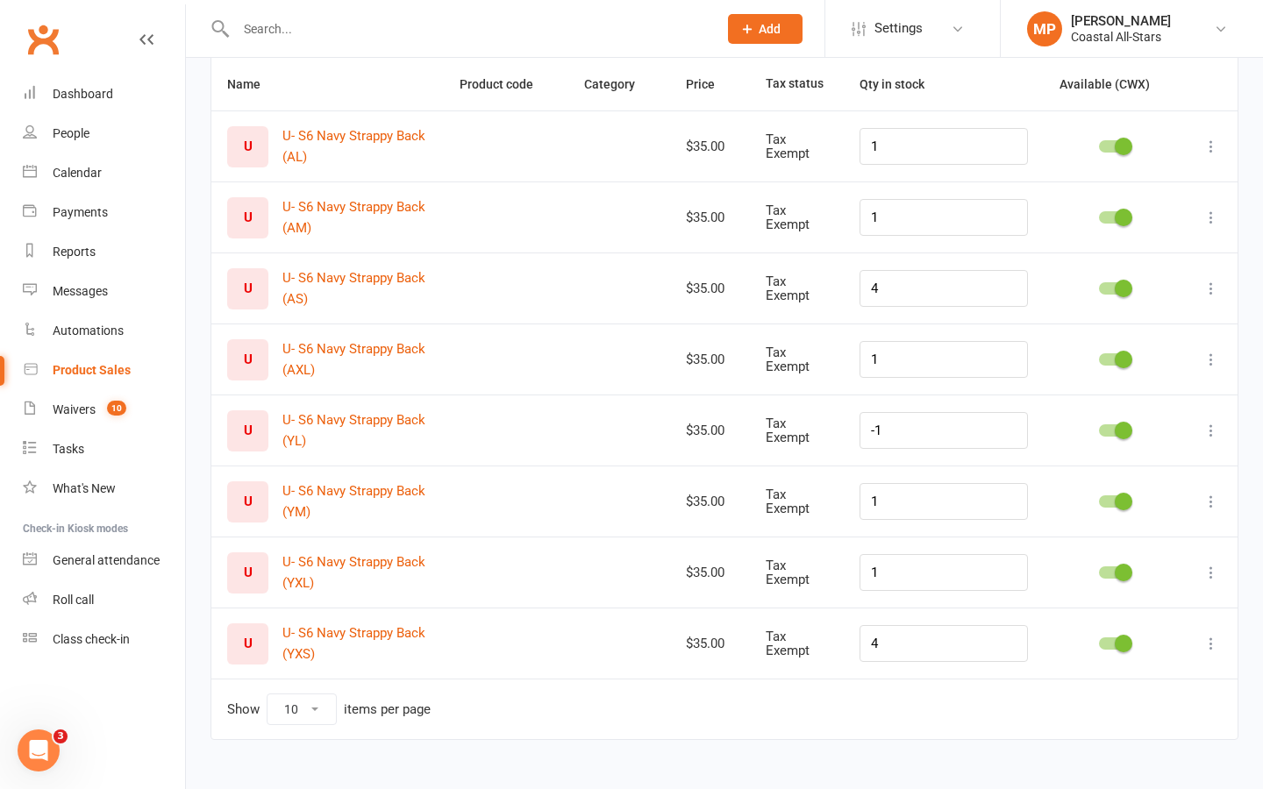
click at [1209, 637] on icon at bounding box center [1211, 644] width 18 height 18
click at [1150, 708] on link "Duplicate product" at bounding box center [1134, 712] width 174 height 35
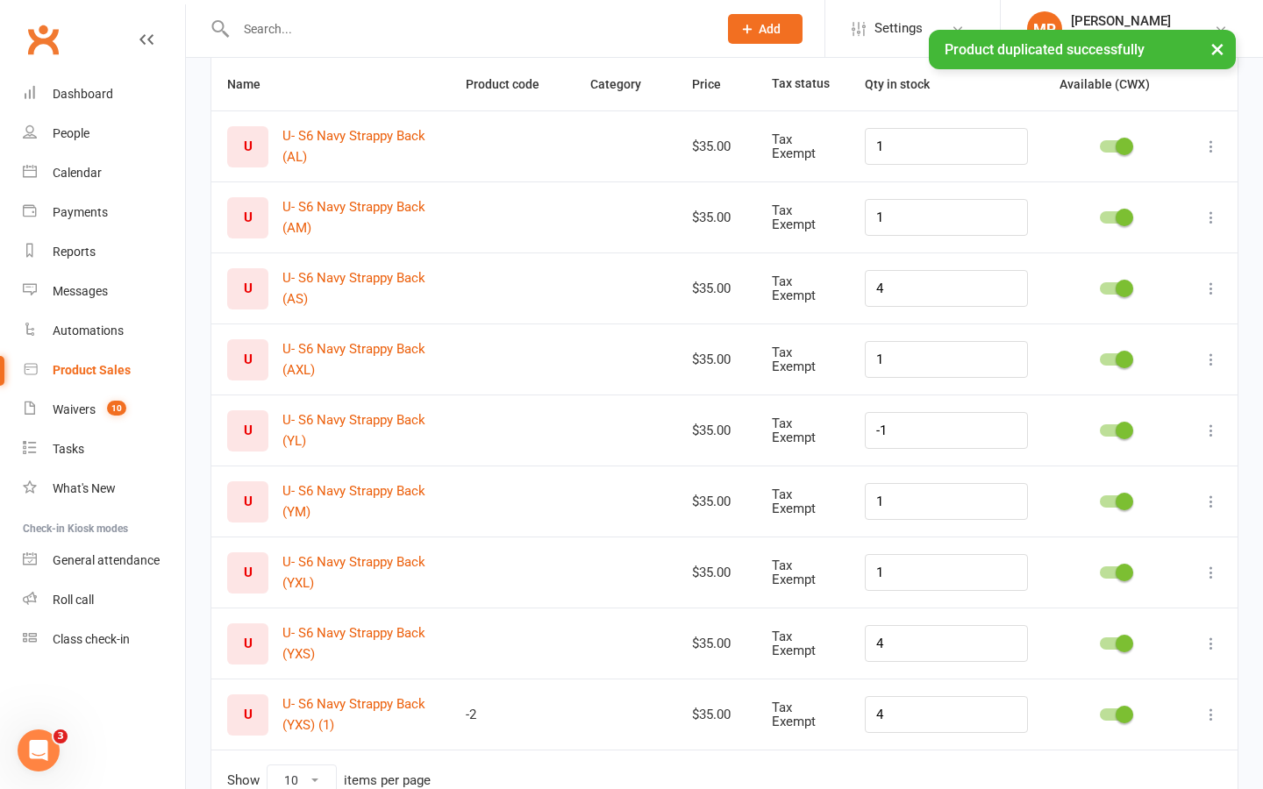
click at [1210, 707] on icon at bounding box center [1211, 715] width 18 height 18
click at [1157, 744] on link "Edit product" at bounding box center [1134, 748] width 174 height 35
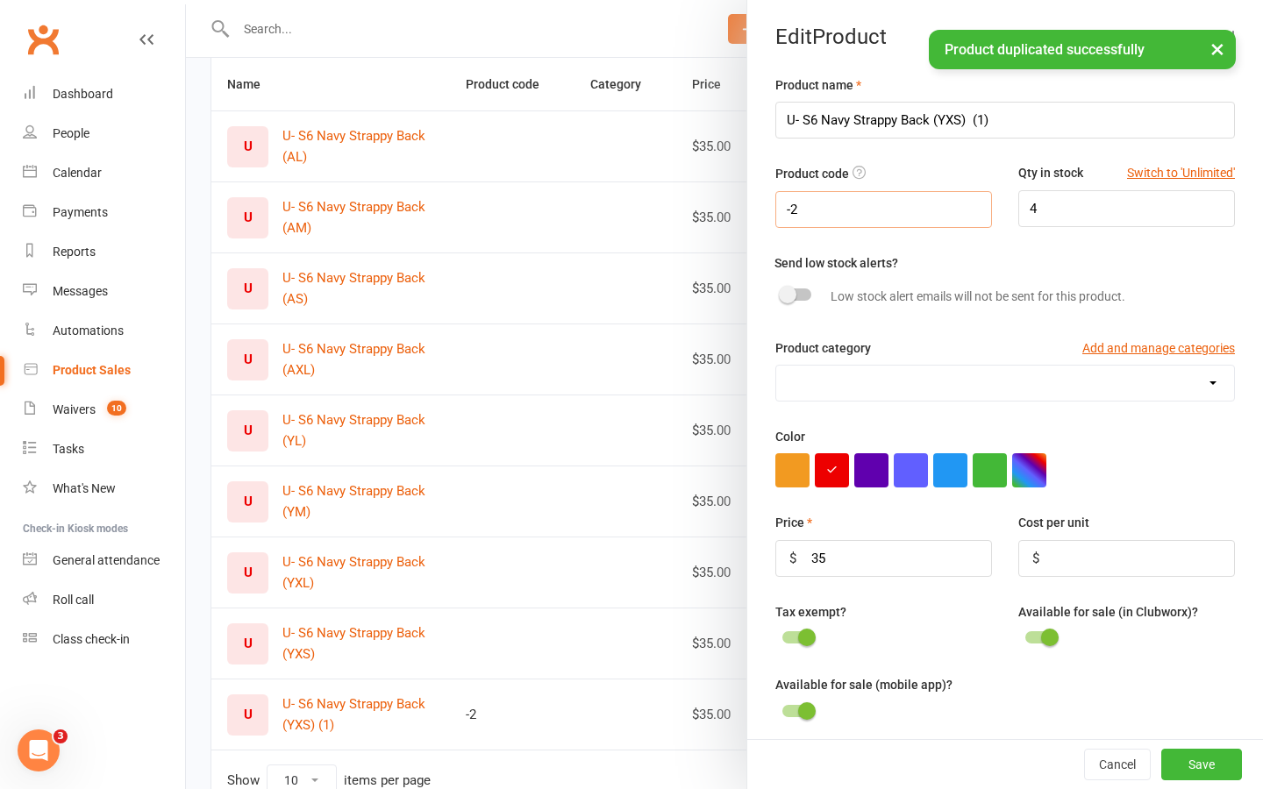
drag, startPoint x: 857, startPoint y: 223, endPoint x: 762, endPoint y: 217, distance: 94.9
click at [762, 217] on div "Product code -2" at bounding box center [883, 195] width 243 height 64
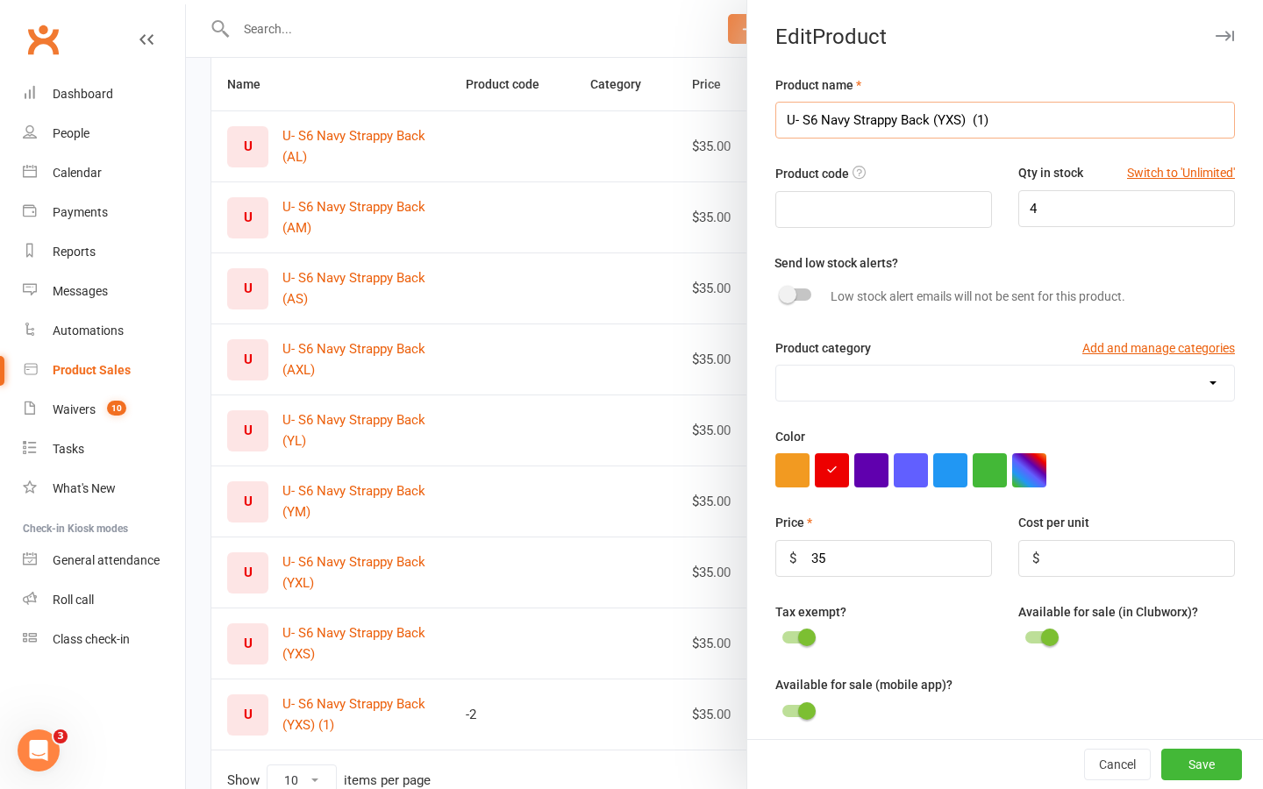
click at [1002, 116] on input "U- S6 Navy Strappy Back (YXS) (1)" at bounding box center [1004, 120] width 459 height 37
click at [952, 115] on input "U- S6 Navy Strappy Back (YXS)" at bounding box center [1004, 120] width 459 height 37
type input "U- S6 Navy Strappy Back (YS)"
click at [1072, 215] on input "4" at bounding box center [1126, 208] width 217 height 37
type input "3"
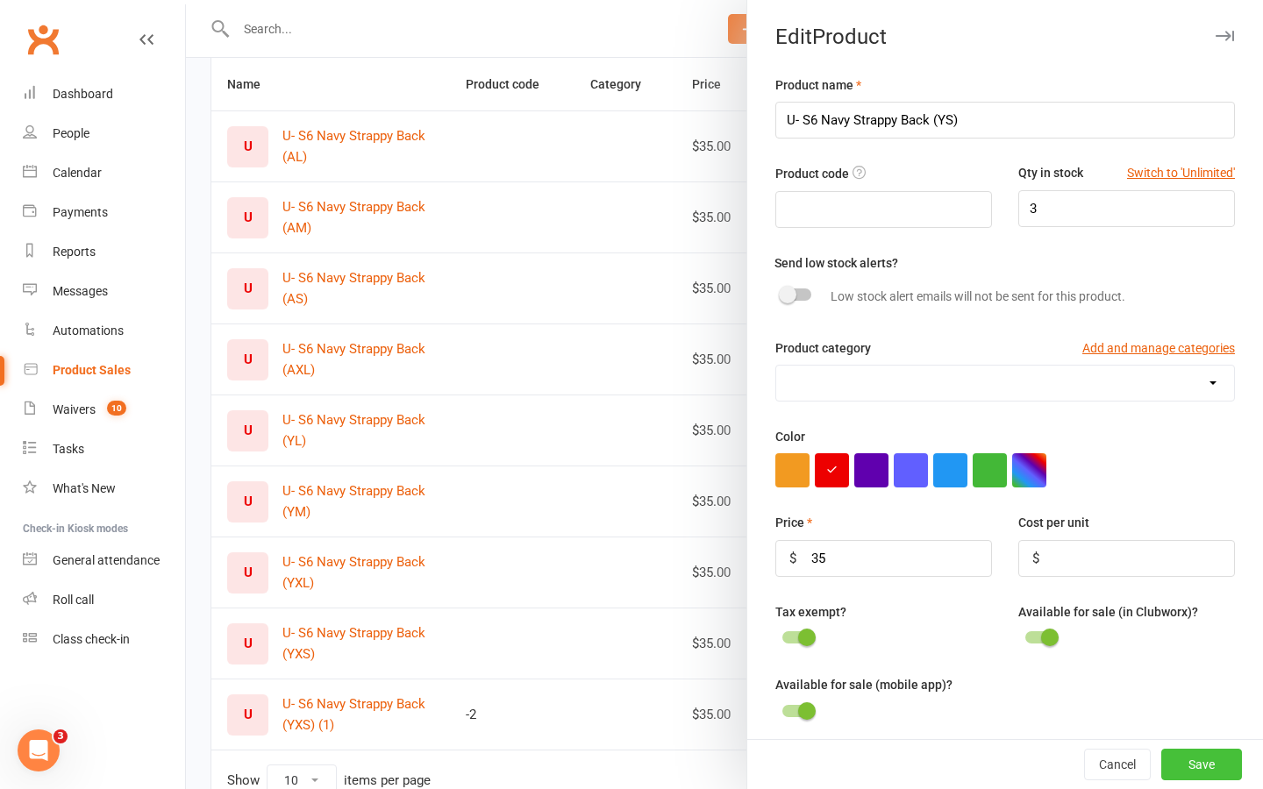
click at [1200, 763] on button "Save" at bounding box center [1201, 765] width 81 height 32
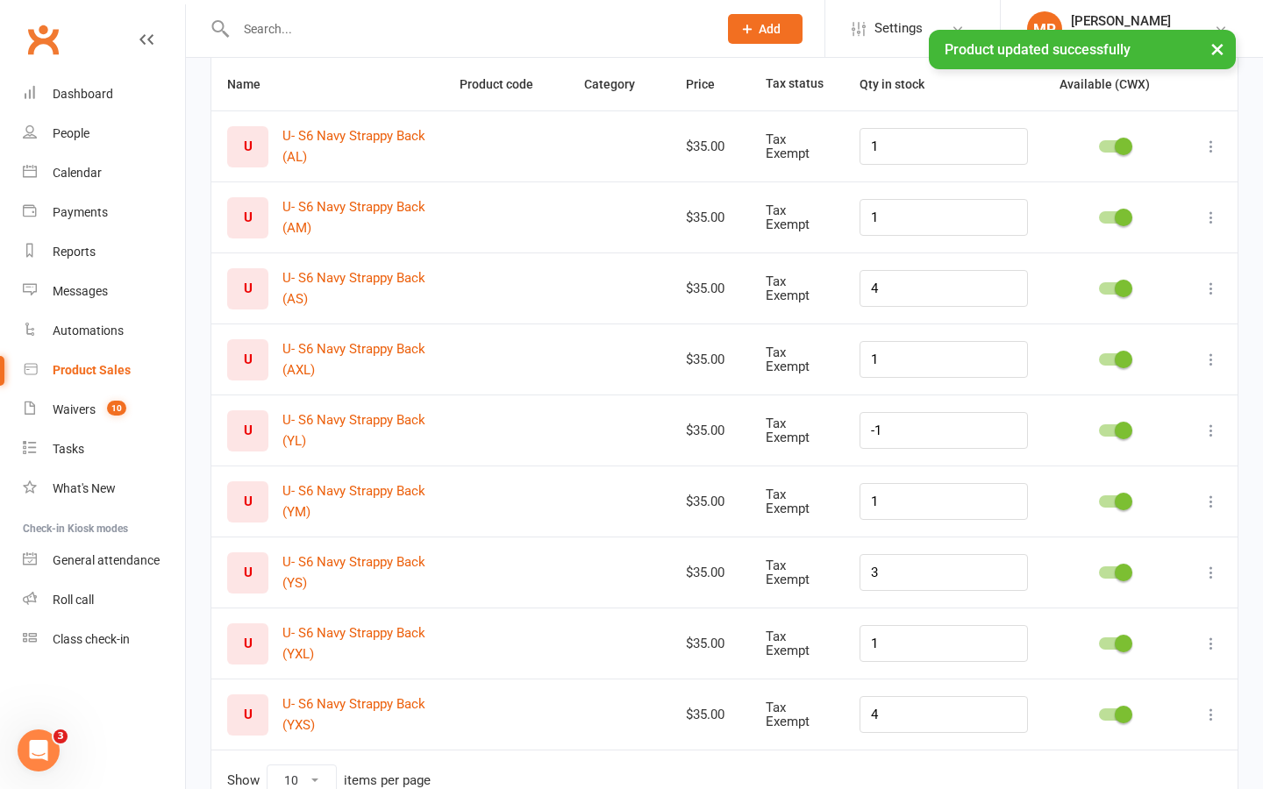
scroll to position [215, 0]
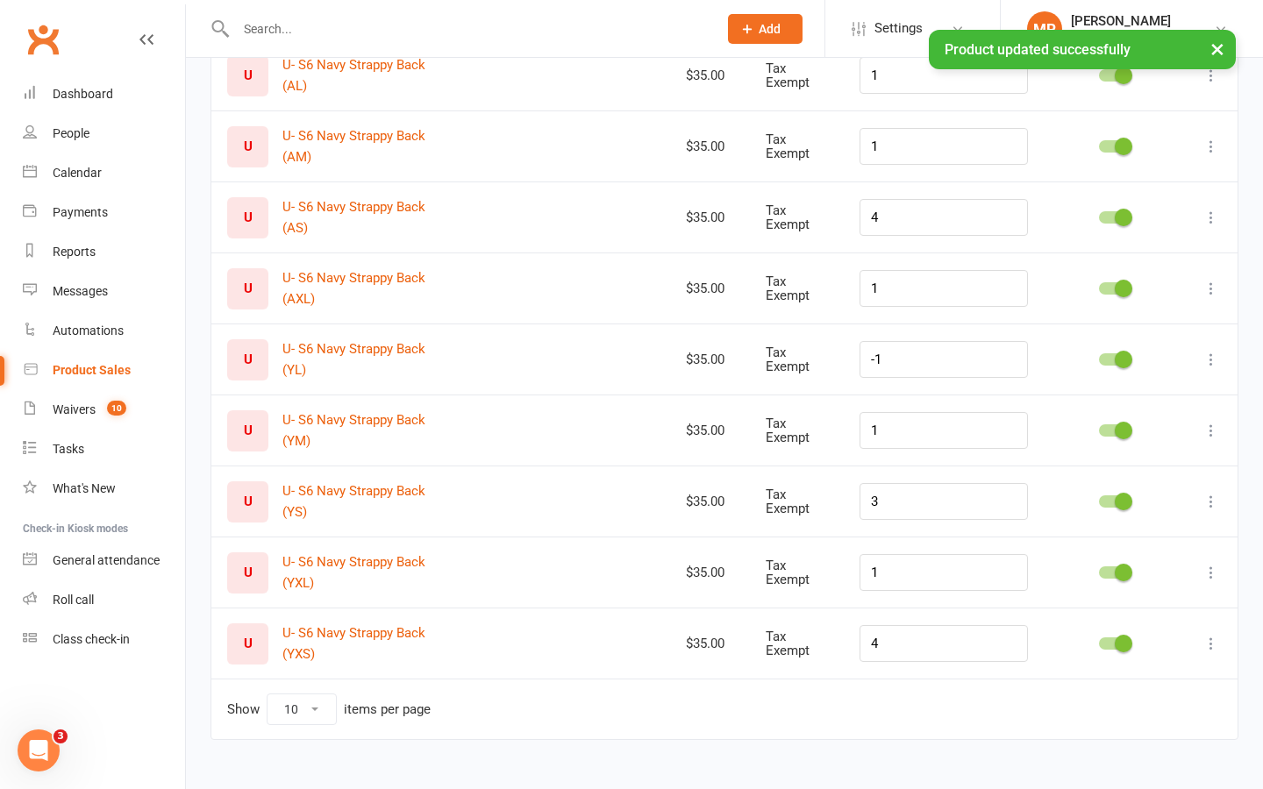
click at [1208, 635] on icon at bounding box center [1211, 644] width 18 height 18
click at [1161, 710] on link "Duplicate product" at bounding box center [1134, 712] width 174 height 35
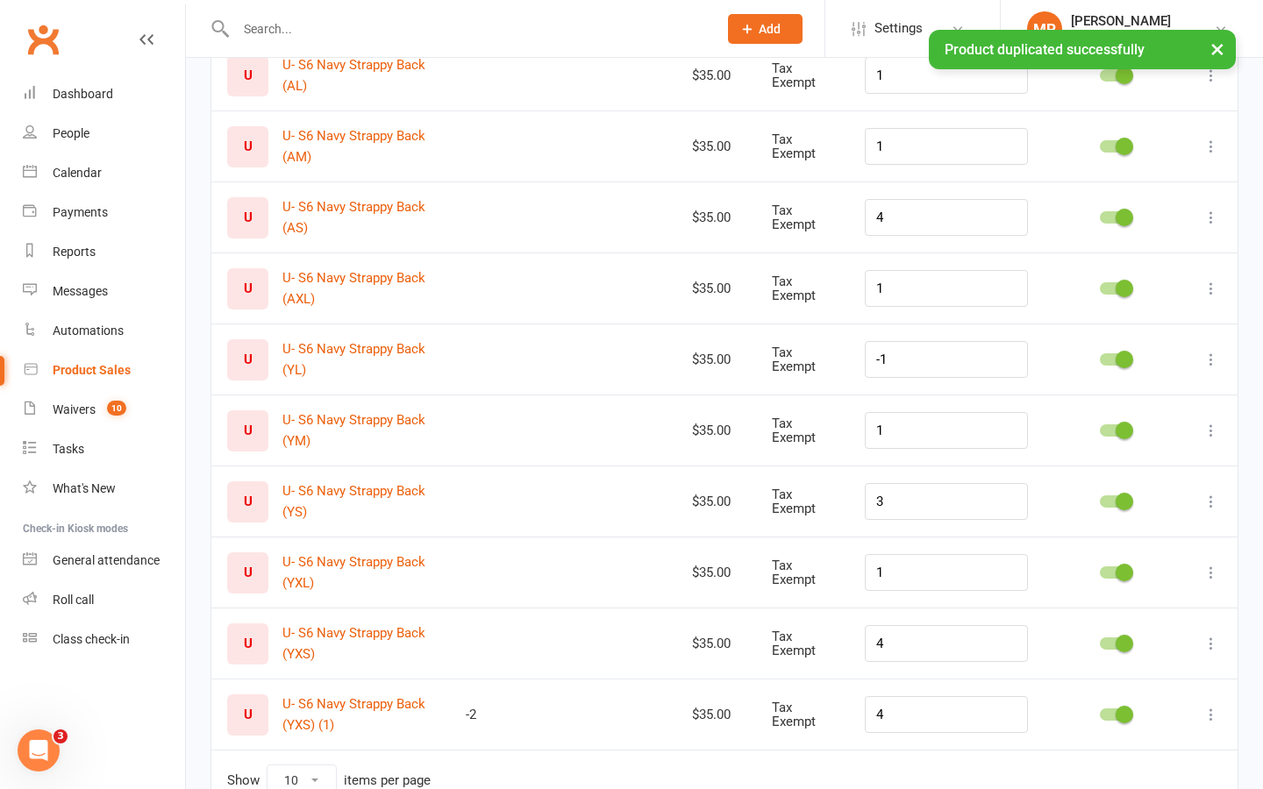
click at [1214, 715] on icon at bounding box center [1211, 715] width 18 height 18
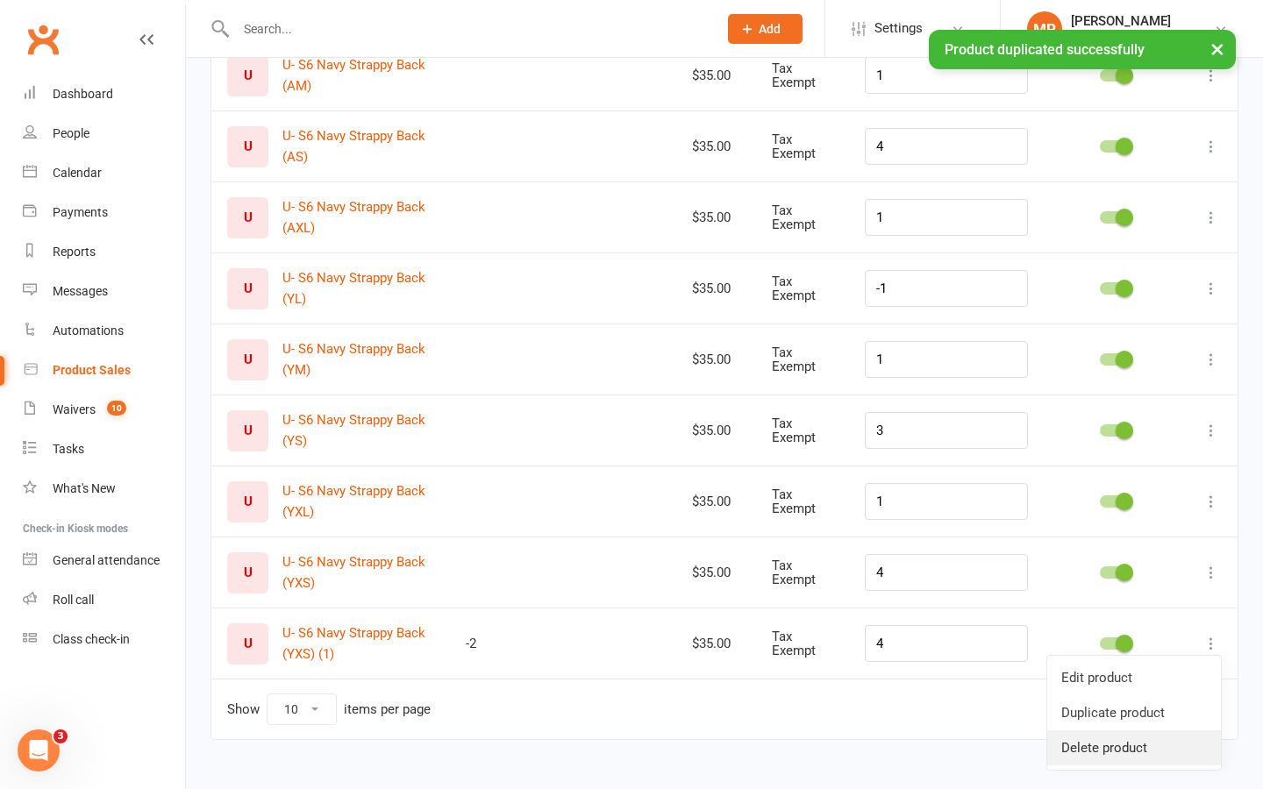
click at [1141, 739] on link "Delete product" at bounding box center [1134, 747] width 174 height 35
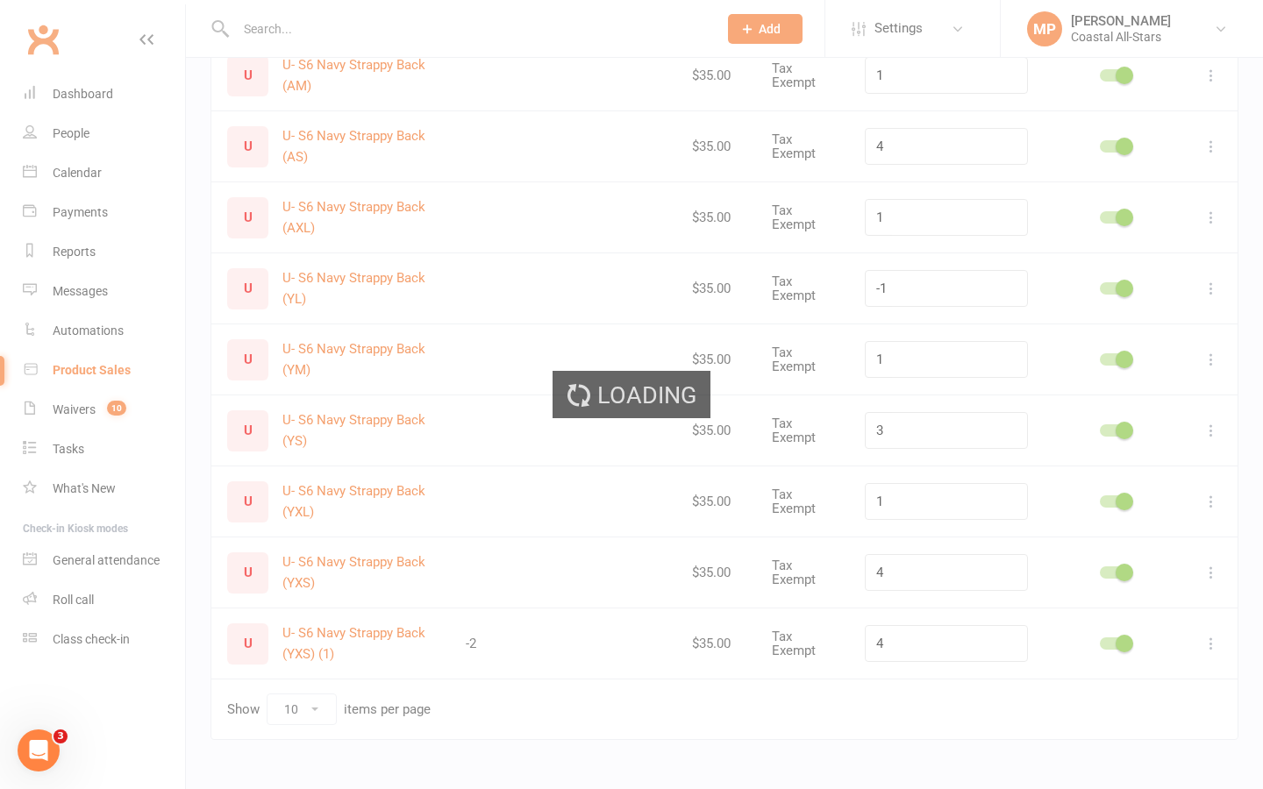
scroll to position [215, 0]
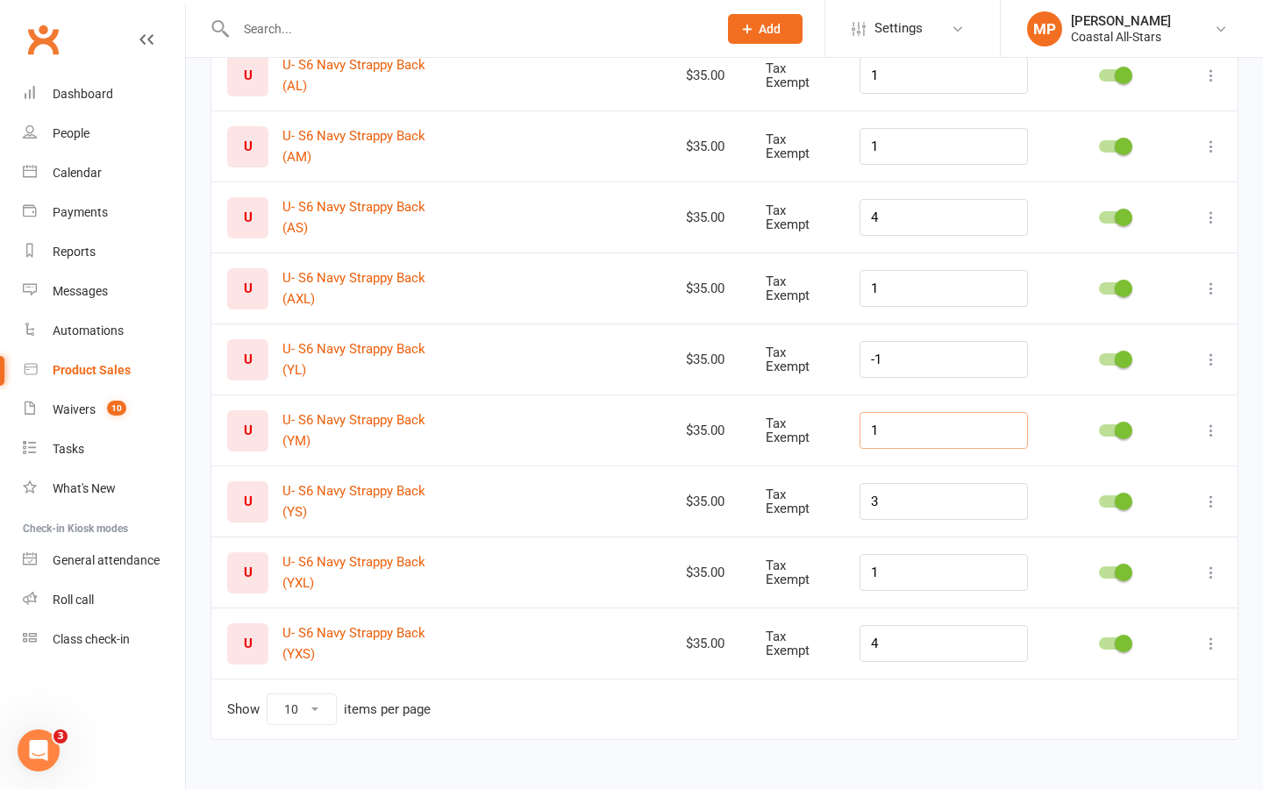
click at [923, 417] on input "1" at bounding box center [943, 430] width 168 height 37
click at [927, 433] on input "1" at bounding box center [943, 430] width 168 height 37
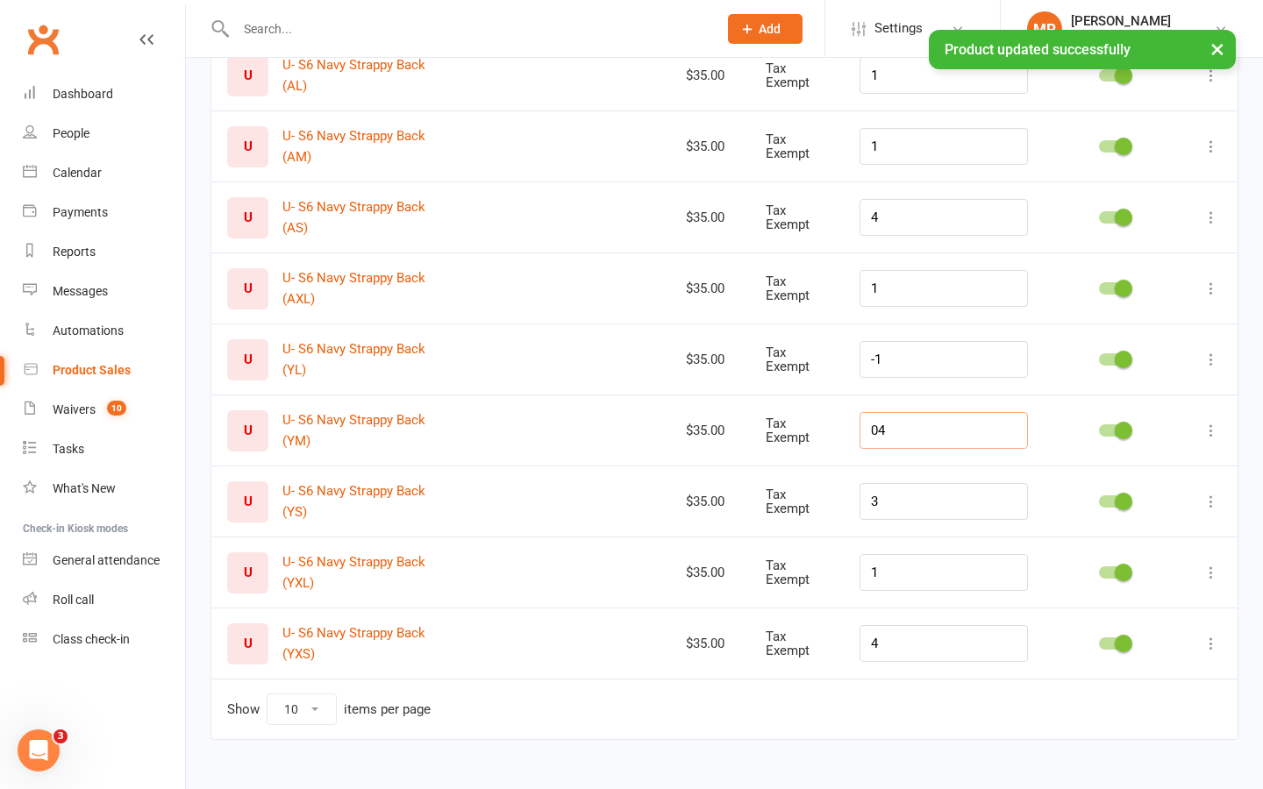
click at [894, 426] on input "04" at bounding box center [943, 430] width 168 height 37
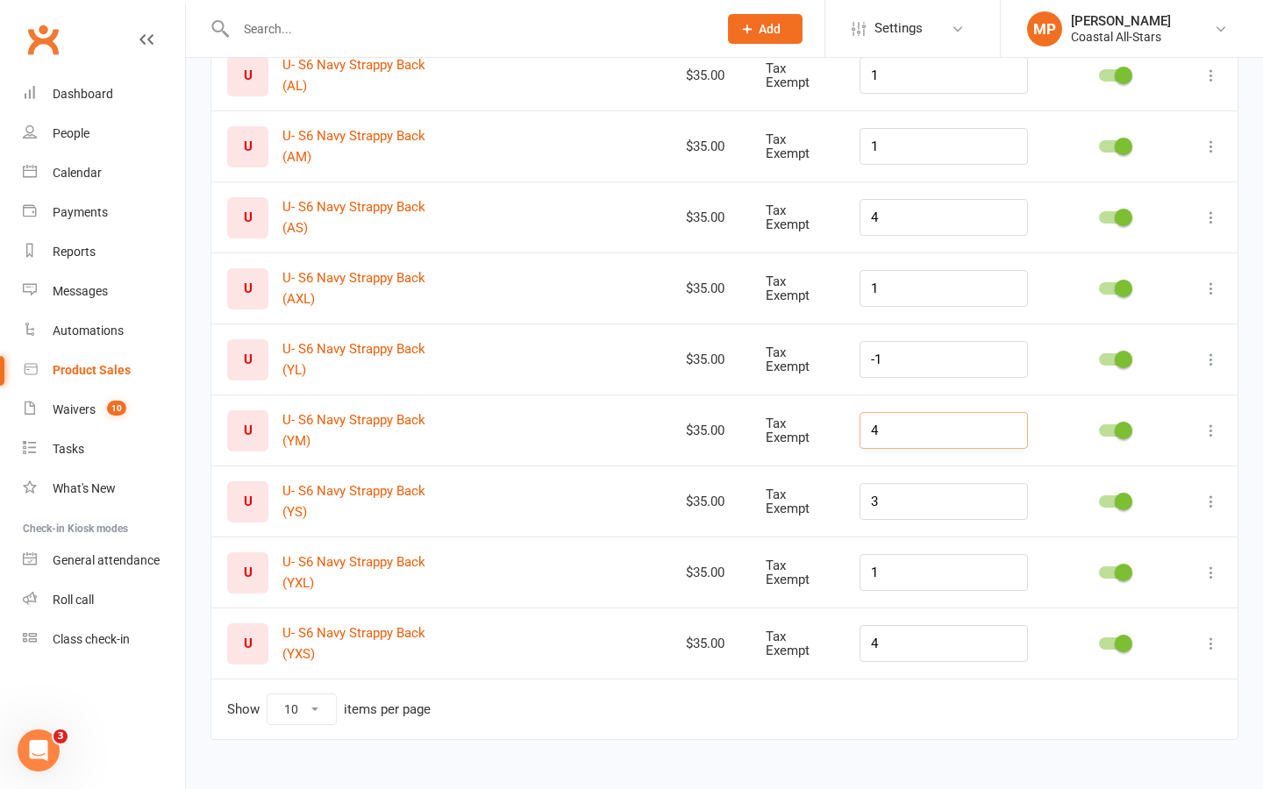
click at [921, 438] on input "4" at bounding box center [943, 430] width 168 height 37
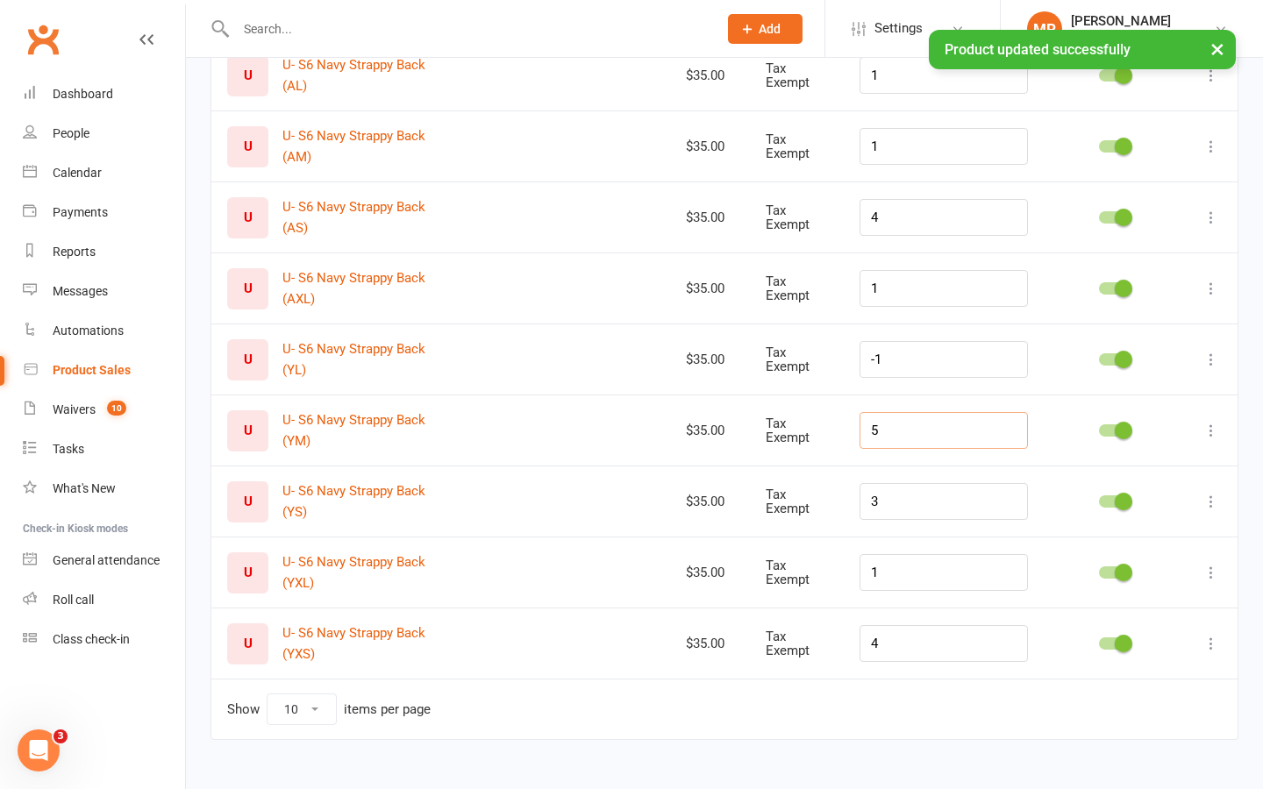
type input "5"
click at [647, 432] on td at bounding box center [619, 430] width 102 height 71
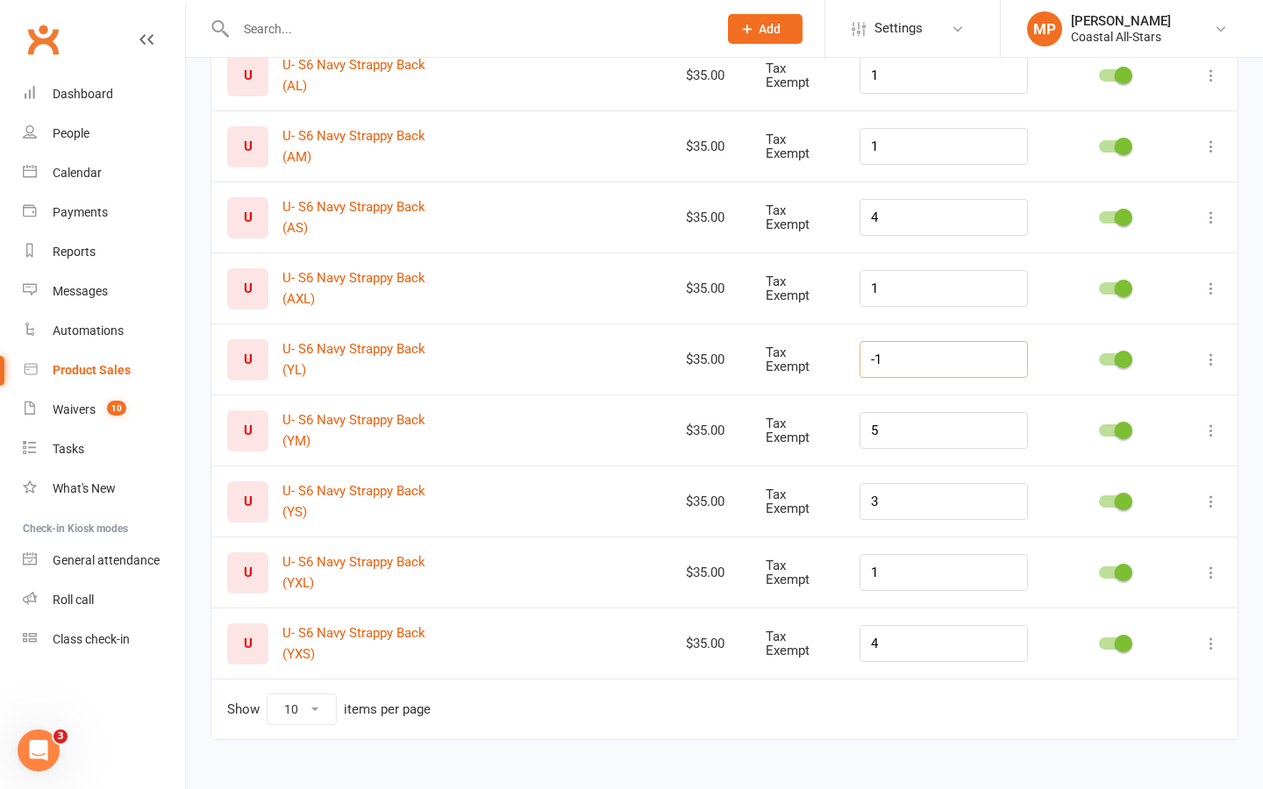
click at [915, 354] on input "-1" at bounding box center [943, 359] width 168 height 37
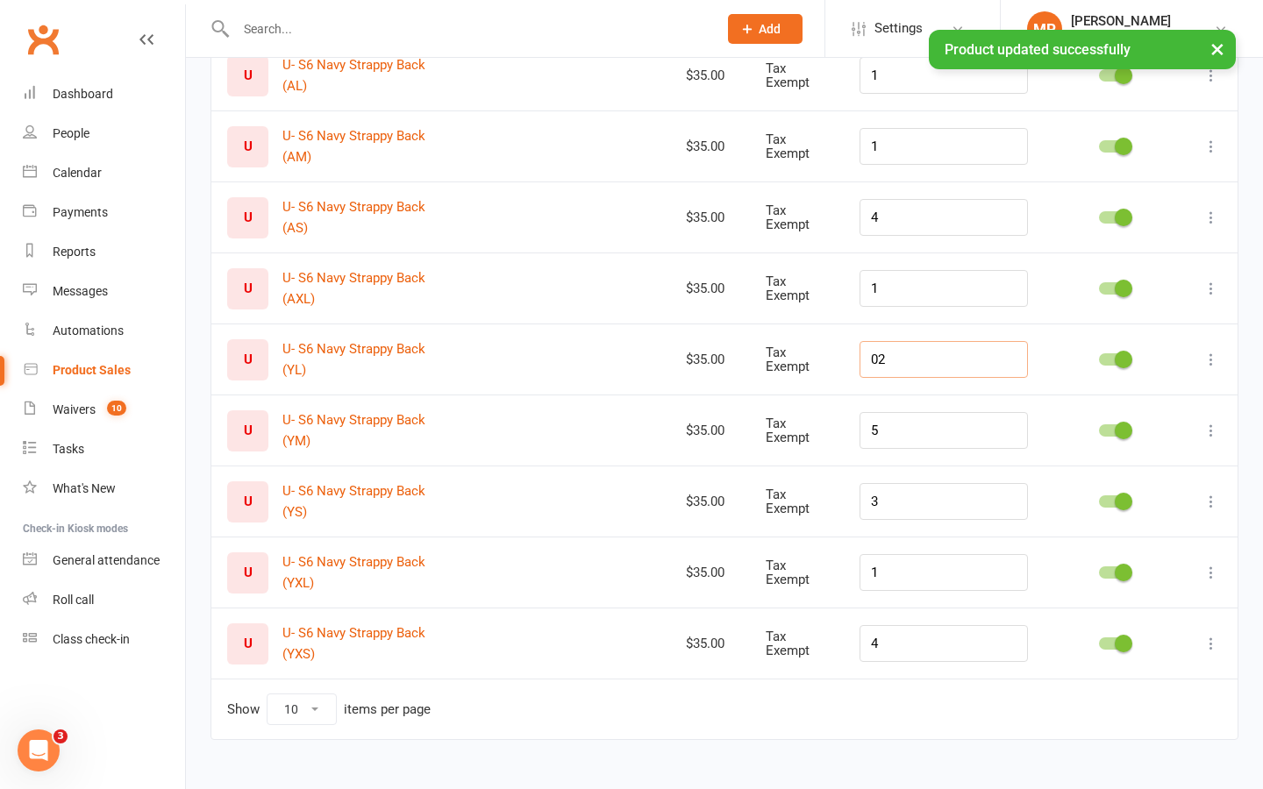
click at [894, 358] on input "02" at bounding box center [943, 359] width 168 height 37
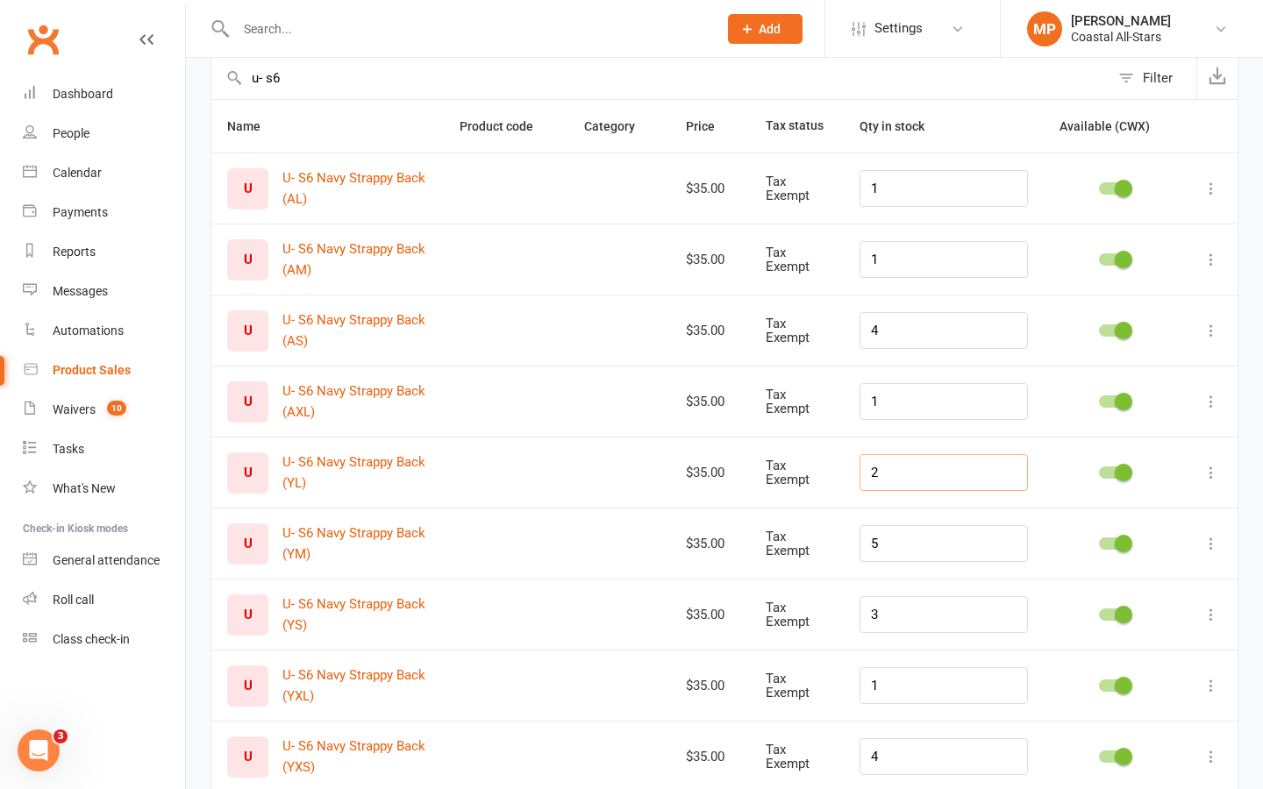
scroll to position [97, 0]
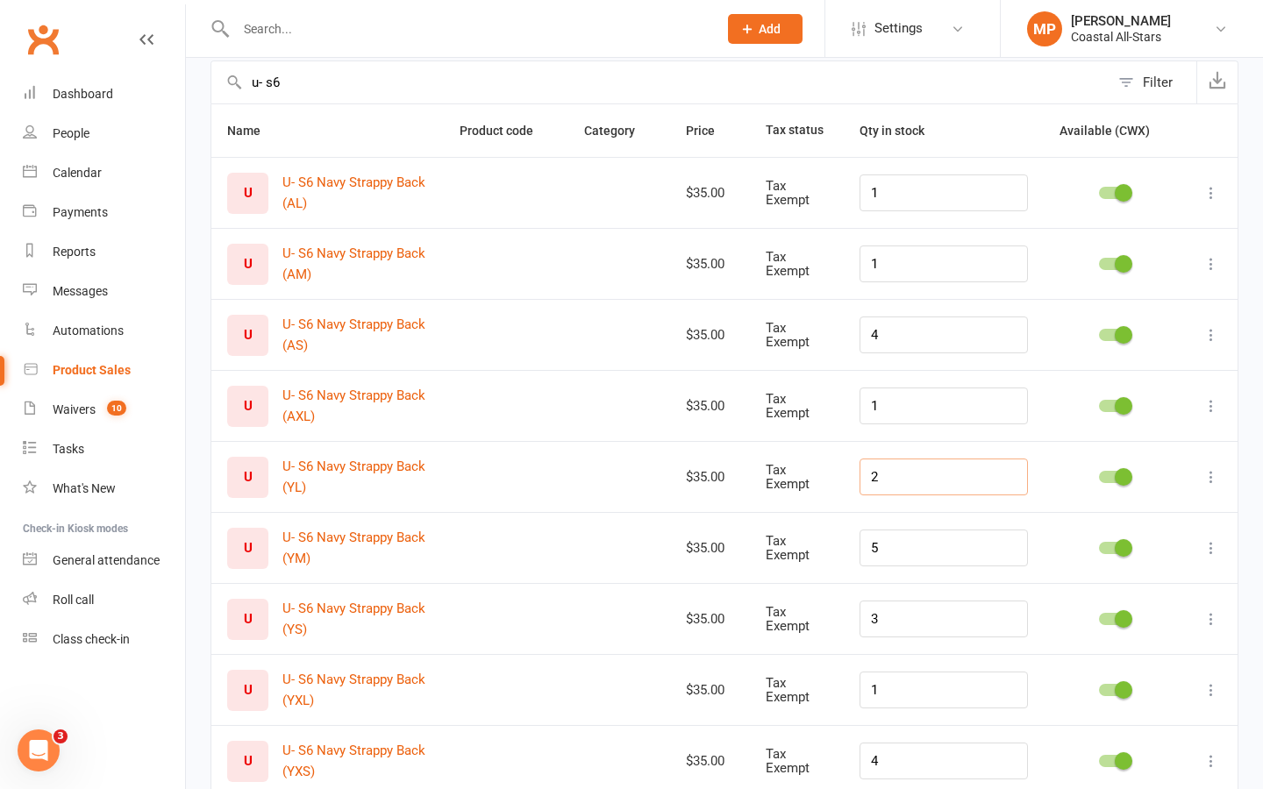
type input "2"
click at [1214, 331] on icon at bounding box center [1211, 335] width 18 height 18
click at [1142, 397] on link "Duplicate product" at bounding box center [1134, 404] width 174 height 35
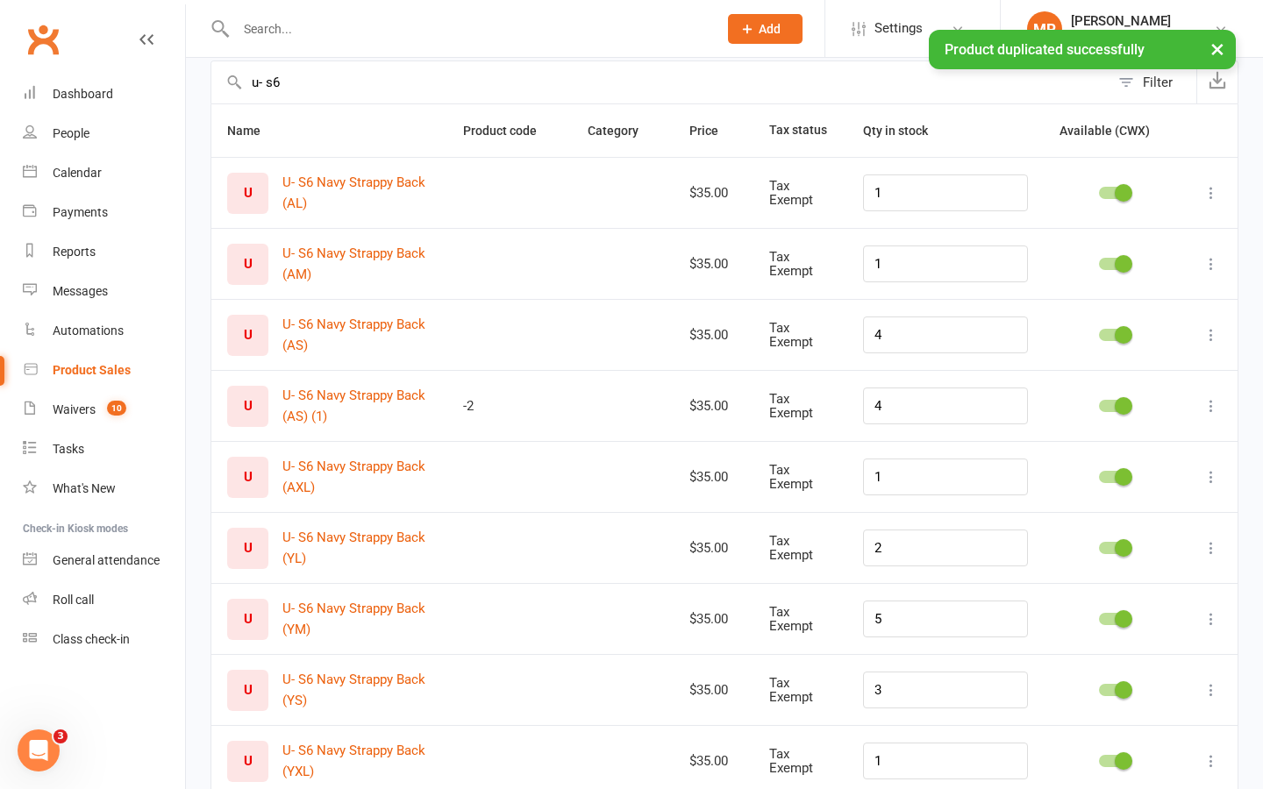
click at [1214, 405] on icon at bounding box center [1211, 406] width 18 height 18
click at [1170, 449] on link "Edit product" at bounding box center [1134, 440] width 174 height 35
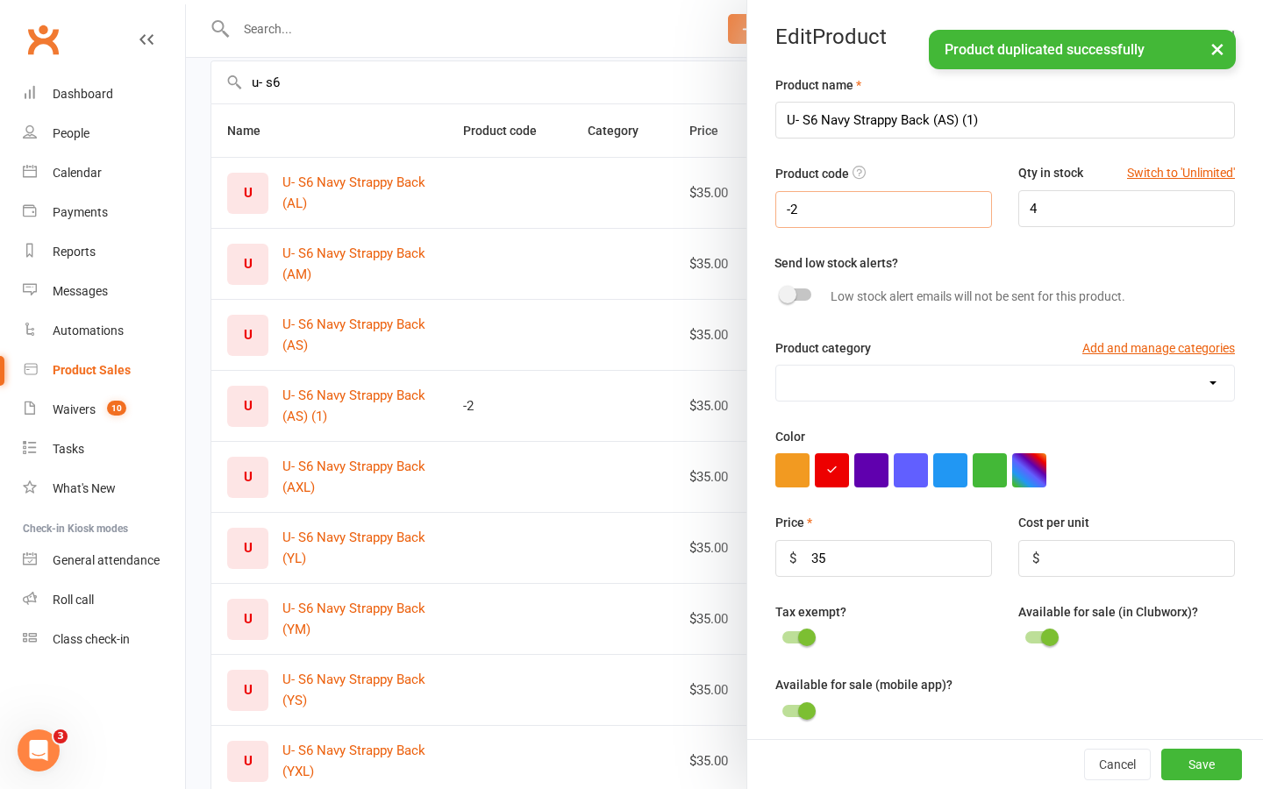
click at [816, 210] on input "-2" at bounding box center [883, 209] width 217 height 37
type input "-"
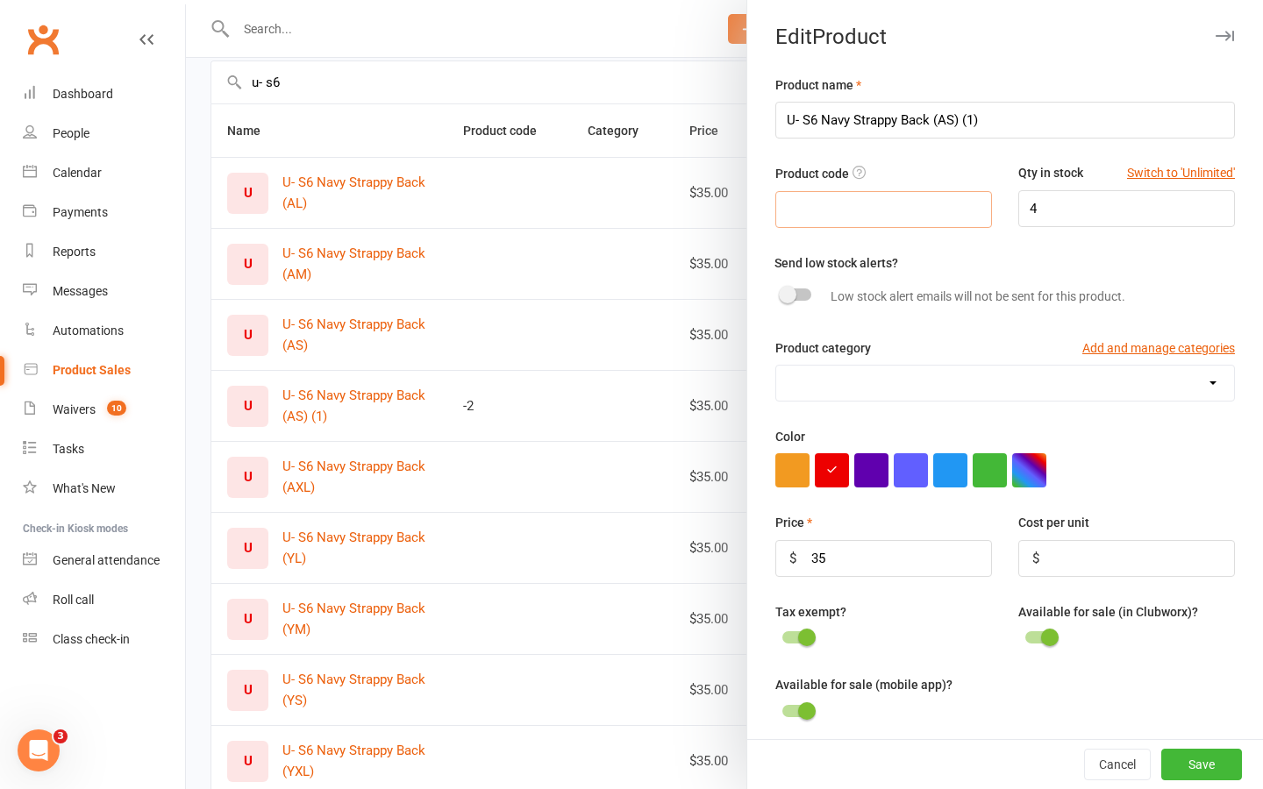
type input "3"
click at [1041, 215] on input "4" at bounding box center [1126, 208] width 217 height 37
type input "3"
click at [997, 117] on input "U- S6 Navy Strappy Back (AS) (1)" at bounding box center [1004, 120] width 459 height 37
click at [944, 113] on input "U- S6 Navy Strappy Back (AS)" at bounding box center [1004, 120] width 459 height 37
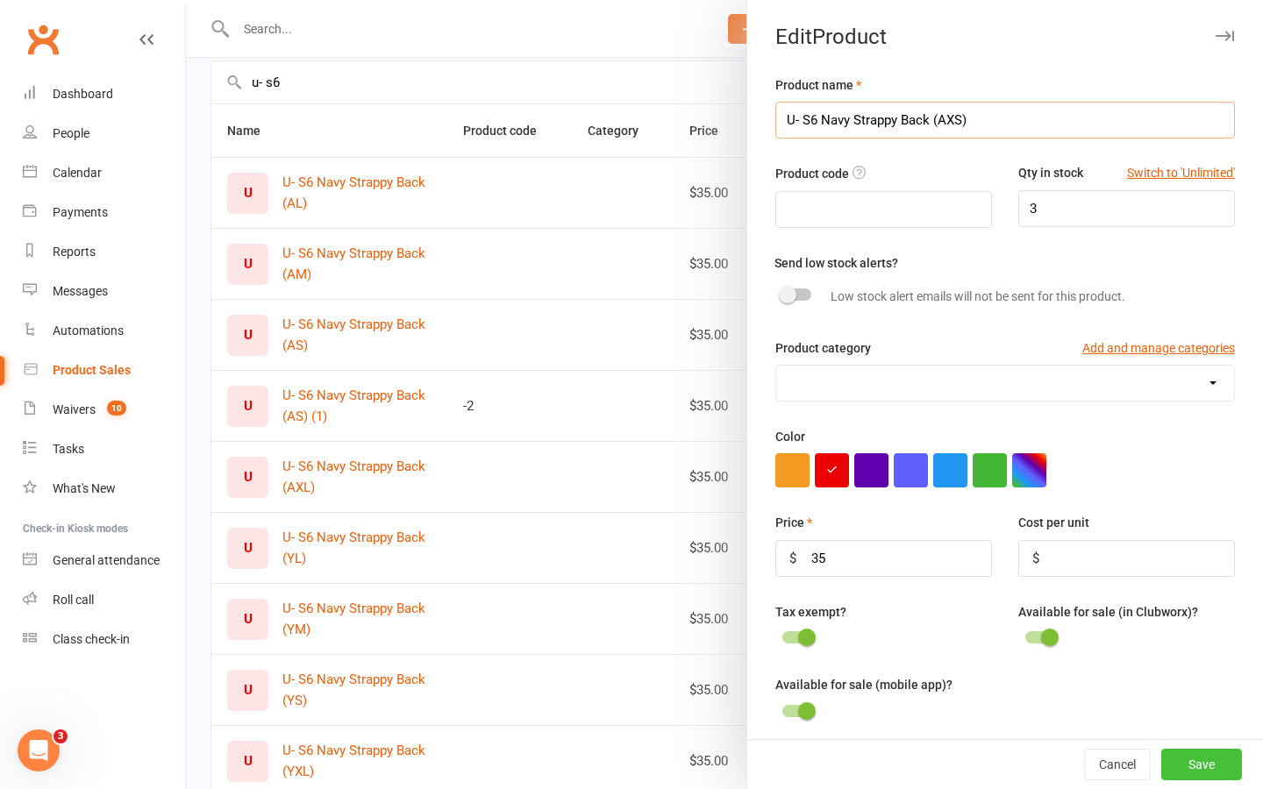
type input "U- S6 Navy Strappy Back (AXS)"
click at [1210, 759] on button "Save" at bounding box center [1201, 765] width 81 height 32
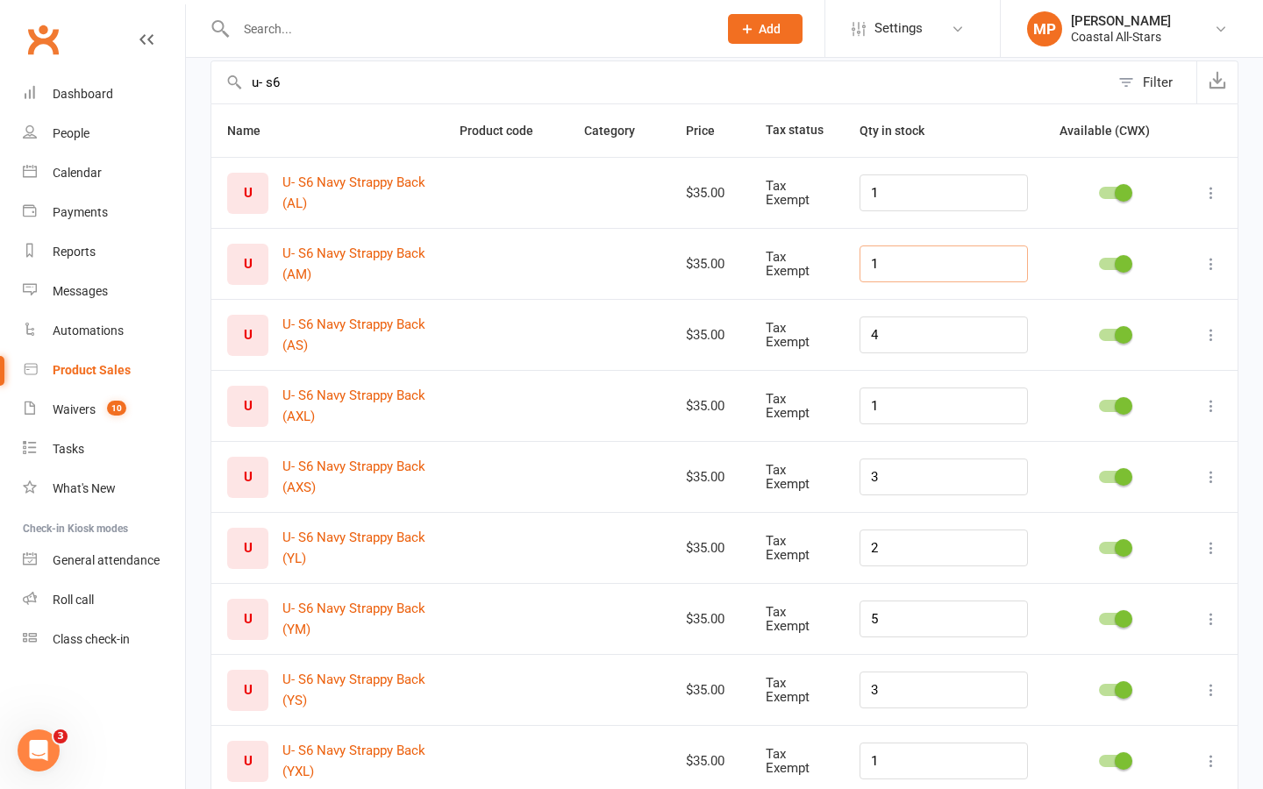
click at [929, 274] on input "1" at bounding box center [943, 264] width 168 height 37
click at [908, 193] on input "1" at bounding box center [943, 192] width 168 height 37
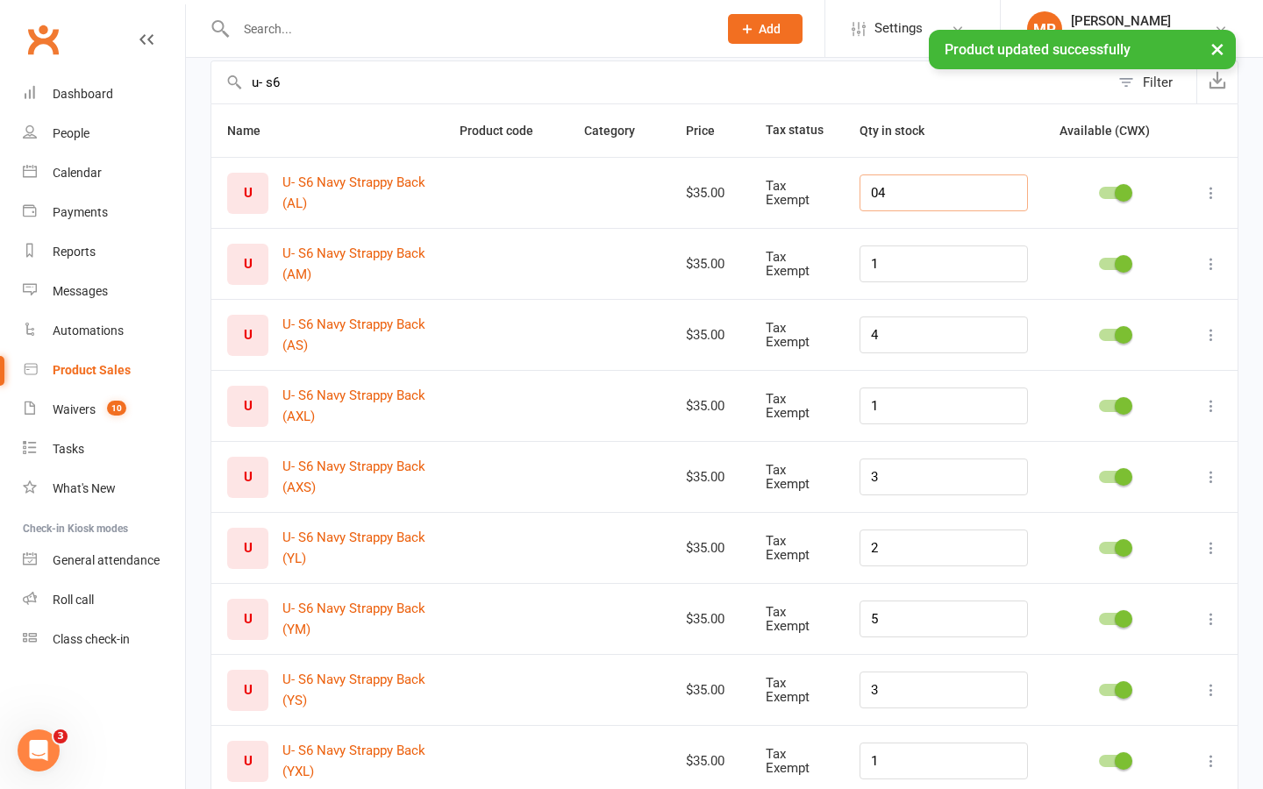
click at [894, 191] on input "04" at bounding box center [943, 192] width 168 height 37
type input "4"
click at [912, 267] on input "1" at bounding box center [943, 264] width 168 height 37
click at [895, 264] on input "02" at bounding box center [943, 264] width 168 height 37
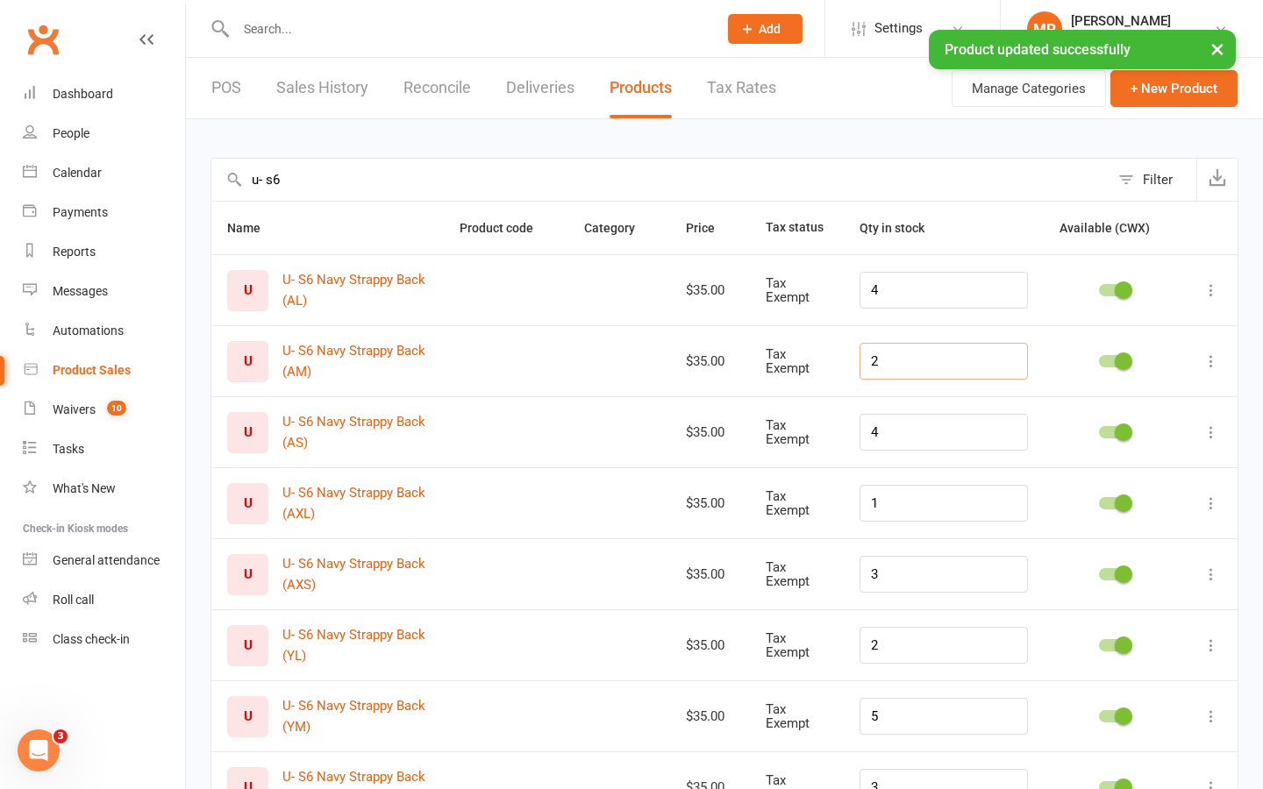
type input "2"
click at [325, 171] on input "u- s6" at bounding box center [660, 180] width 898 height 42
type input "u"
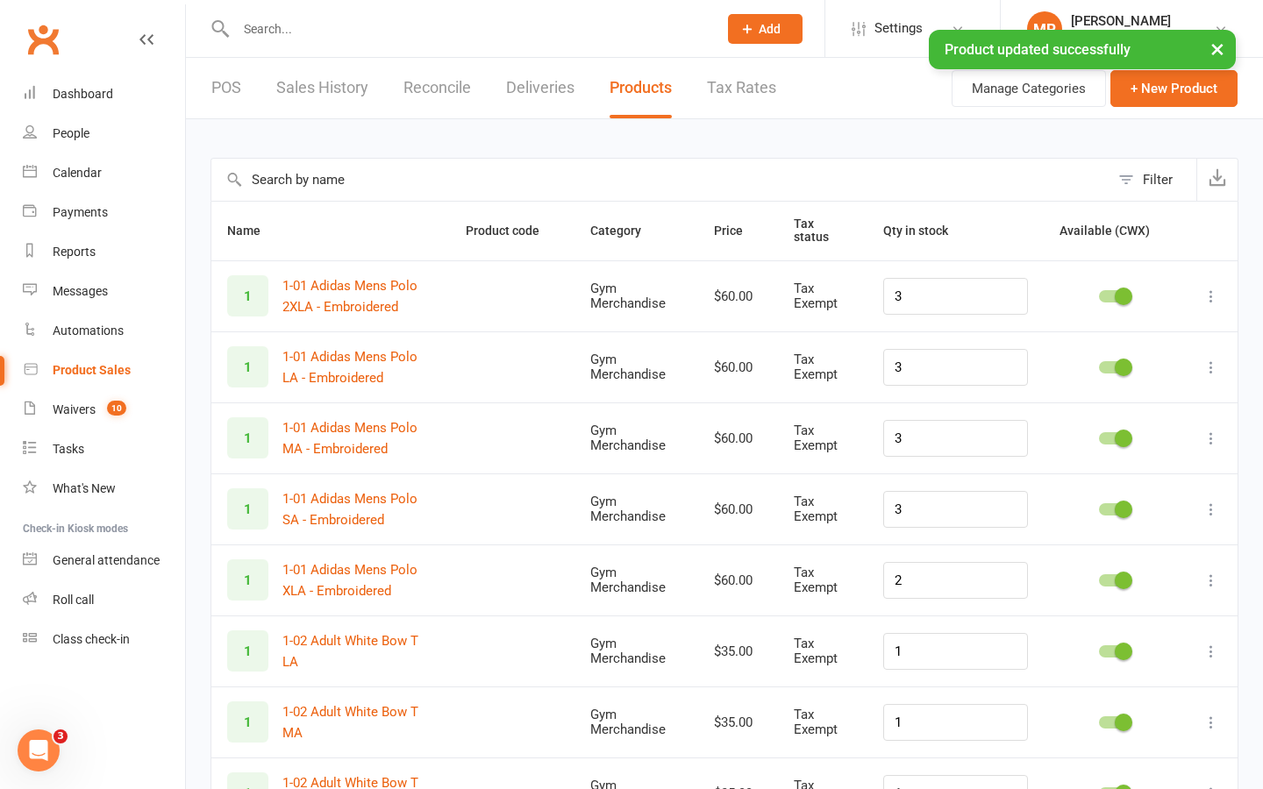
click at [224, 85] on link "POS" at bounding box center [226, 88] width 30 height 61
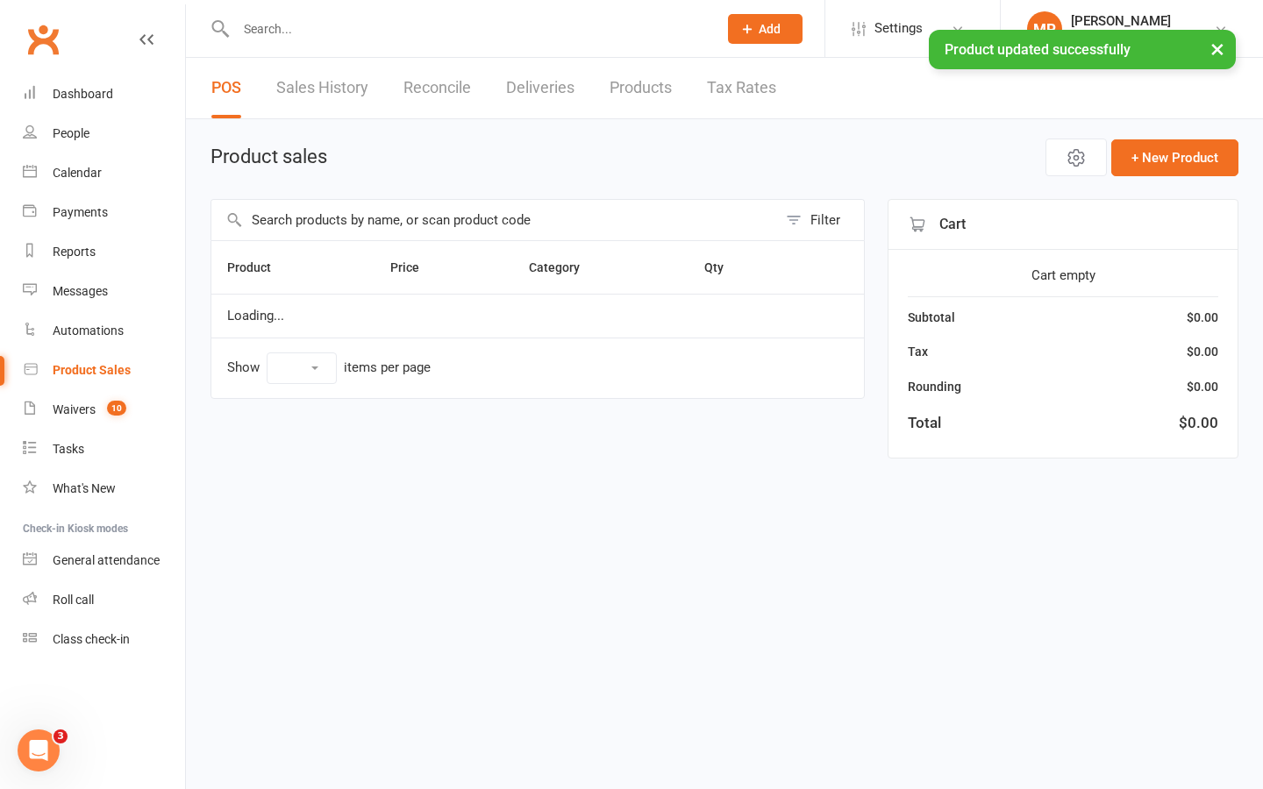
select select "25"
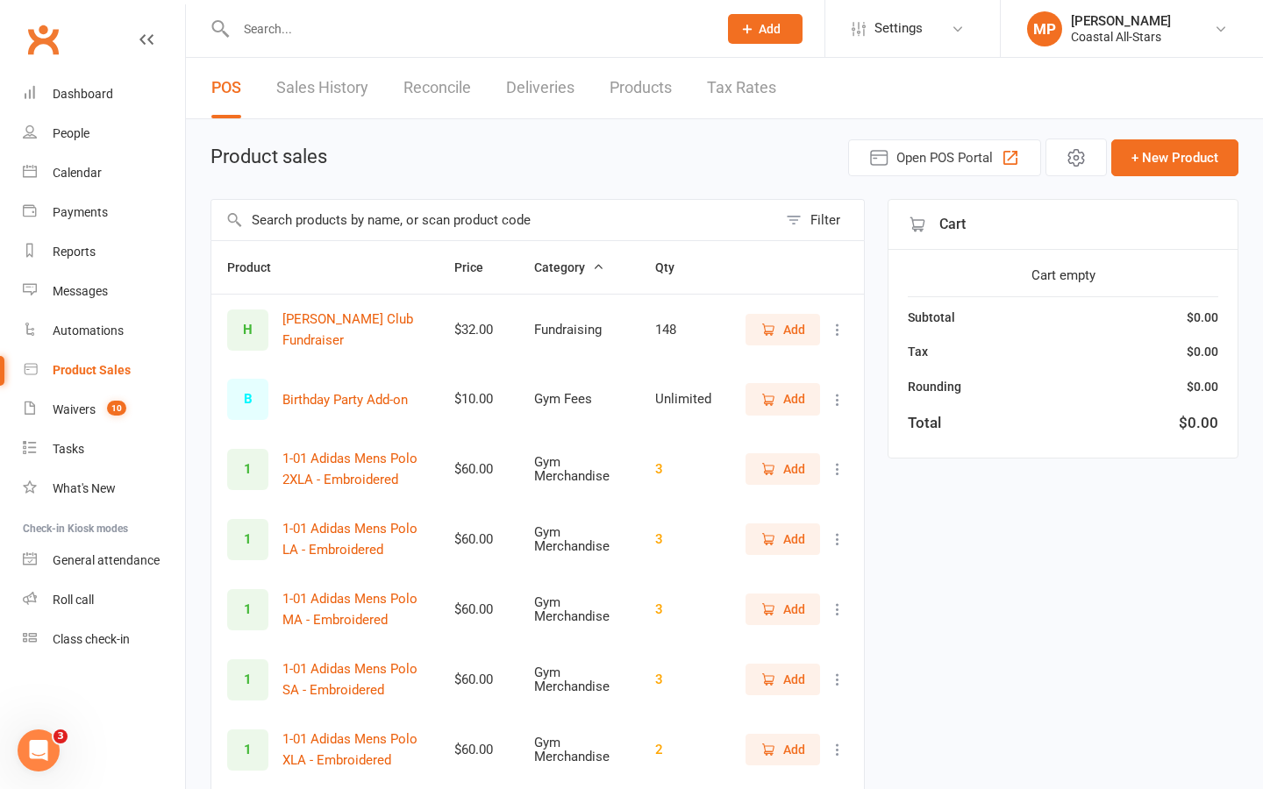
click at [388, 224] on input "text" at bounding box center [494, 220] width 566 height 40
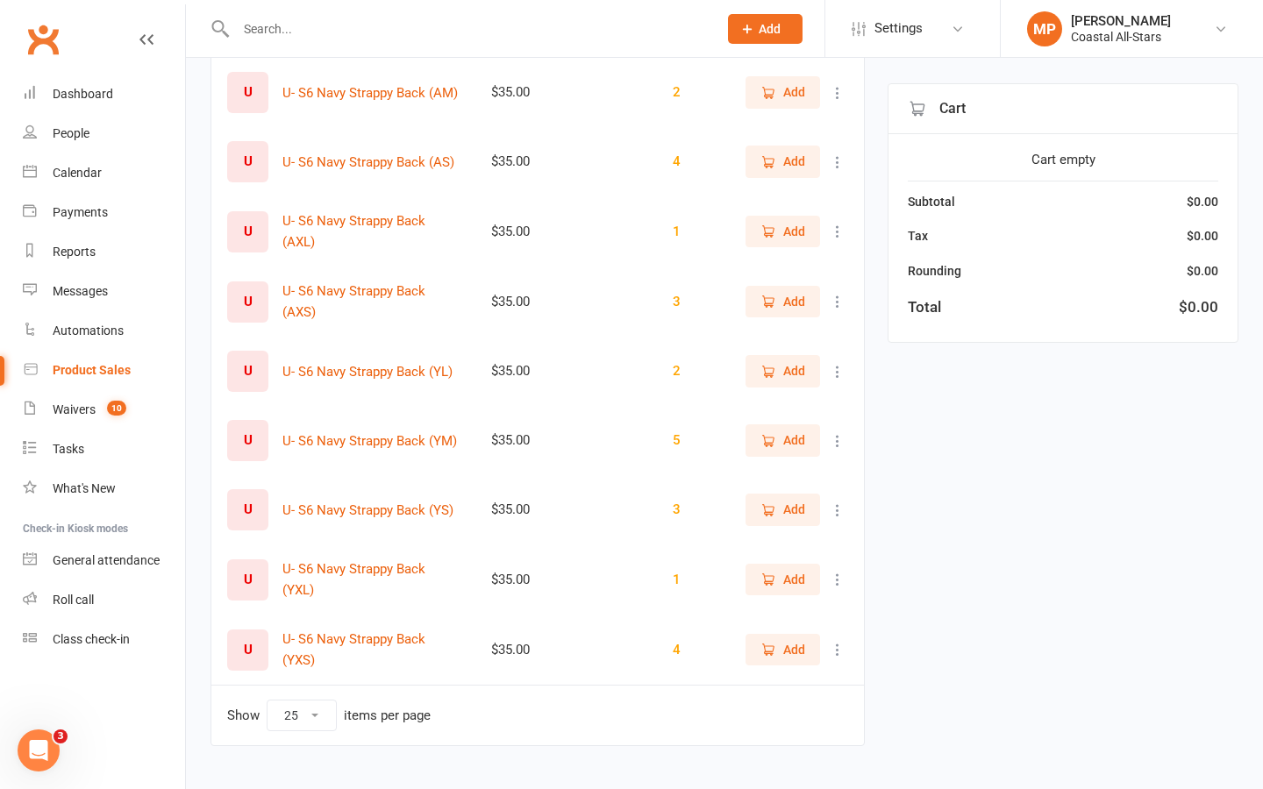
scroll to position [335, 0]
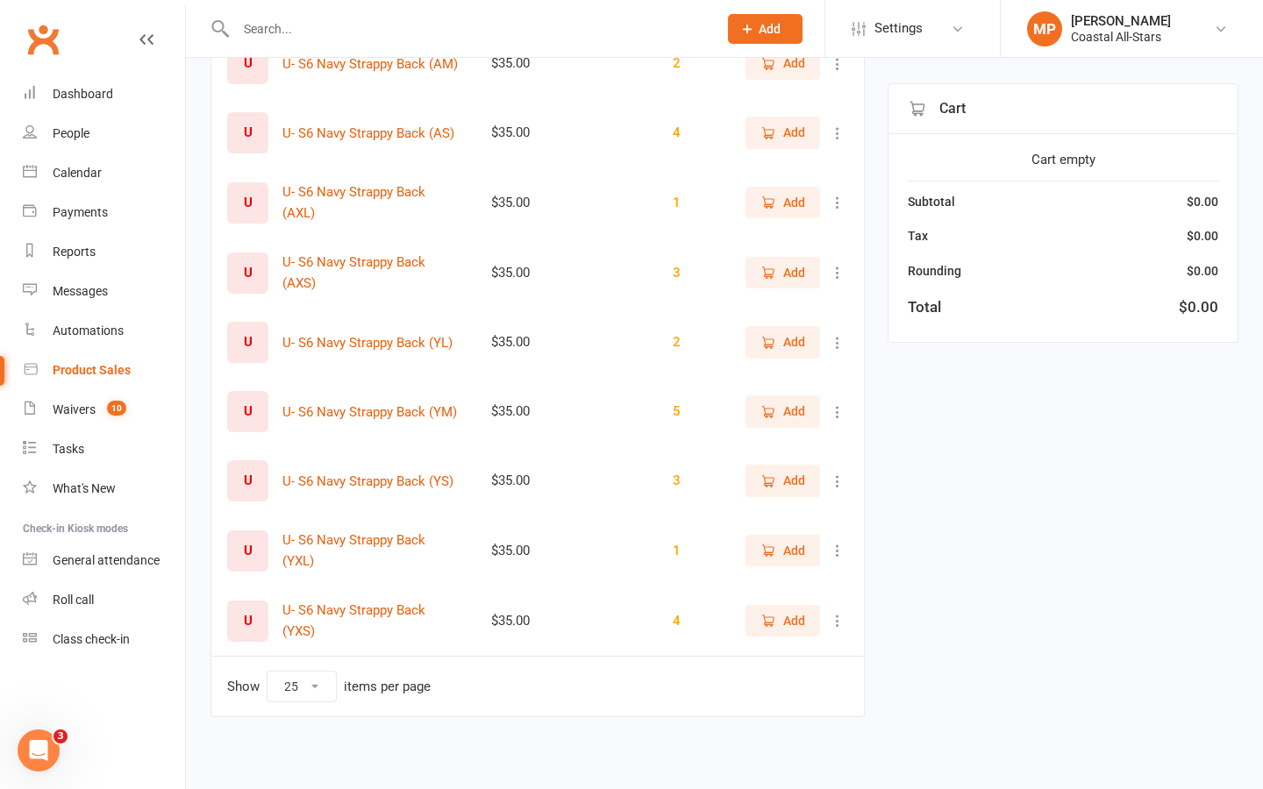
drag, startPoint x: 837, startPoint y: 477, endPoint x: 844, endPoint y: 545, distance: 68.8
click at [844, 545] on tbody "U U- S6 Navy Strappy Back (AL) $35.00 4 Add U U- S6 Navy Strappy Back (AM) $35.…" at bounding box center [537, 307] width 652 height 697
click at [837, 480] on icon at bounding box center [838, 482] width 18 height 18
click at [986, 526] on div "U- S6 Filter Product Price Category Qty U U- S6 Navy Strappy Back (AL) $35.00 4…" at bounding box center [724, 303] width 1028 height 878
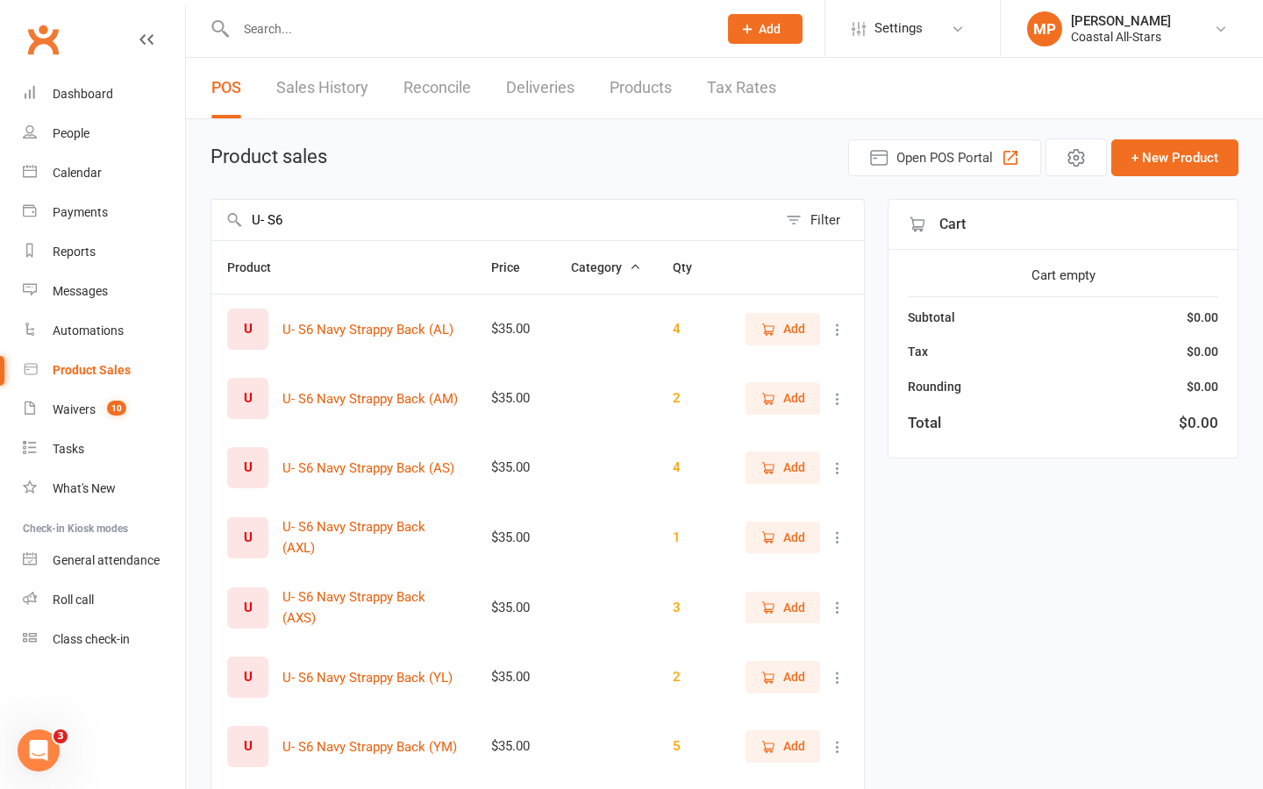
click at [322, 227] on input "U- S6" at bounding box center [494, 220] width 566 height 40
click at [337, 233] on input "U- S6" at bounding box center [494, 220] width 566 height 40
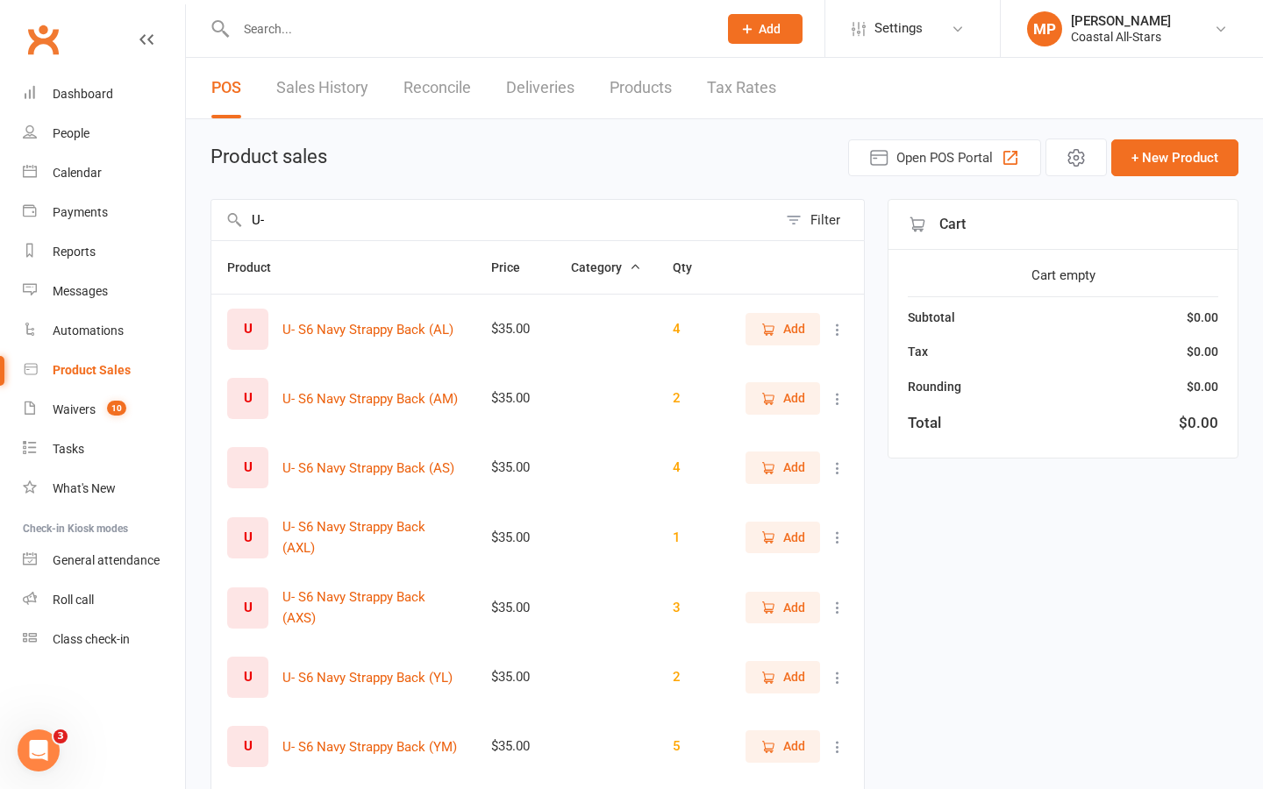
type input "U"
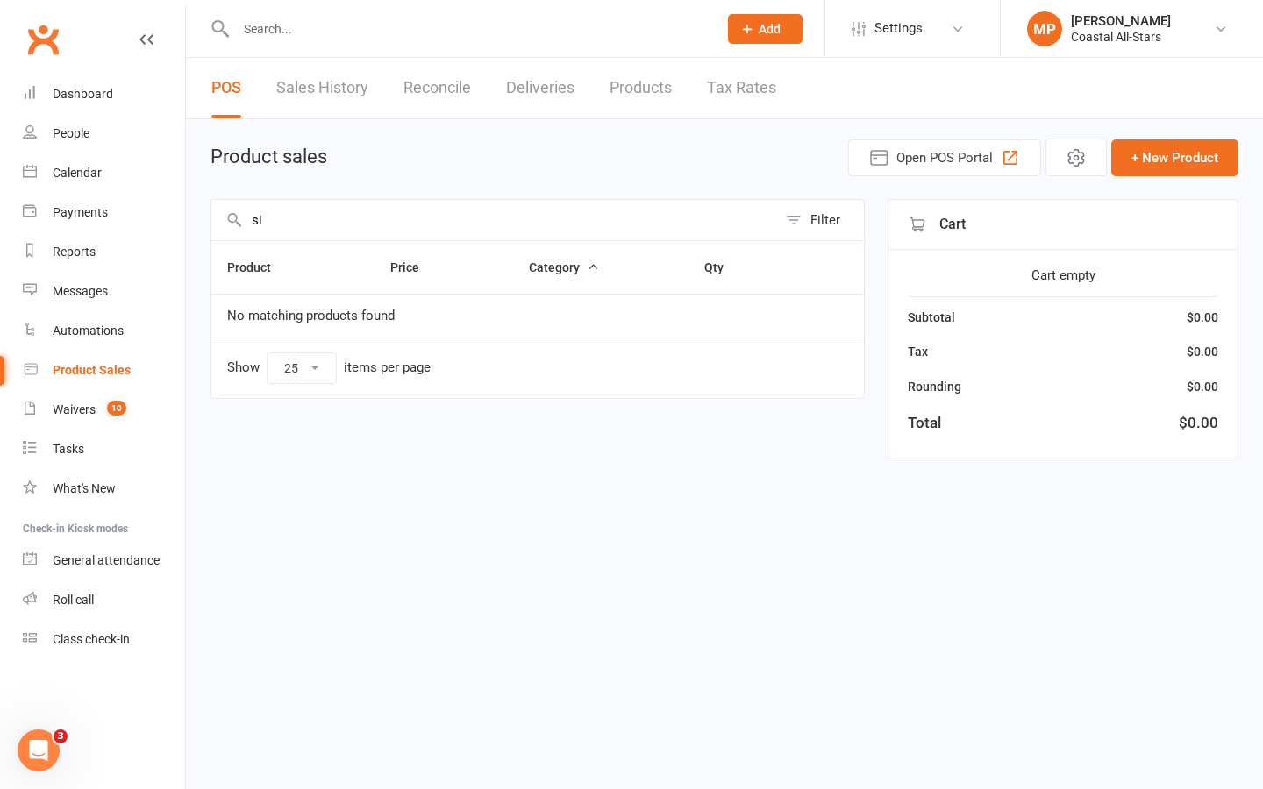
type input "s"
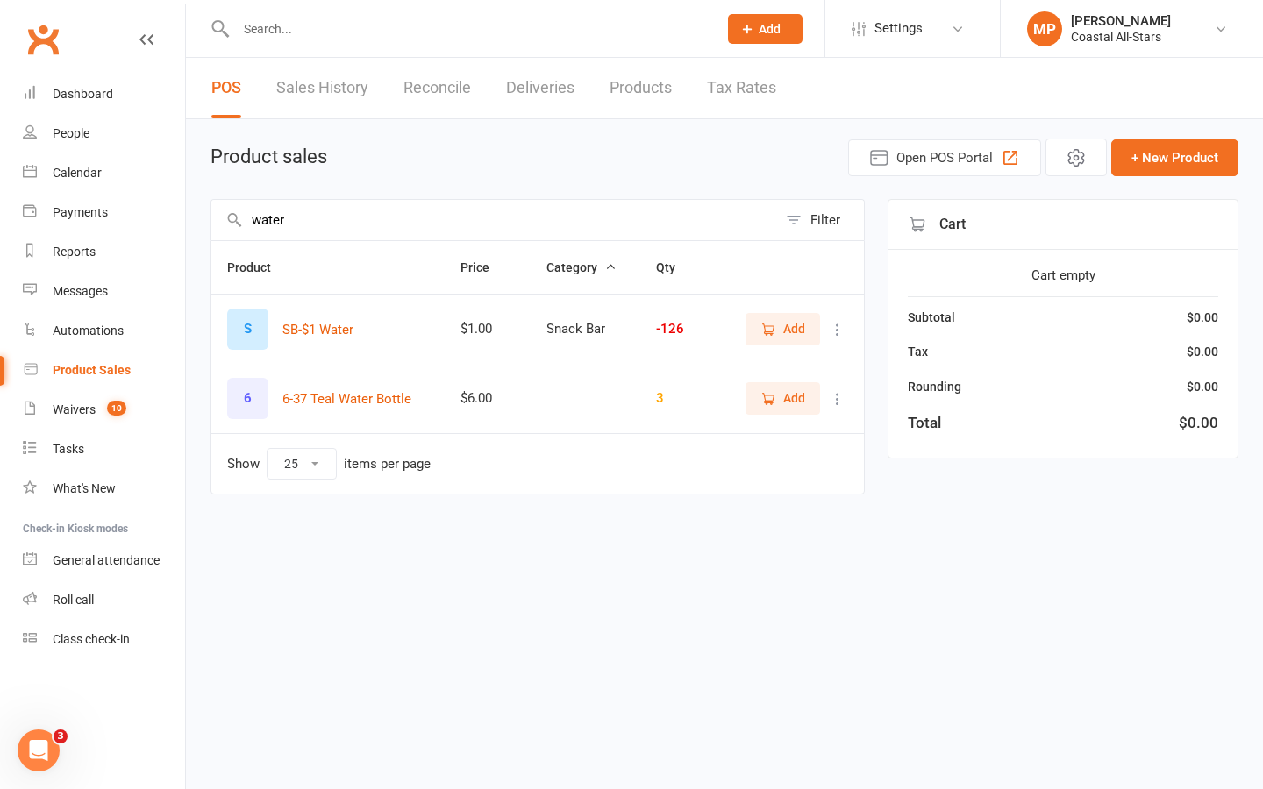
type input "water"
click at [751, 327] on button "Add" at bounding box center [782, 329] width 75 height 32
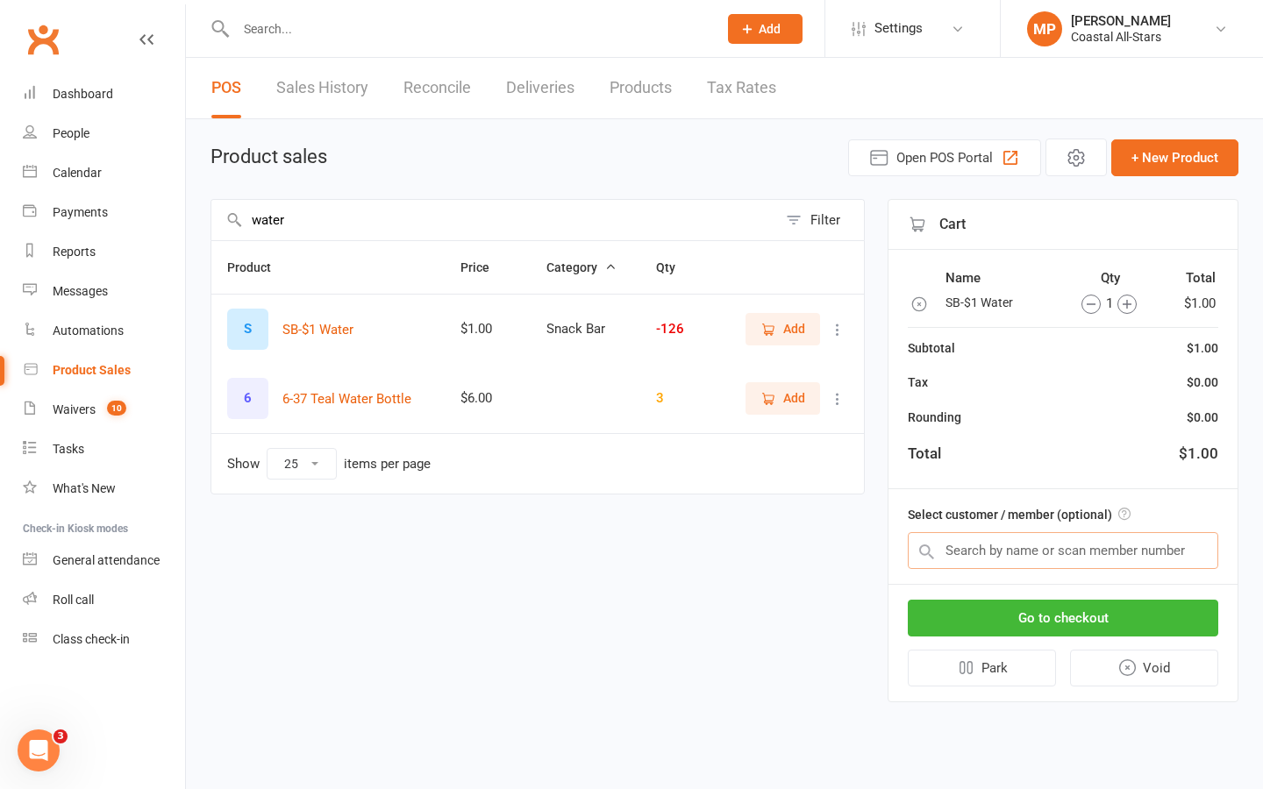
click at [948, 540] on input "text" at bounding box center [1063, 550] width 310 height 37
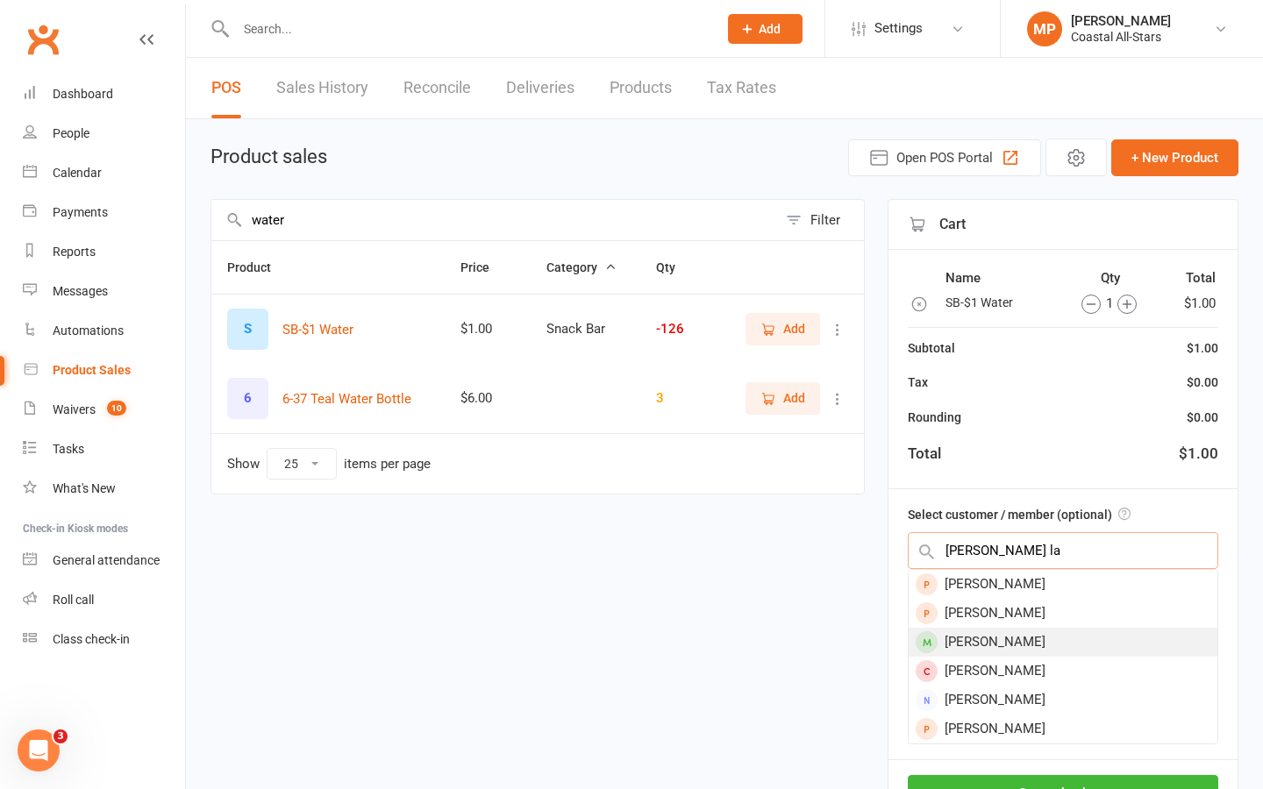
type input "emily la"
click at [960, 649] on div "Emily Lantrip" at bounding box center [1062, 642] width 309 height 29
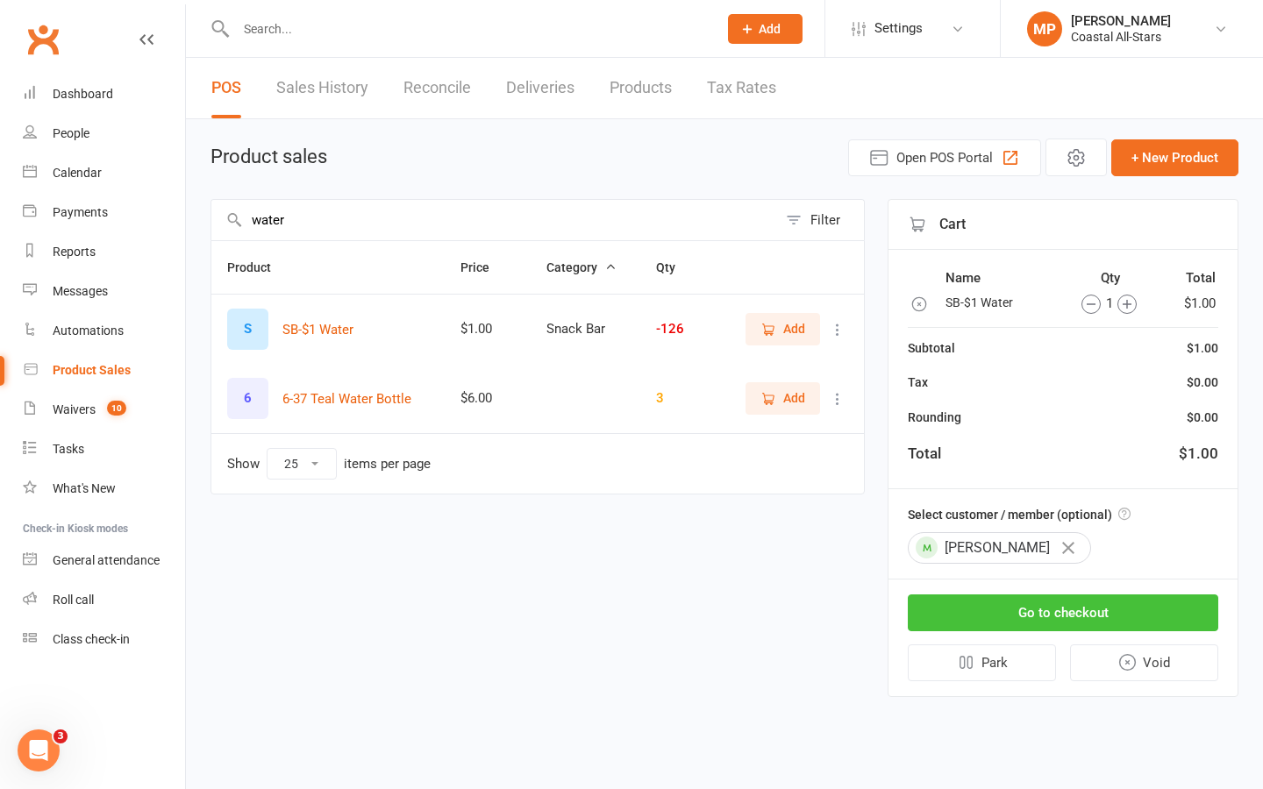
click at [976, 615] on button "Go to checkout" at bounding box center [1063, 613] width 310 height 37
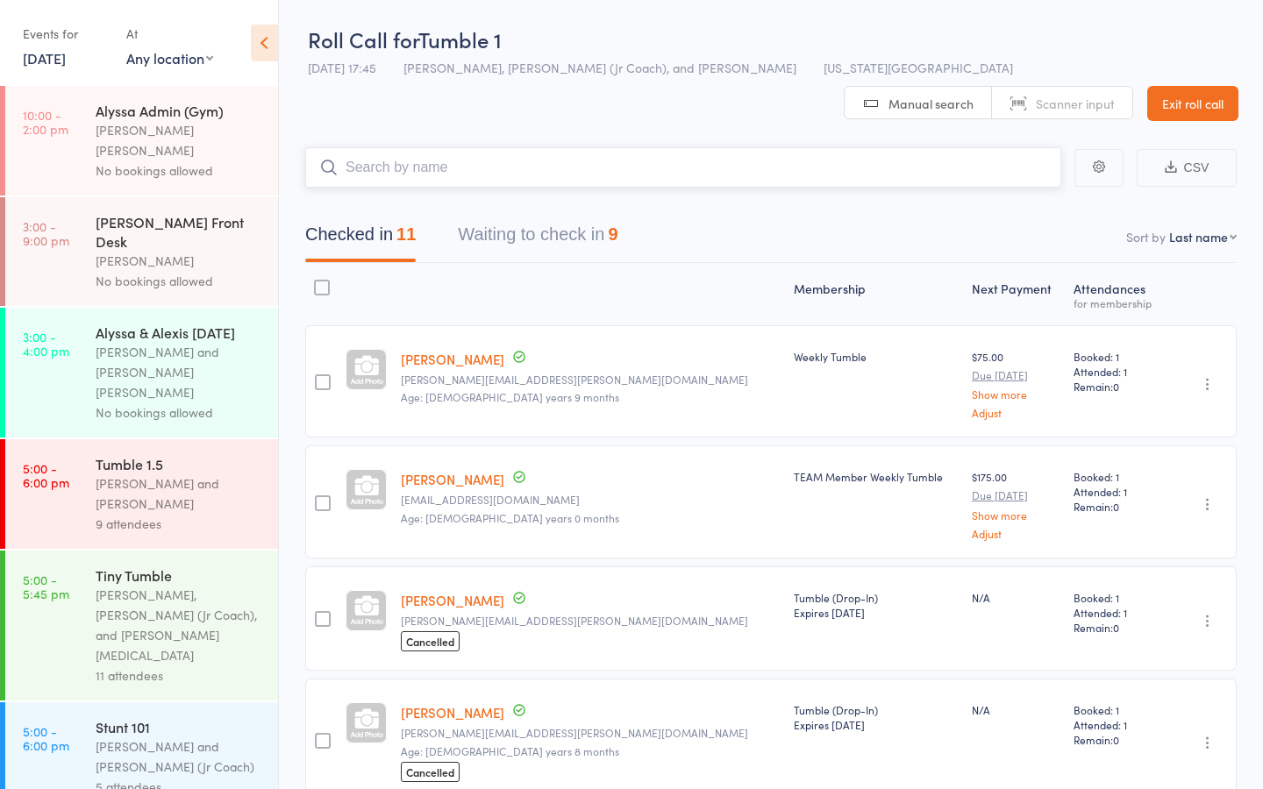
click at [511, 216] on button "Waiting to check in 9" at bounding box center [538, 239] width 160 height 46
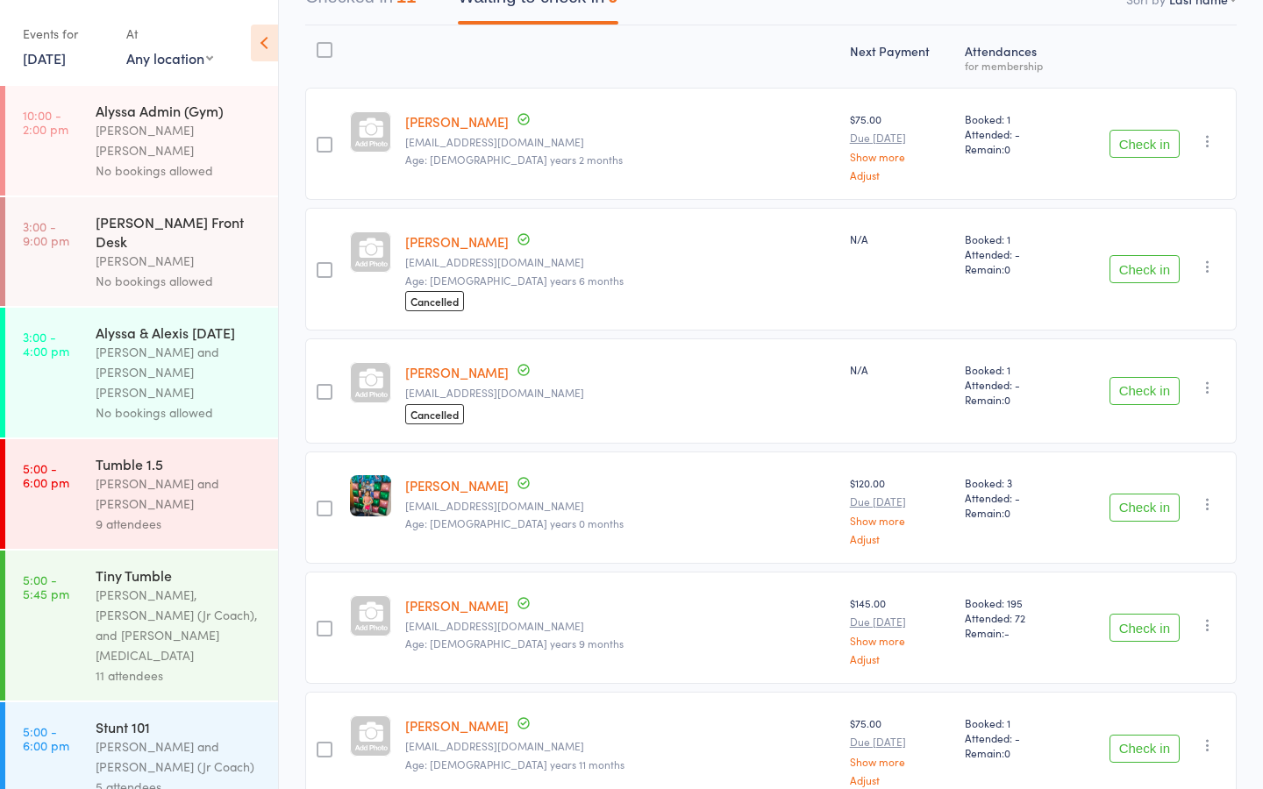
scroll to position [224, 0]
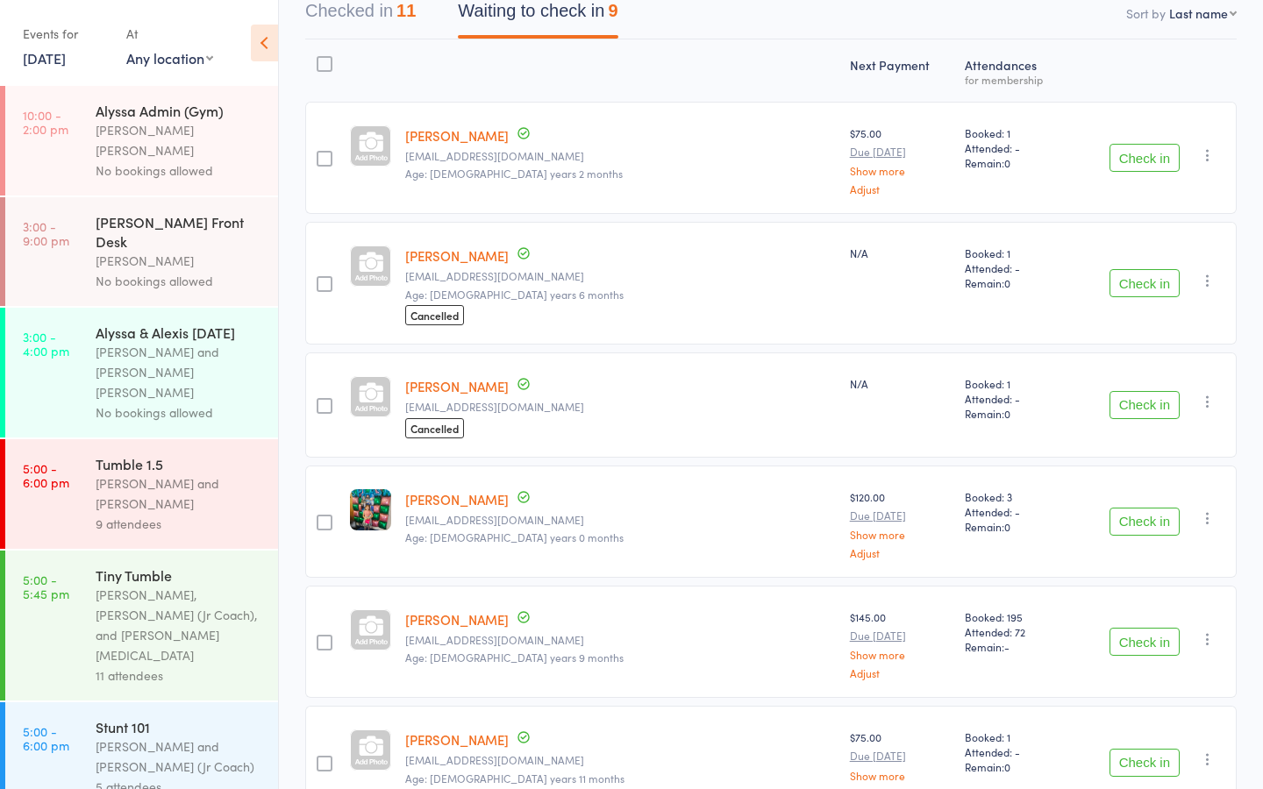
click at [1153, 269] on button "Check in" at bounding box center [1144, 283] width 70 height 28
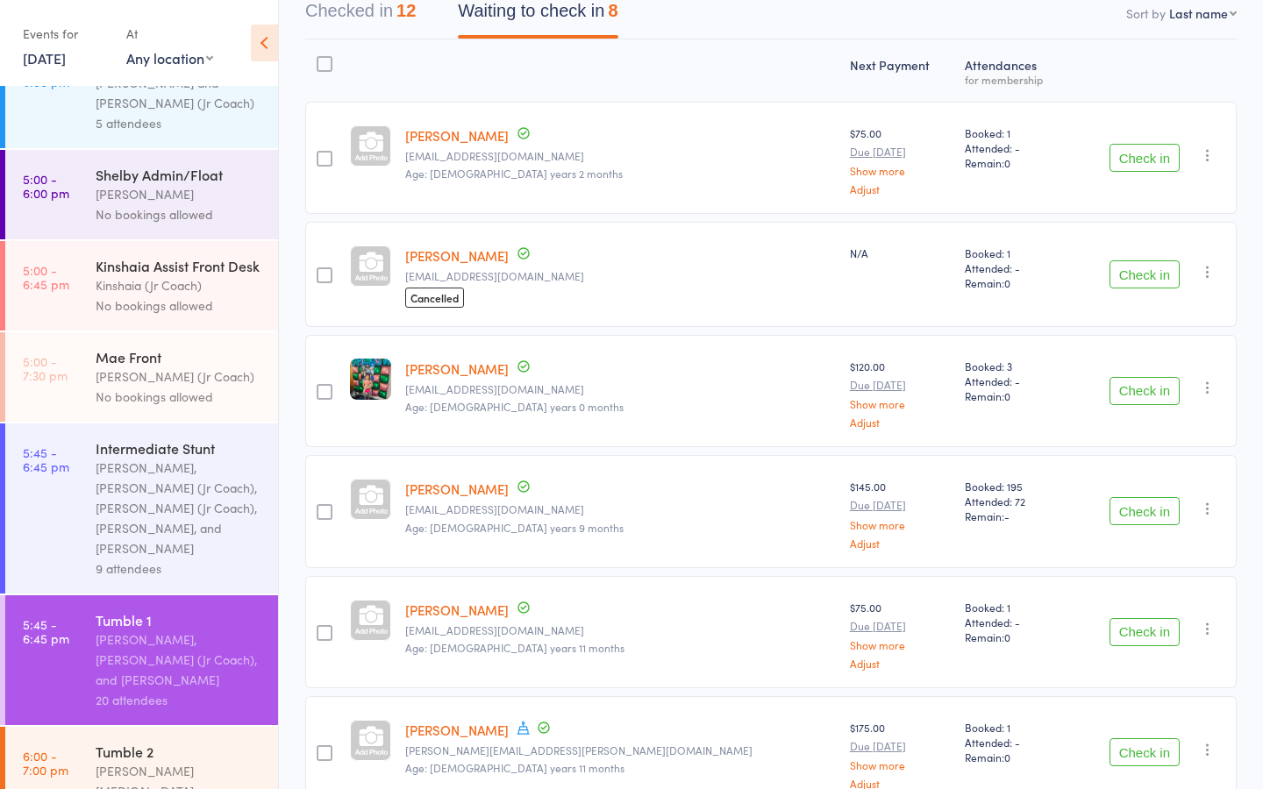
scroll to position [932, 0]
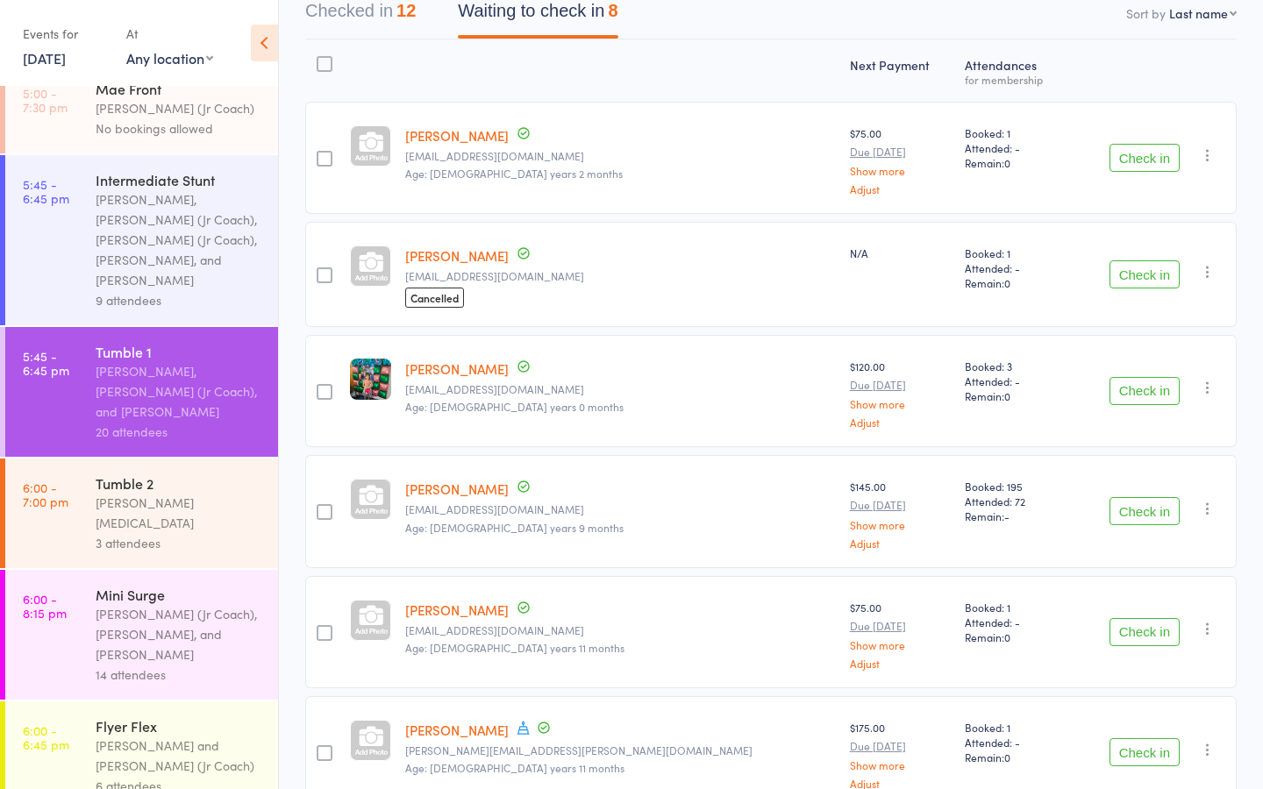
click at [116, 736] on div "[PERSON_NAME] and [PERSON_NAME] (Jr Coach)" at bounding box center [179, 756] width 167 height 40
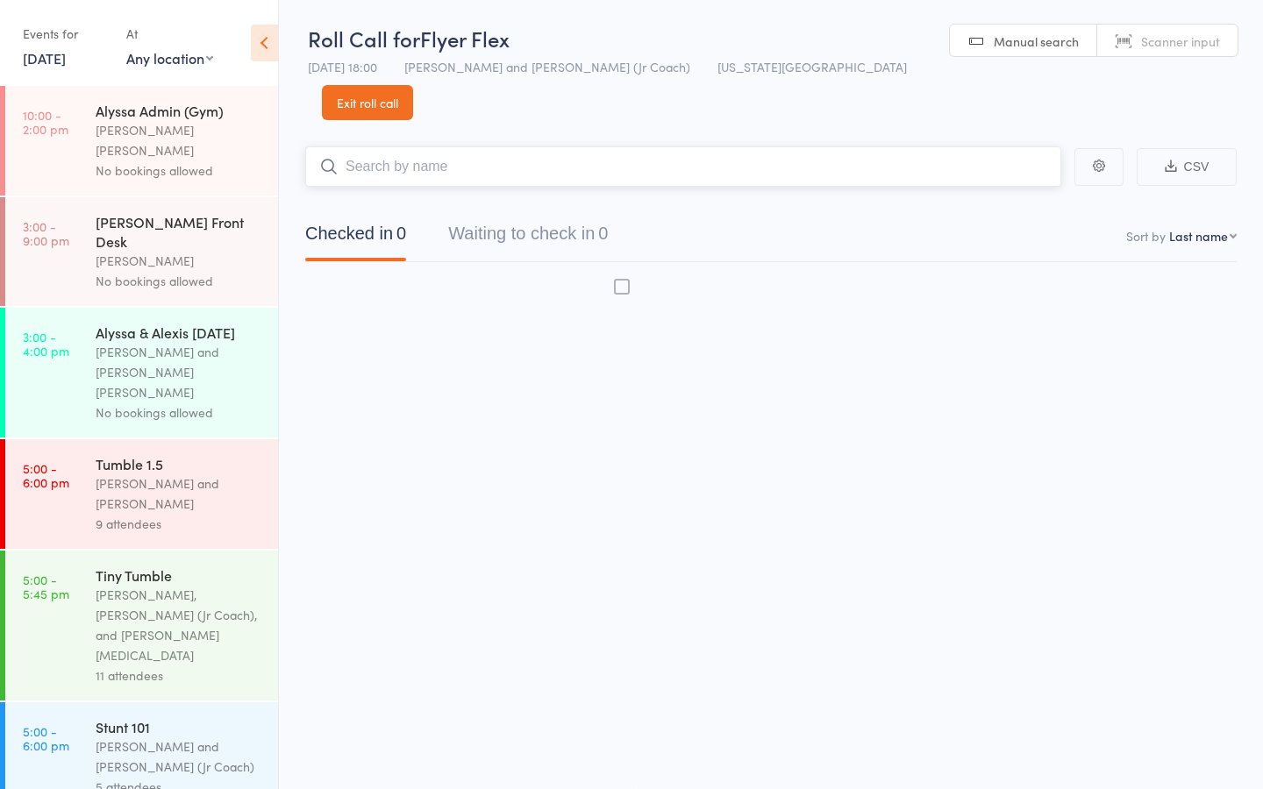
scroll to position [1, 0]
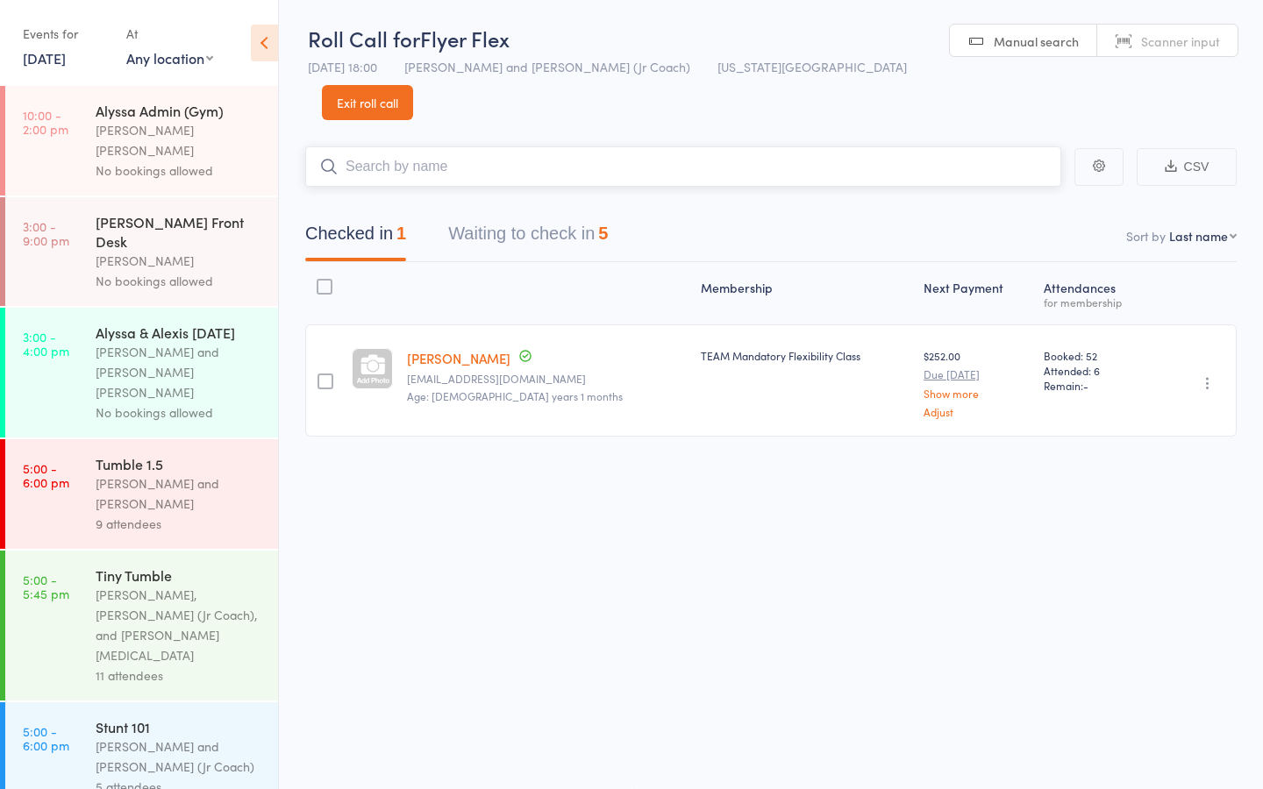
click at [537, 215] on button "Waiting to check in 5" at bounding box center [528, 238] width 160 height 46
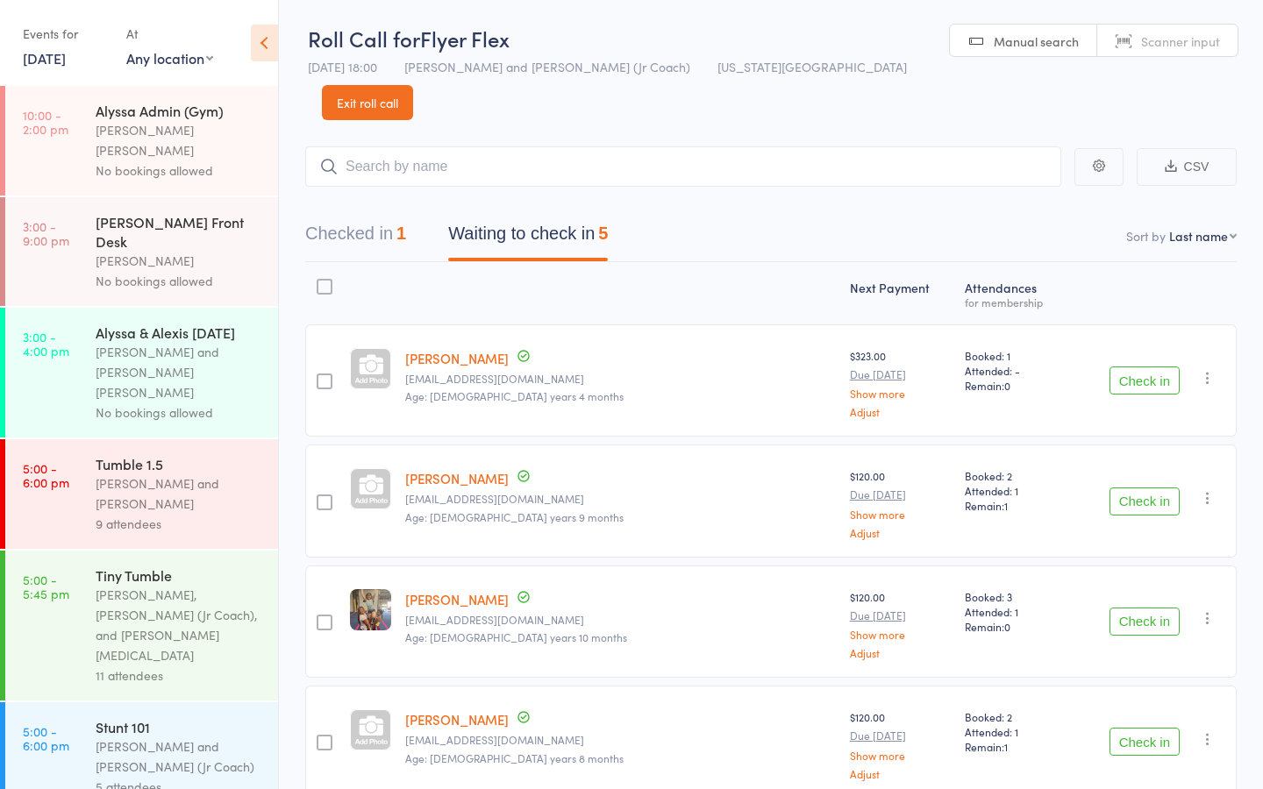
click at [1149, 488] on button "Check in" at bounding box center [1144, 502] width 70 height 28
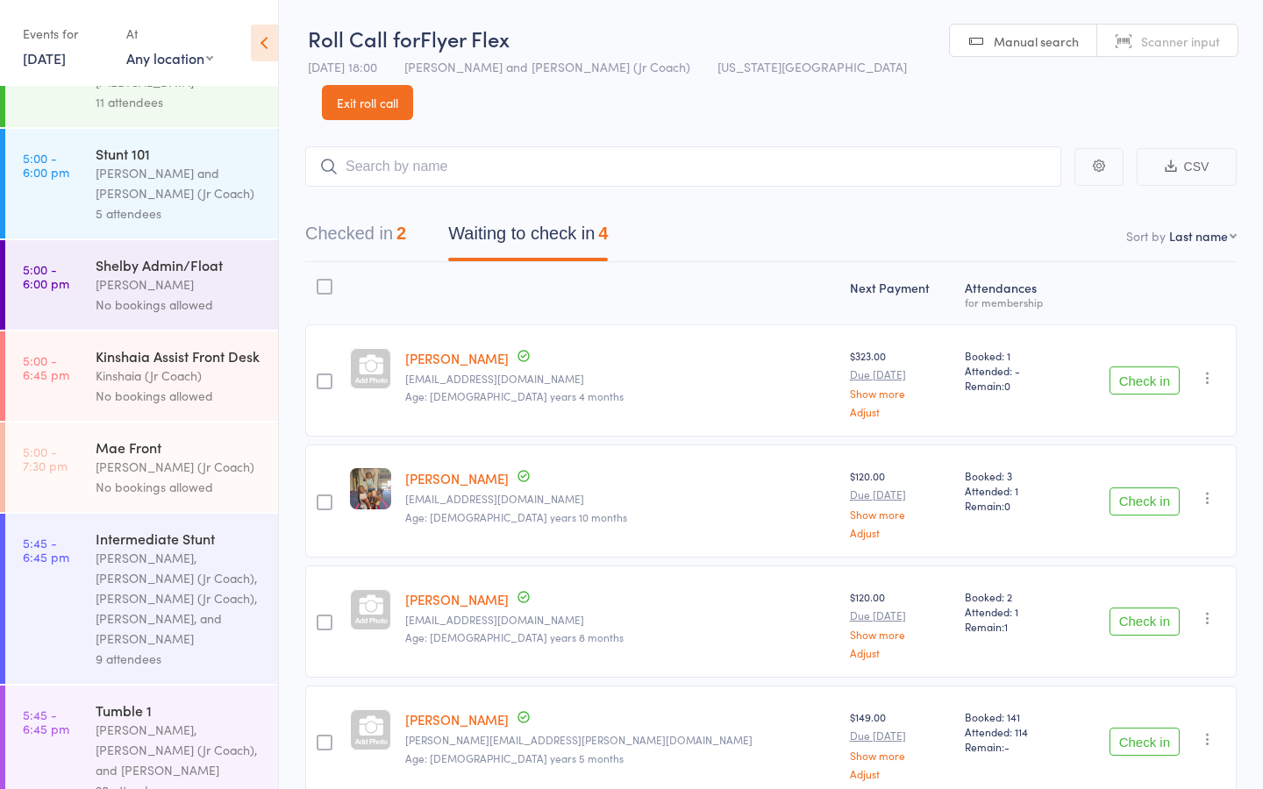
scroll to position [709, 0]
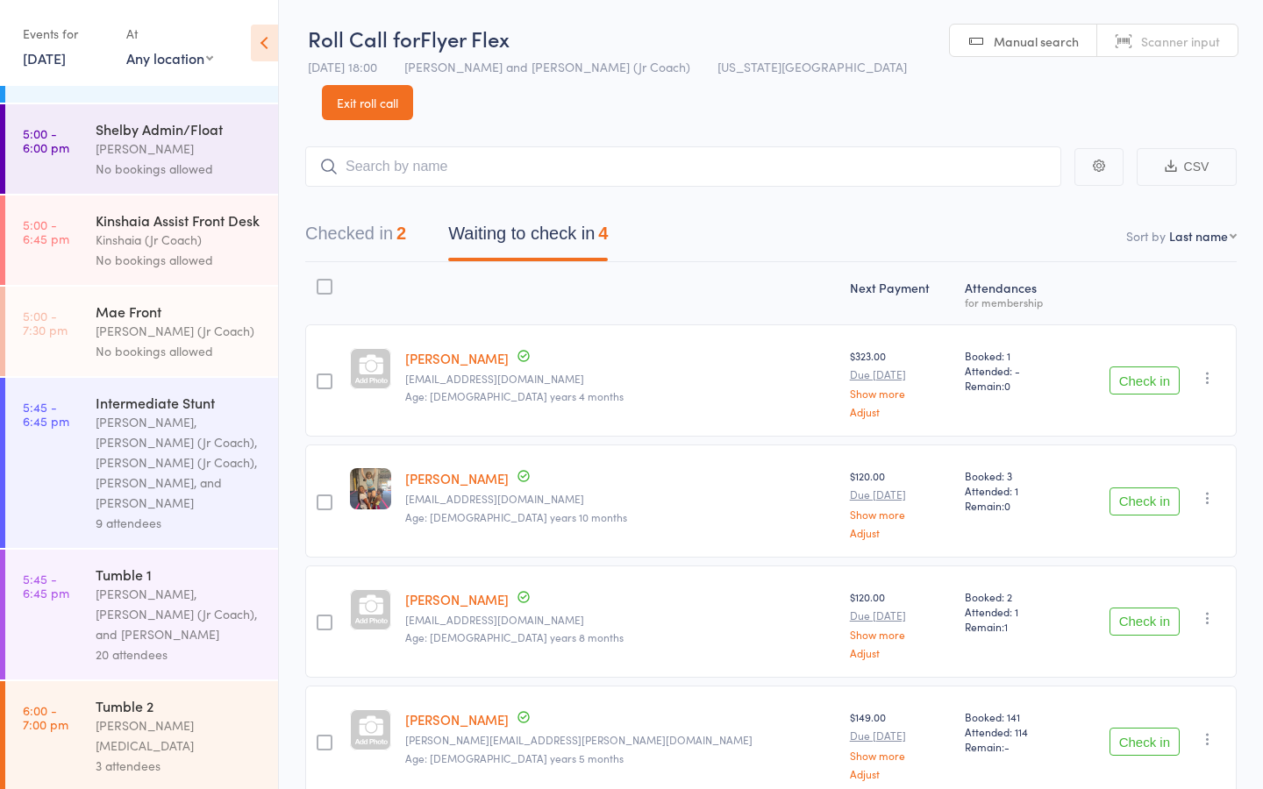
click at [165, 584] on div "[PERSON_NAME], [PERSON_NAME] (Jr Coach), and [PERSON_NAME]" at bounding box center [179, 614] width 167 height 61
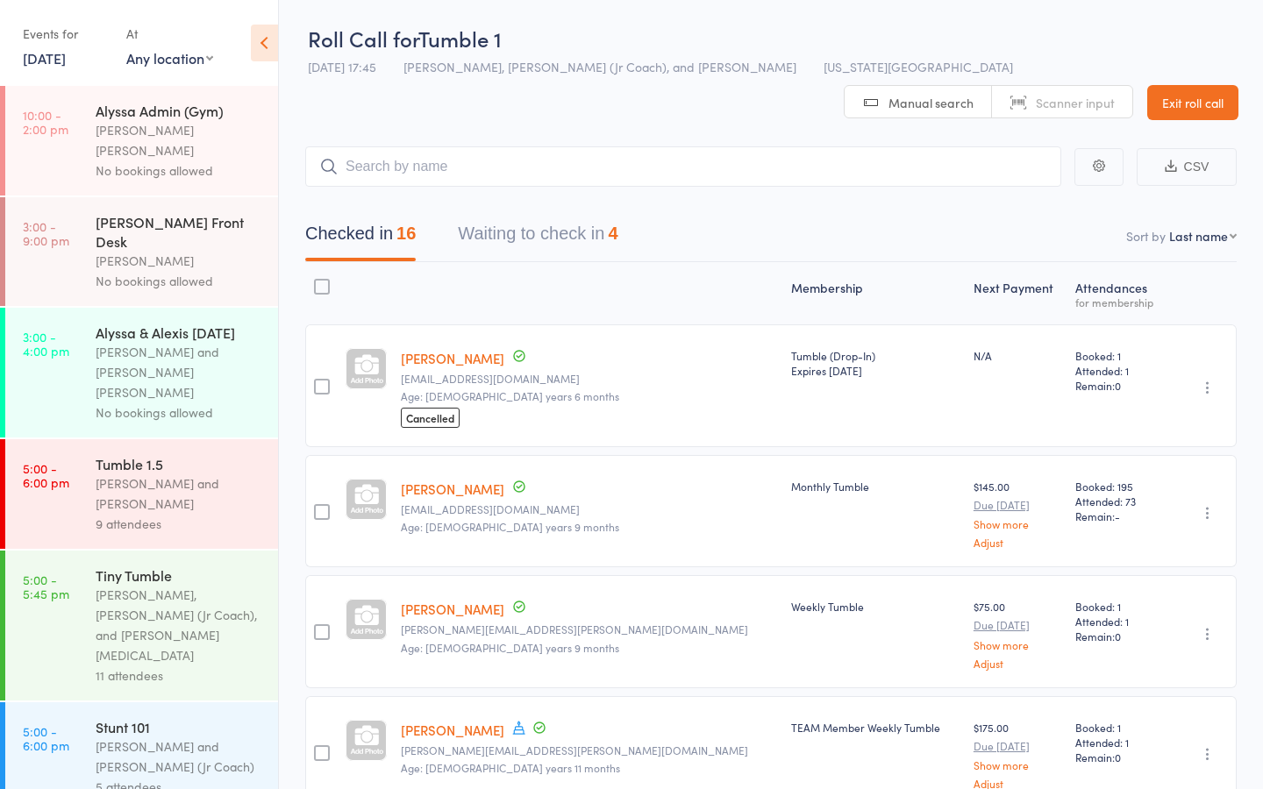
click at [502, 215] on button "Waiting to check in 4" at bounding box center [538, 238] width 160 height 46
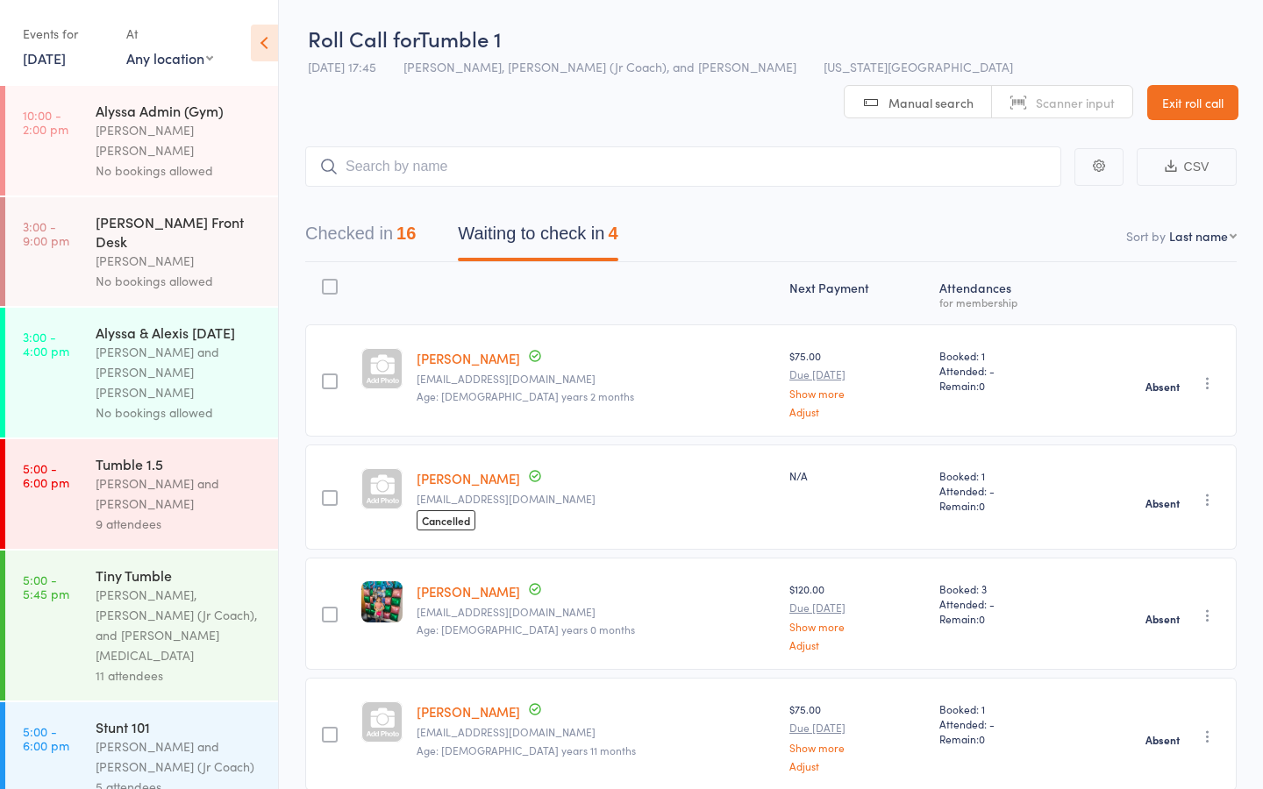
scroll to position [43, 0]
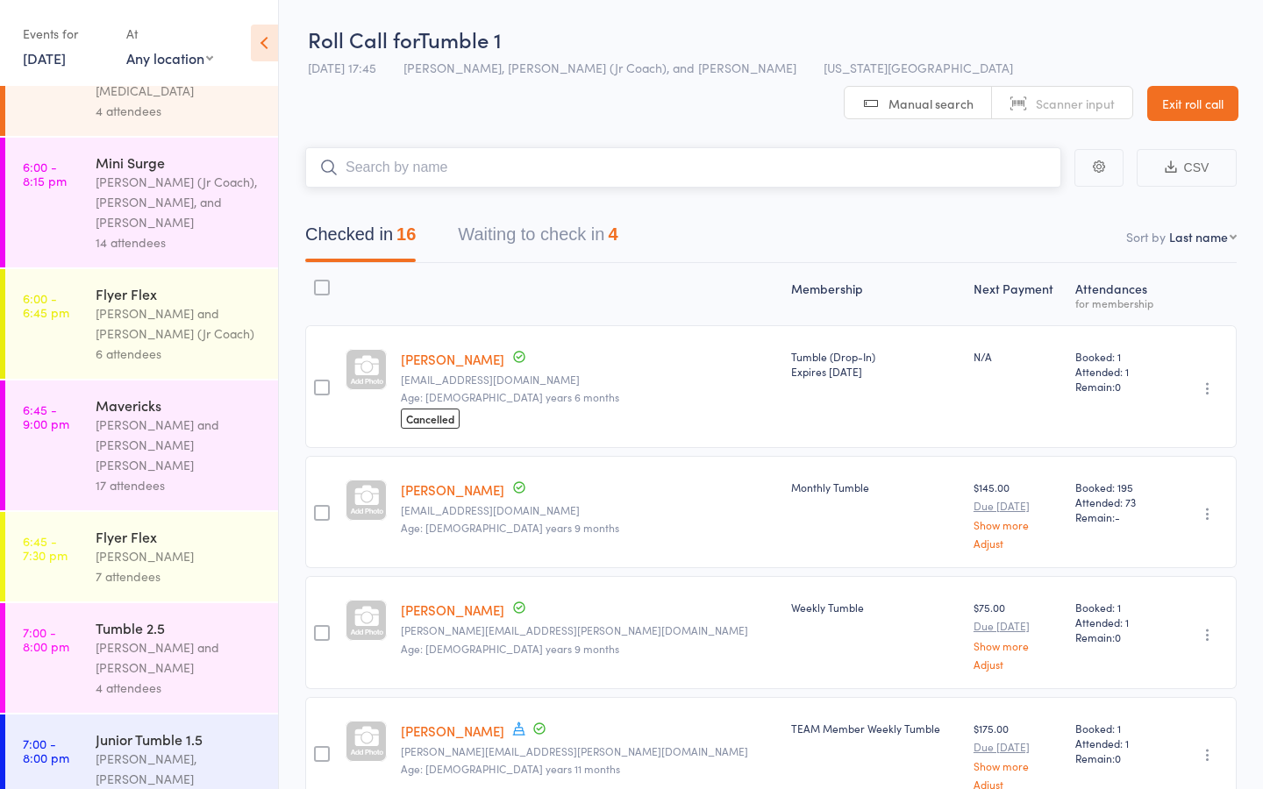
scroll to position [1422, 0]
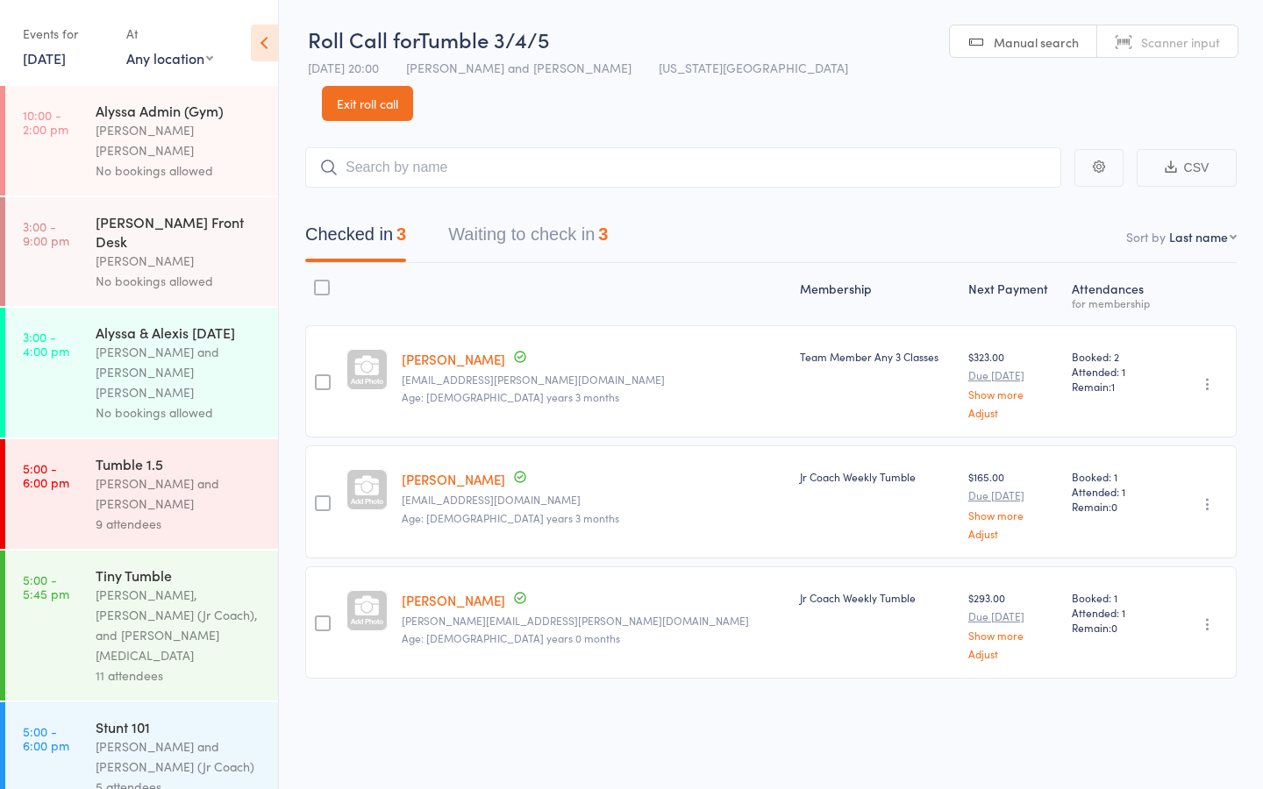
click at [1208, 375] on icon "button" at bounding box center [1208, 384] width 18 height 18
click at [1165, 501] on li "Mark absent" at bounding box center [1144, 513] width 145 height 24
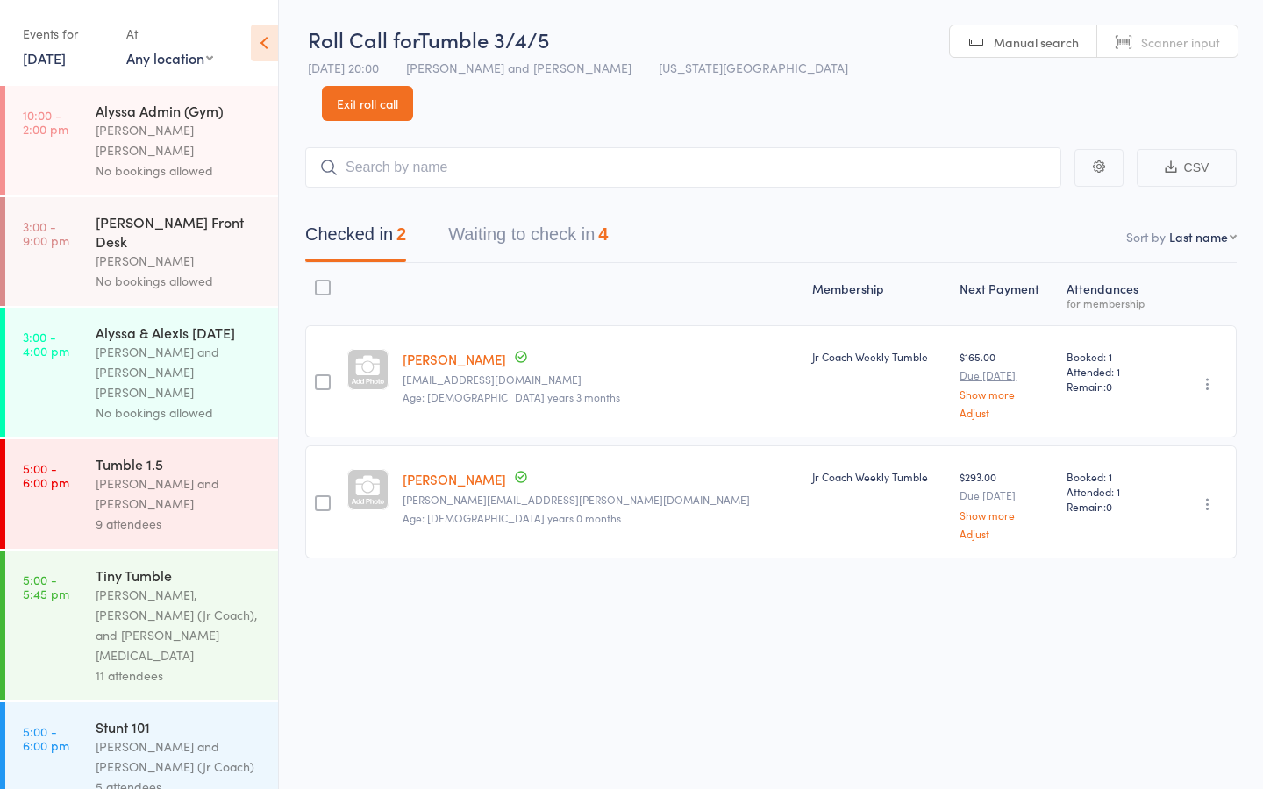
click at [510, 216] on button "Waiting to check in 4" at bounding box center [528, 239] width 160 height 46
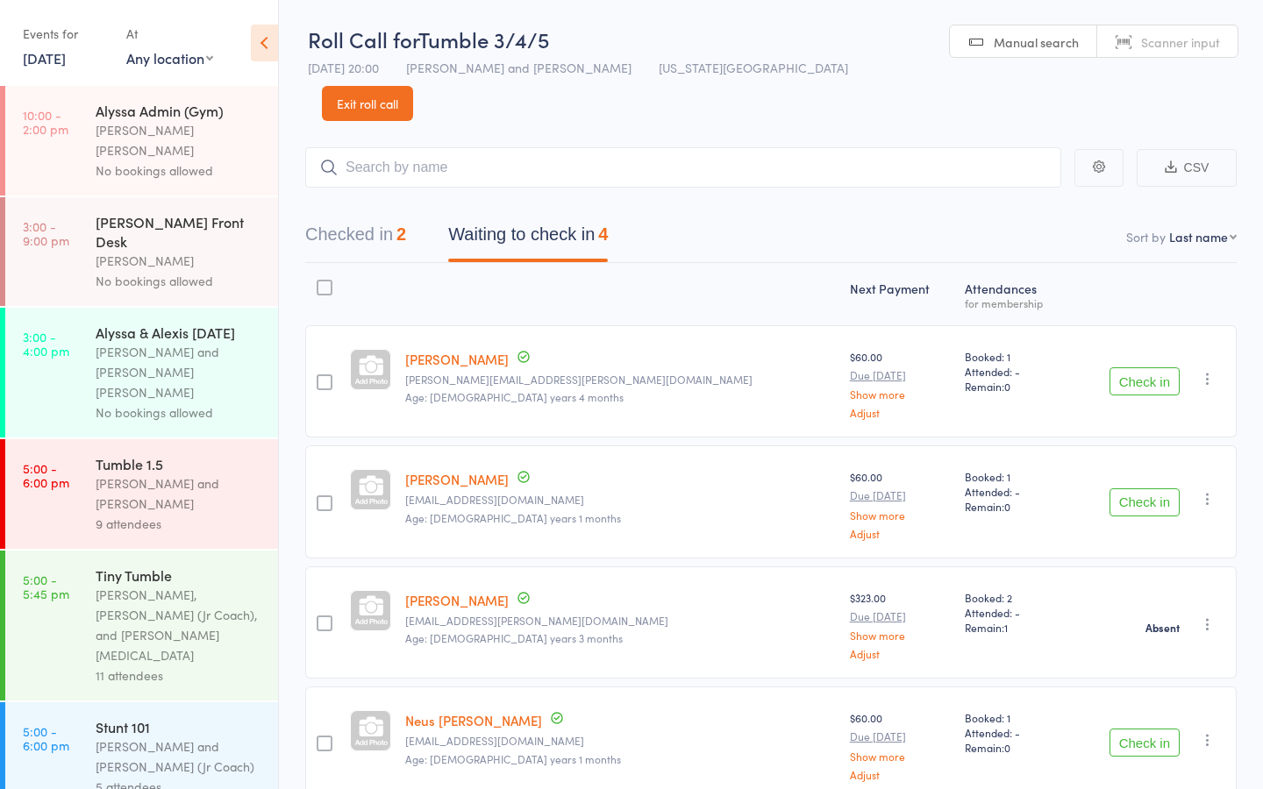
scroll to position [51, 0]
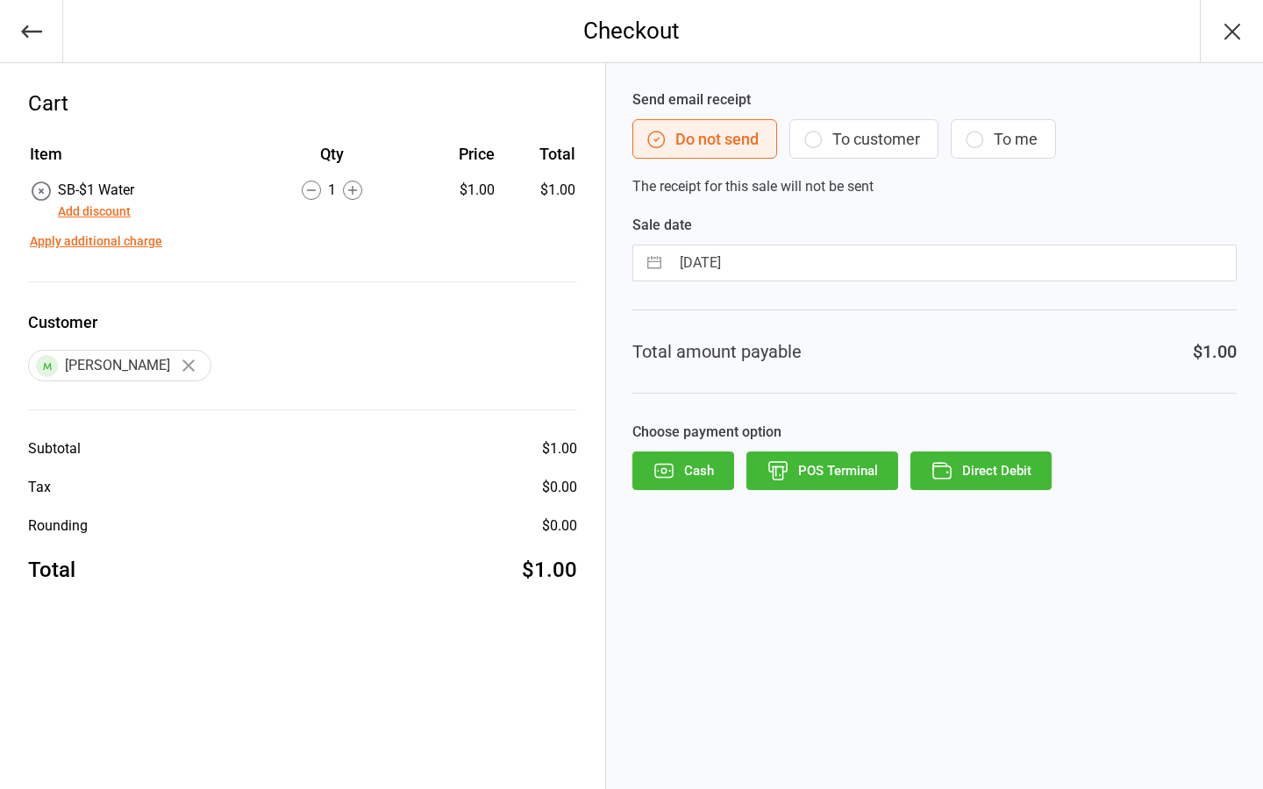
click at [822, 148] on icon "button" at bounding box center [812, 139] width 21 height 21
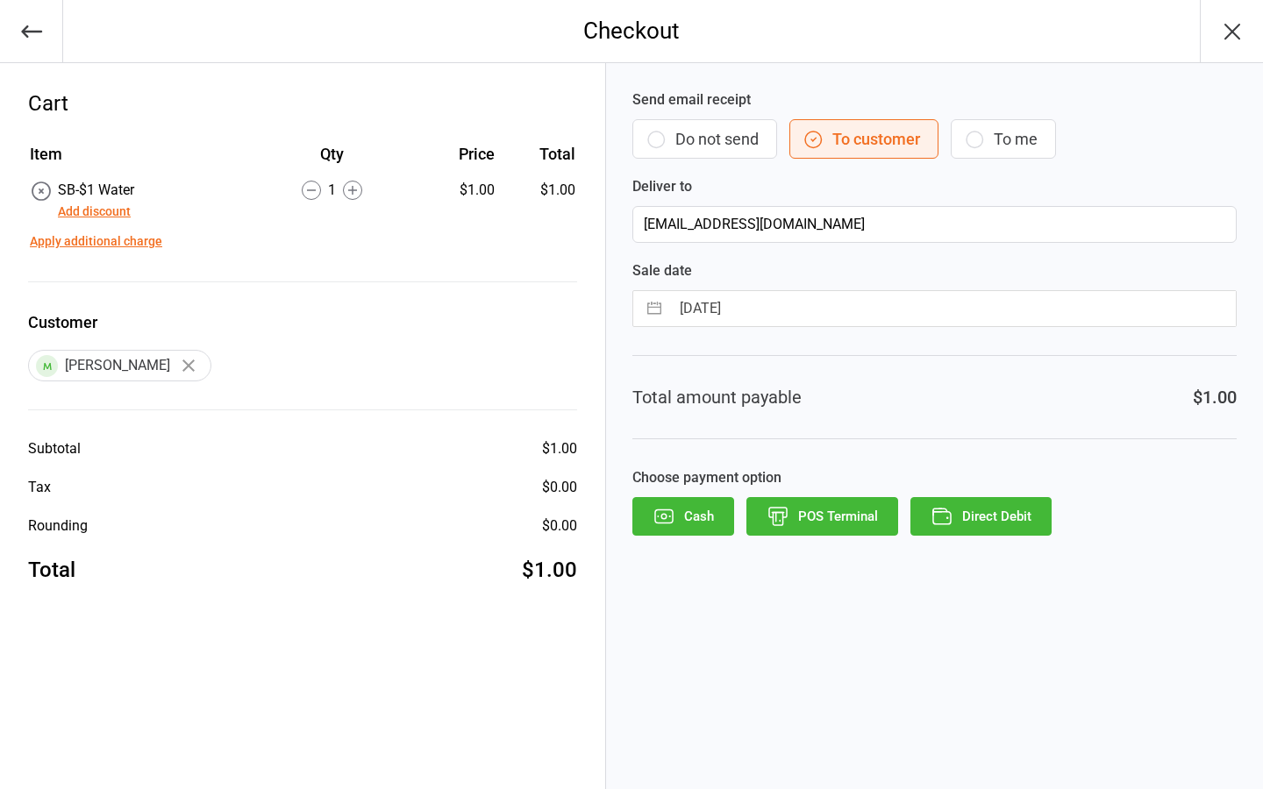
click at [815, 507] on button "POS Terminal" at bounding box center [822, 516] width 152 height 39
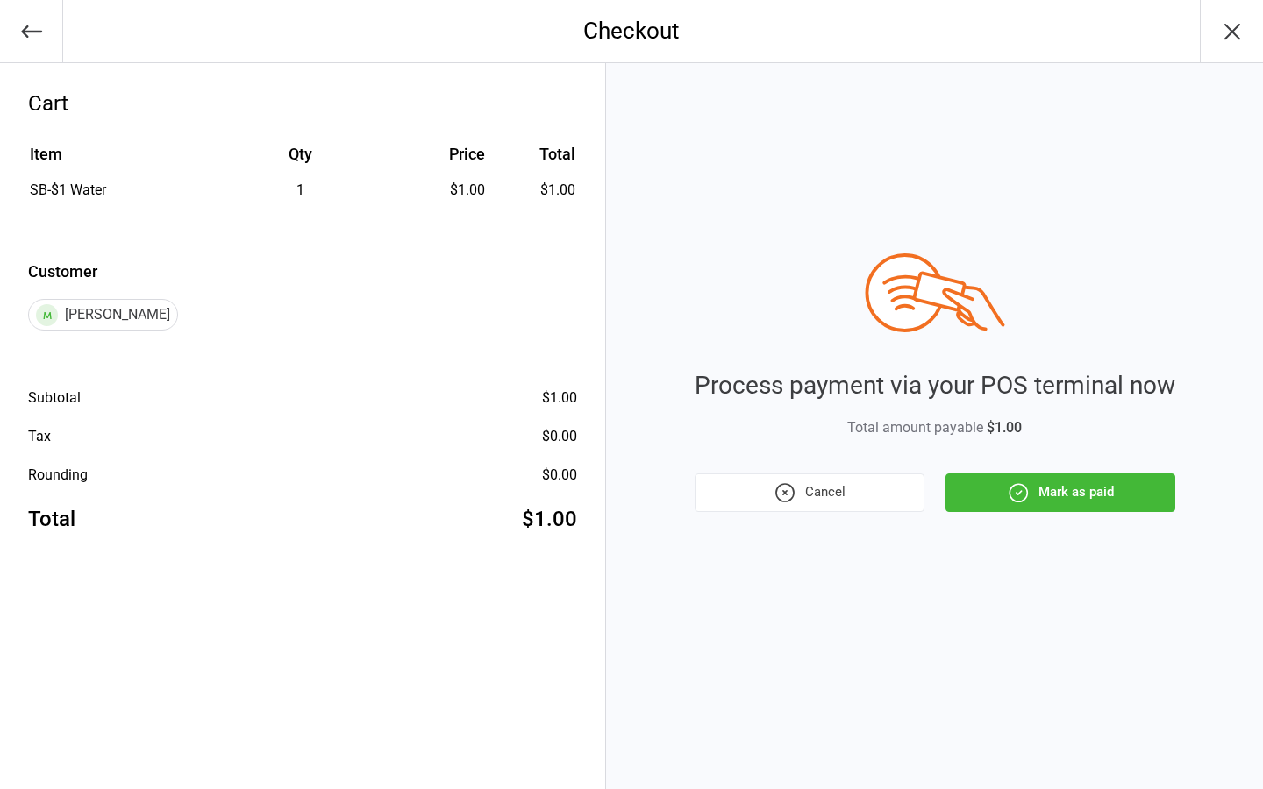
click at [863, 496] on button "Cancel" at bounding box center [809, 493] width 230 height 39
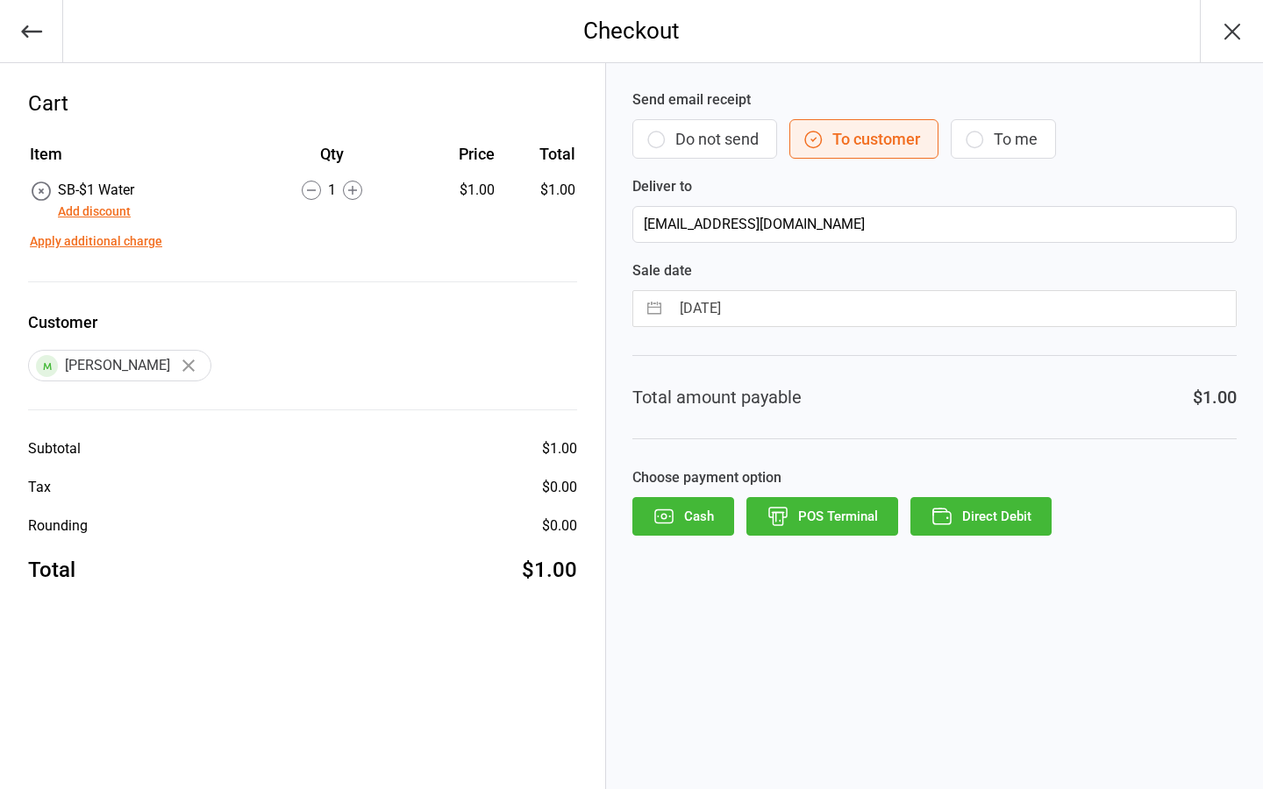
click at [945, 509] on icon "button" at bounding box center [941, 516] width 23 height 23
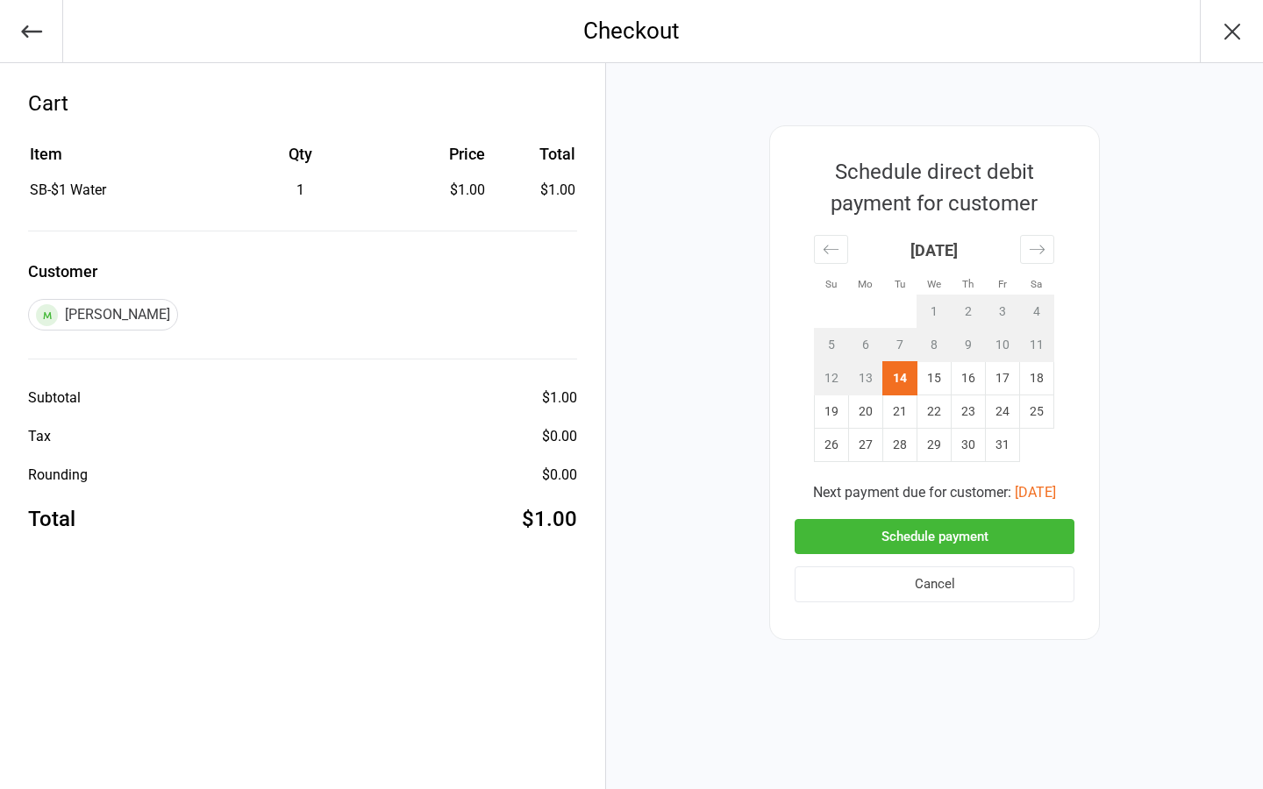
click at [922, 531] on button "Schedule payment" at bounding box center [934, 537] width 280 height 36
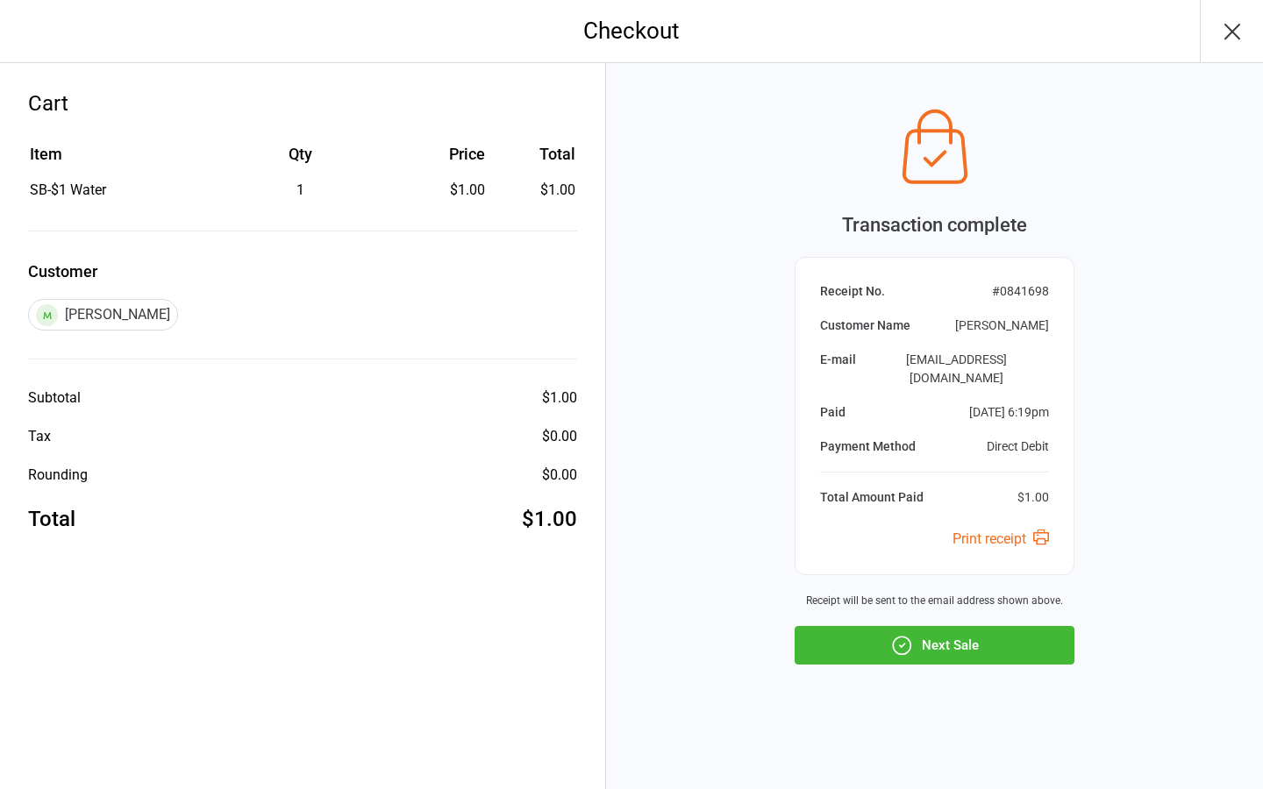
click at [930, 641] on button "Next Sale" at bounding box center [934, 645] width 280 height 39
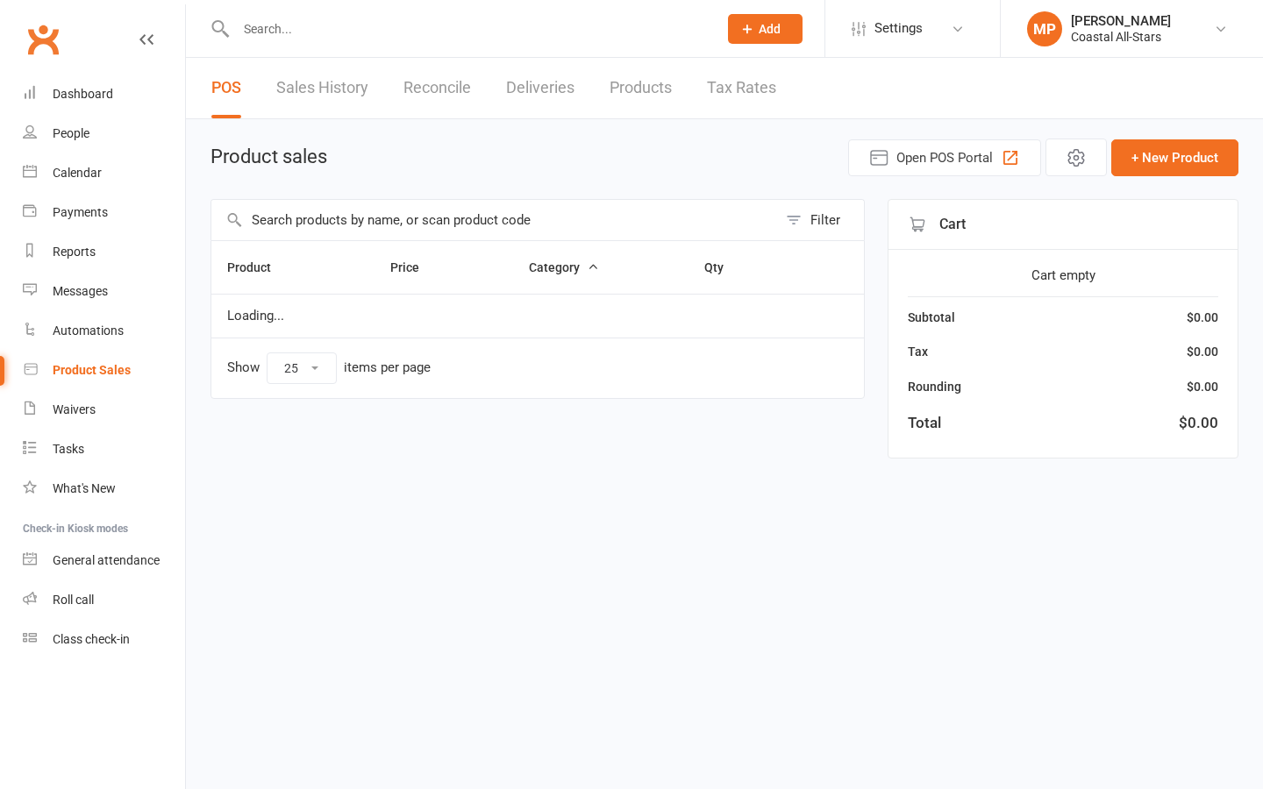
select select "25"
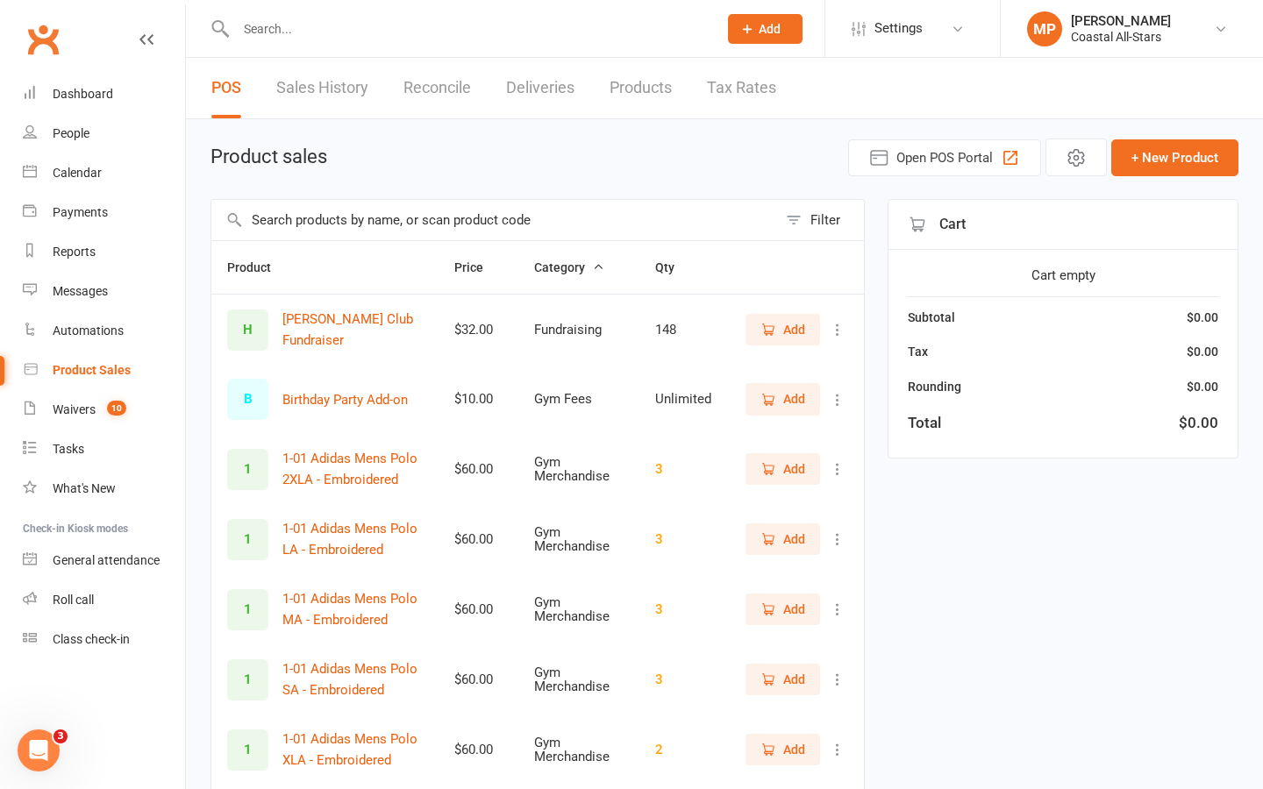
click at [456, 228] on input "text" at bounding box center [494, 220] width 566 height 40
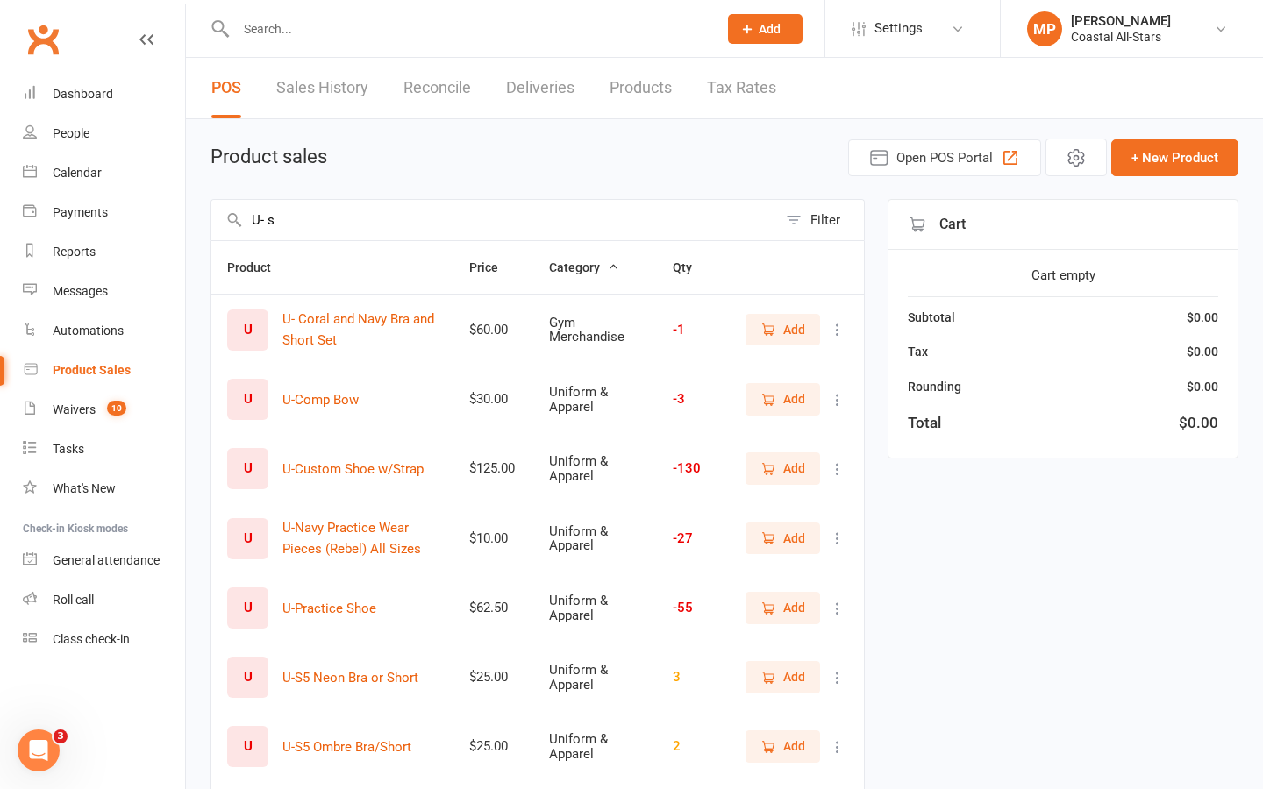
type input "U- s6"
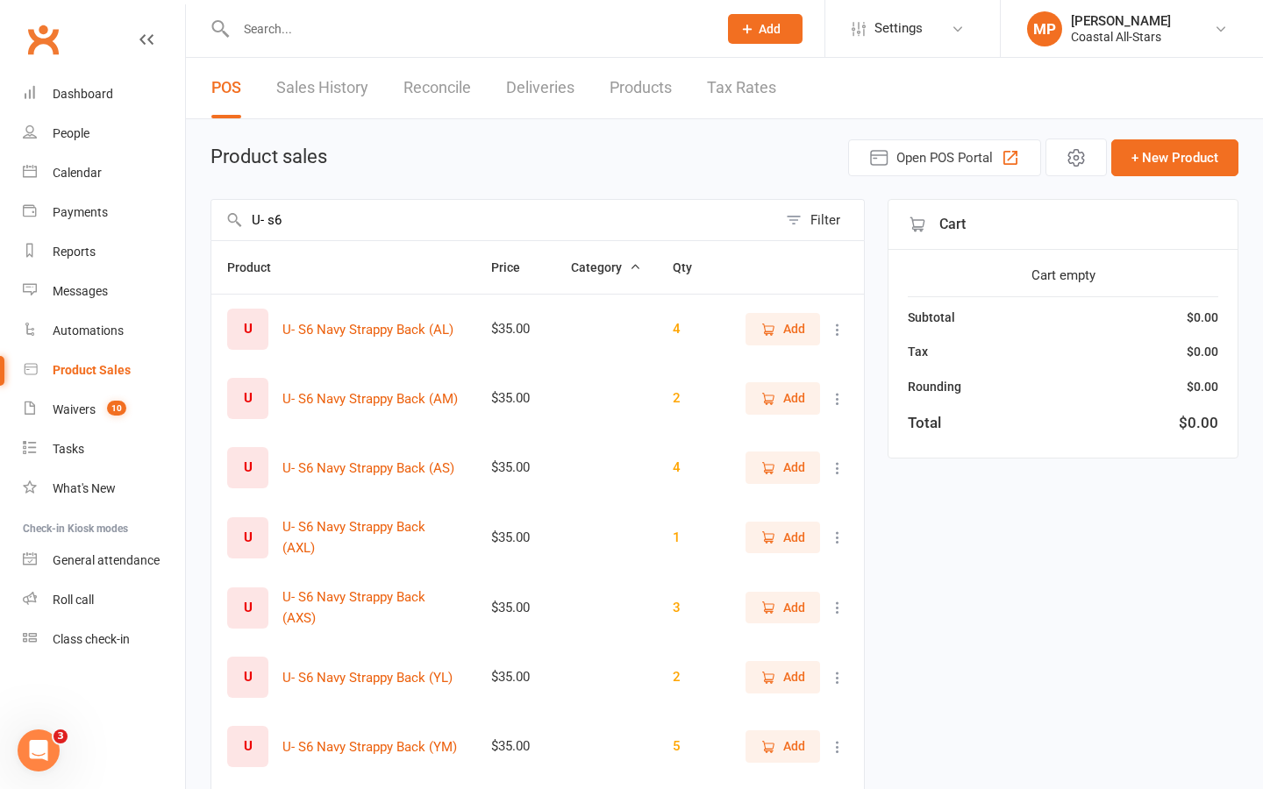
click at [489, 212] on input "U- s6" at bounding box center [494, 220] width 566 height 40
